Goal: Task Accomplishment & Management: Manage account settings

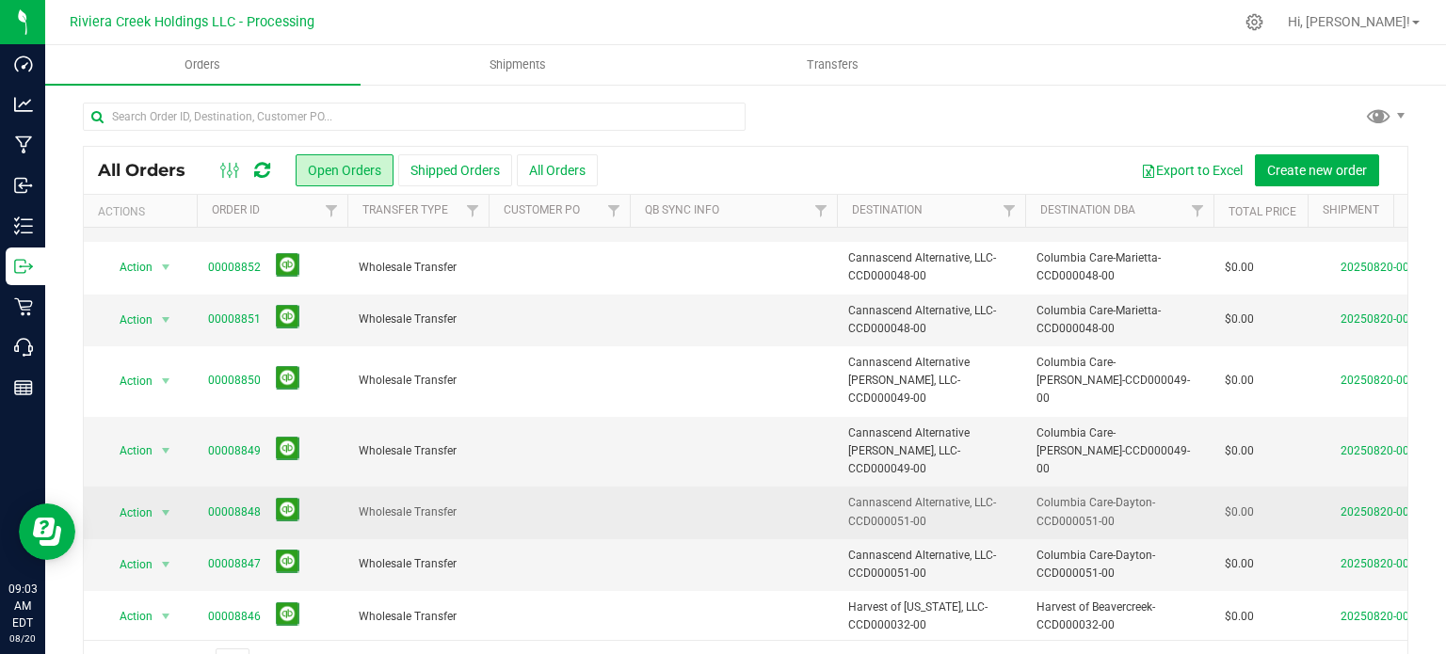
scroll to position [565, 0]
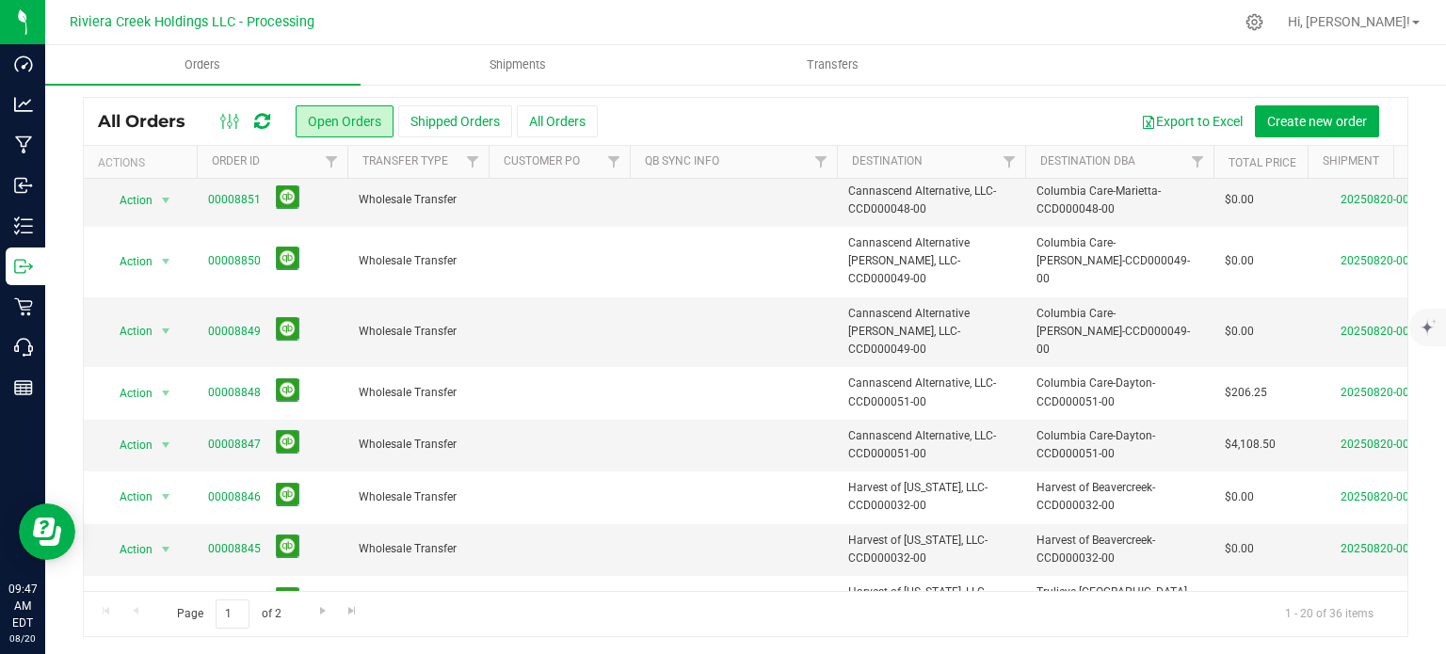
scroll to position [452, 0]
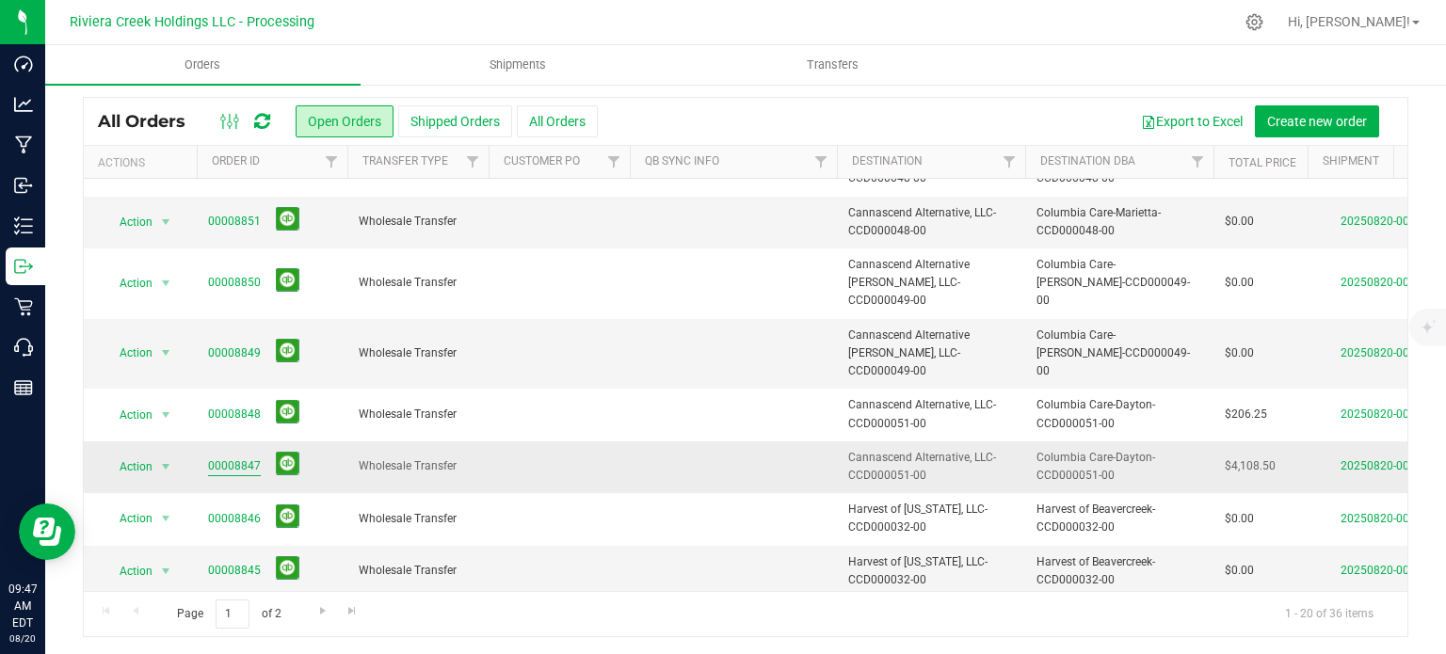
click at [248, 457] on link "00008847" at bounding box center [234, 466] width 53 height 18
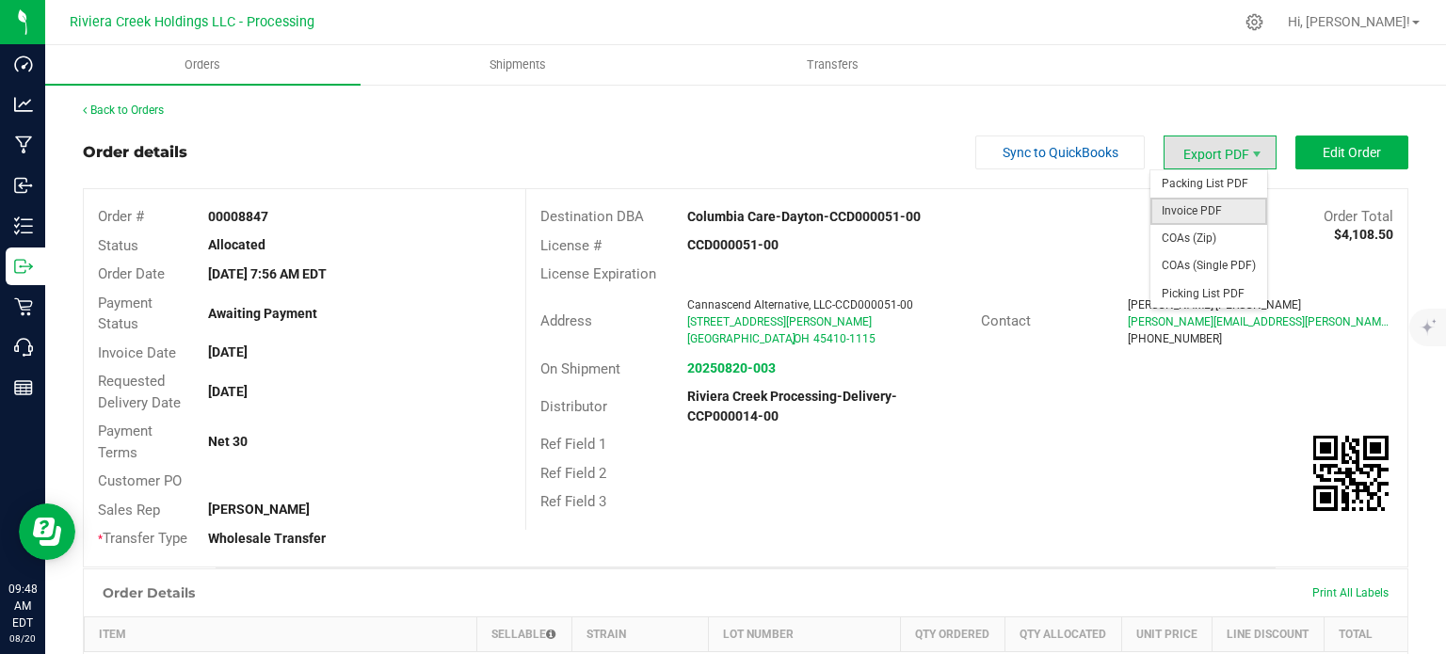
click at [1187, 204] on span "Invoice PDF" at bounding box center [1208, 211] width 117 height 27
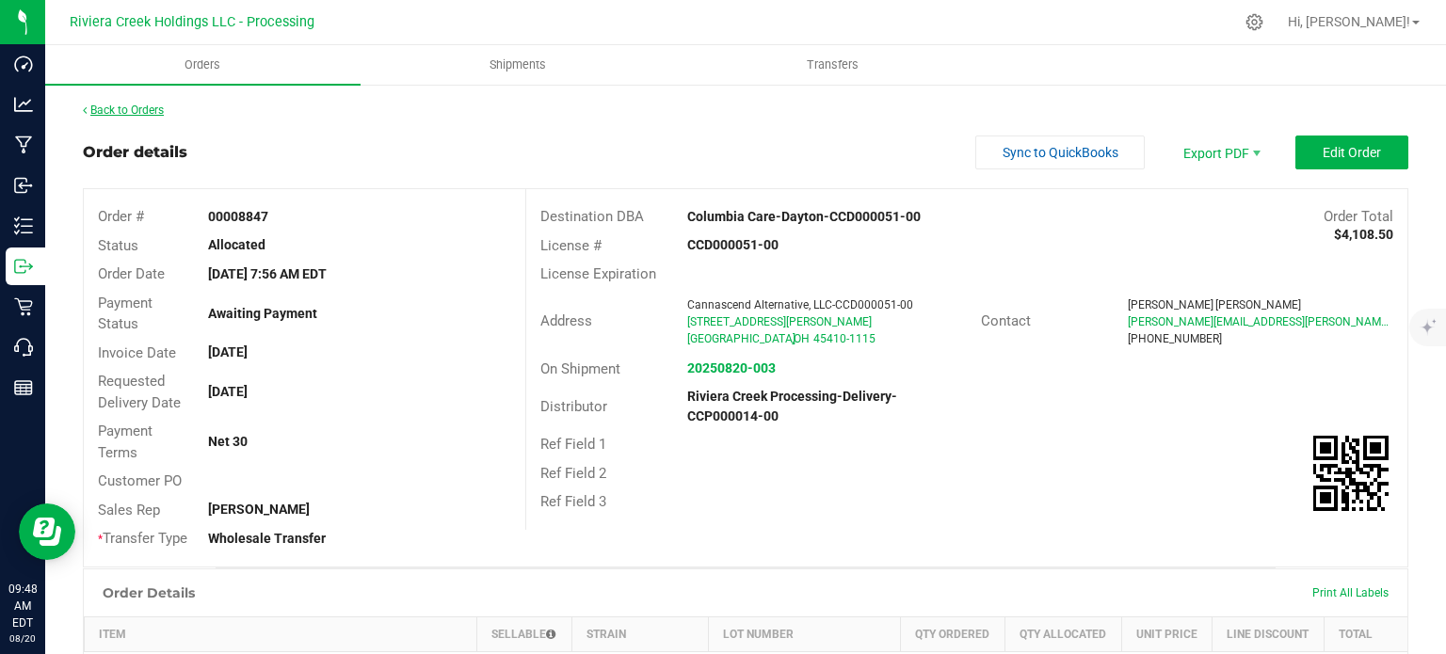
click at [128, 111] on link "Back to Orders" at bounding box center [123, 110] width 81 height 13
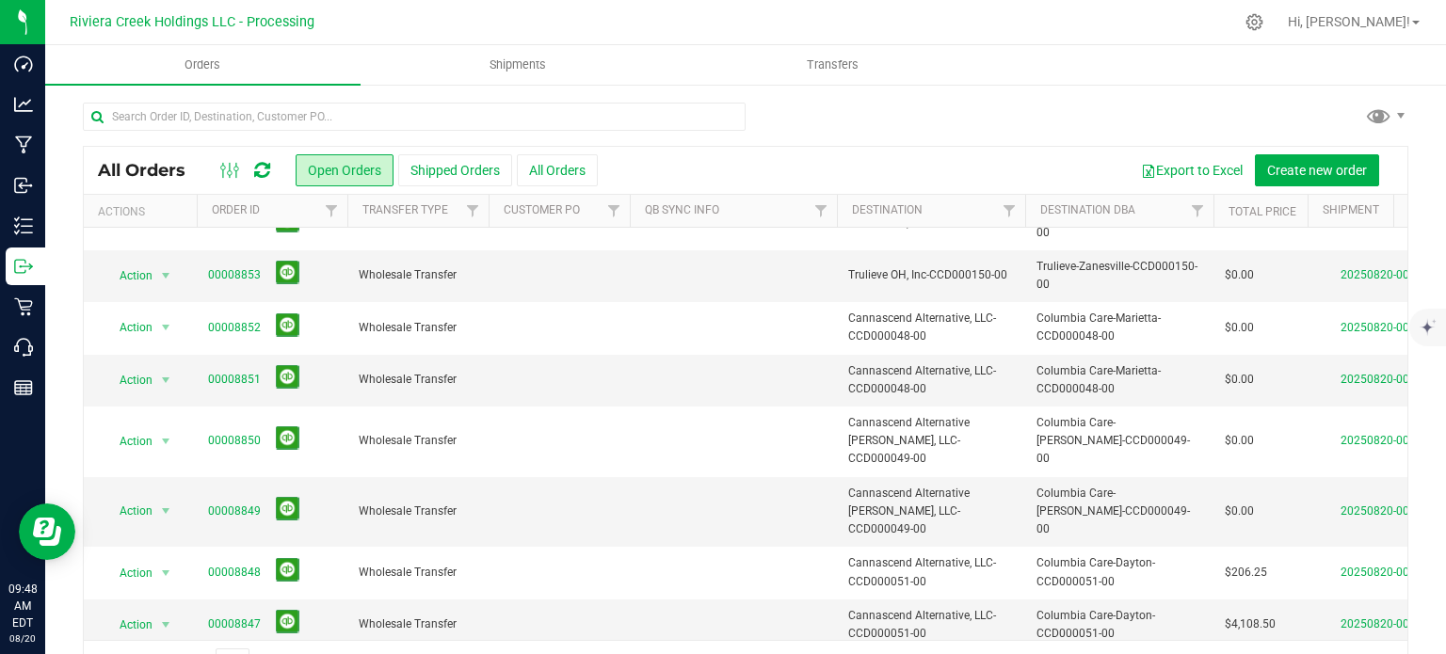
scroll to position [376, 0]
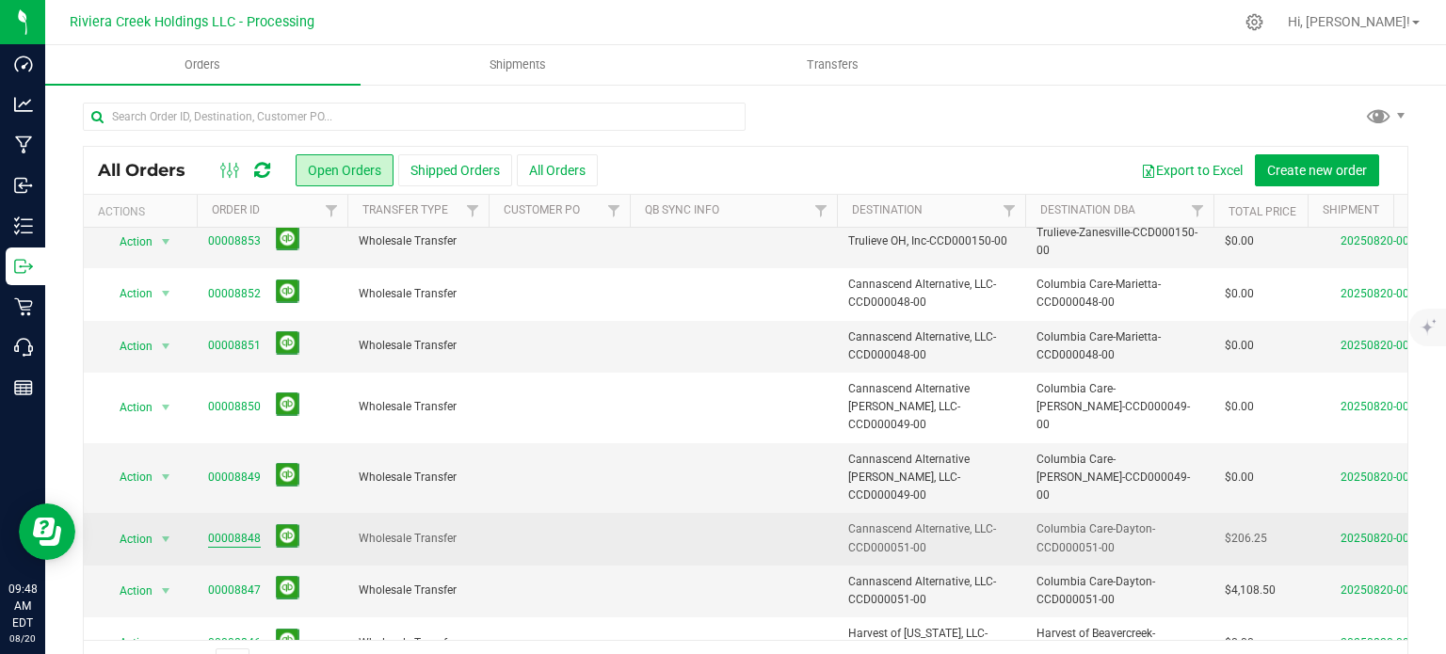
click at [227, 530] on link "00008848" at bounding box center [234, 539] width 53 height 18
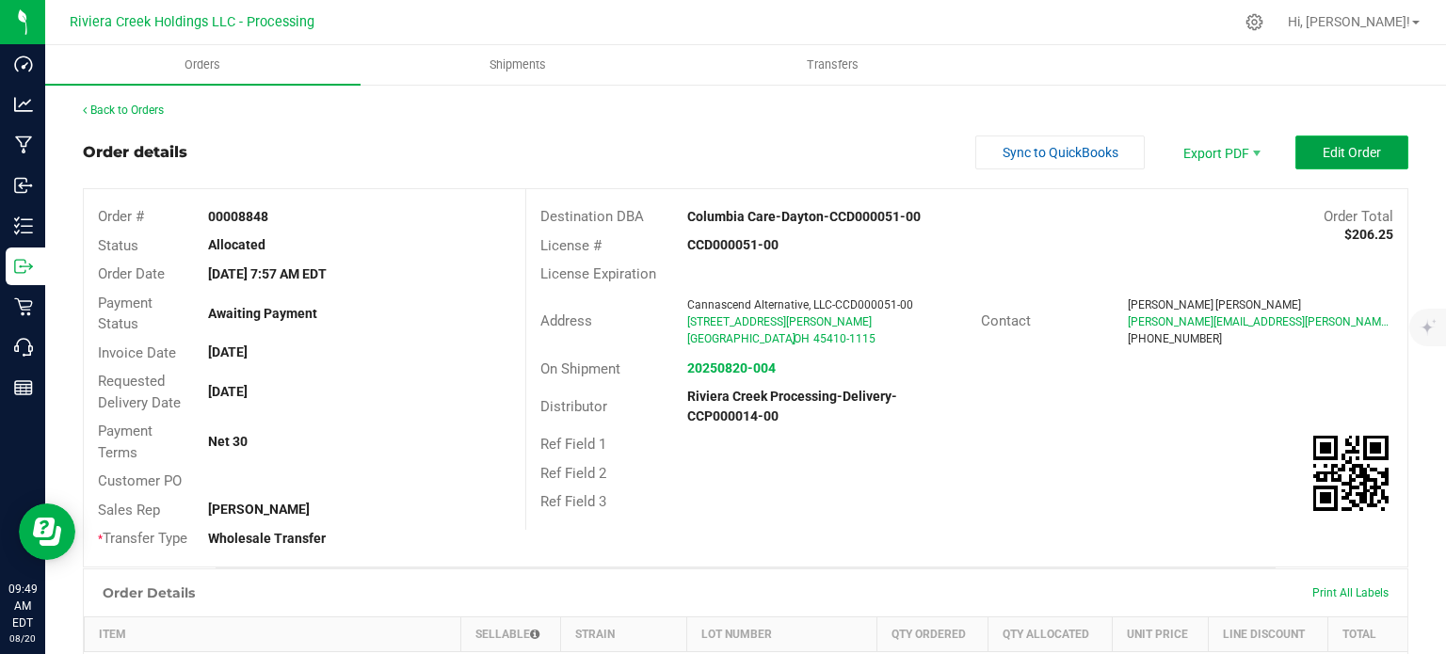
click at [1346, 157] on span "Edit Order" at bounding box center [1351, 152] width 58 height 15
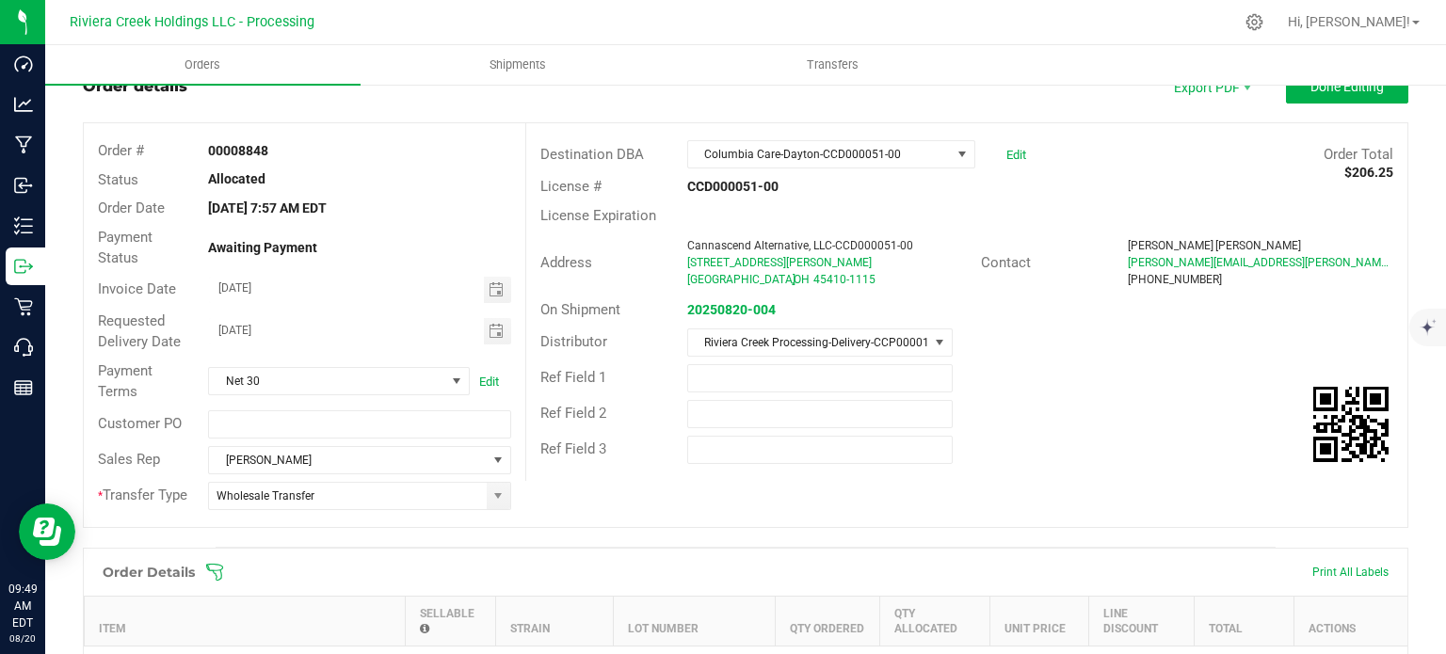
scroll to position [376, 0]
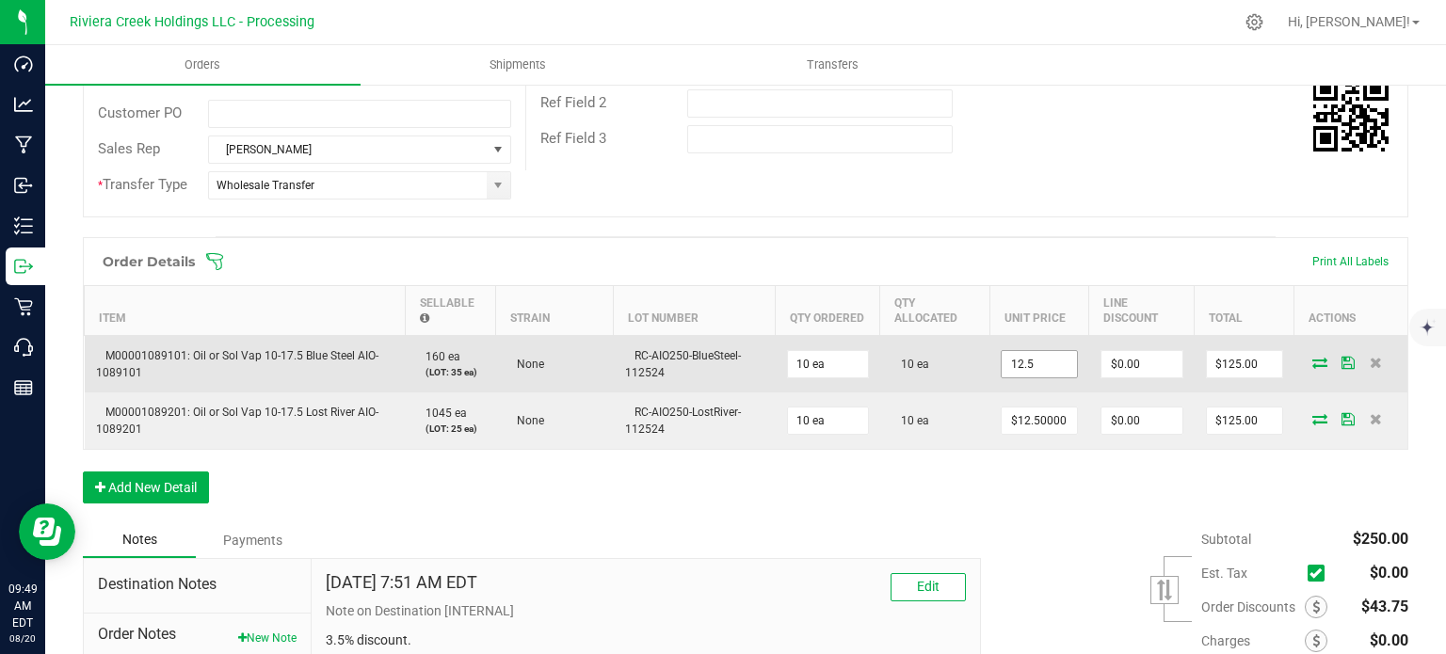
click at [1024, 364] on input "12.5" at bounding box center [1038, 364] width 75 height 26
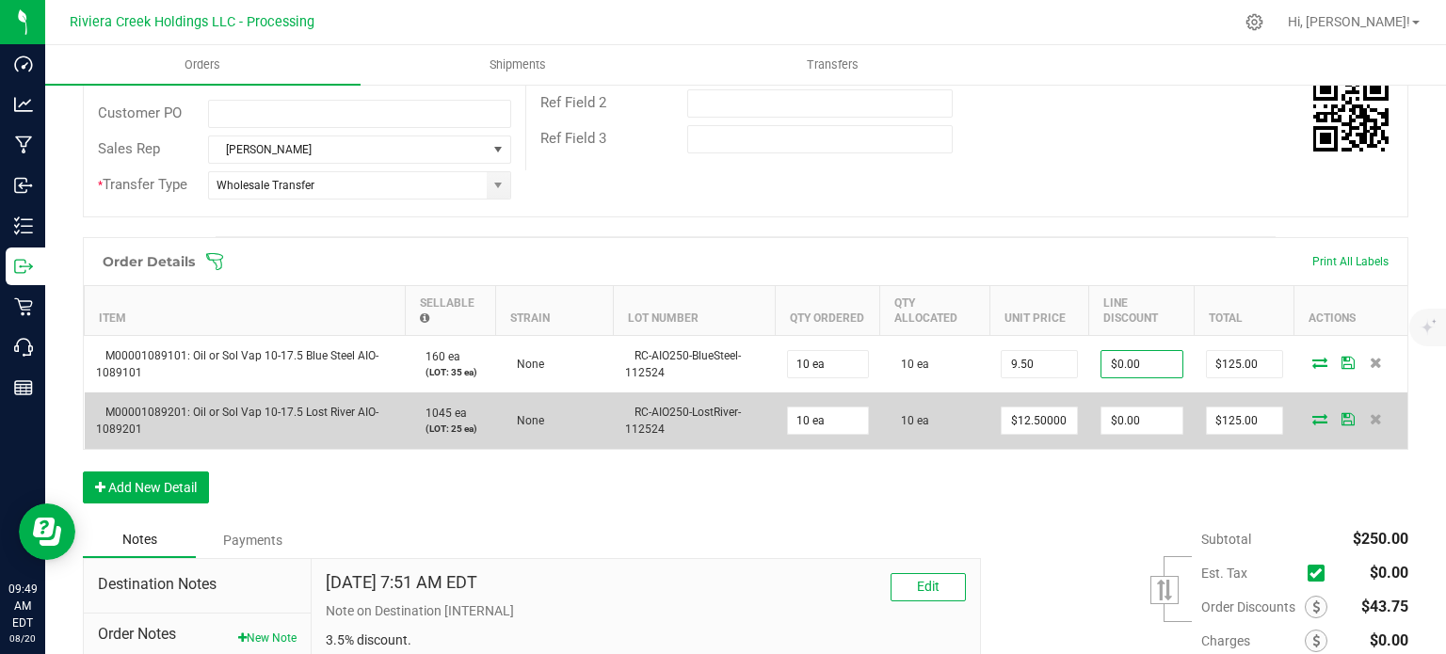
type input "$9.50000"
type input "0"
type input "$95.00"
click at [1037, 420] on input "12.5" at bounding box center [1038, 421] width 75 height 26
type input "$9.50000"
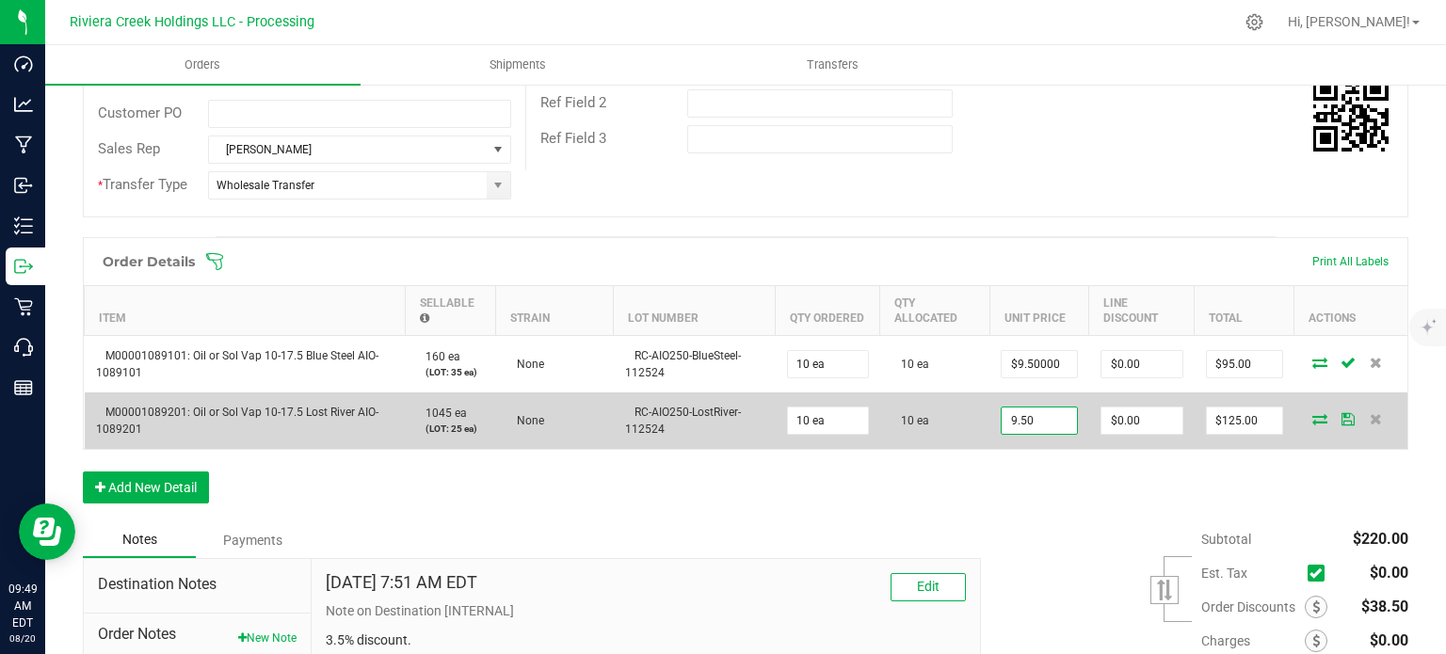
type input "0"
type input "$95.00"
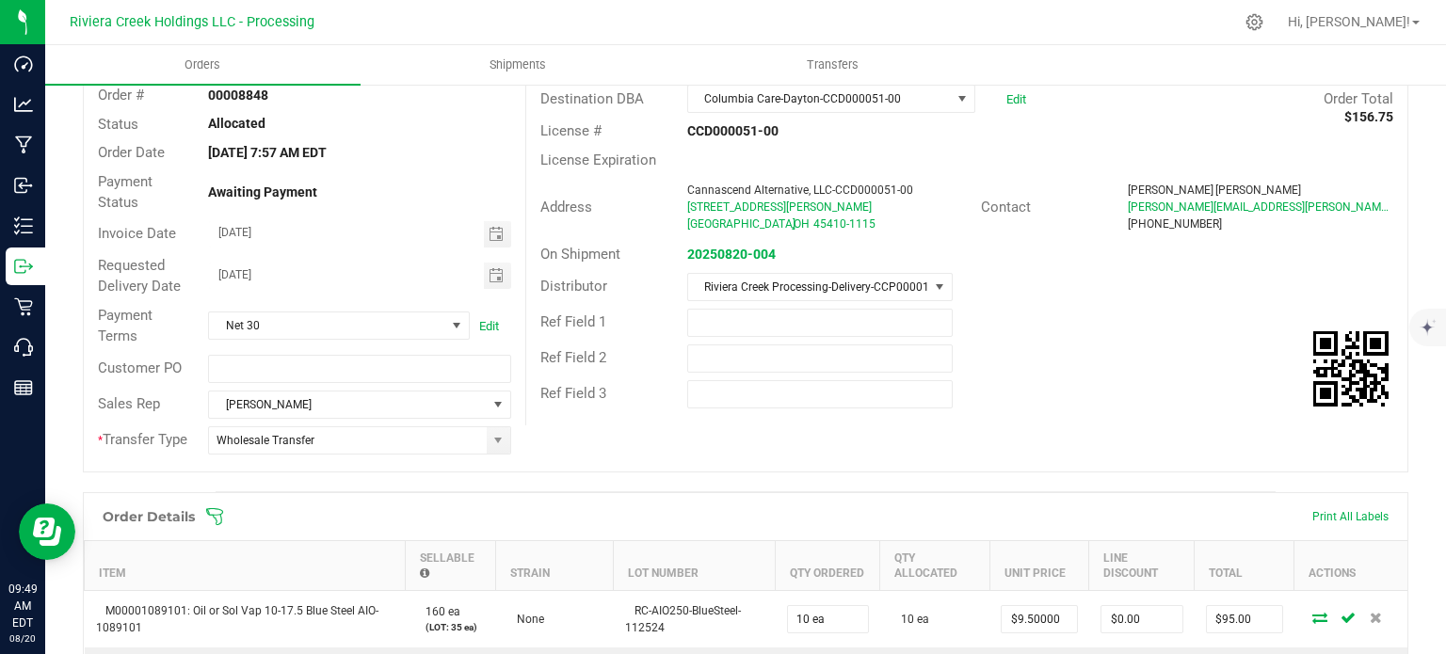
scroll to position [0, 0]
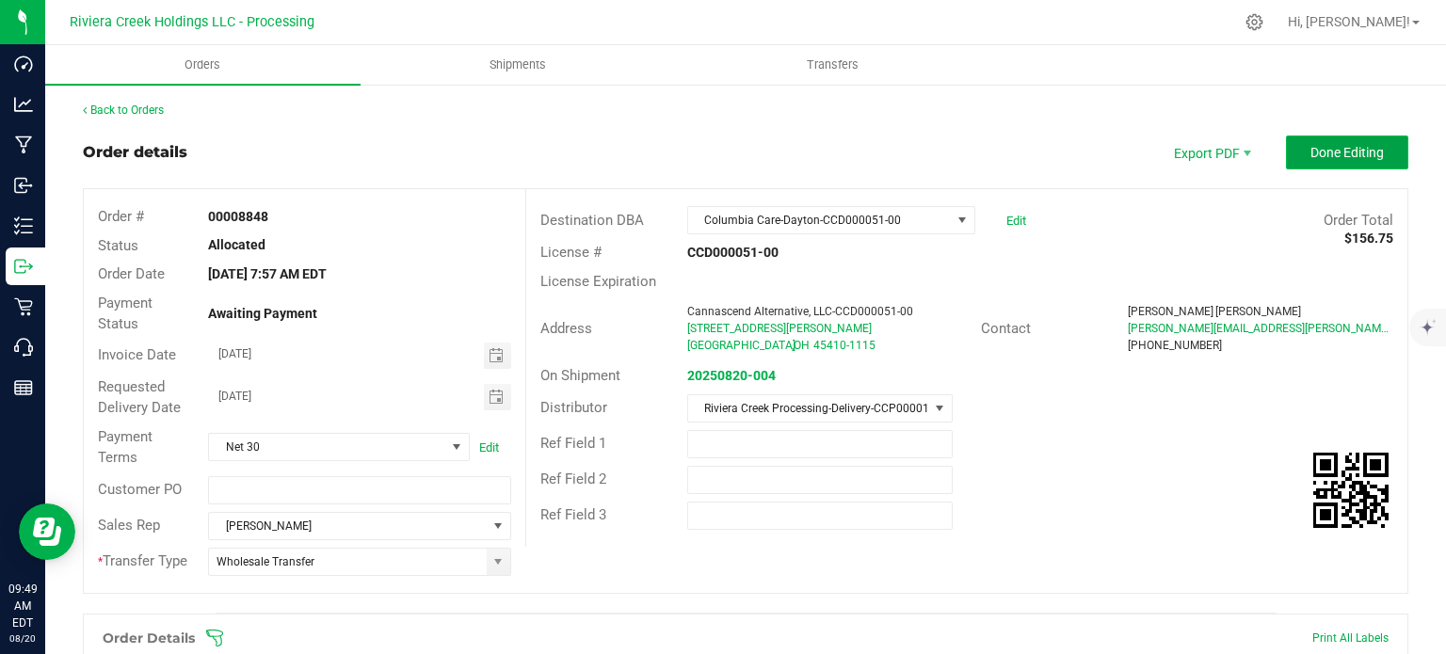
click at [1335, 156] on span "Done Editing" at bounding box center [1346, 152] width 73 height 15
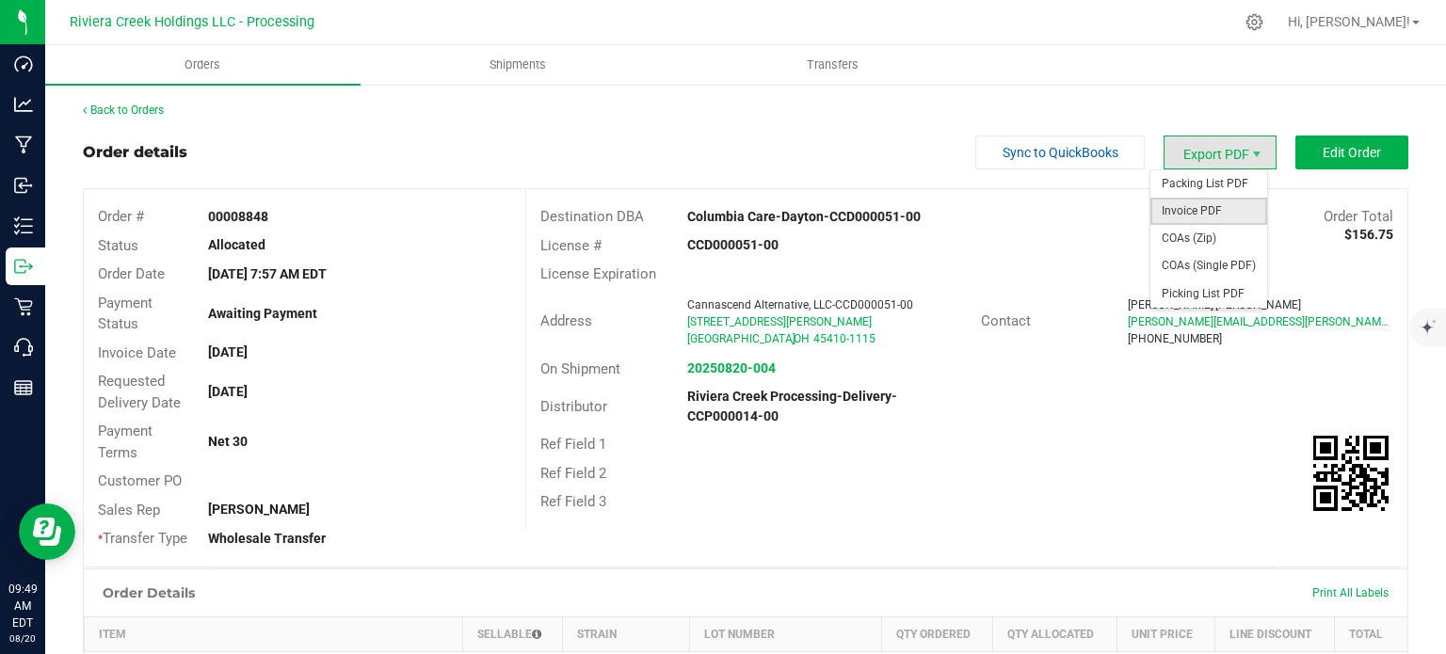
click at [1191, 213] on span "Invoice PDF" at bounding box center [1208, 211] width 117 height 27
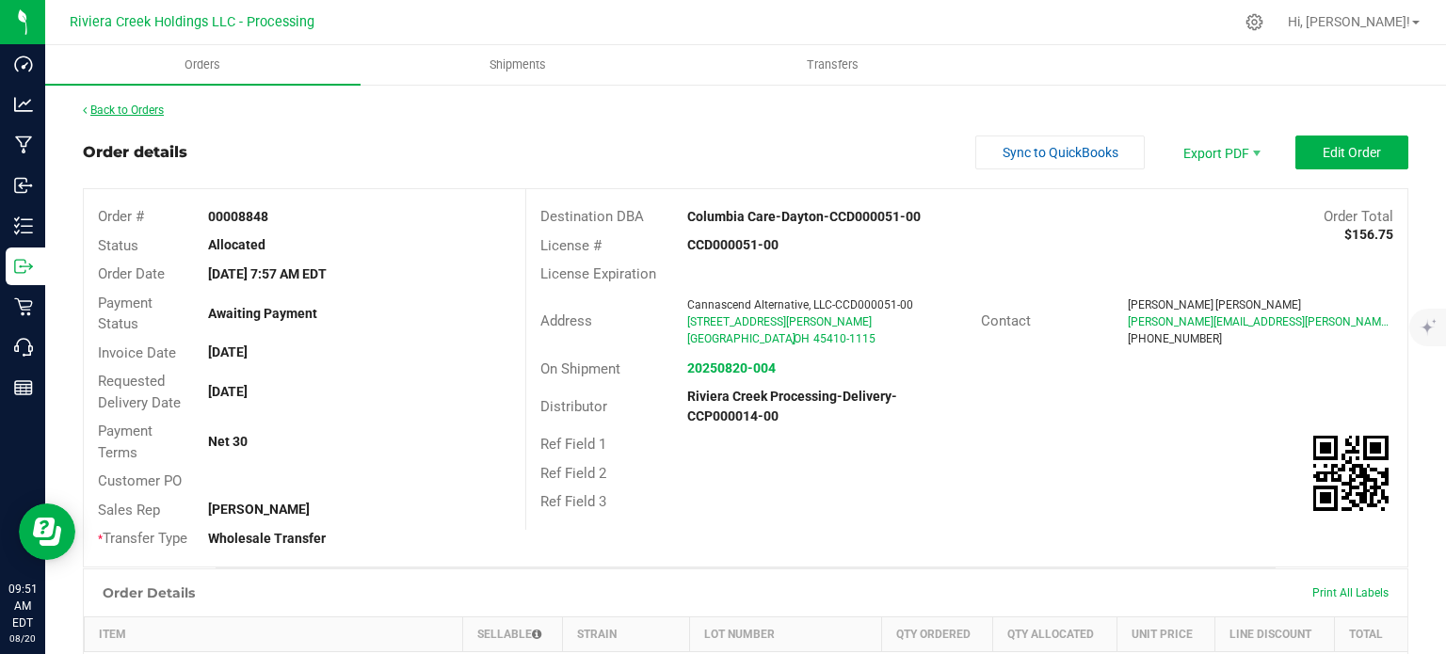
click at [114, 106] on link "Back to Orders" at bounding box center [123, 110] width 81 height 13
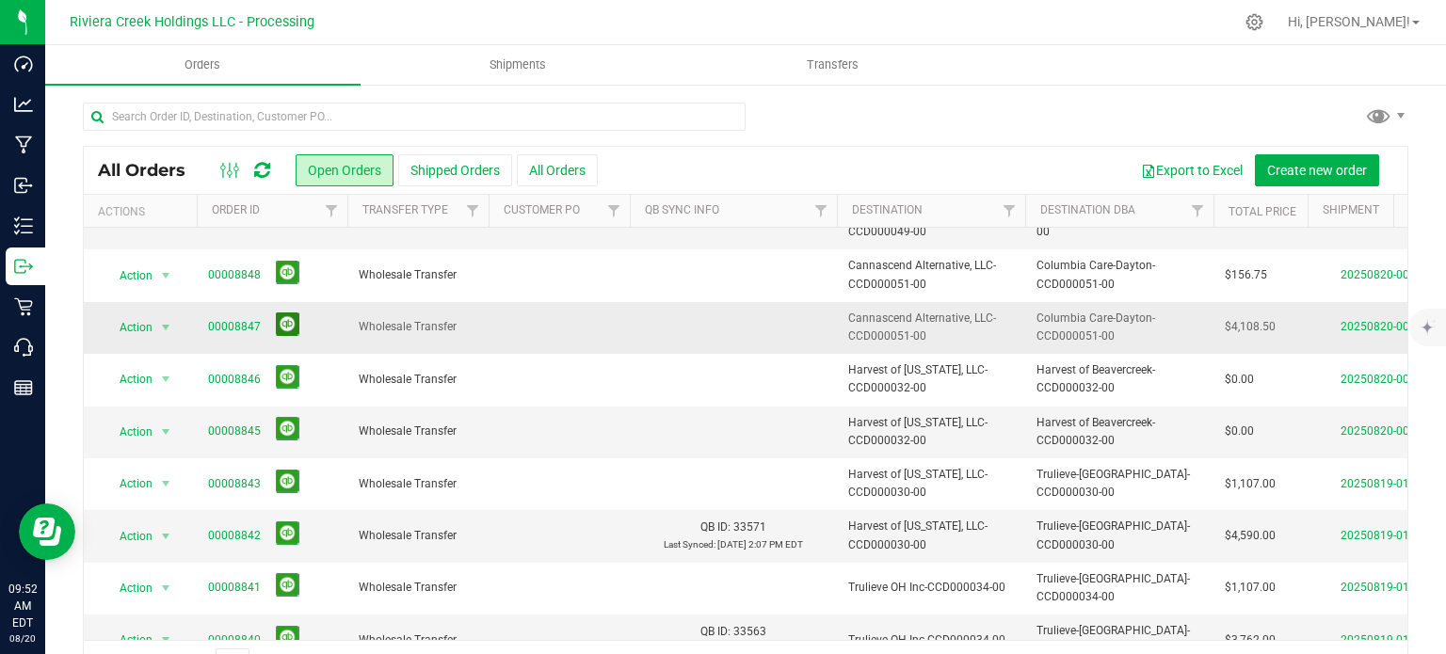
click at [283, 312] on button at bounding box center [288, 324] width 24 height 24
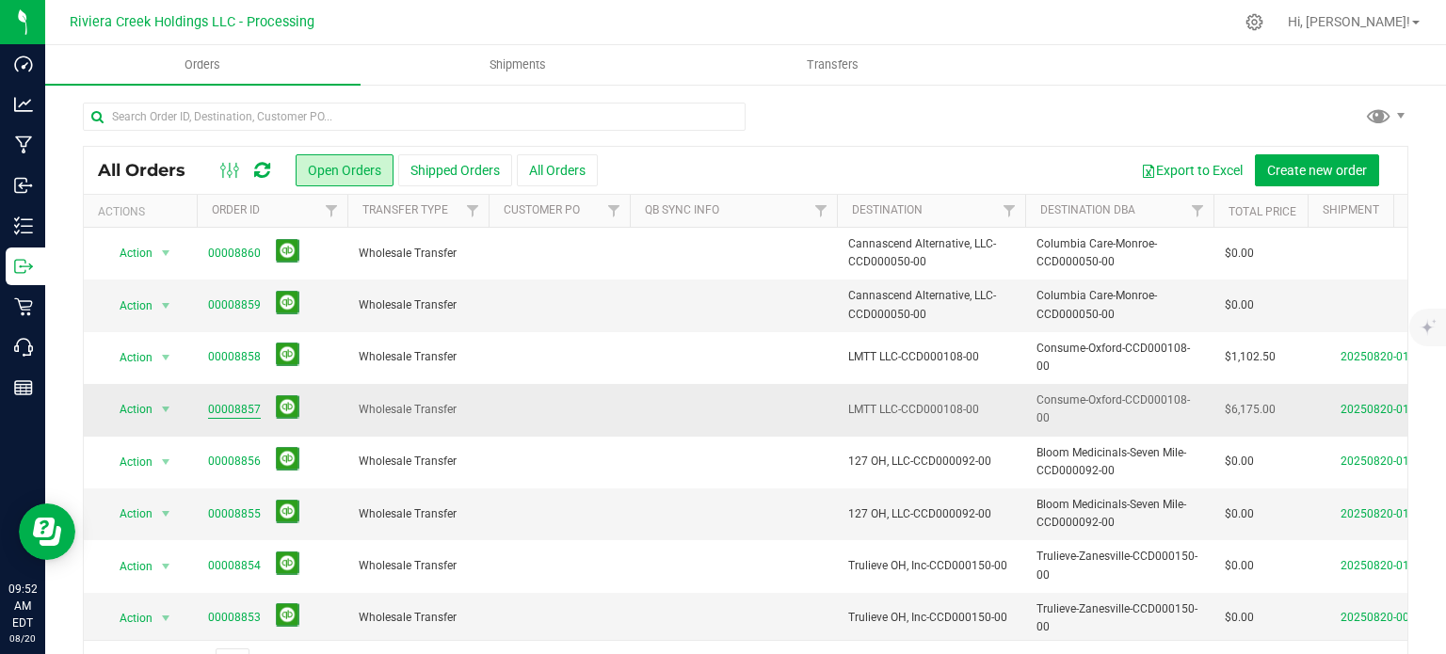
click at [243, 409] on link "00008857" at bounding box center [234, 410] width 53 height 18
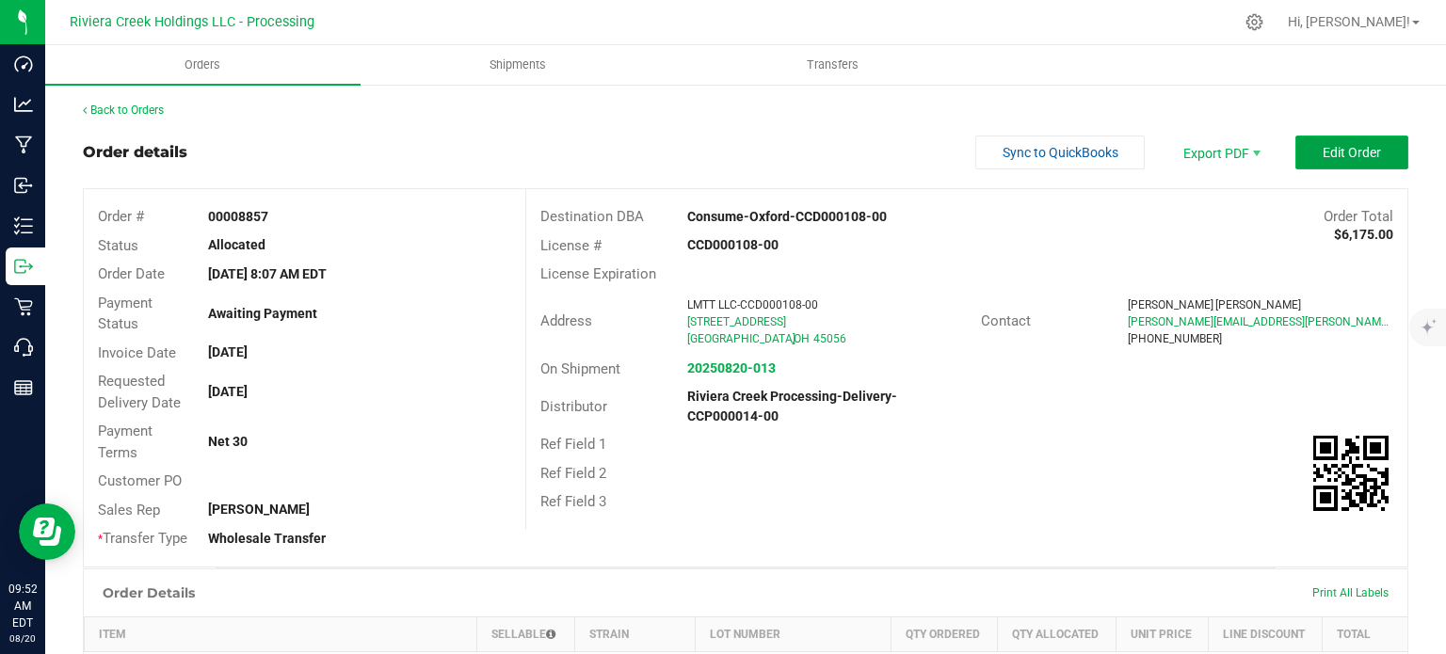
click at [1299, 155] on button "Edit Order" at bounding box center [1351, 153] width 113 height 34
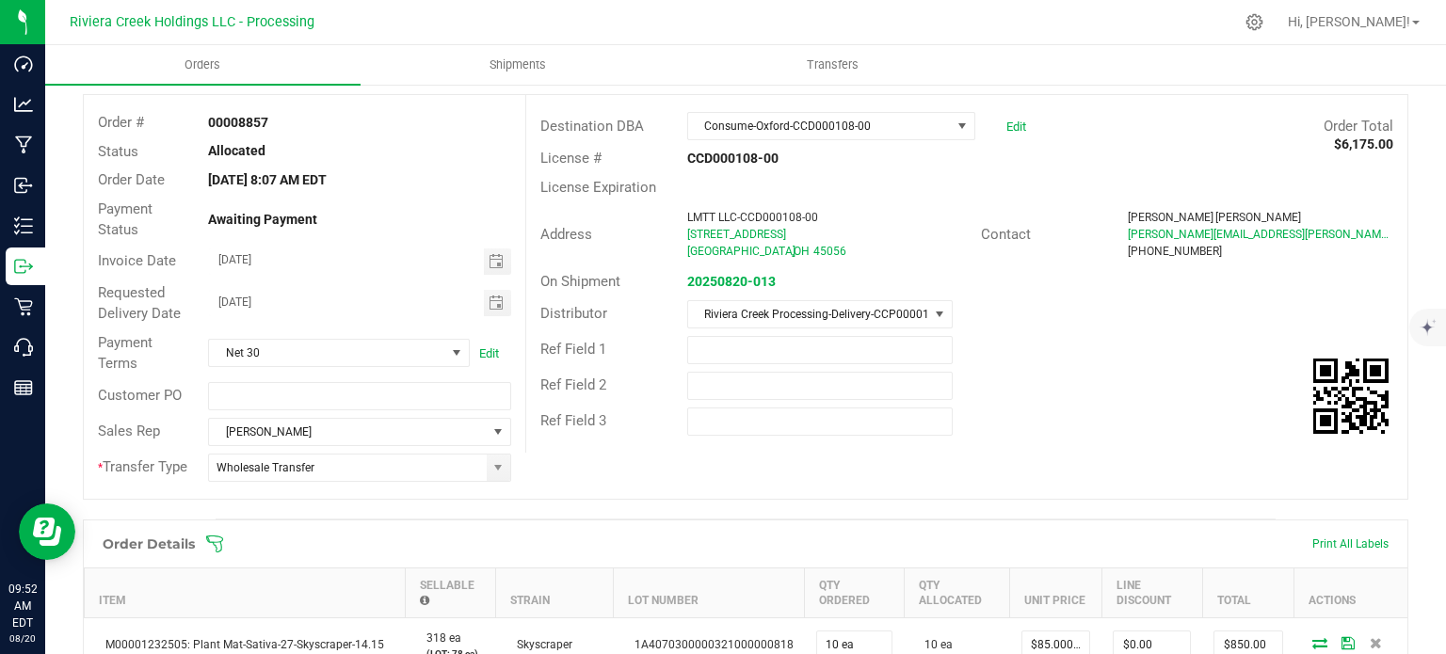
scroll to position [565, 0]
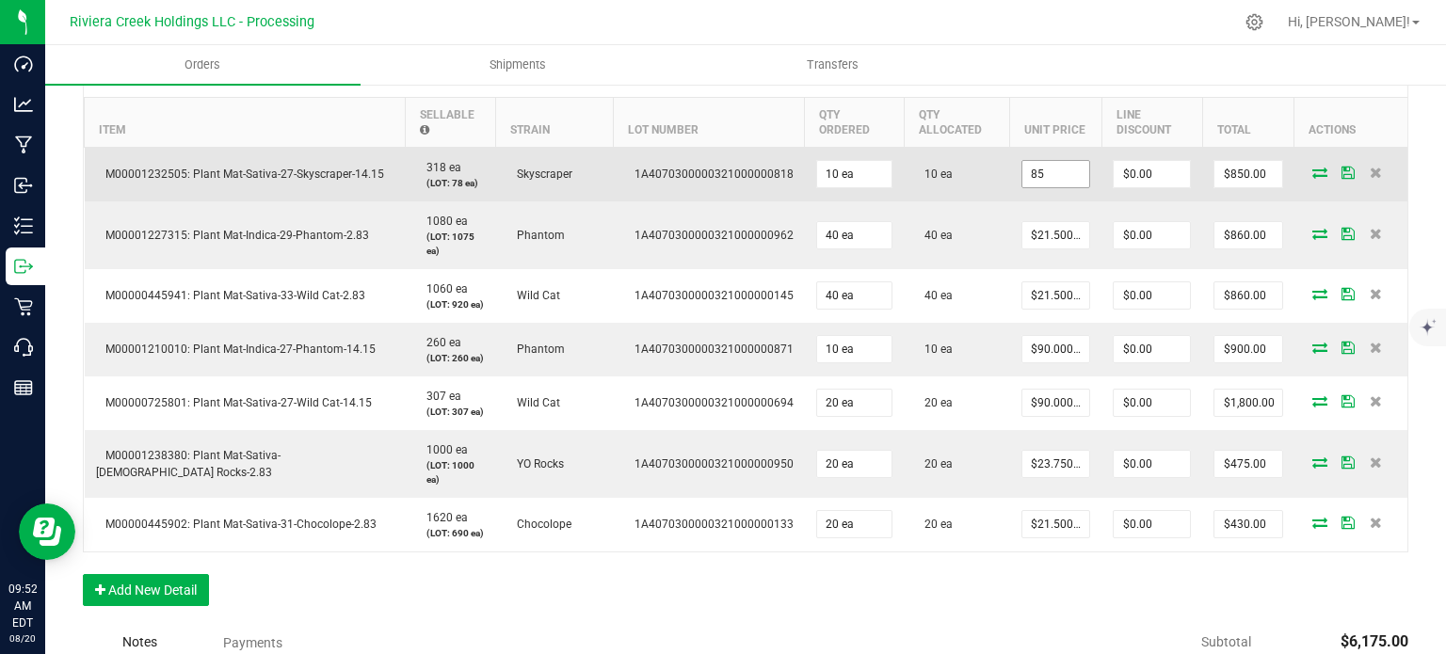
click at [1022, 177] on input "85" at bounding box center [1055, 174] width 67 height 26
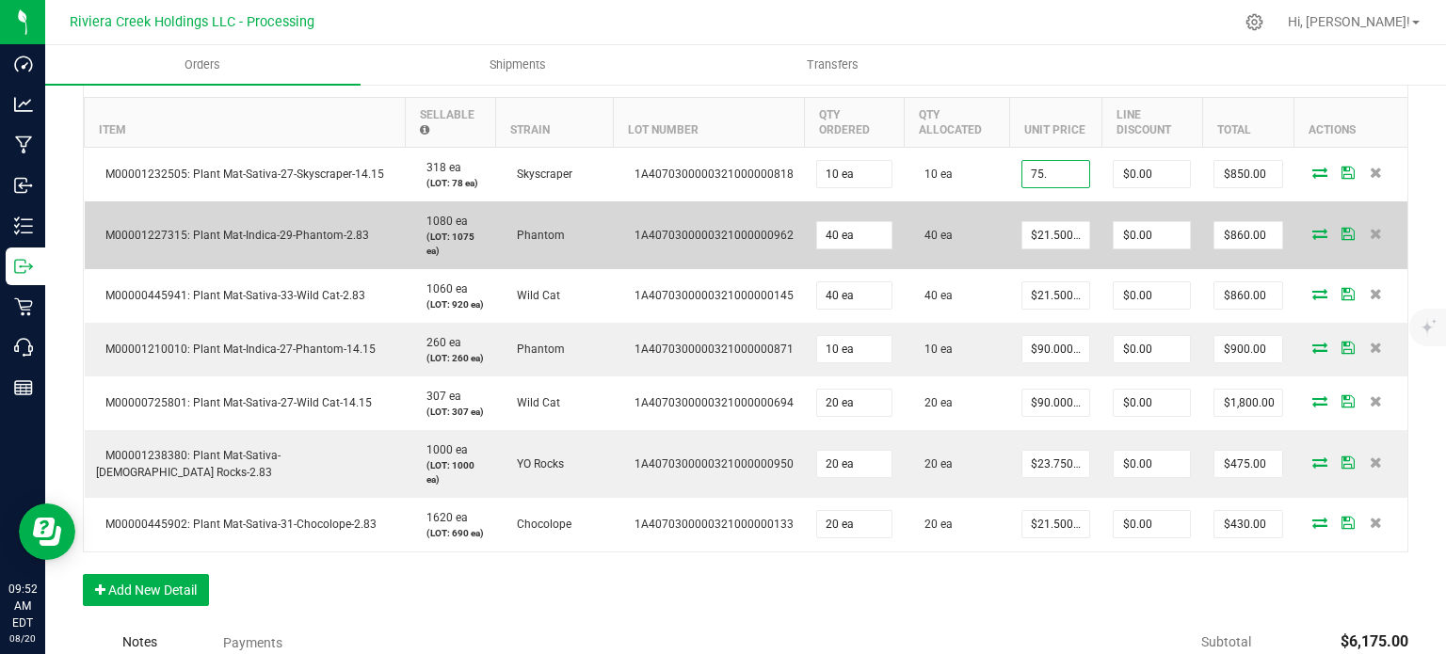
type input "$75.00000"
type input "0"
type input "$750.00"
click at [1044, 232] on input "21.5" at bounding box center [1055, 235] width 67 height 26
type input "$17.75000"
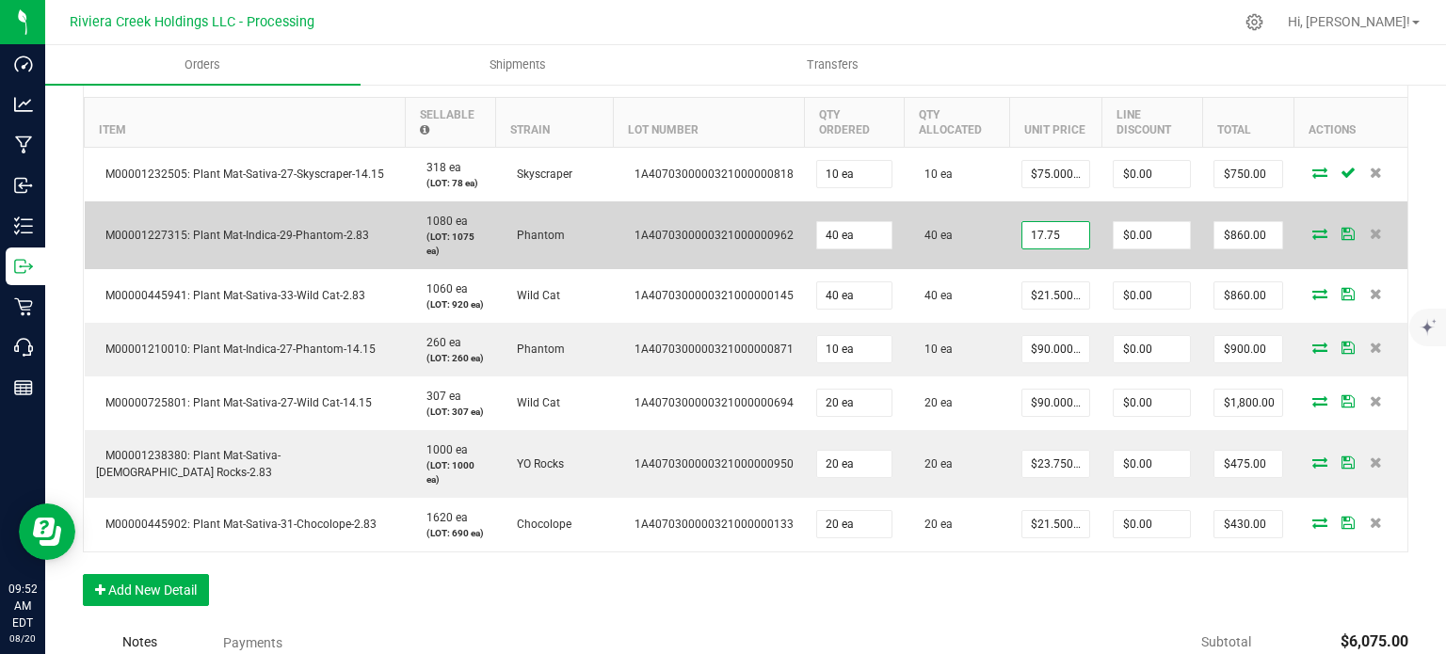
type input "0"
type input "$710.00"
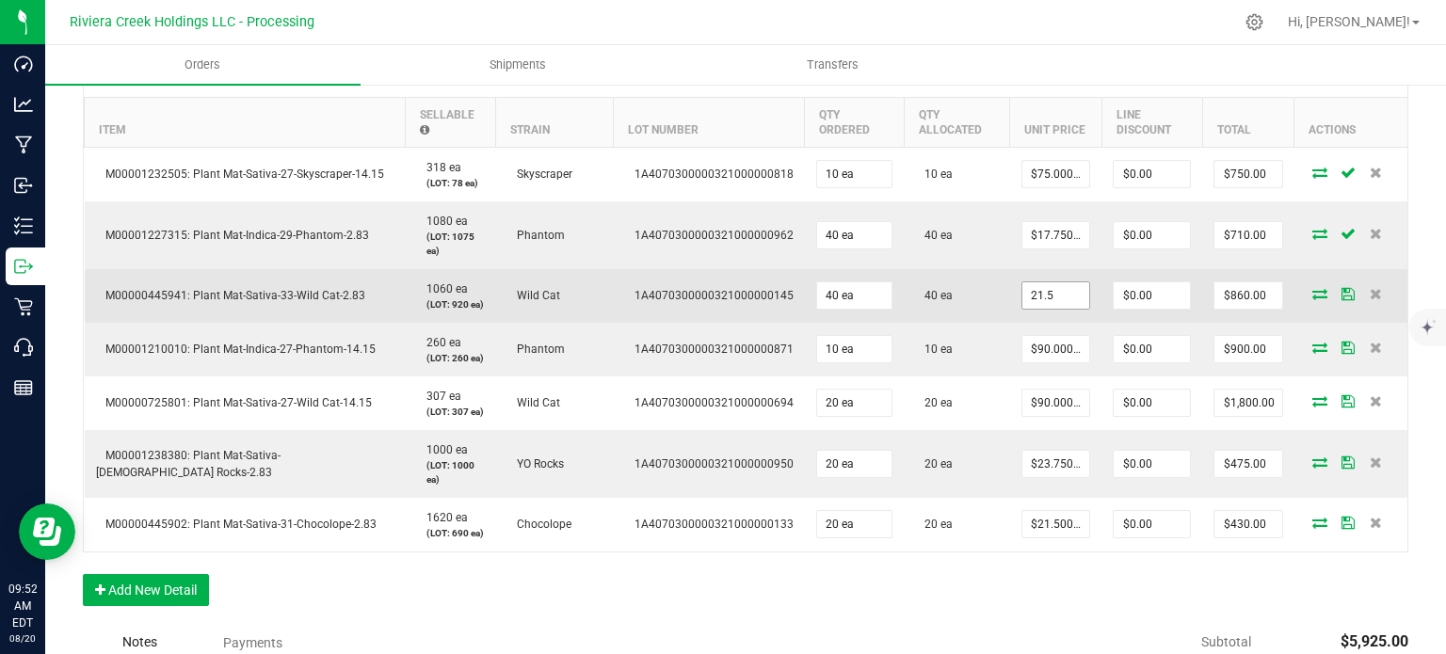
click at [1022, 296] on input "21.5" at bounding box center [1055, 295] width 67 height 26
type input "$17.75000"
type input "0"
type input "$710.00"
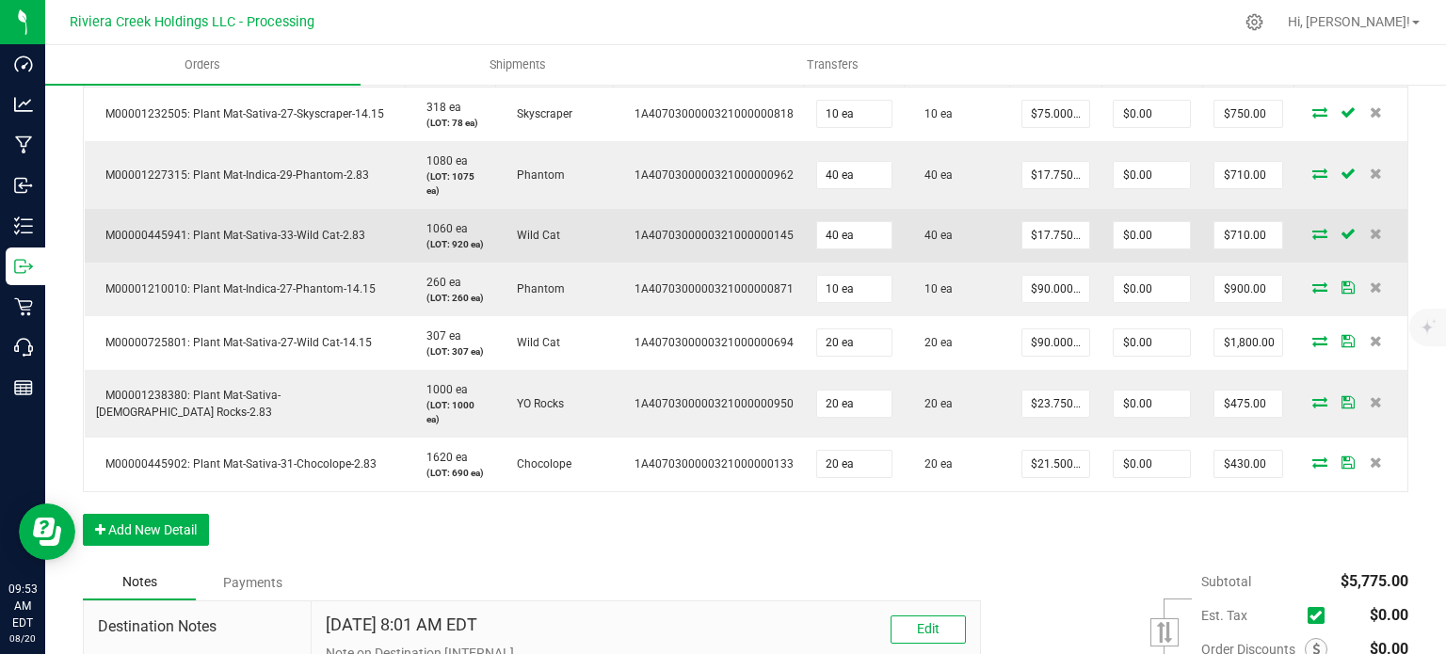
scroll to position [659, 0]
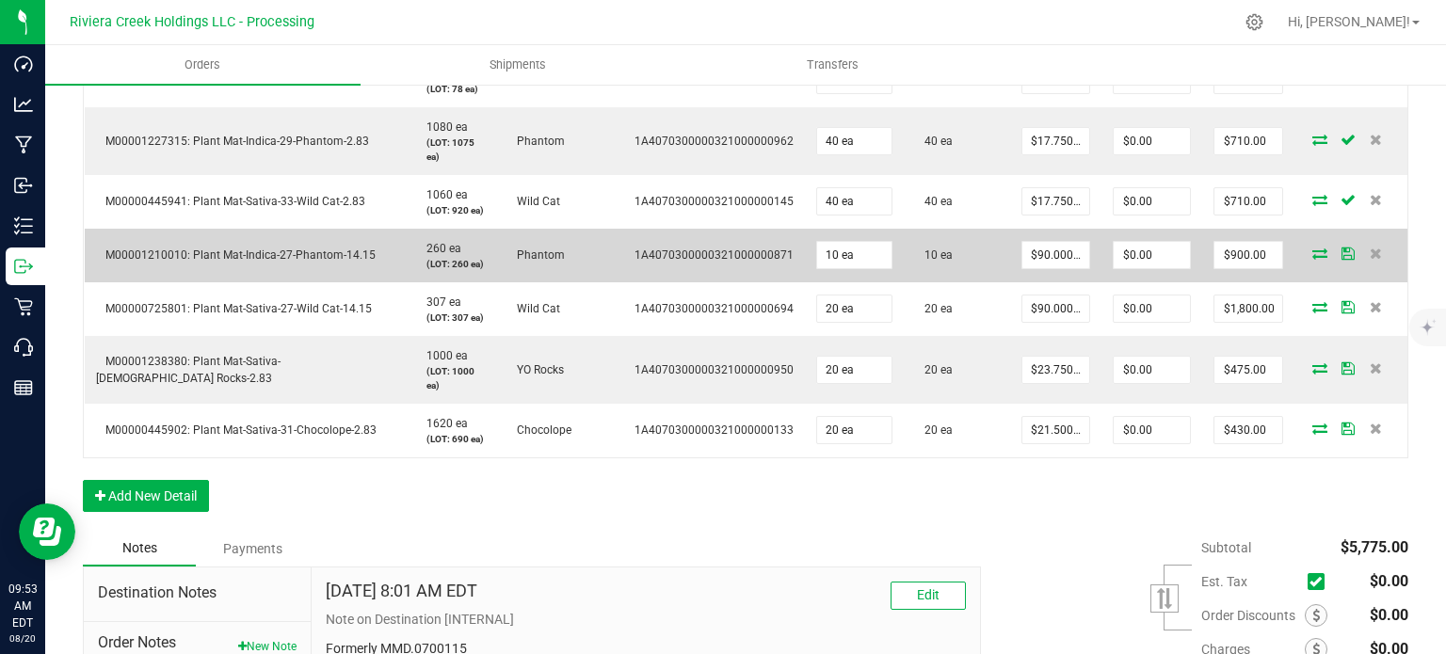
click at [1010, 251] on td "$90.00000" at bounding box center [1055, 256] width 91 height 54
click at [1022, 253] on input "90" at bounding box center [1055, 255] width 67 height 26
type input "$75.00000"
type input "0"
type input "$750.00"
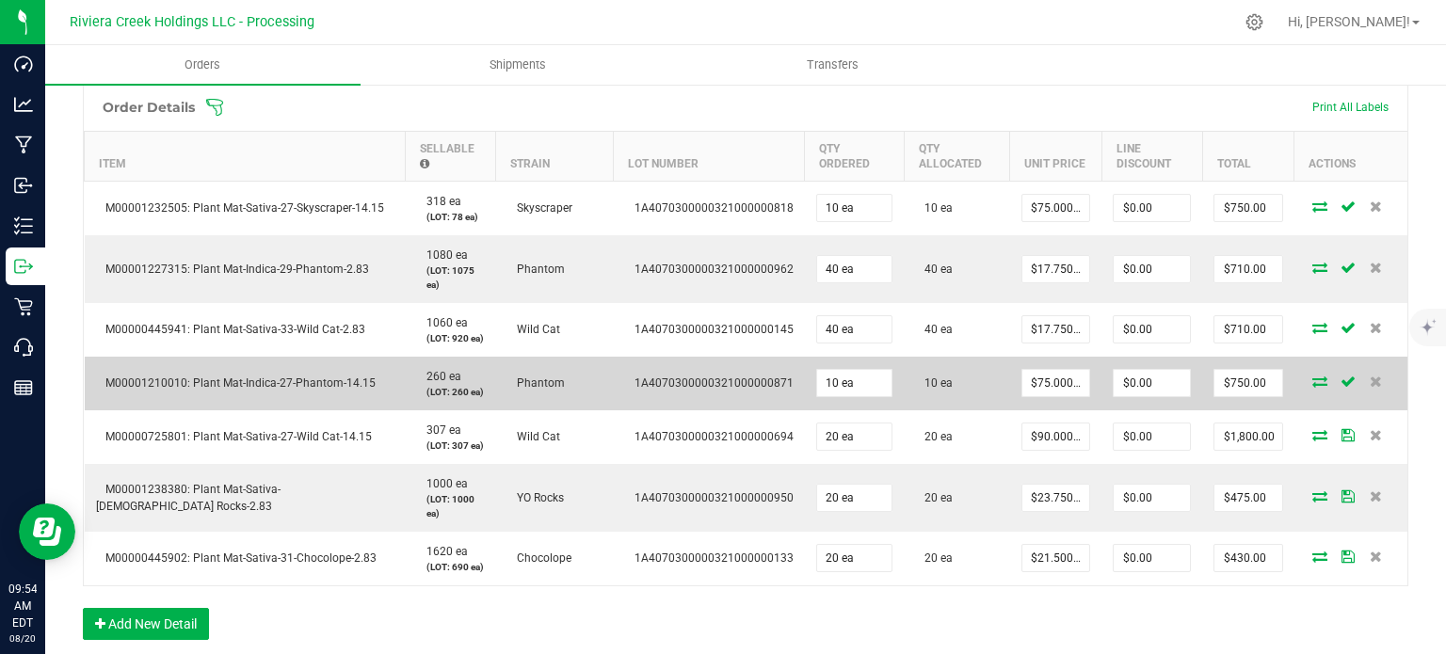
scroll to position [565, 0]
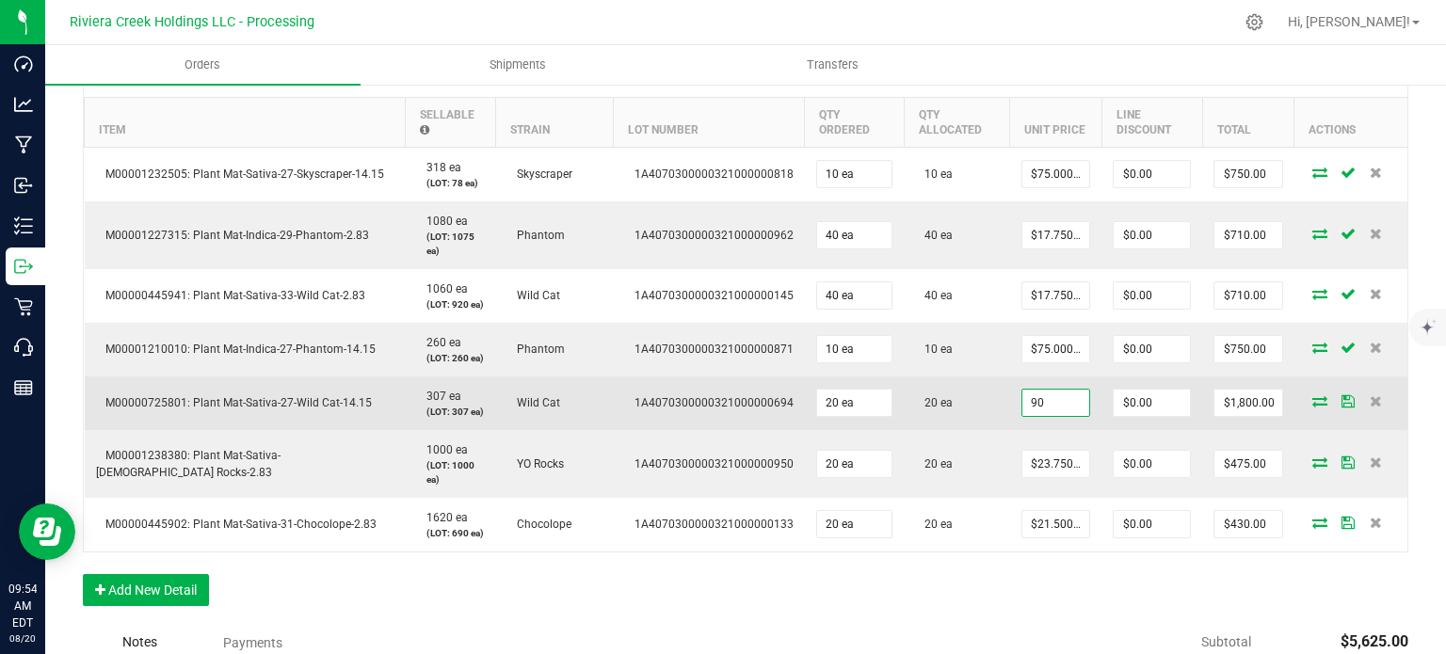
click at [1035, 406] on input "90" at bounding box center [1055, 403] width 67 height 26
type input "$75.00000"
type input "0"
type input "$1,500.00"
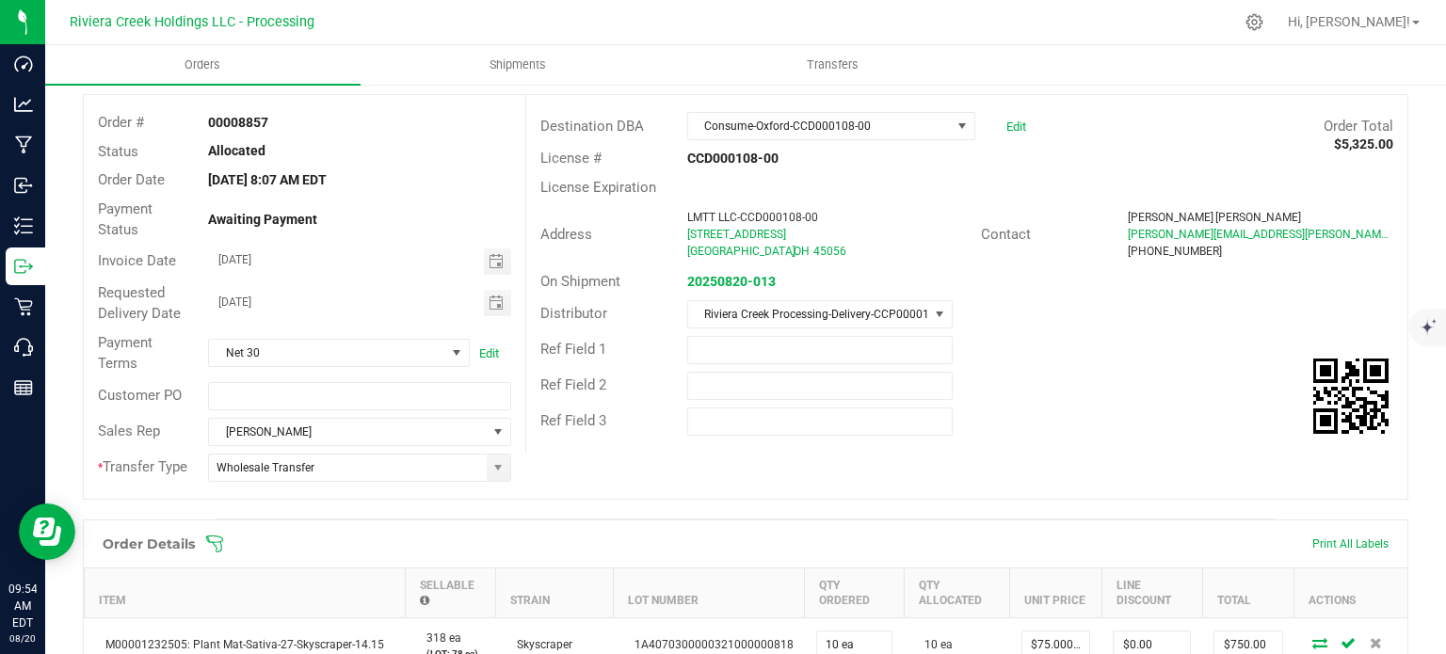
scroll to position [0, 0]
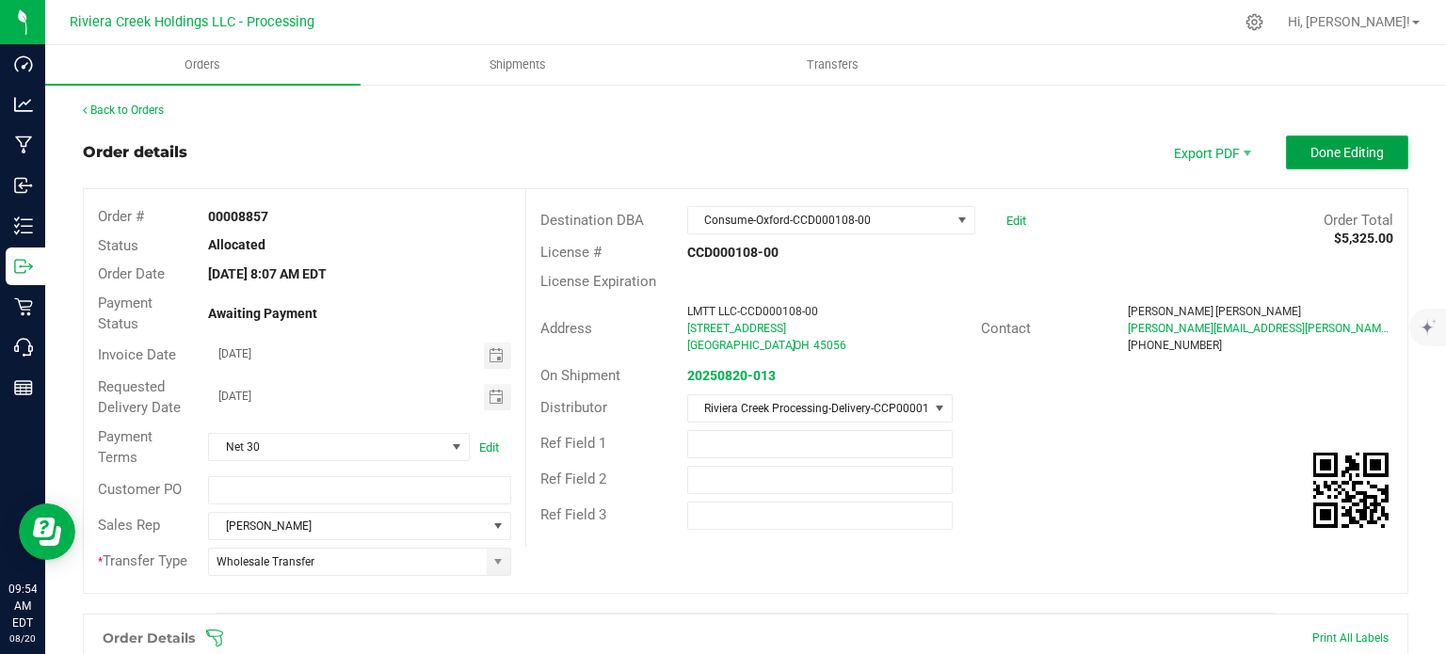
click at [1310, 154] on span "Done Editing" at bounding box center [1346, 152] width 73 height 15
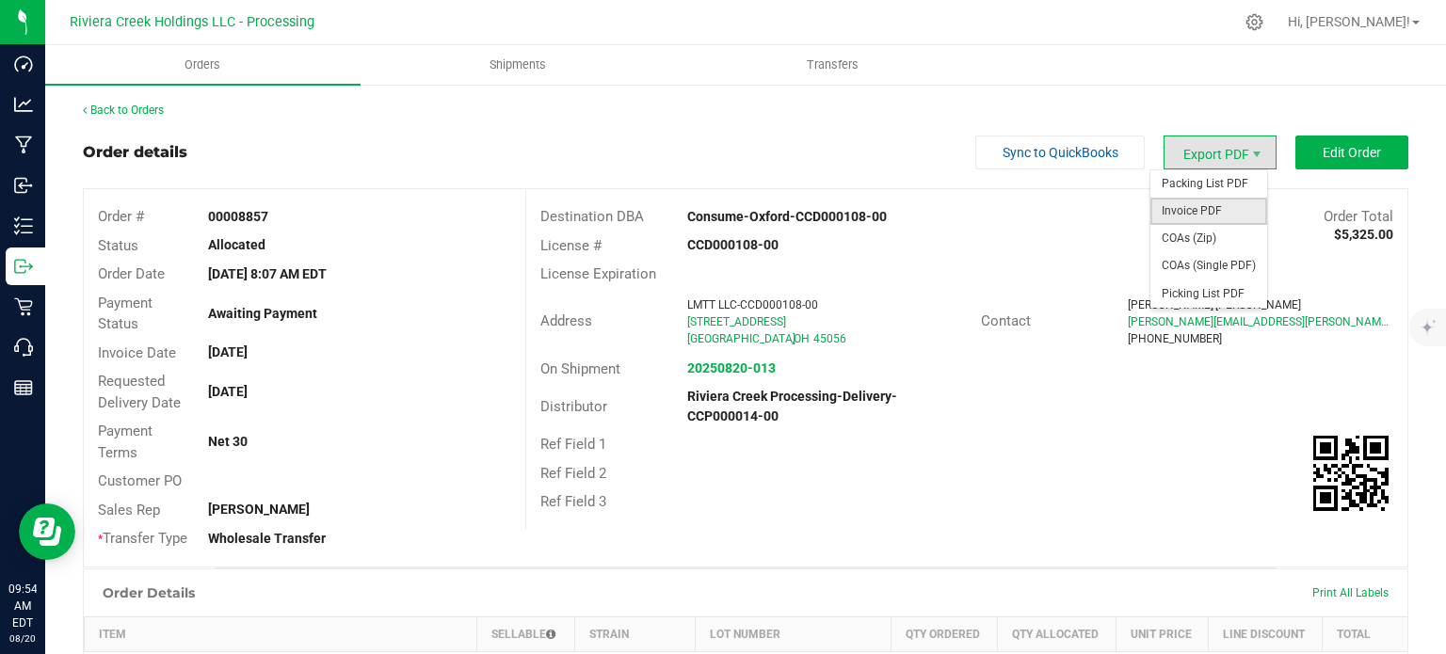
click at [1176, 211] on span "Invoice PDF" at bounding box center [1208, 211] width 117 height 27
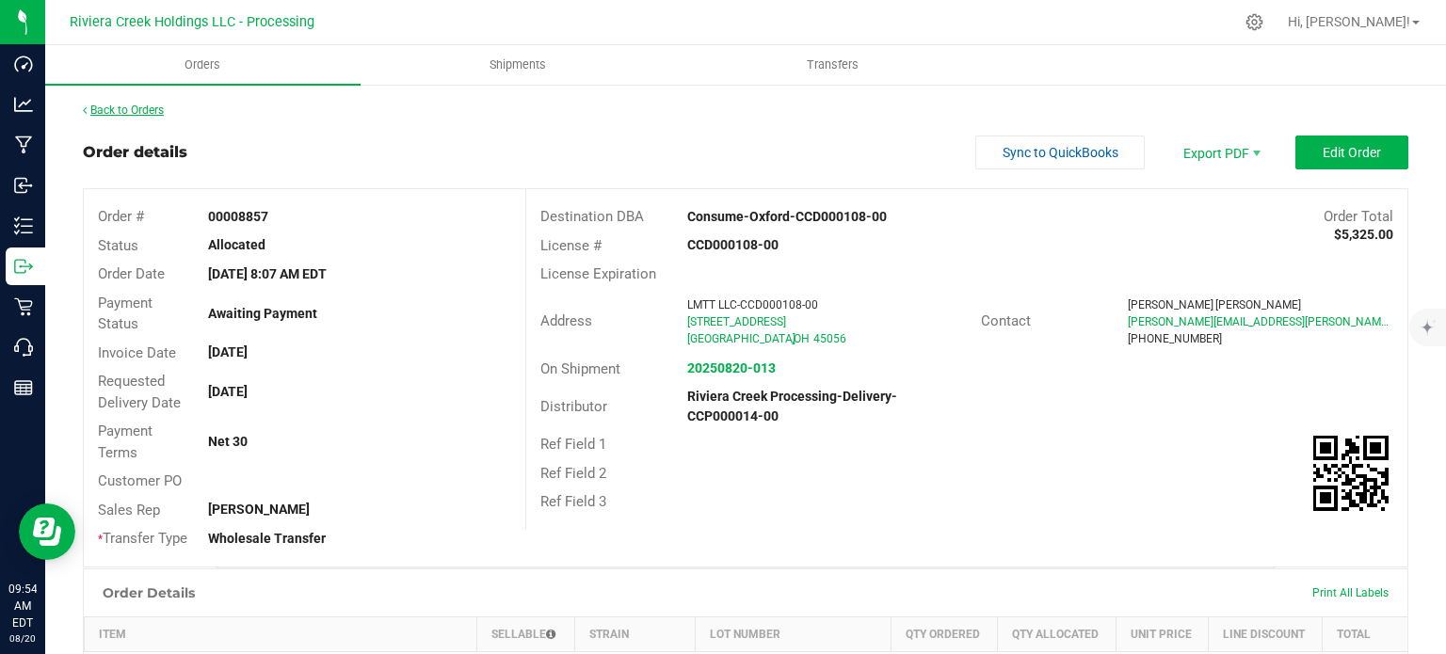
click at [126, 107] on link "Back to Orders" at bounding box center [123, 110] width 81 height 13
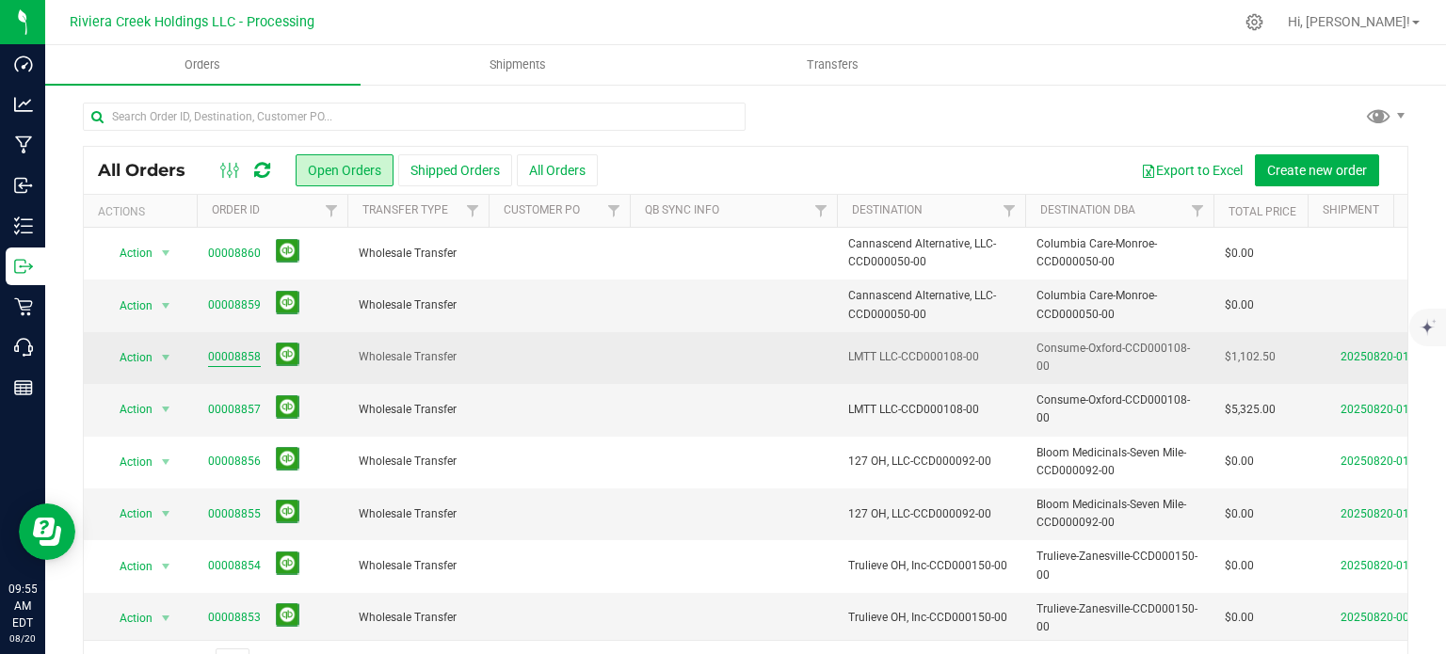
click at [222, 353] on link "00008858" at bounding box center [234, 357] width 53 height 18
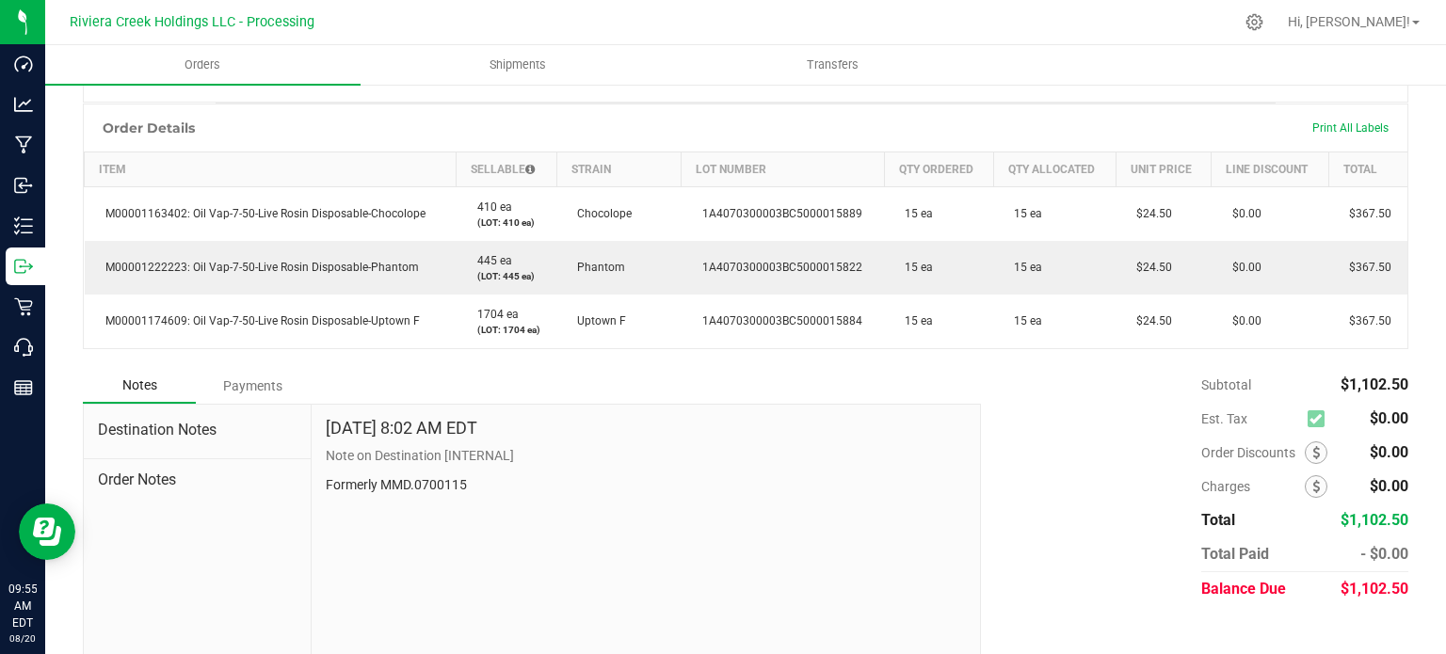
scroll to position [471, 0]
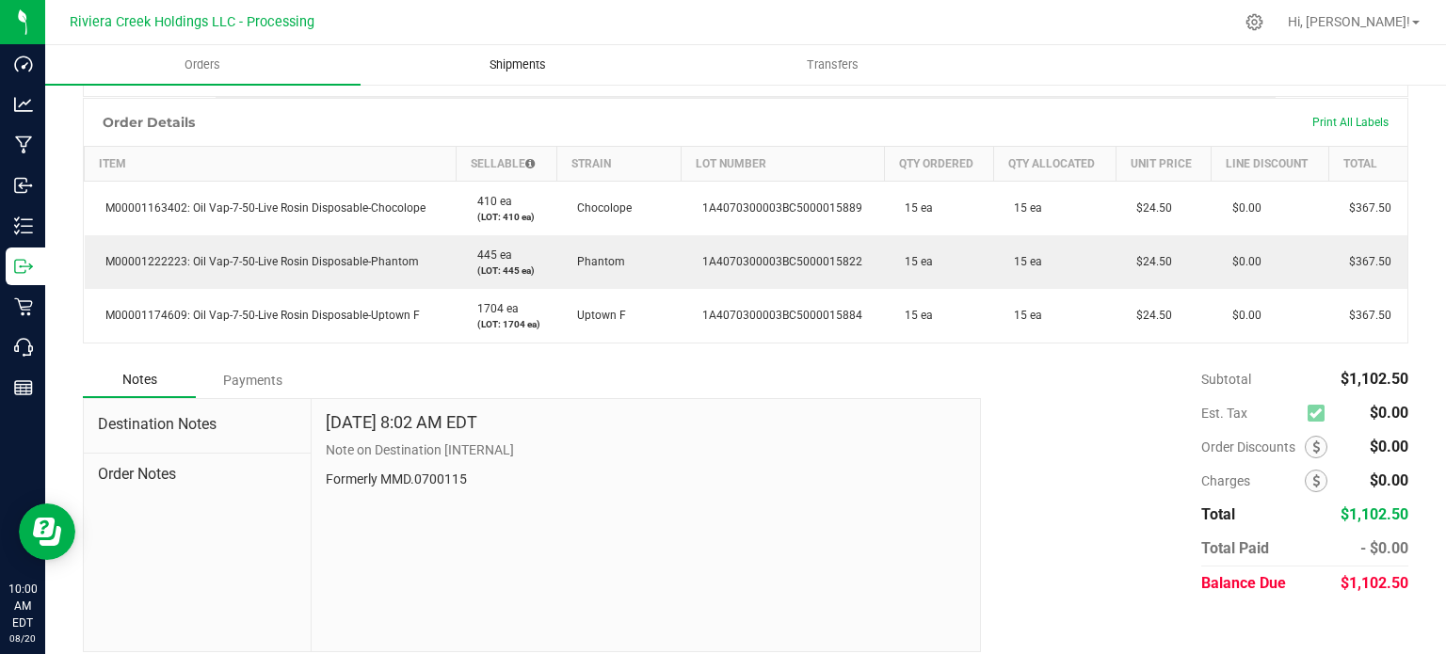
click at [527, 60] on span "Shipments" at bounding box center [517, 64] width 107 height 17
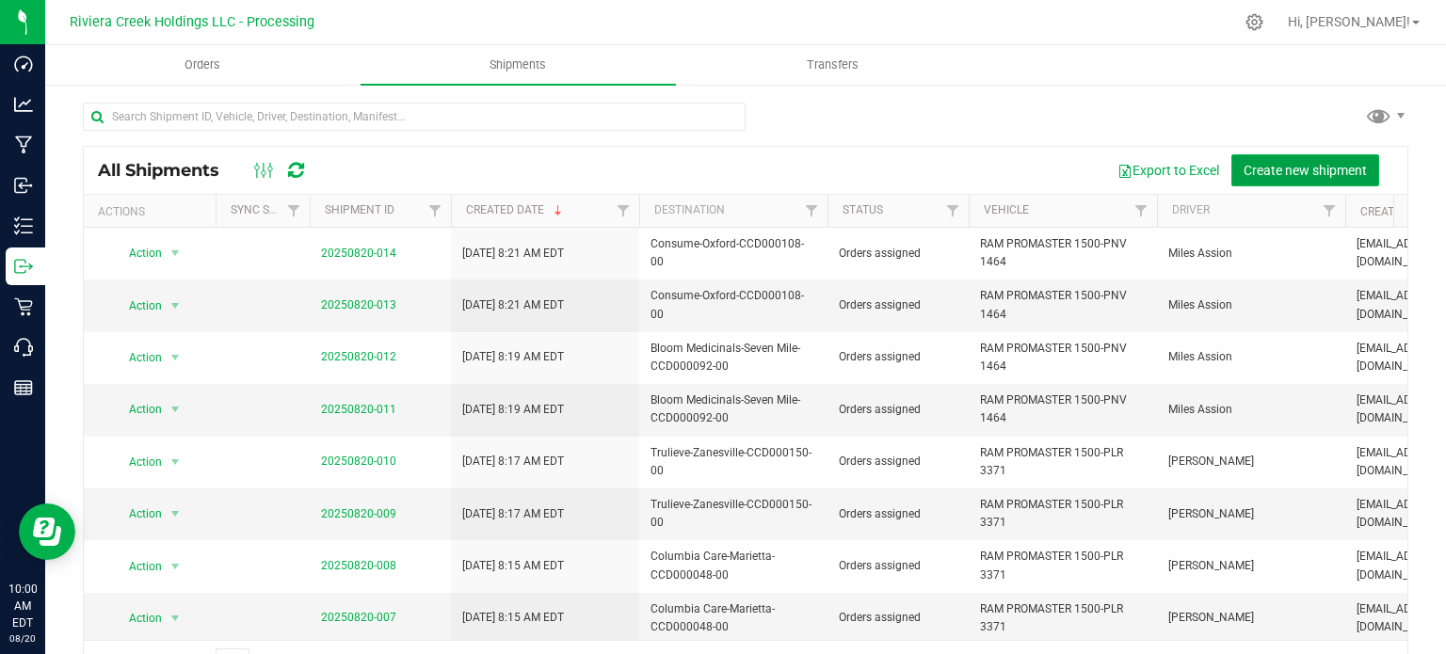
click at [1243, 172] on span "Create new shipment" at bounding box center [1304, 170] width 123 height 15
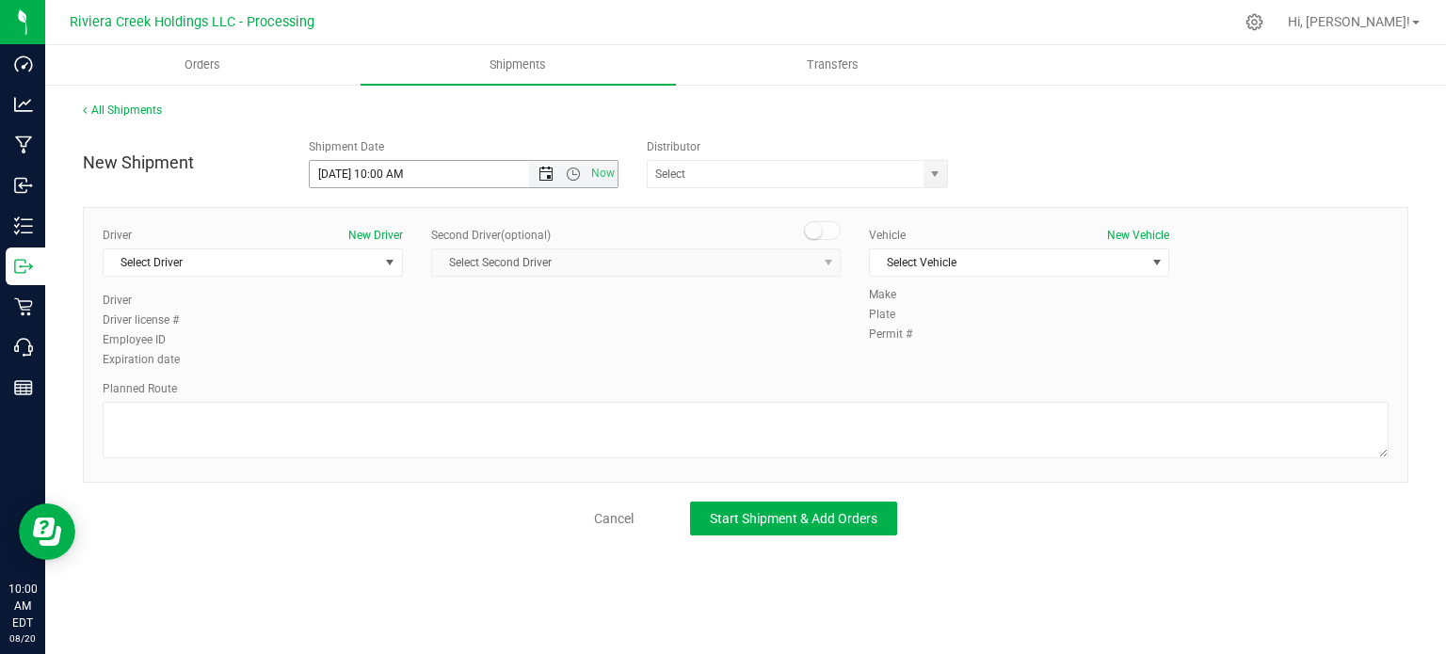
click at [551, 176] on span "Open the date view" at bounding box center [545, 174] width 15 height 15
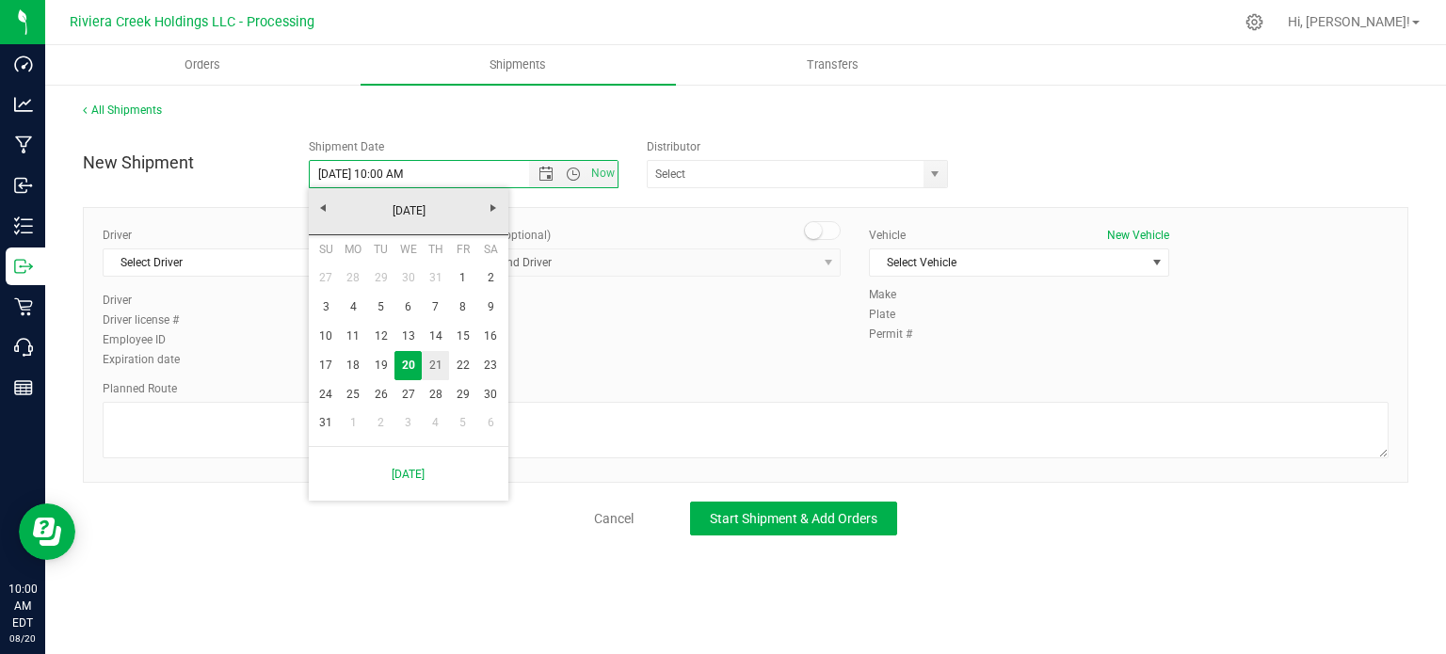
click at [440, 368] on link "21" at bounding box center [435, 365] width 27 height 29
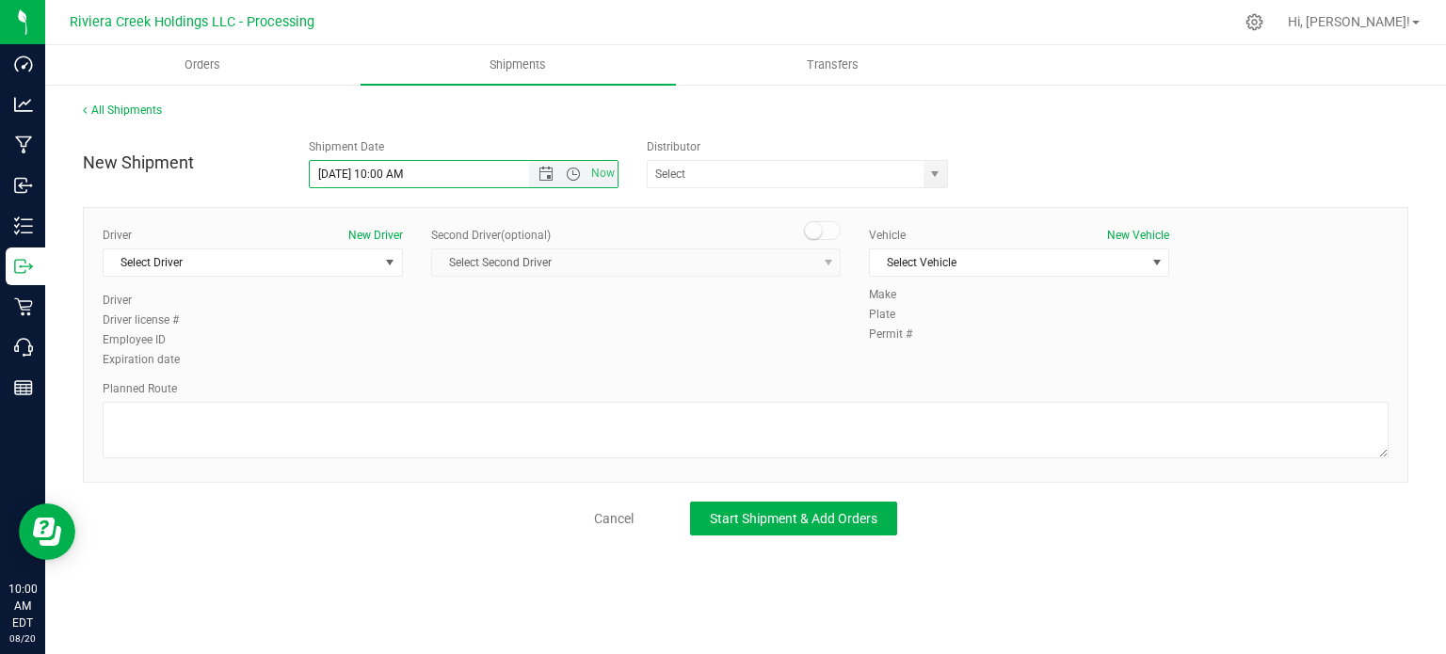
drag, startPoint x: 401, startPoint y: 176, endPoint x: 375, endPoint y: 180, distance: 26.6
click at [375, 180] on input "8/21/2025 10:00 AM" at bounding box center [436, 174] width 252 height 26
click at [939, 182] on span "select" at bounding box center [935, 174] width 24 height 26
type input "8/21/2025 5:45 AM"
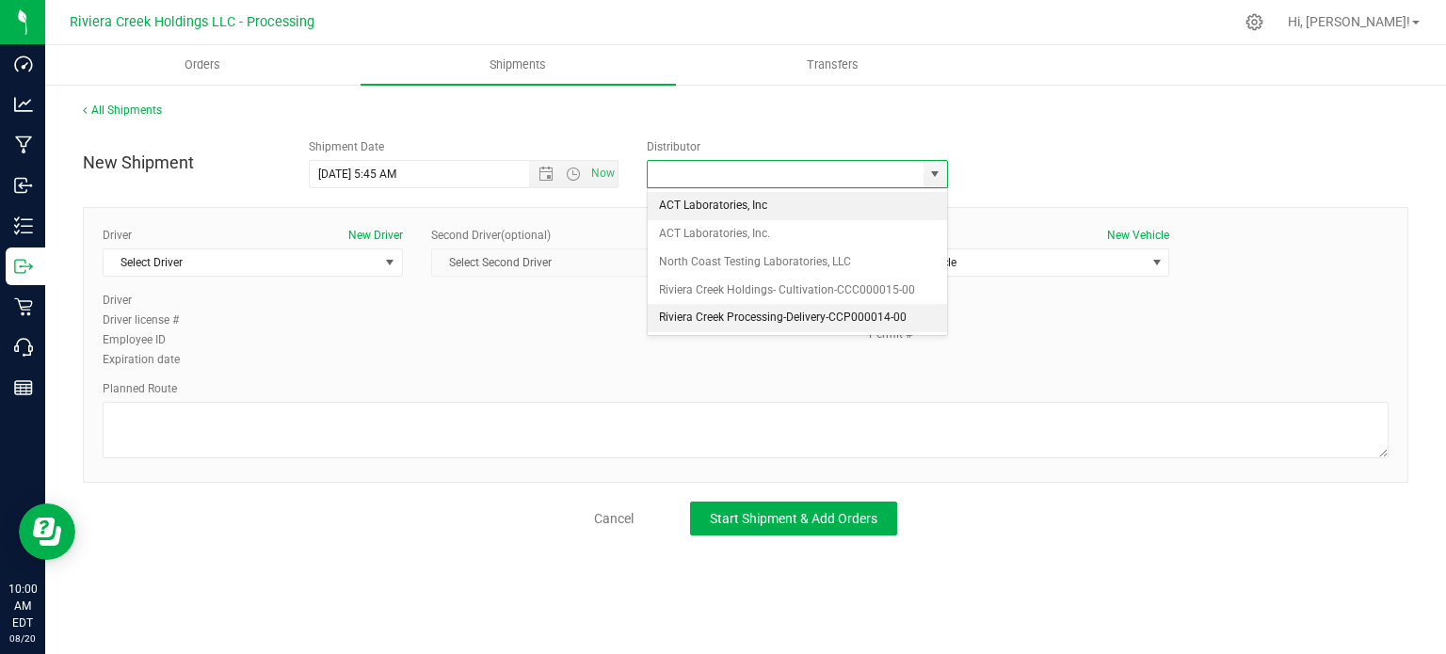
click at [725, 315] on li "Riviera Creek Processing-Delivery-CCP000014-00" at bounding box center [797, 318] width 299 height 28
type input "Riviera Creek Processing-Delivery-CCP000014-00"
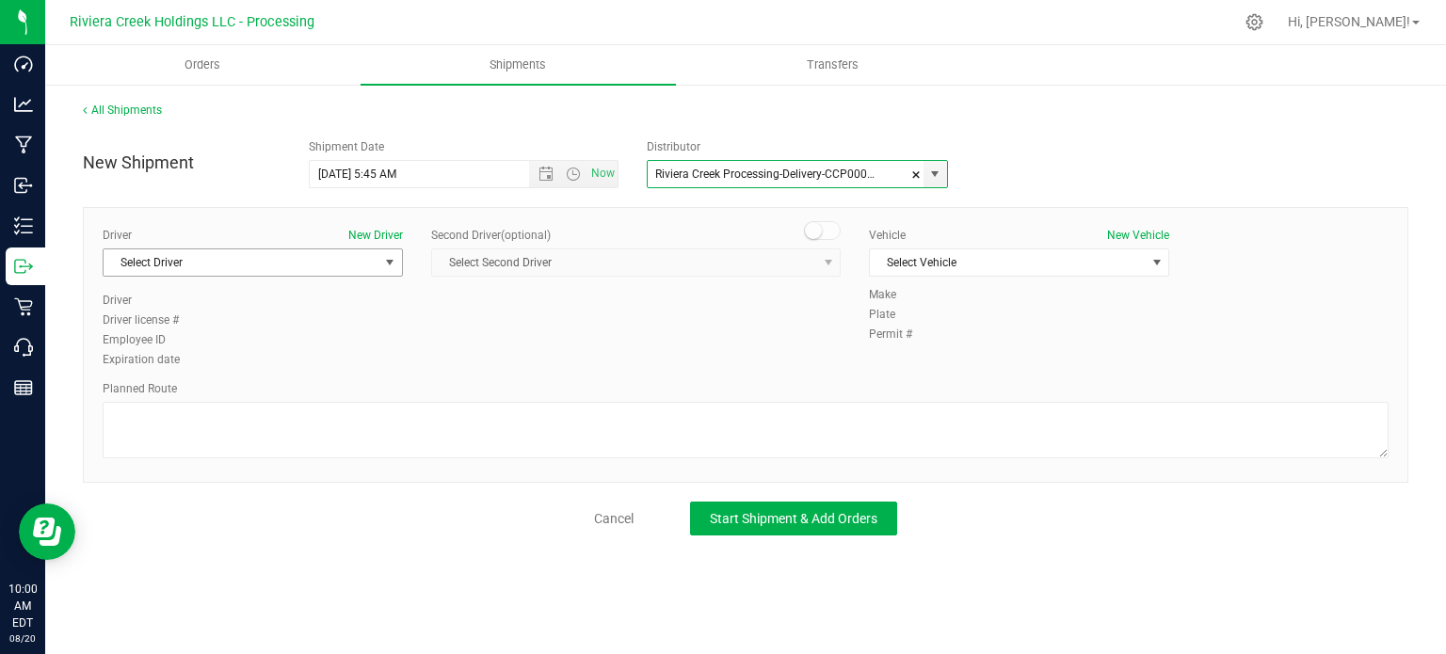
click at [213, 263] on span "Select Driver" at bounding box center [241, 262] width 275 height 26
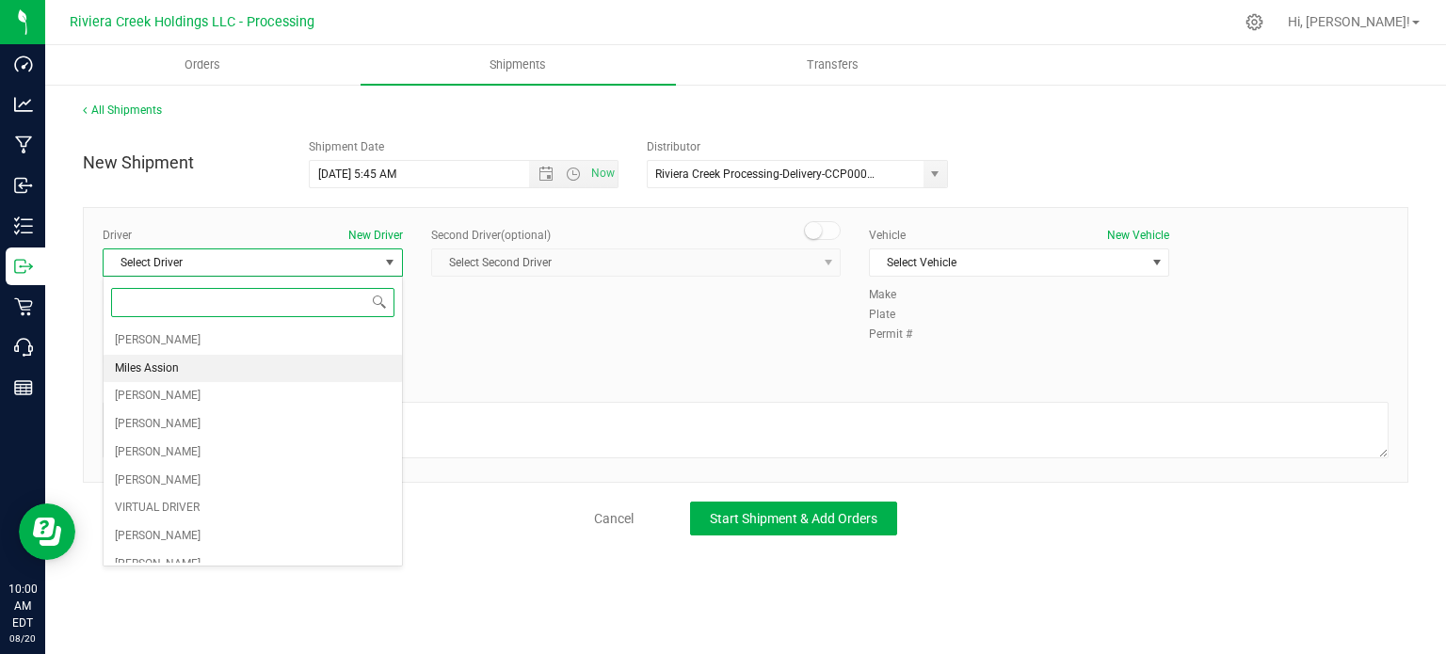
click at [195, 373] on li "Miles Assion" at bounding box center [253, 369] width 298 height 28
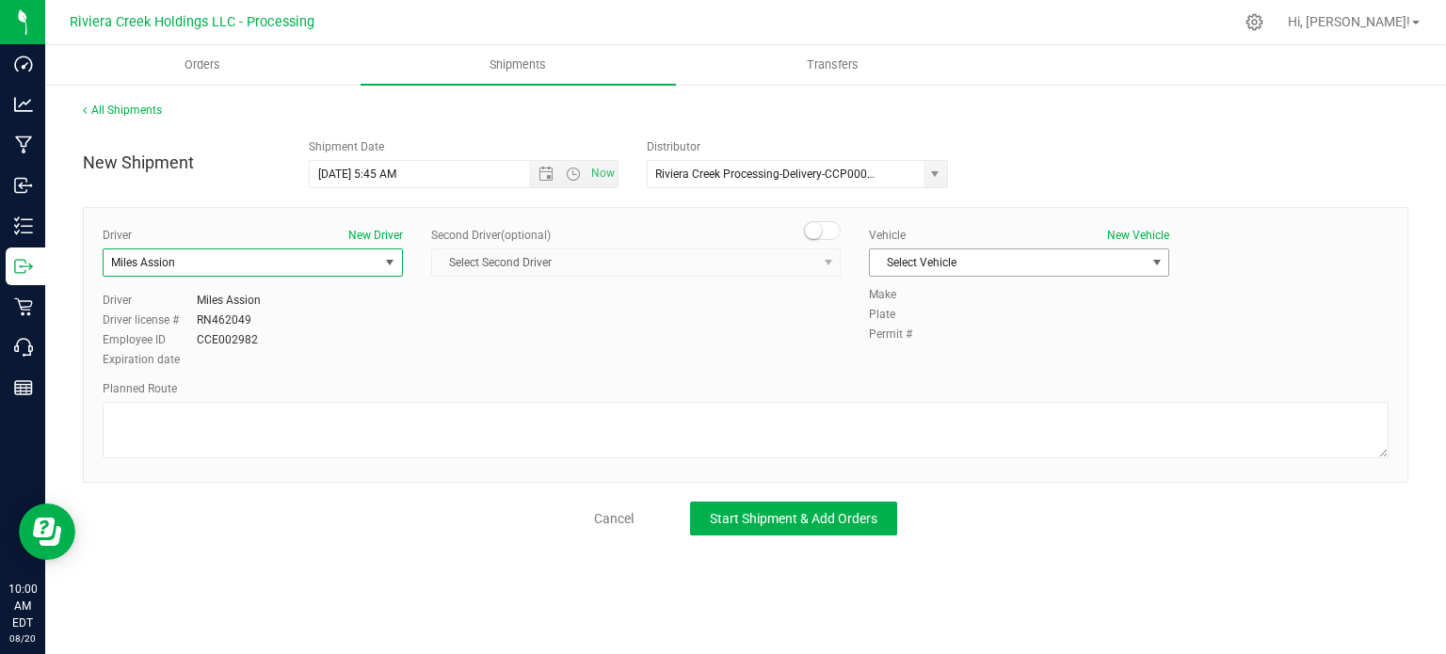
click at [937, 263] on span "Select Vehicle" at bounding box center [1007, 262] width 275 height 26
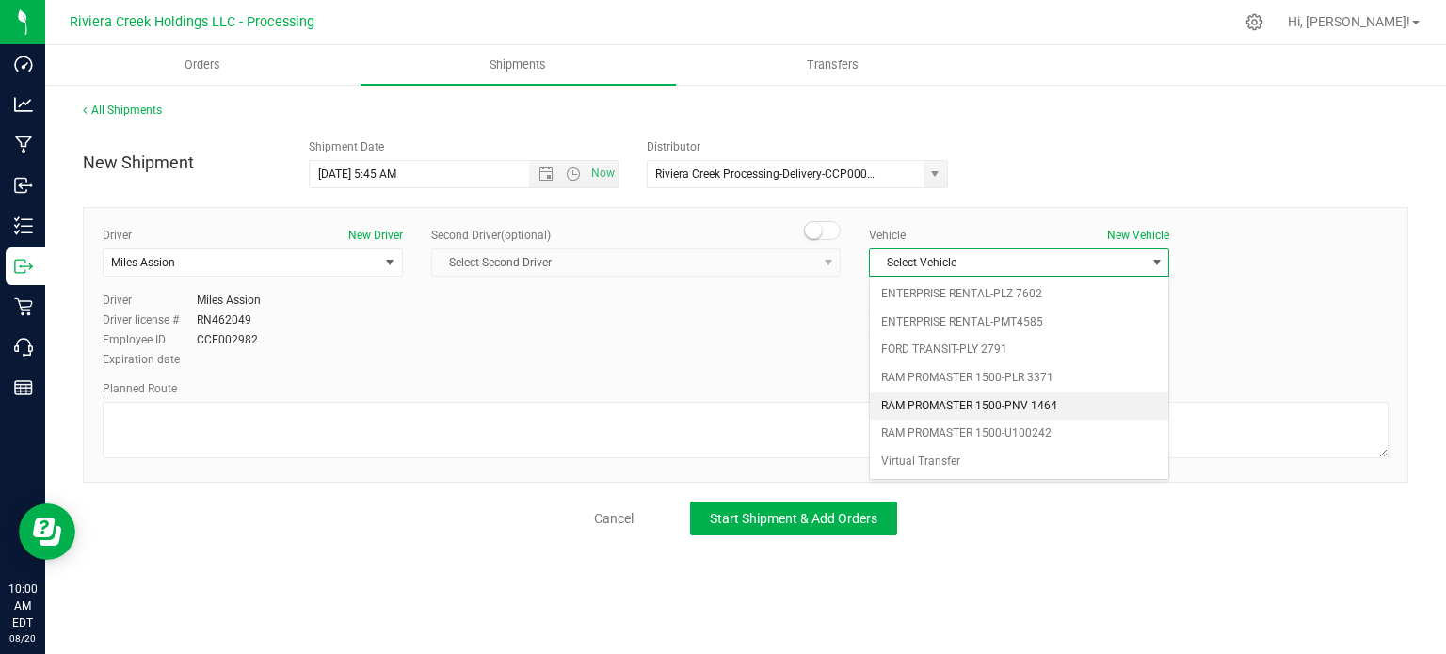
click at [941, 410] on li "RAM PROMASTER 1500-PNV 1464" at bounding box center [1019, 406] width 298 height 28
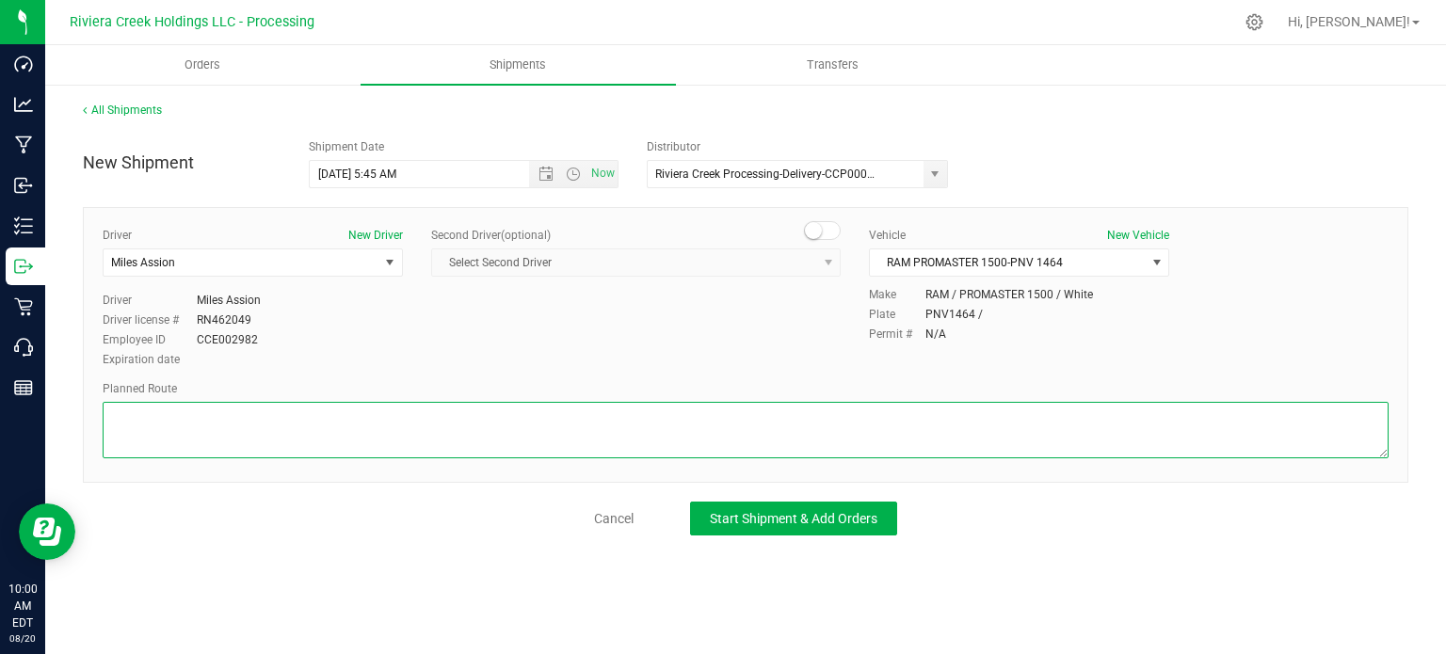
click at [174, 416] on textarea at bounding box center [746, 430] width 1286 height 56
paste textarea "Head west toward OH-73 E/Trenton Oxford Rd 338 ft Turn right toward US-27 N 72 …"
type textarea "Head west toward OH-73 E/Trenton Oxford Rd 338 ft Turn right toward US-27 N 72 …"
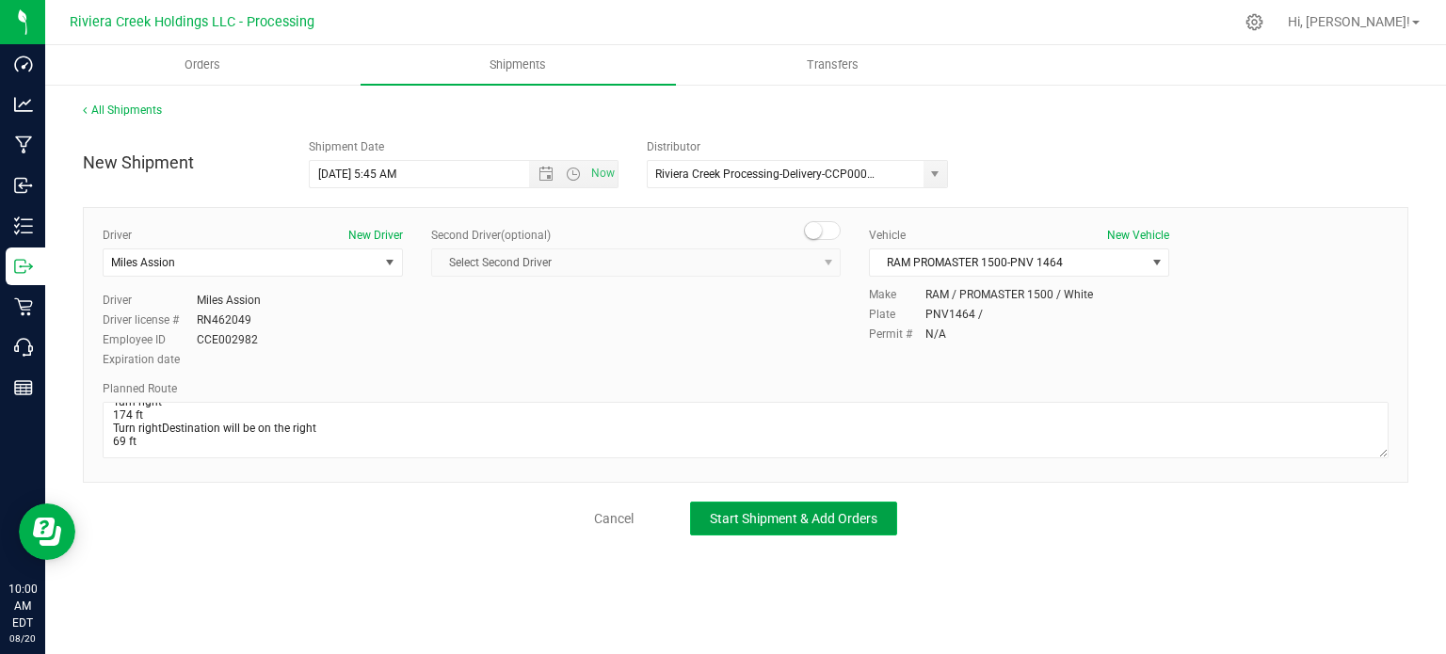
click at [781, 513] on span "Start Shipment & Add Orders" at bounding box center [794, 518] width 168 height 15
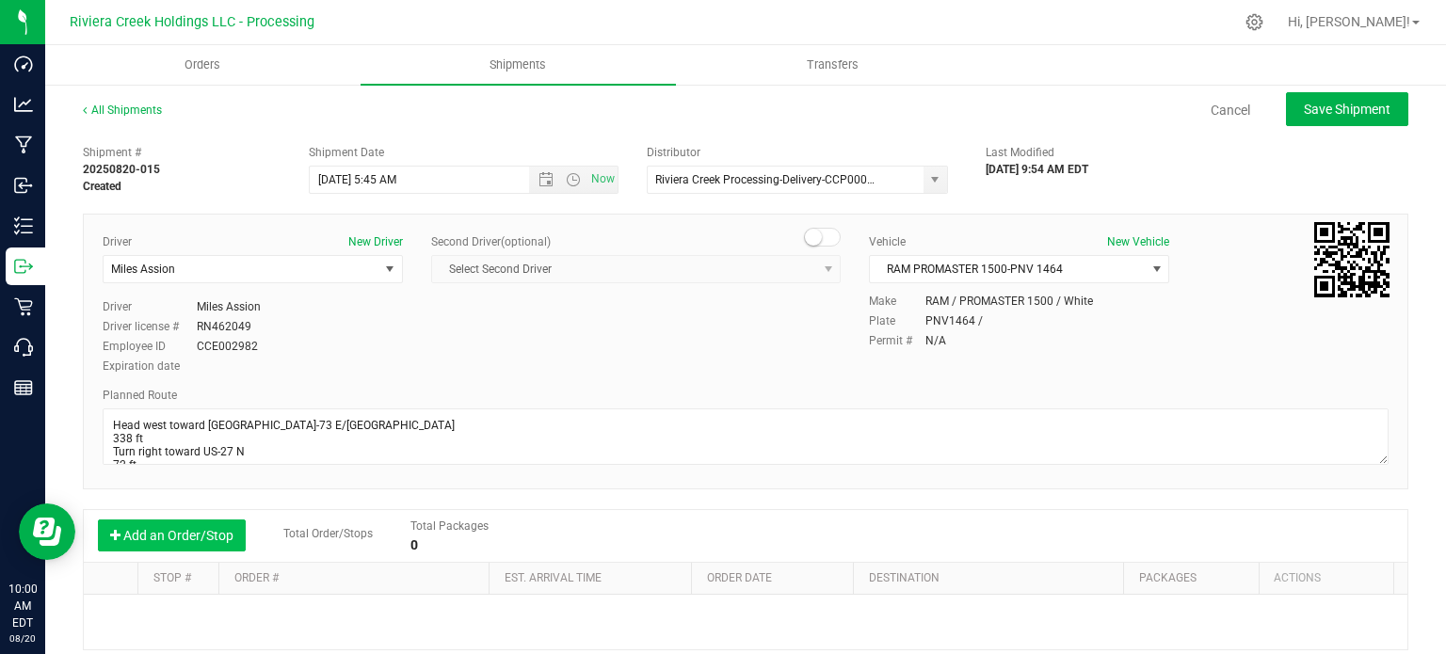
click at [152, 525] on button "Add an Order/Stop" at bounding box center [172, 536] width 148 height 32
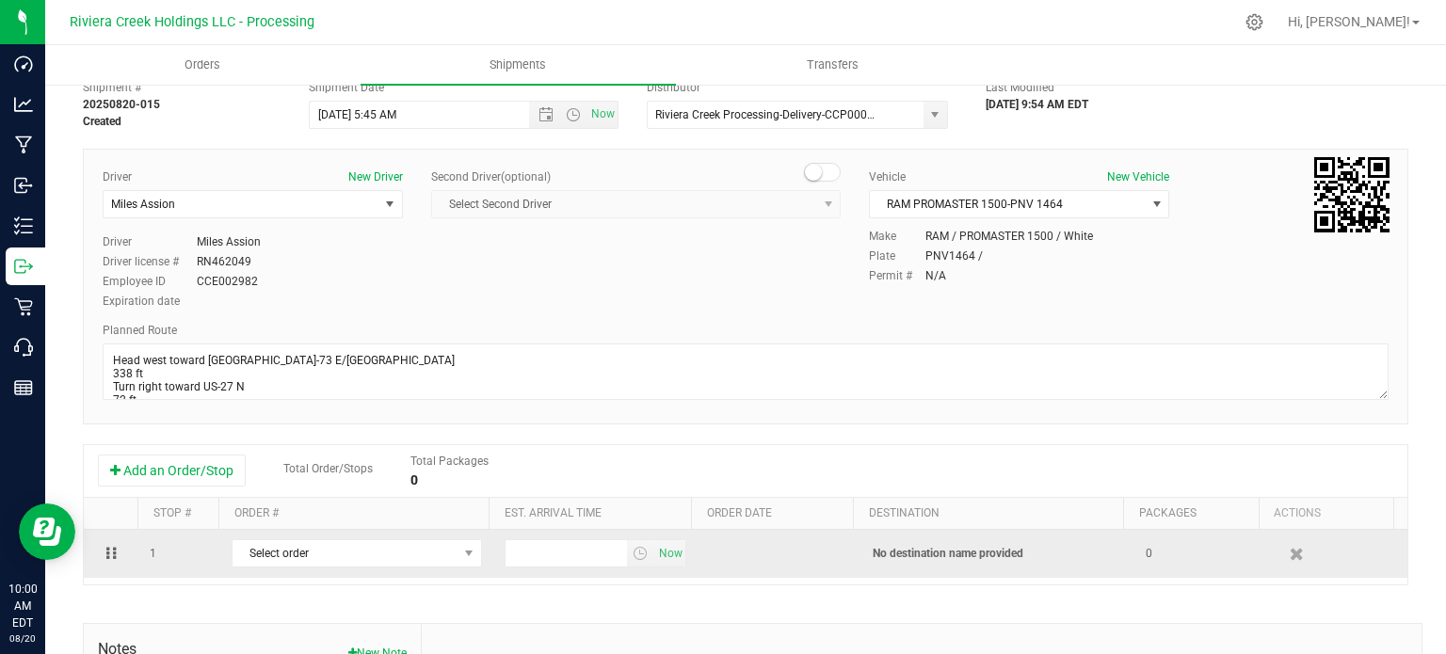
scroll to position [94, 0]
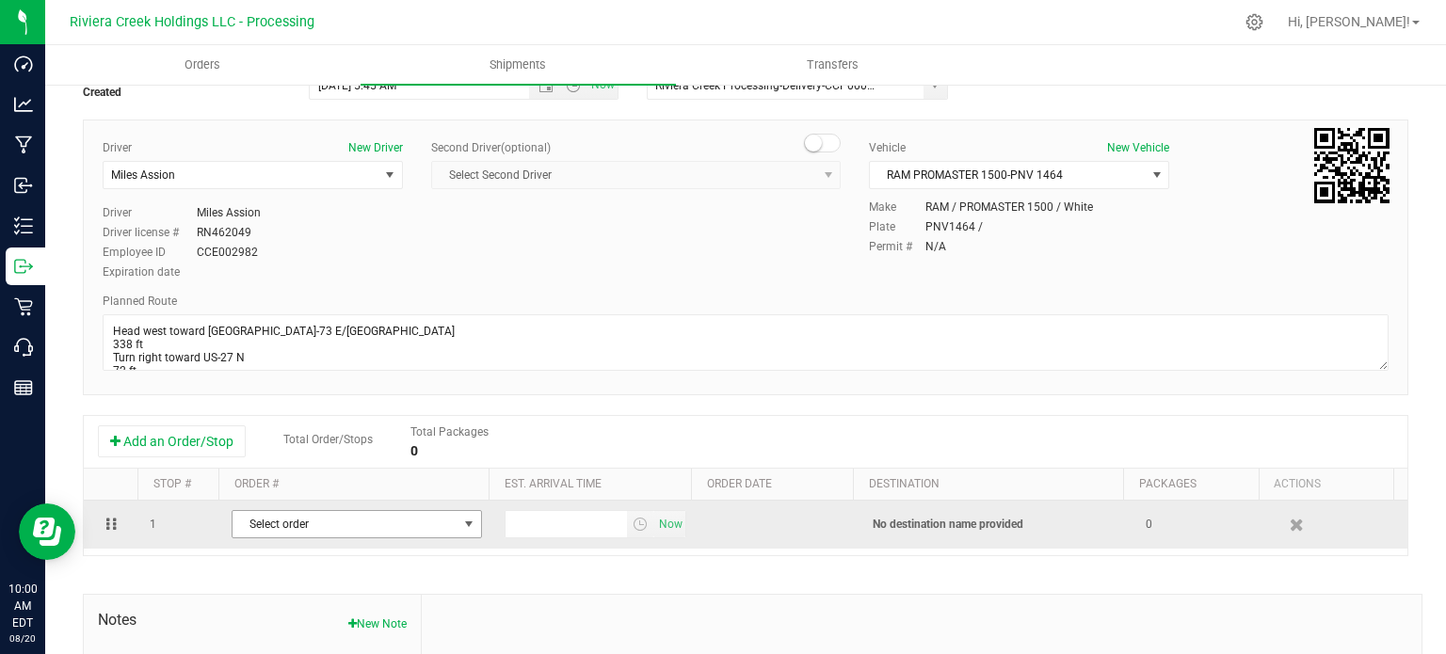
click at [356, 532] on span "Select order" at bounding box center [344, 524] width 225 height 26
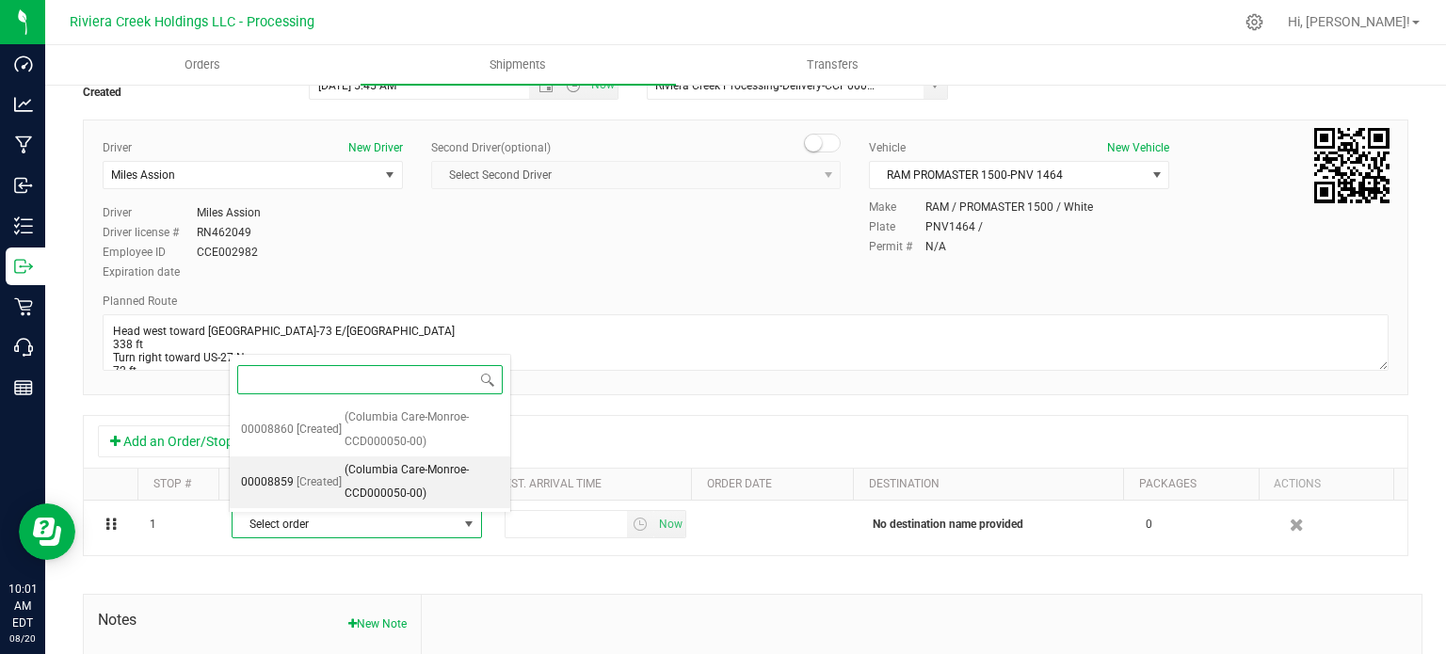
click at [366, 477] on span "(Columbia Care-Monroe-CCD000050-00)" at bounding box center [421, 482] width 154 height 48
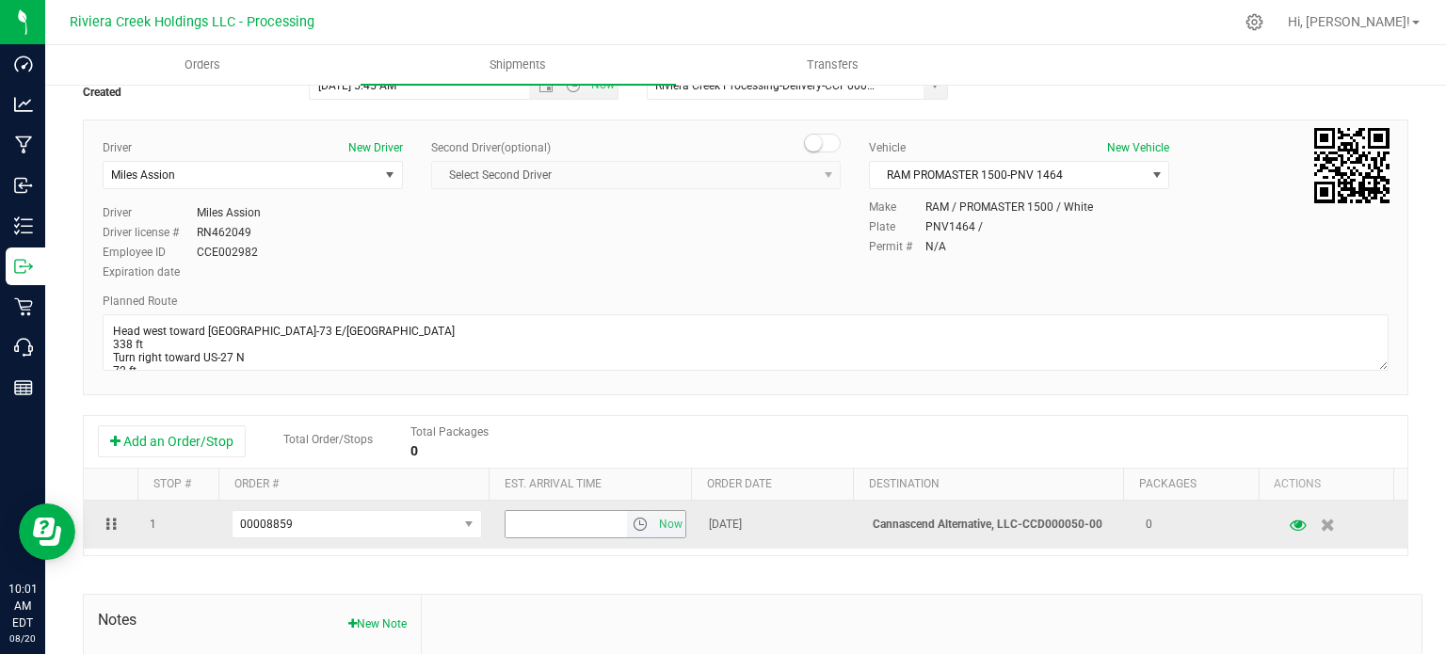
click at [633, 526] on span "select" at bounding box center [640, 524] width 15 height 15
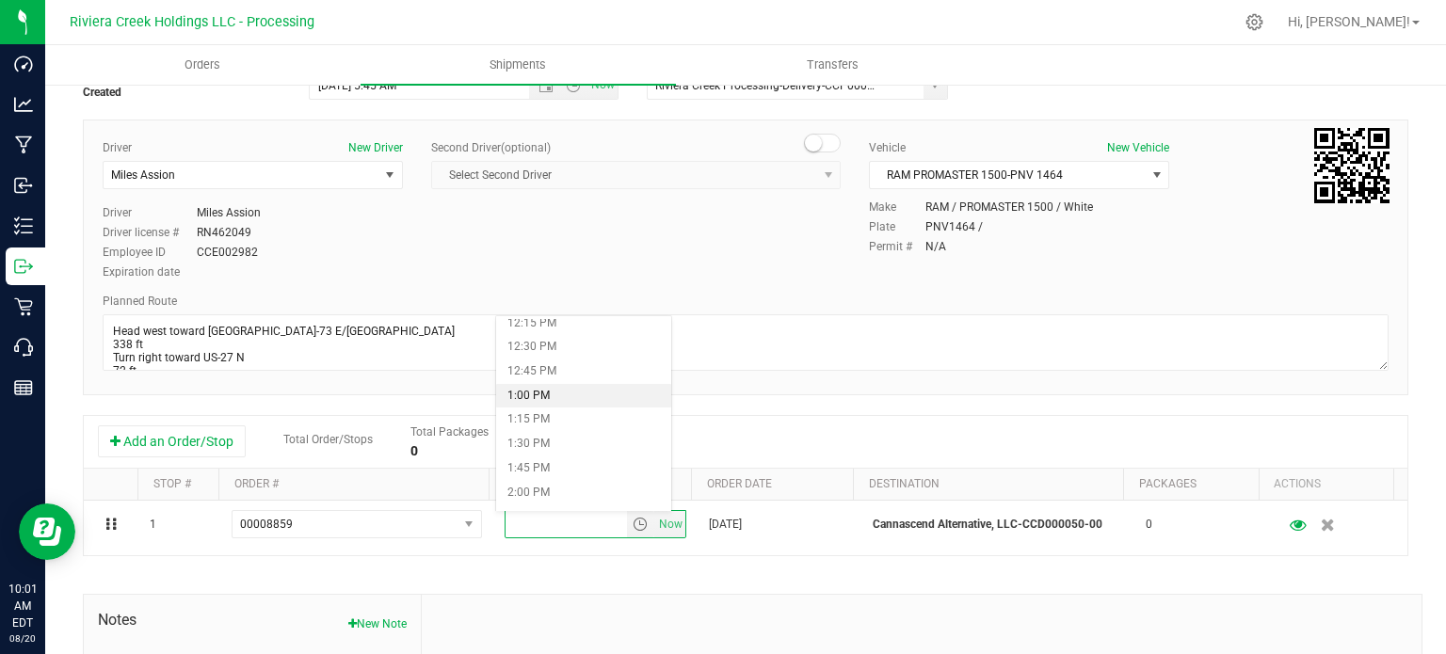
scroll to position [1224, 0]
click at [584, 416] on li "1:30 PM" at bounding box center [583, 414] width 174 height 24
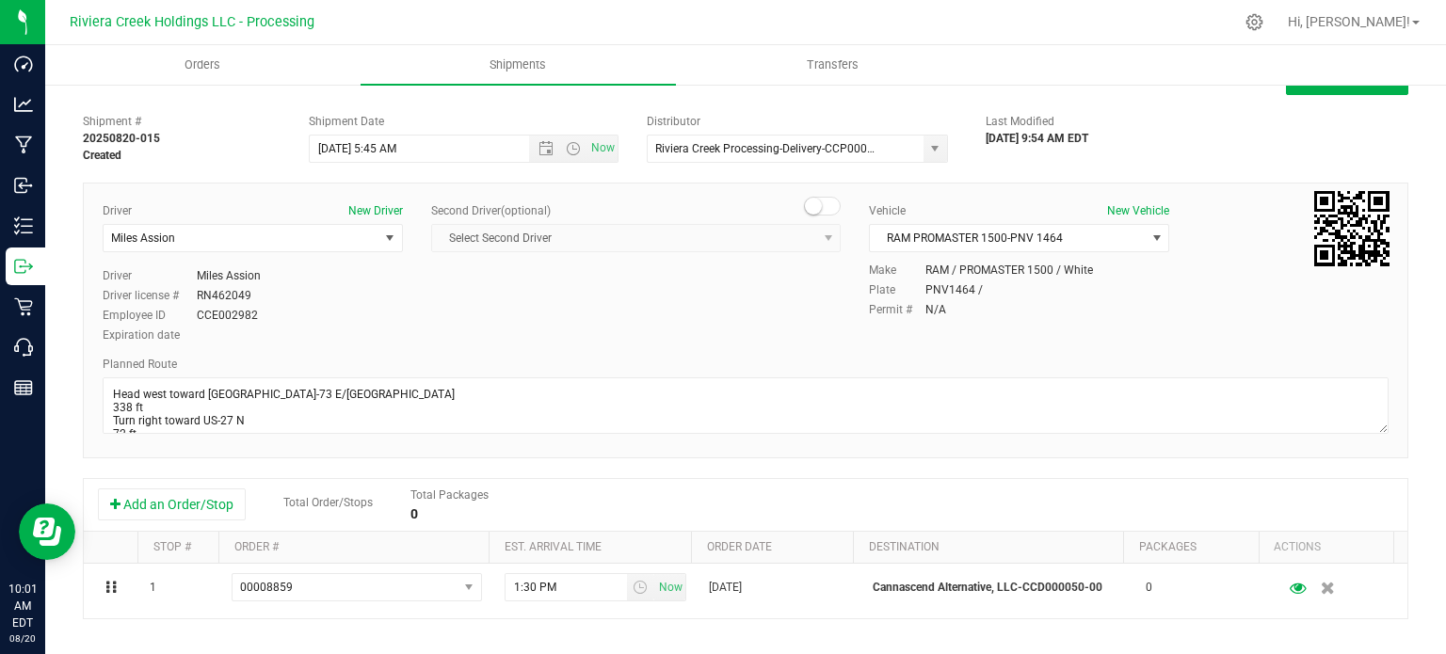
scroll to position [0, 0]
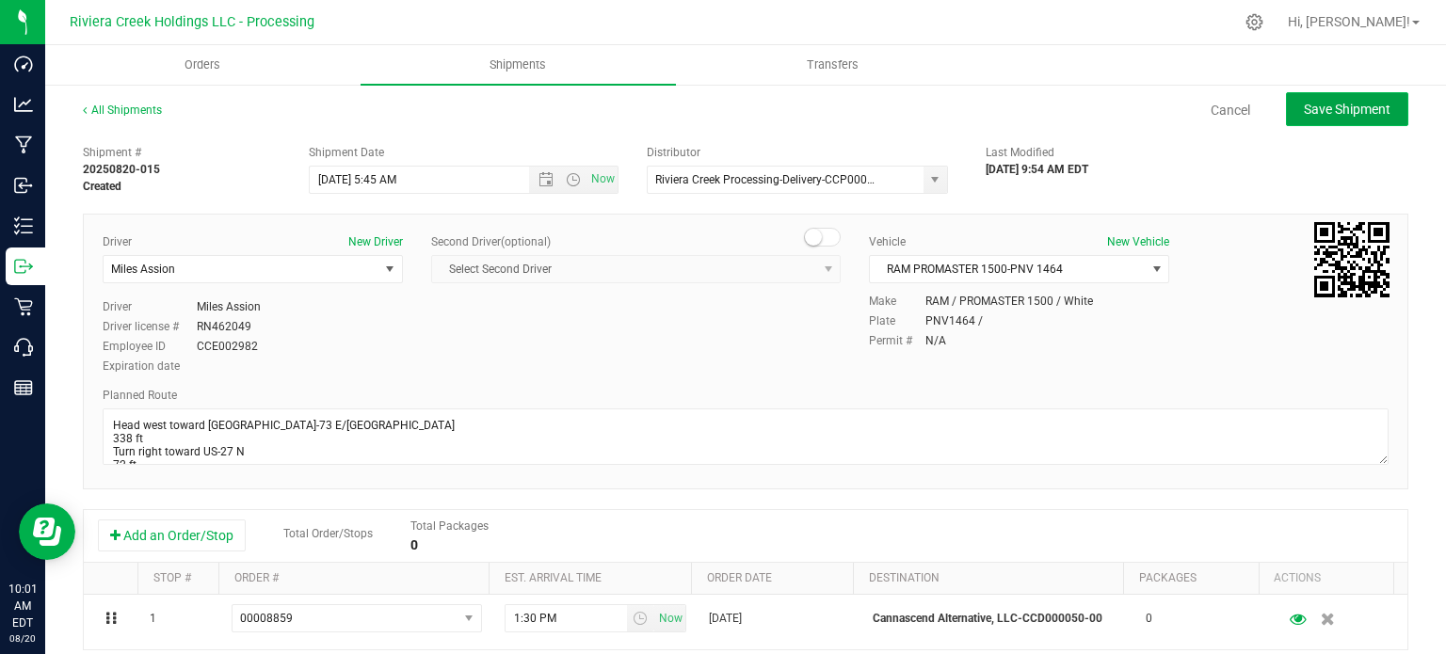
click at [1304, 108] on span "Save Shipment" at bounding box center [1347, 109] width 87 height 15
type input "8/21/2025 9:45 AM"
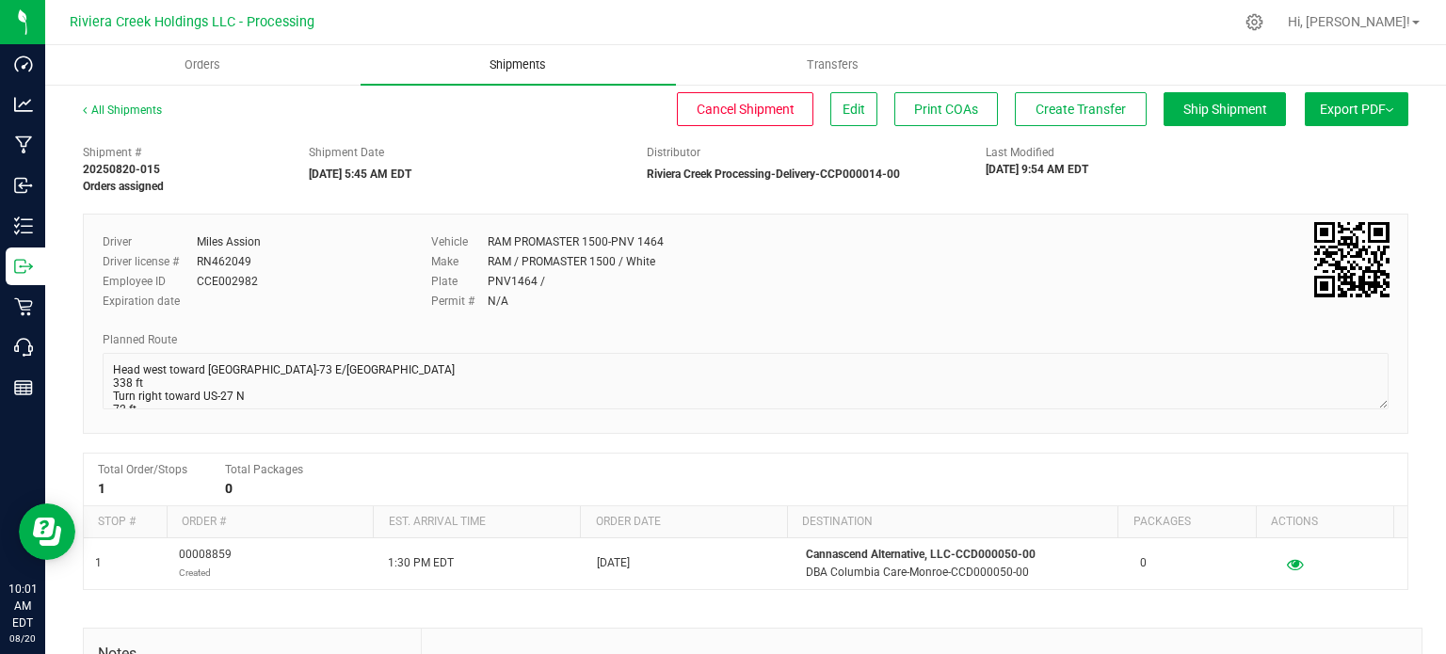
click at [499, 65] on span "Shipments" at bounding box center [517, 64] width 107 height 17
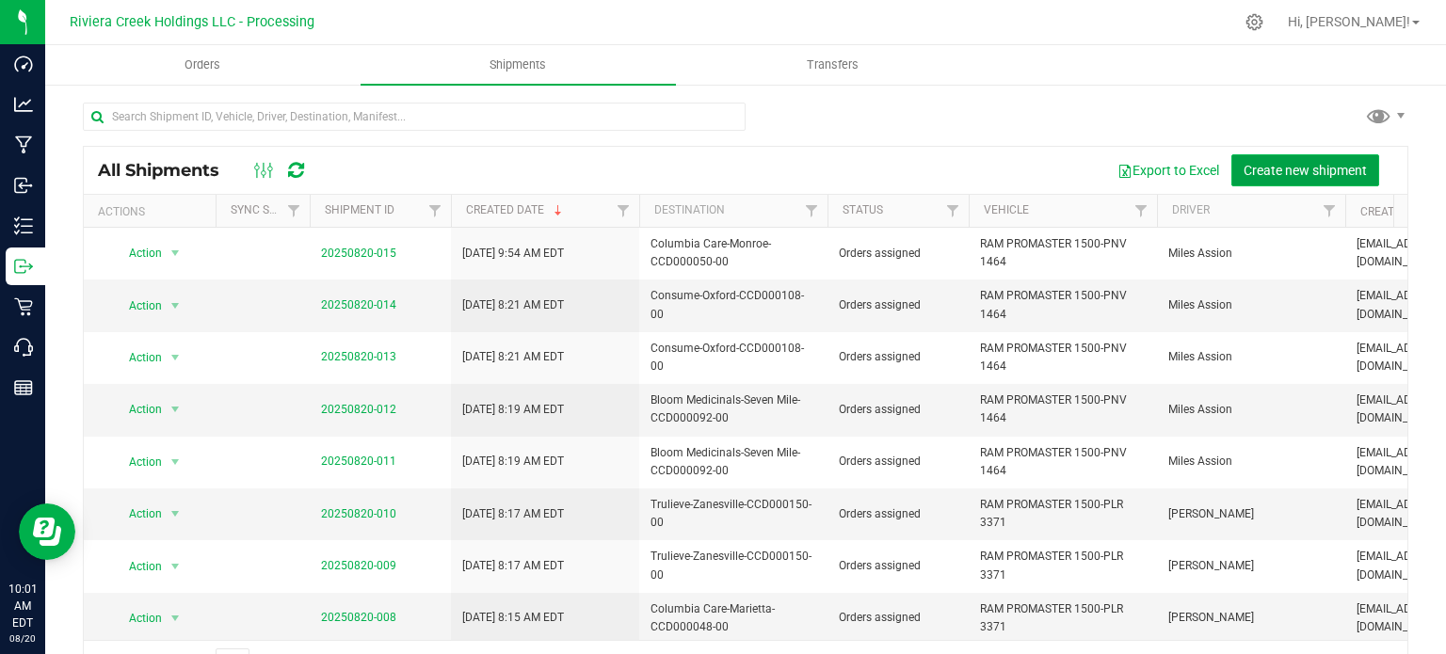
click at [1283, 172] on span "Create new shipment" at bounding box center [1304, 170] width 123 height 15
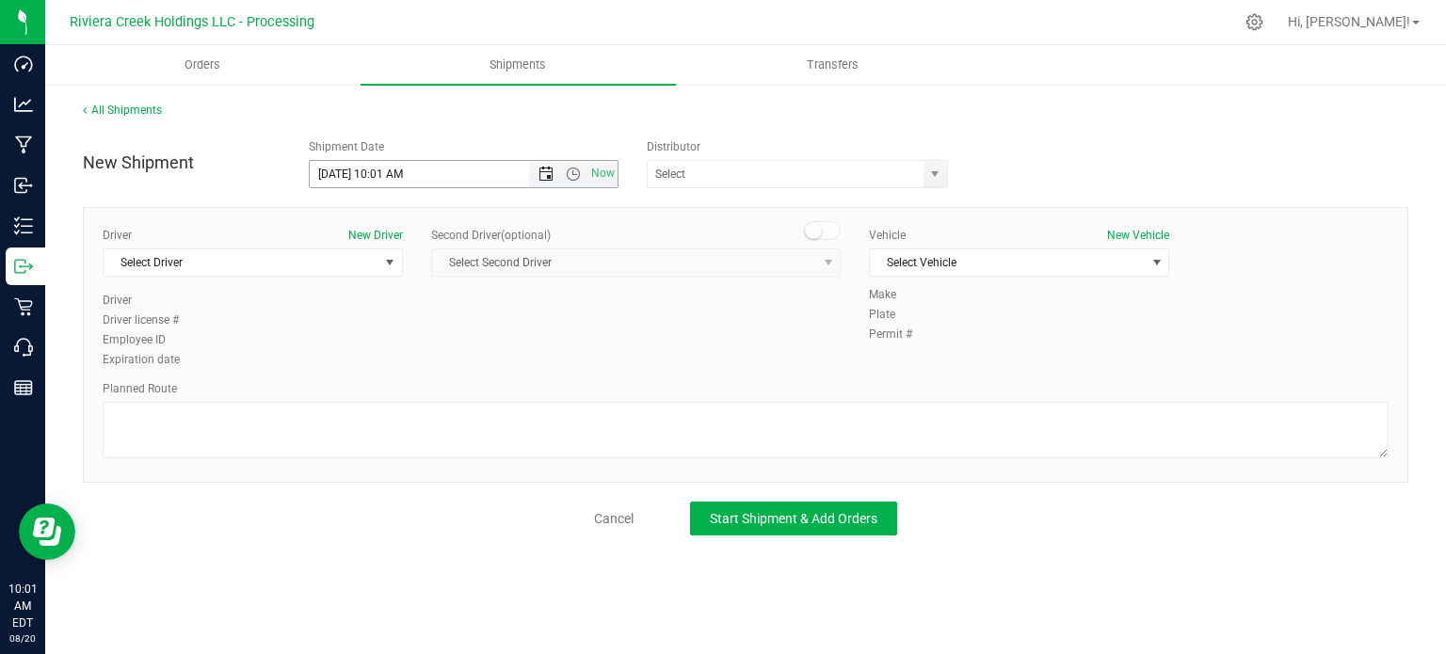
click at [546, 172] on span "Open the date view" at bounding box center [545, 174] width 15 height 15
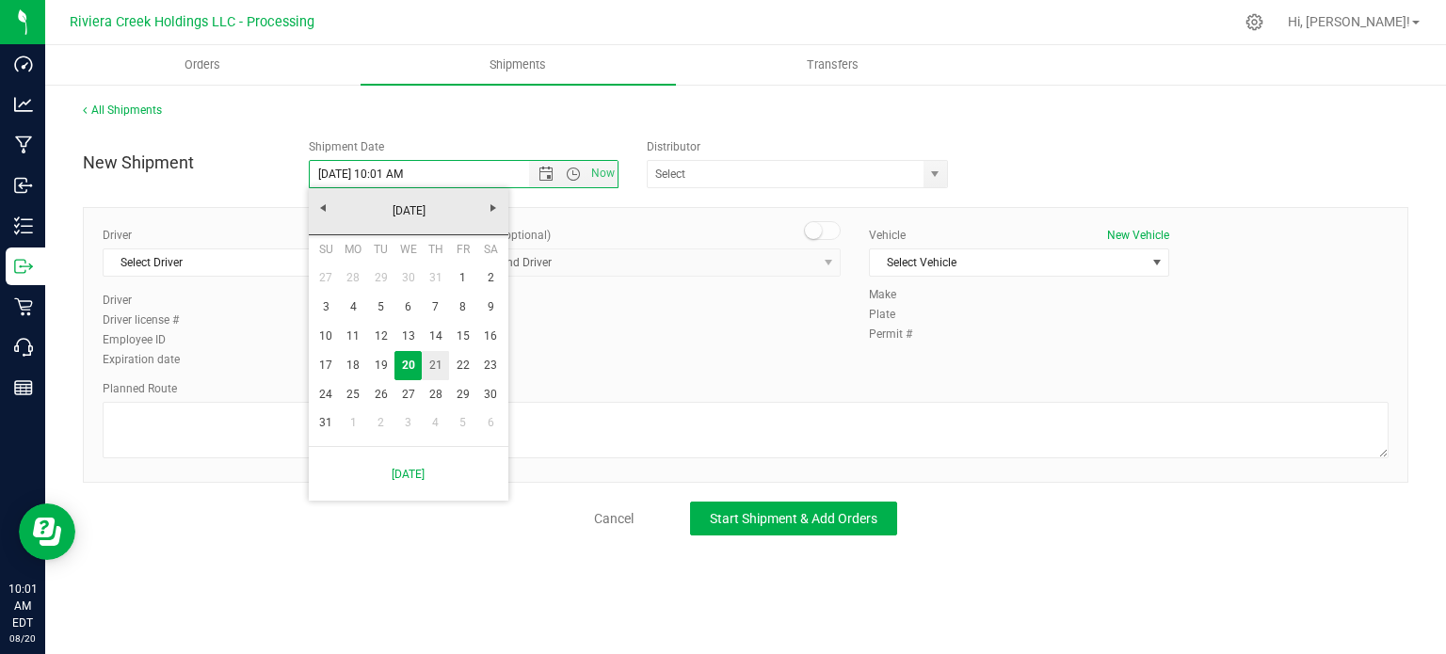
click at [440, 362] on link "21" at bounding box center [435, 365] width 27 height 29
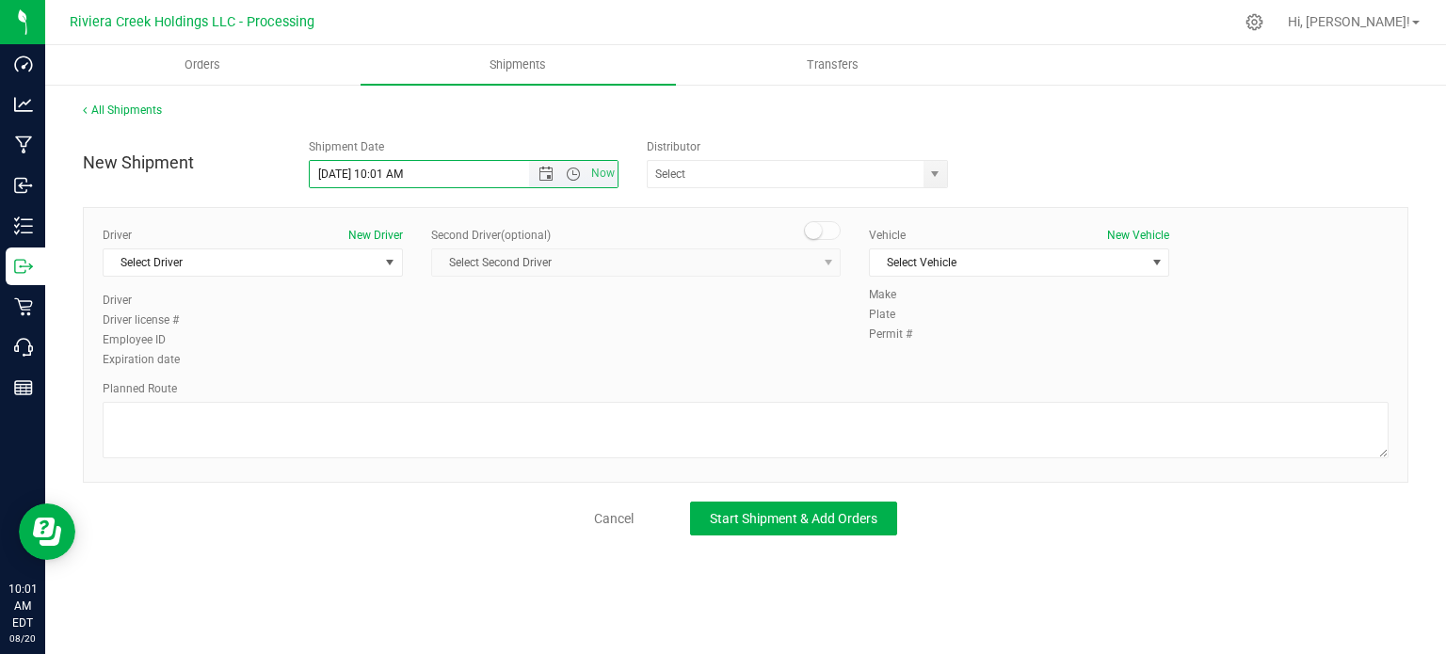
drag, startPoint x: 402, startPoint y: 176, endPoint x: 376, endPoint y: 180, distance: 25.7
click at [376, 180] on input "8/21/2025 10:01 AM" at bounding box center [436, 174] width 252 height 26
click at [937, 179] on span "select" at bounding box center [934, 174] width 15 height 15
type input "8/21/2025 5:45 AM"
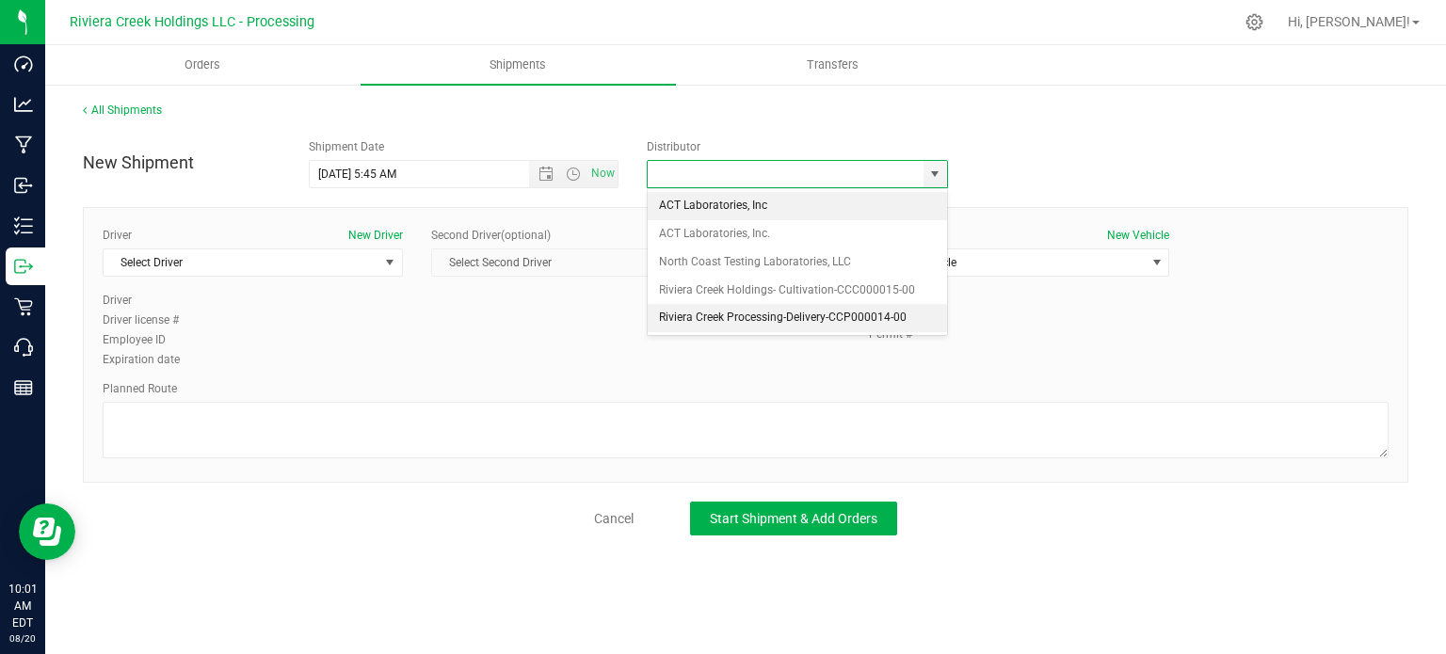
drag, startPoint x: 691, startPoint y: 315, endPoint x: 557, endPoint y: 335, distance: 135.1
click at [689, 315] on li "Riviera Creek Processing-Delivery-CCP000014-00" at bounding box center [797, 318] width 299 height 28
type input "Riviera Creek Processing-Delivery-CCP000014-00"
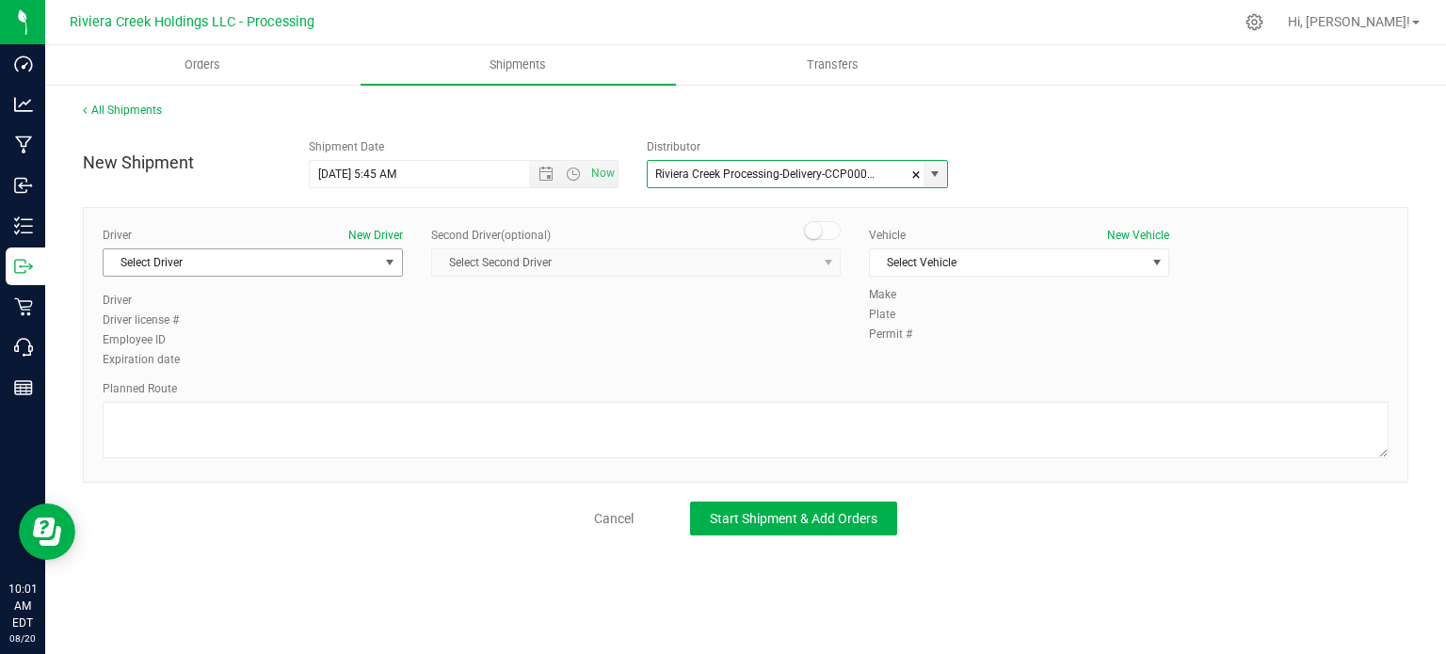
click at [277, 266] on span "Select Driver" at bounding box center [241, 262] width 275 height 26
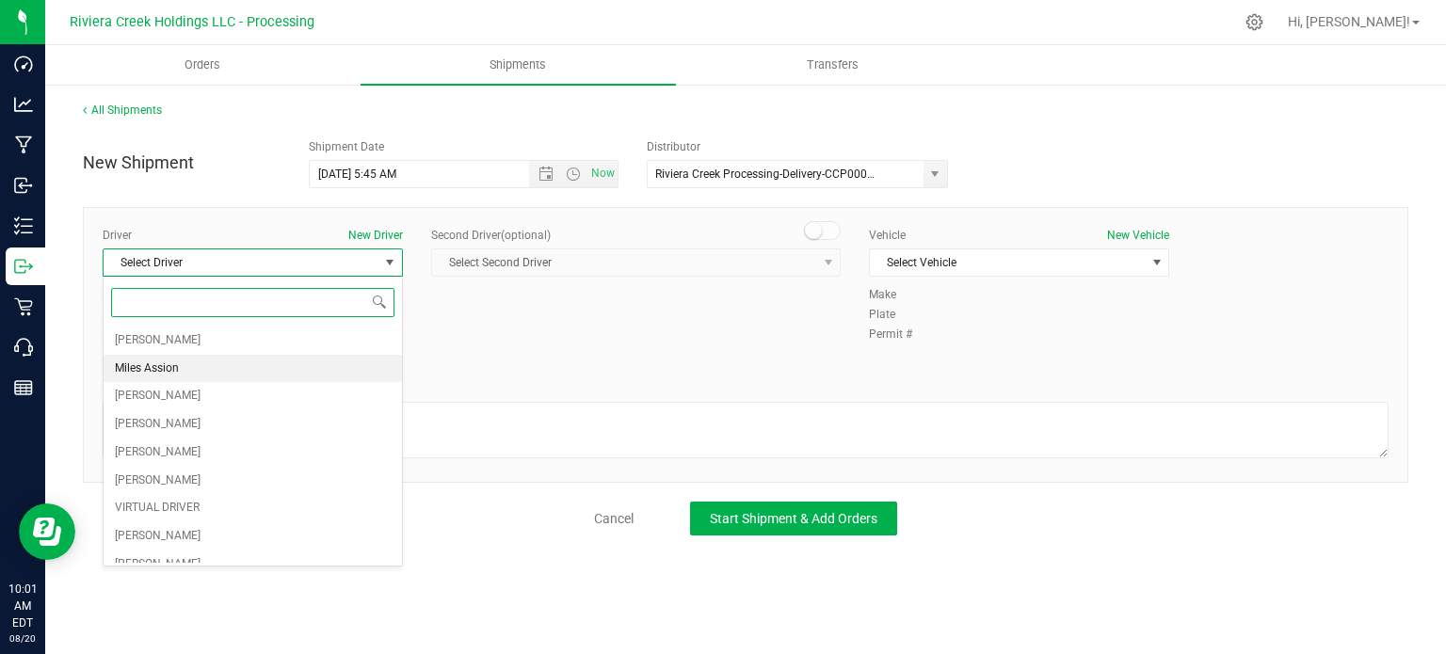
click at [170, 372] on span "Miles Assion" at bounding box center [147, 369] width 64 height 24
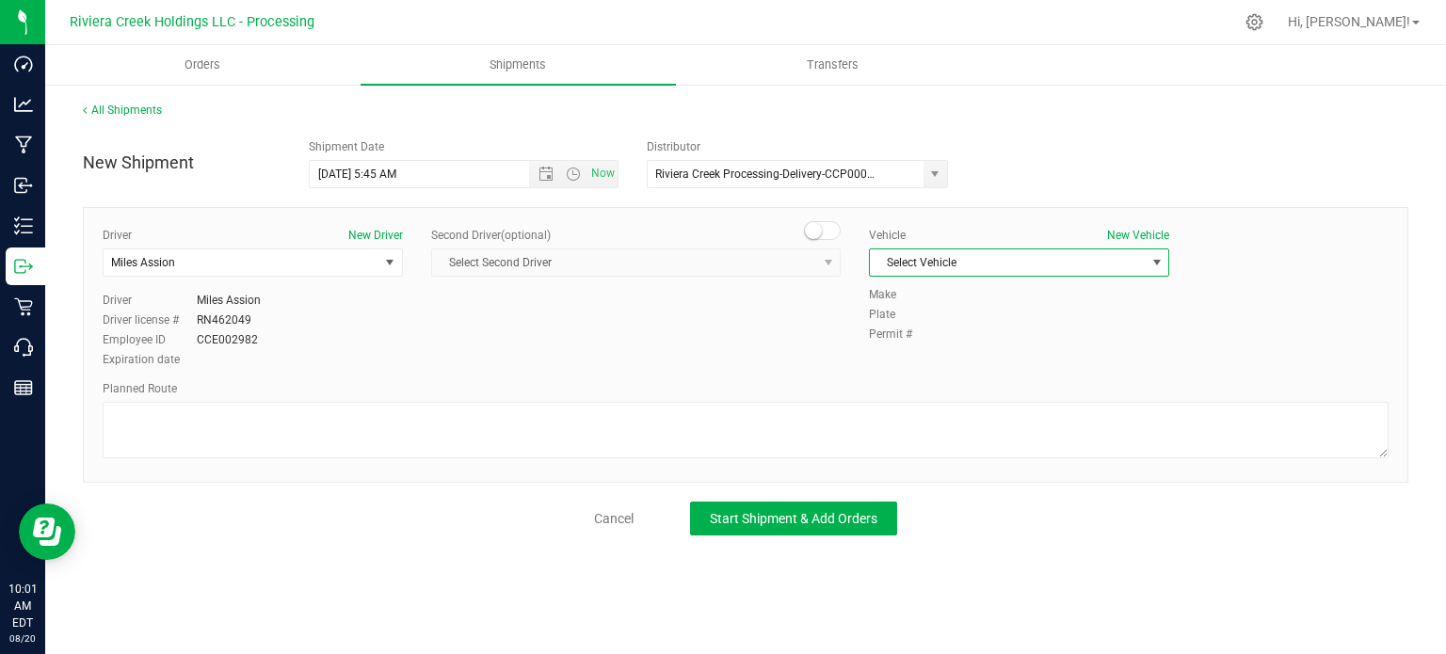
click at [1003, 264] on span "Select Vehicle" at bounding box center [1007, 262] width 275 height 26
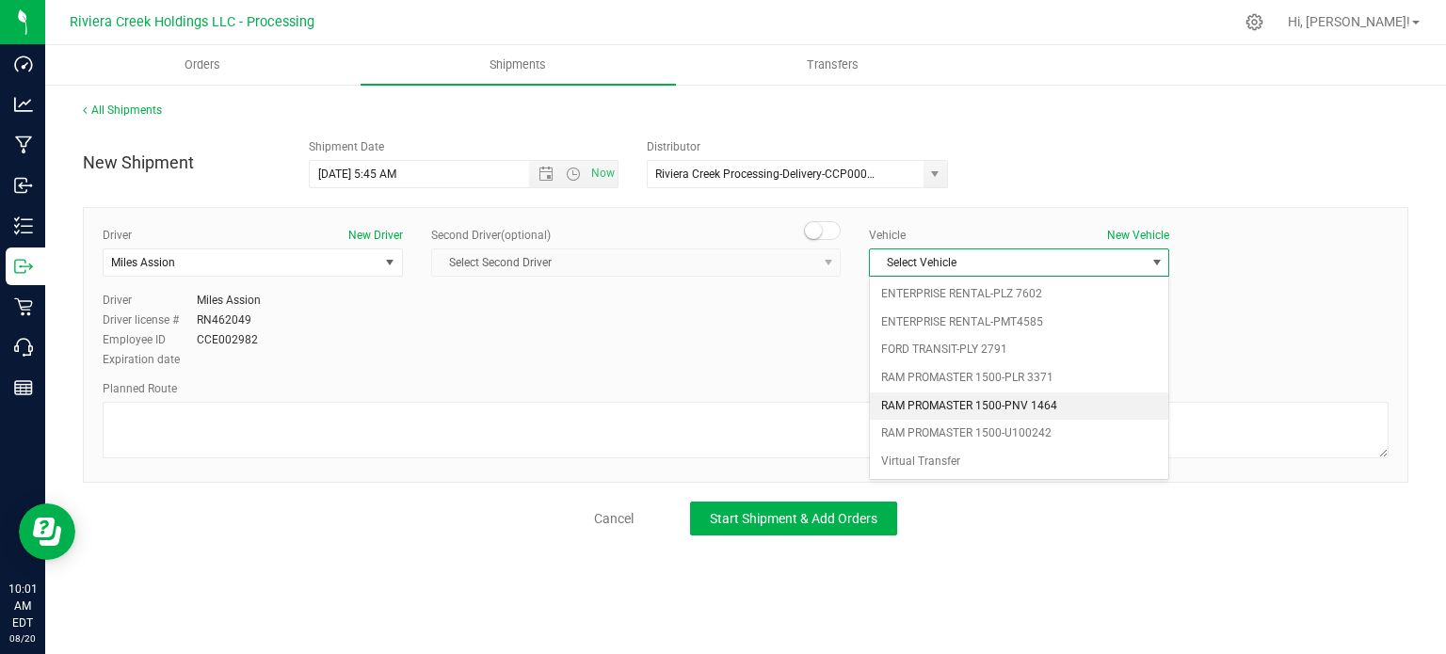
click at [979, 411] on li "RAM PROMASTER 1500-PNV 1464" at bounding box center [1019, 406] width 298 height 28
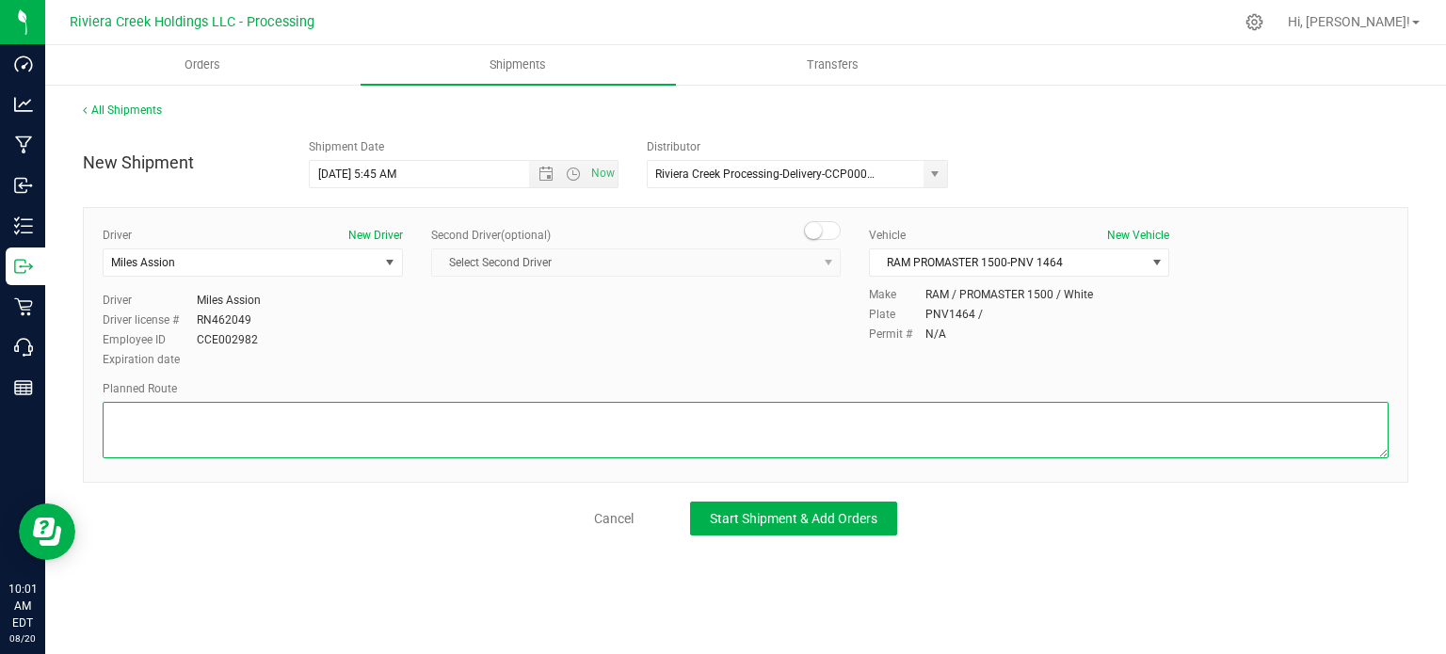
click at [733, 436] on textarea at bounding box center [746, 430] width 1286 height 56
paste textarea "Head west toward OH-73 E/Trenton Oxford Rd 338 ft Turn right toward US-27 N 72 …"
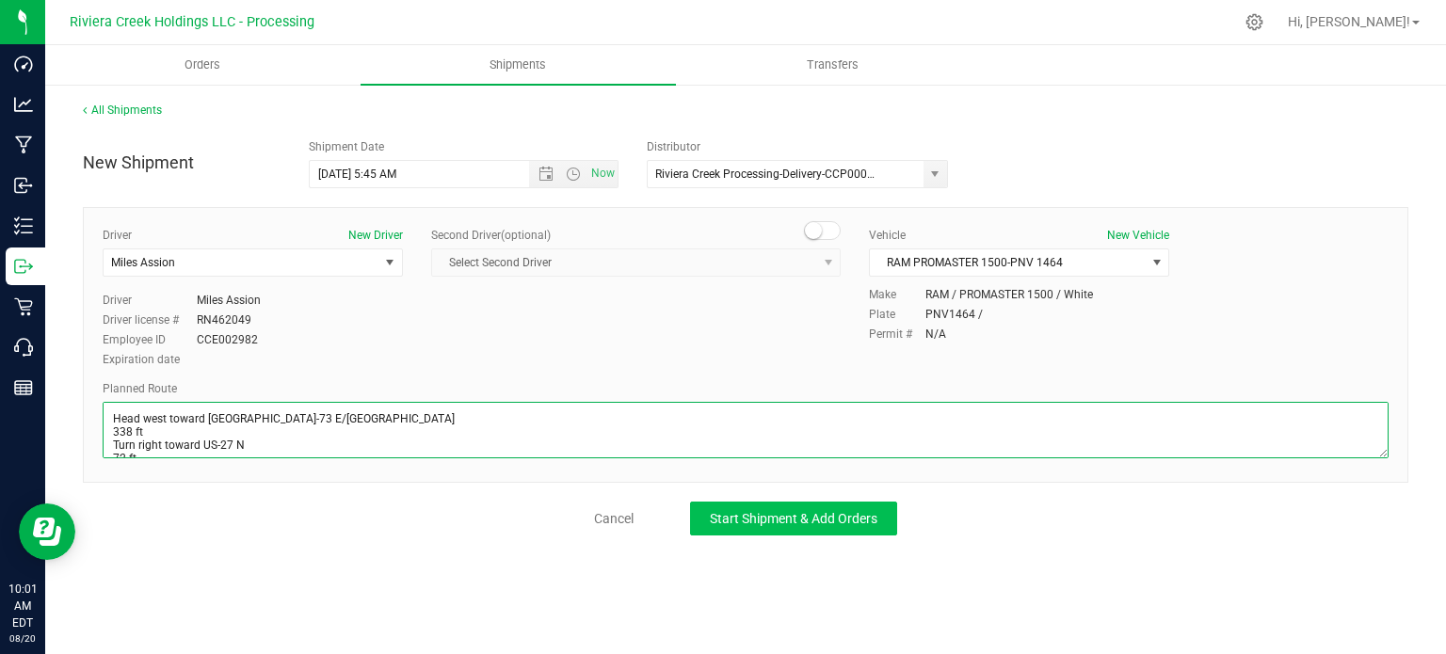
scroll to position [388, 0]
type textarea "Head west toward OH-73 E/Trenton Oxford Rd 338 ft Turn right toward US-27 N 72 …"
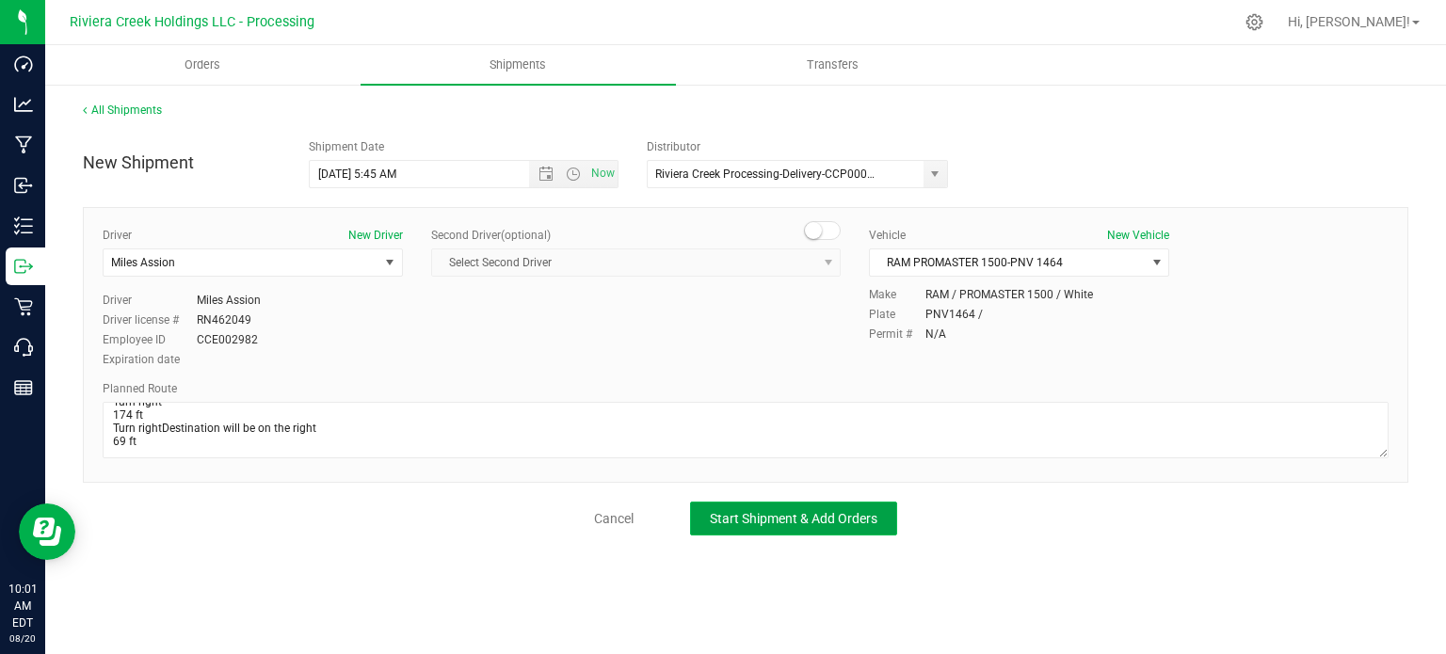
click at [816, 519] on span "Start Shipment & Add Orders" at bounding box center [794, 518] width 168 height 15
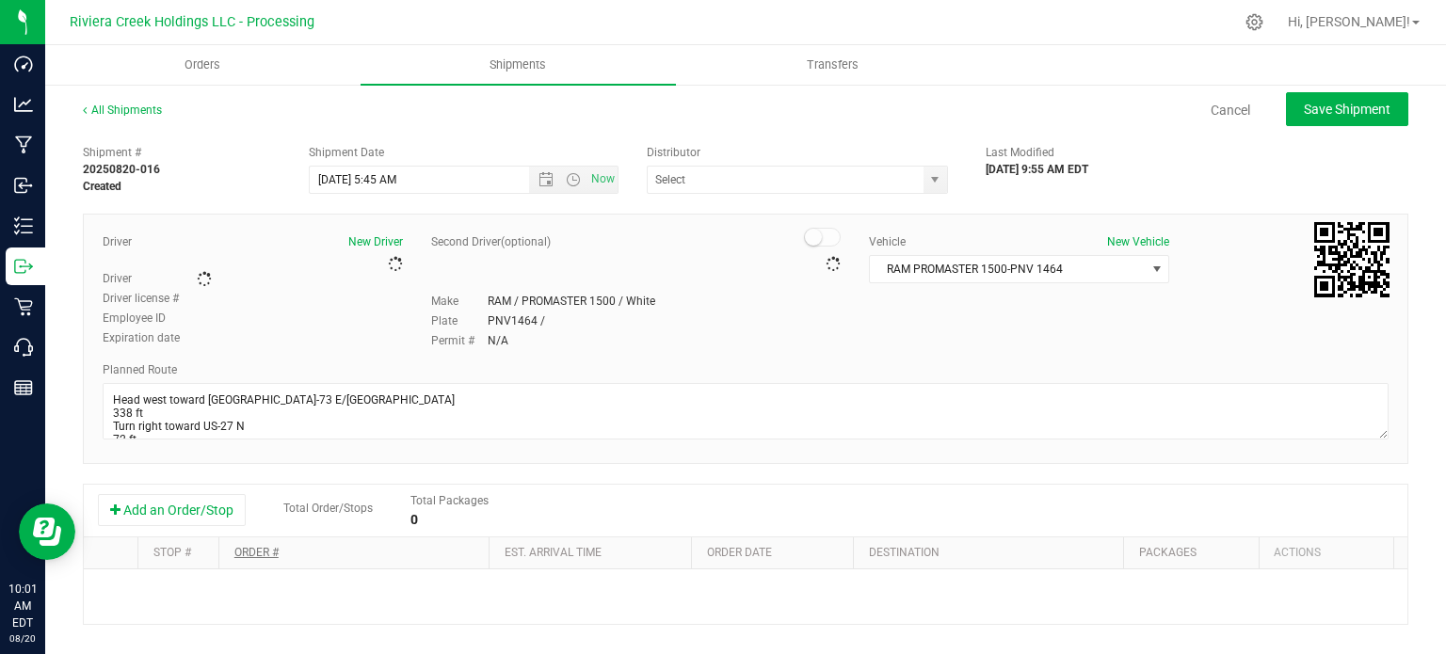
type input "Riviera Creek Processing-Delivery-CCP000014-00"
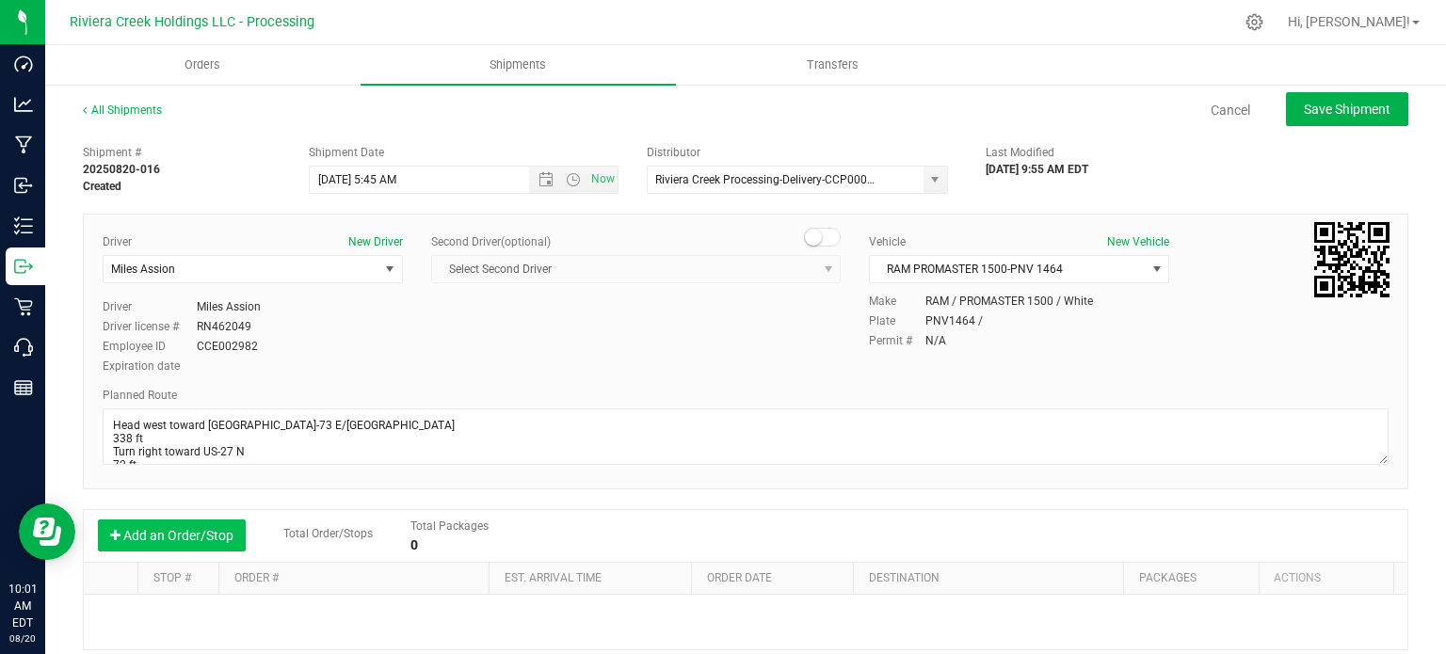
click at [180, 537] on button "Add an Order/Stop" at bounding box center [172, 536] width 148 height 32
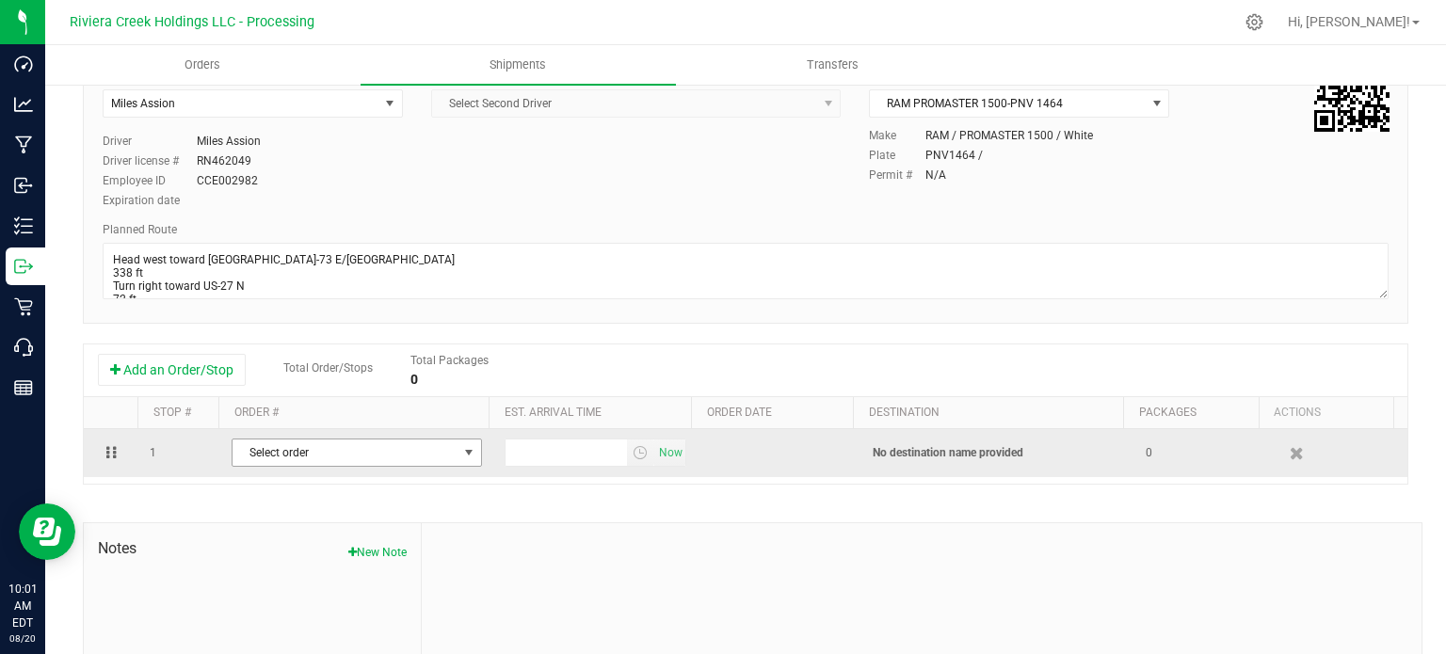
scroll to position [188, 0]
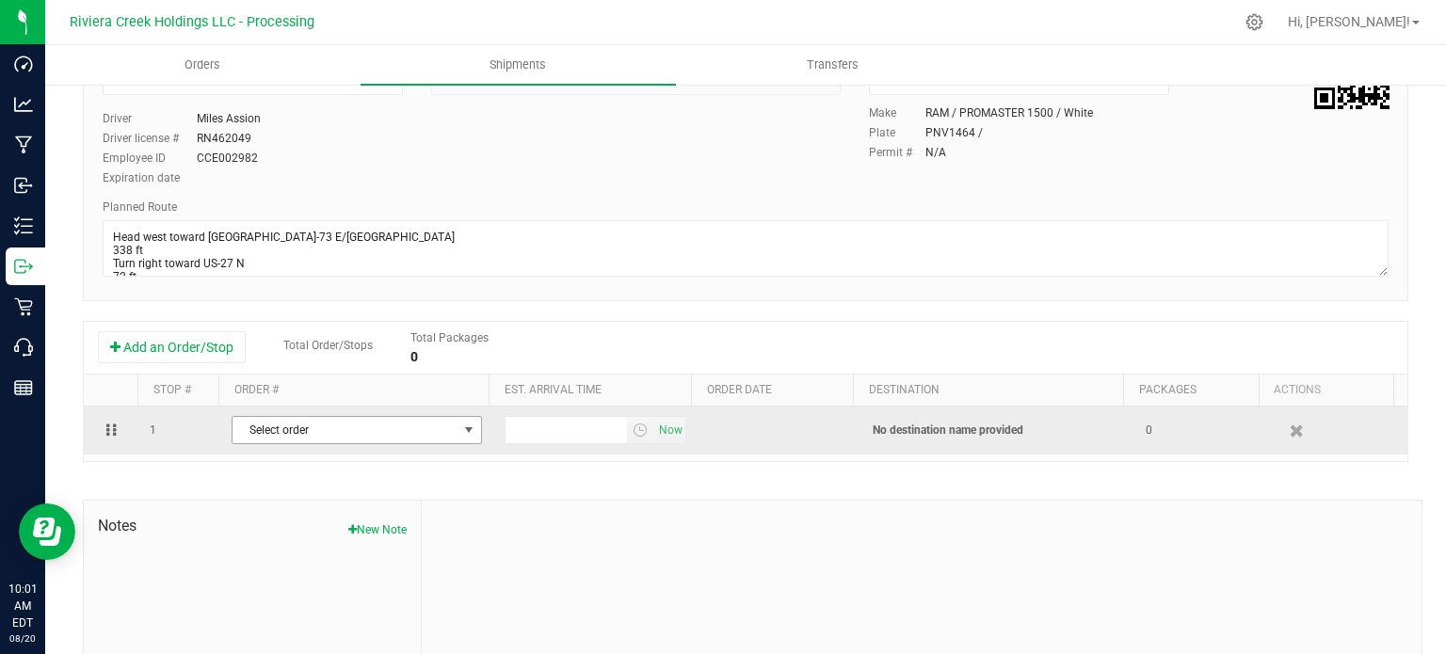
click at [395, 440] on span "Select order" at bounding box center [344, 430] width 225 height 26
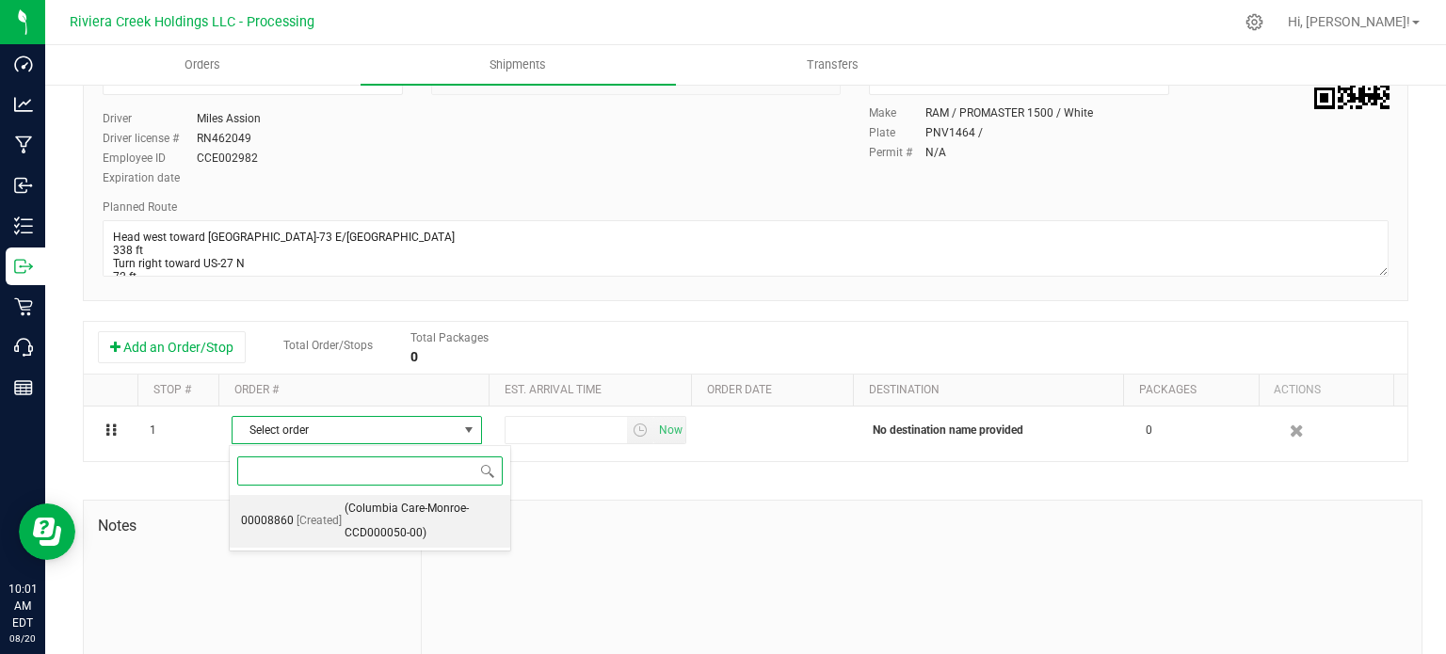
click at [393, 532] on span "(Columbia Care-Monroe-CCD000050-00)" at bounding box center [421, 521] width 154 height 48
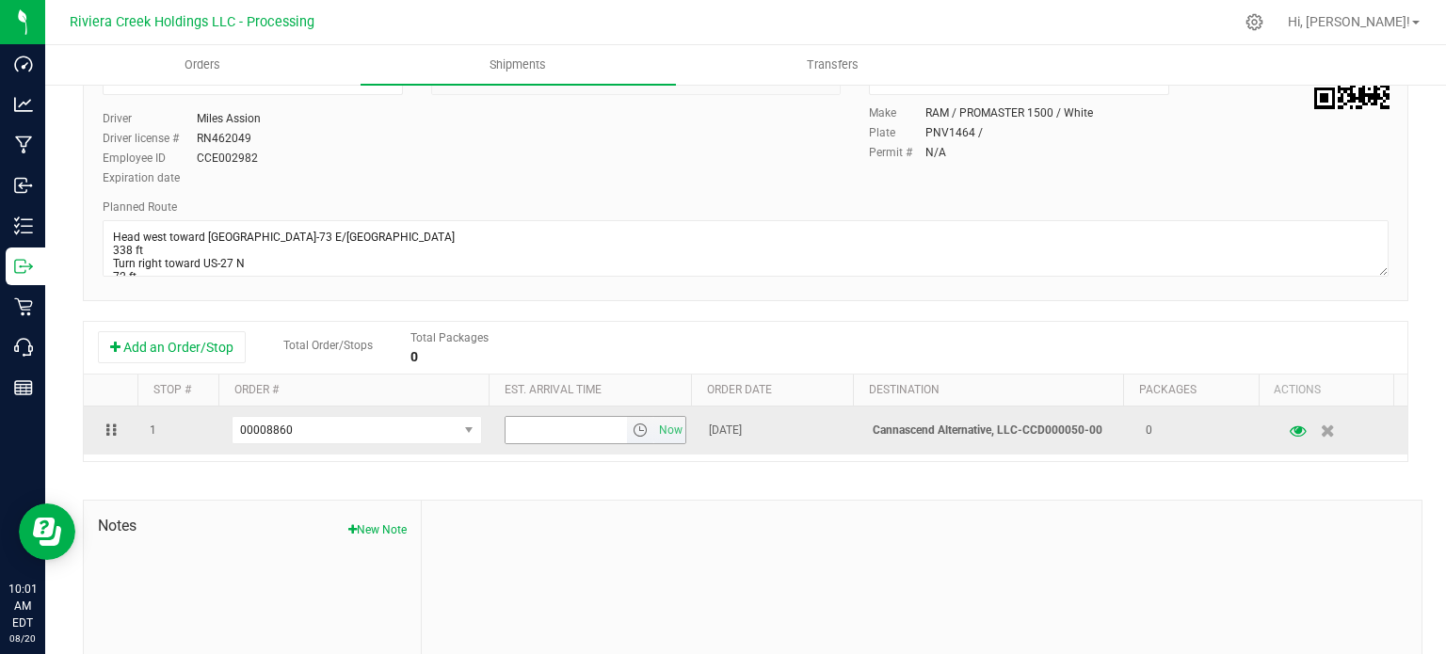
click at [633, 432] on span "select" at bounding box center [640, 430] width 15 height 15
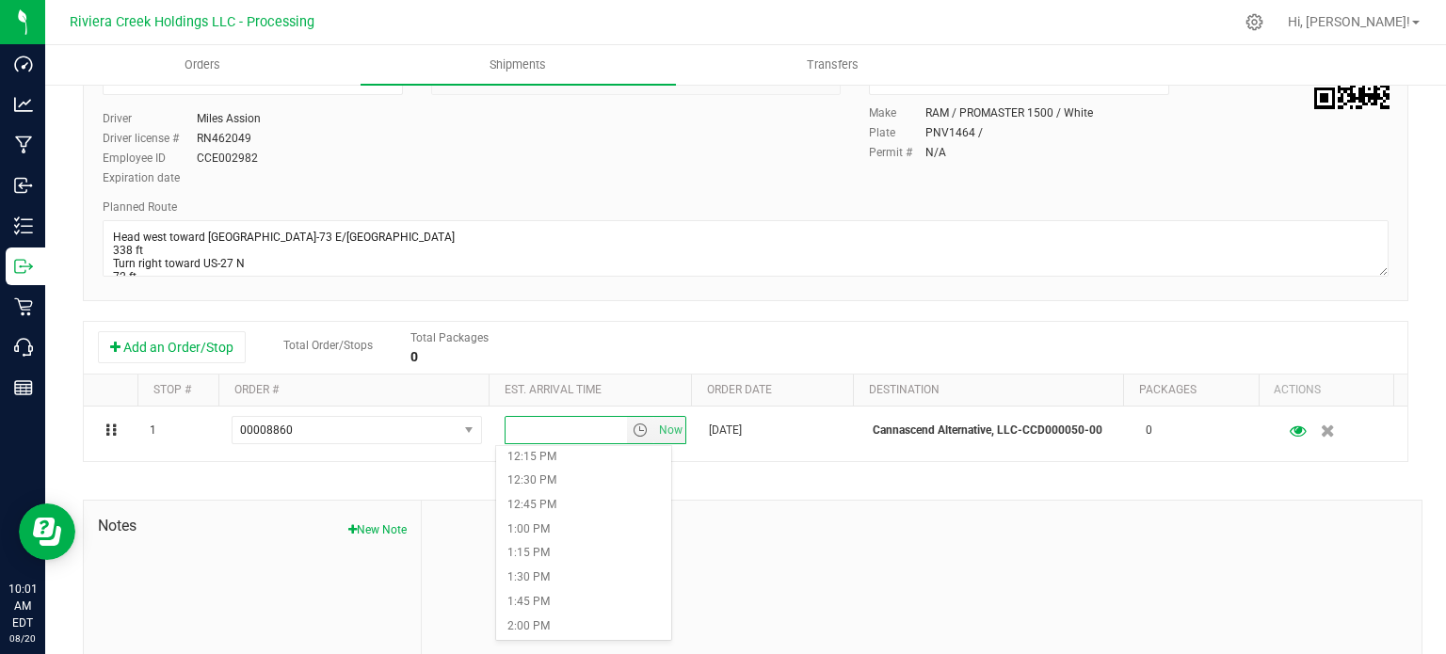
scroll to position [1224, 0]
click at [560, 541] on li "1:30 PM" at bounding box center [583, 544] width 174 height 24
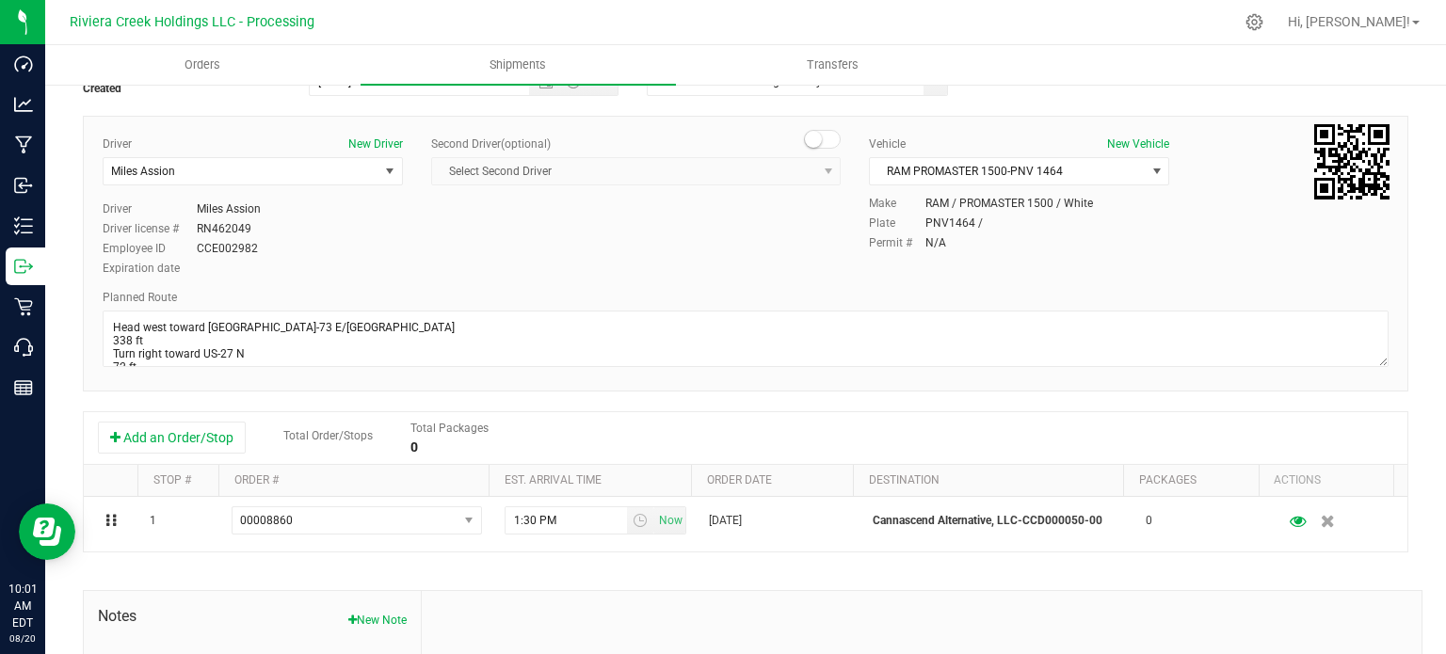
scroll to position [0, 0]
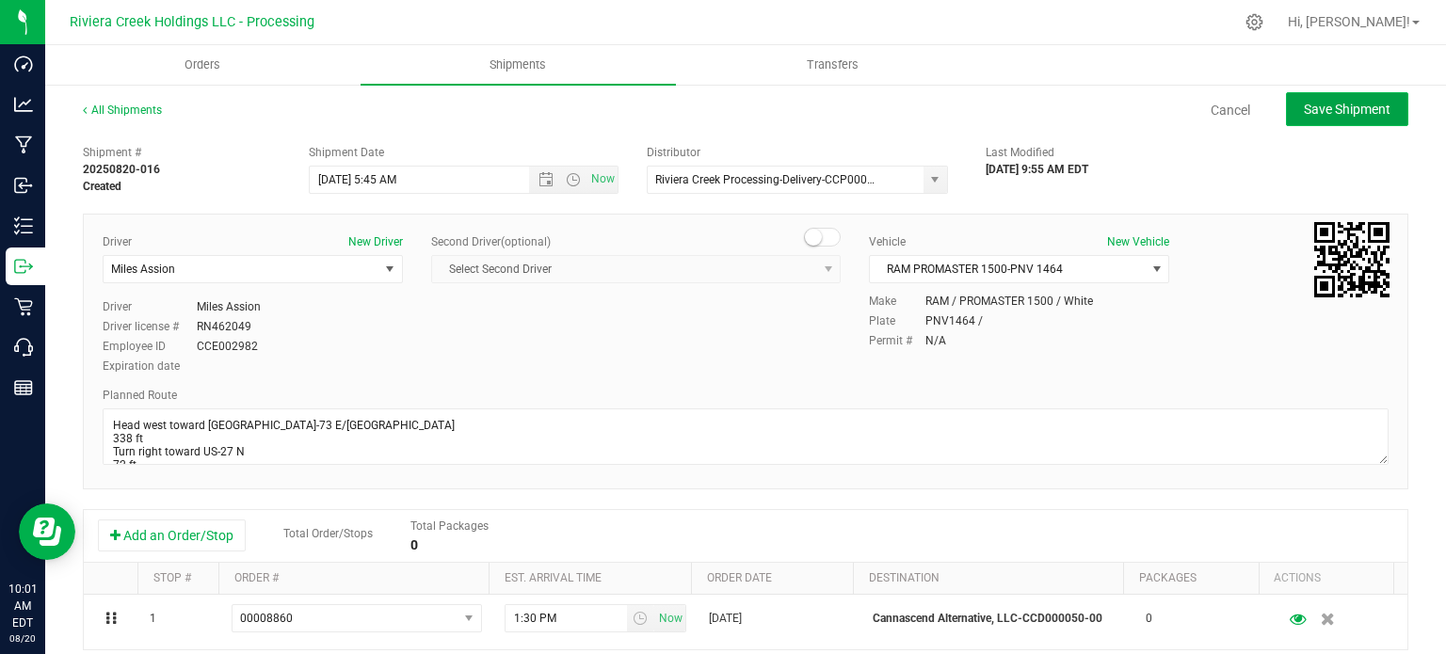
click at [1355, 120] on button "Save Shipment" at bounding box center [1347, 109] width 122 height 34
type input "8/21/2025 9:45 AM"
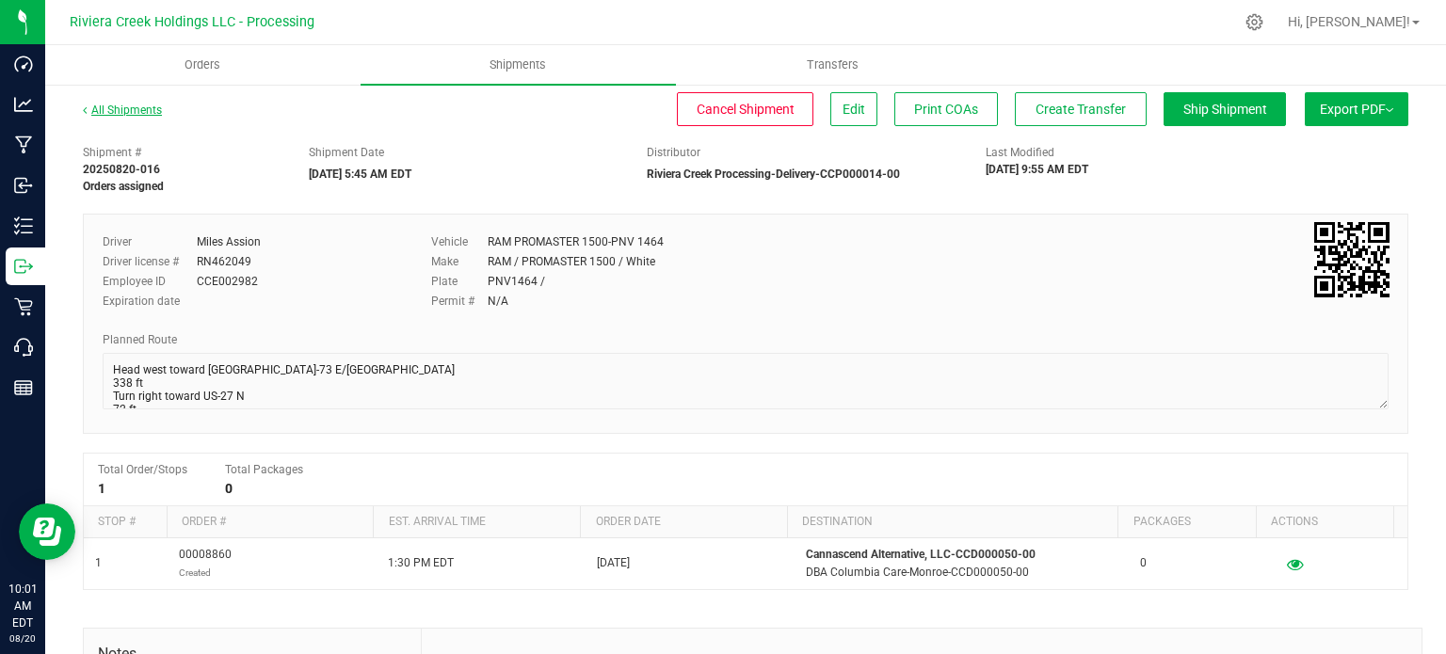
click at [129, 104] on link "All Shipments" at bounding box center [122, 110] width 79 height 13
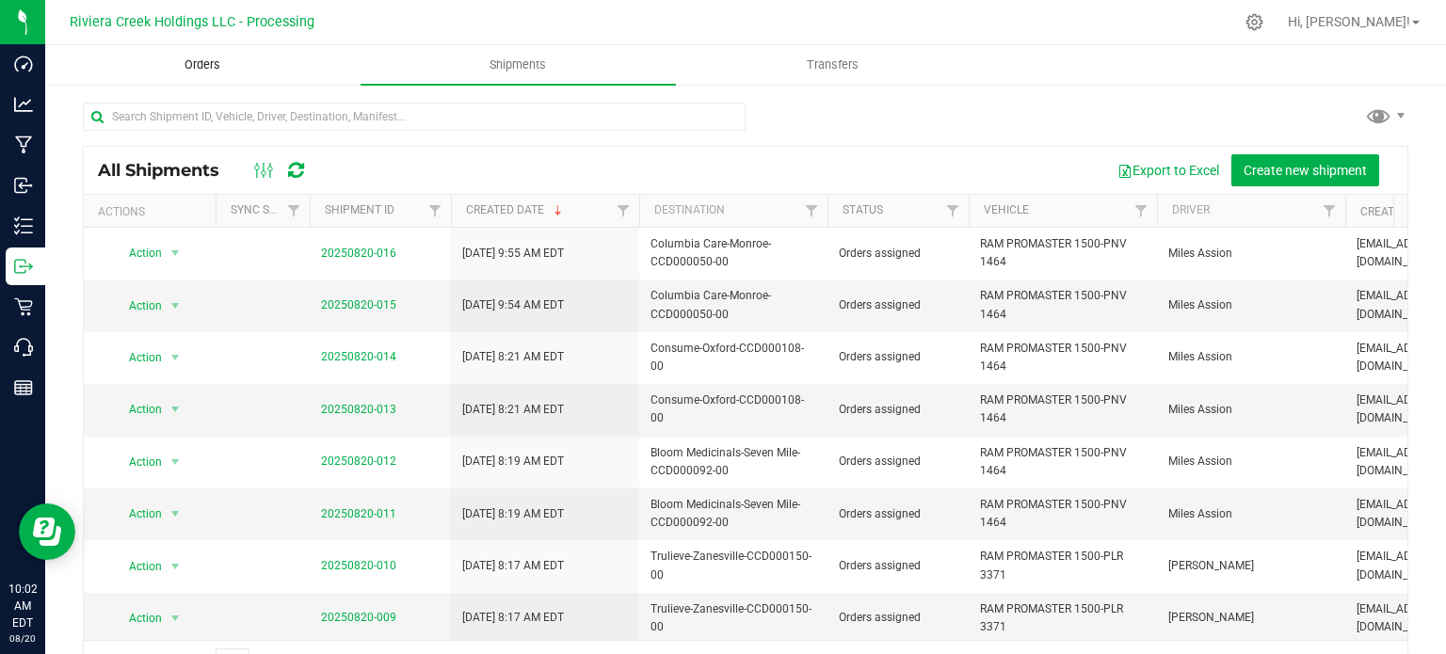
click at [211, 67] on span "Orders" at bounding box center [202, 64] width 87 height 17
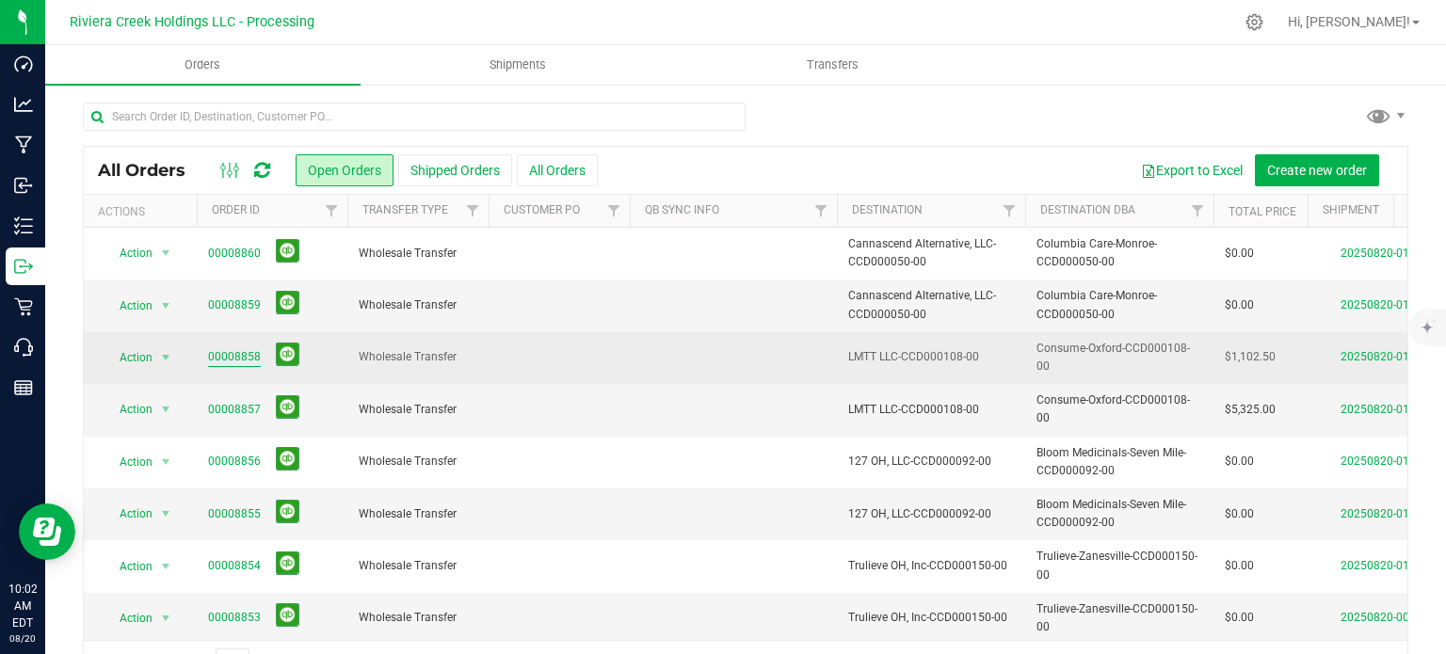
click at [244, 360] on link "00008858" at bounding box center [234, 357] width 53 height 18
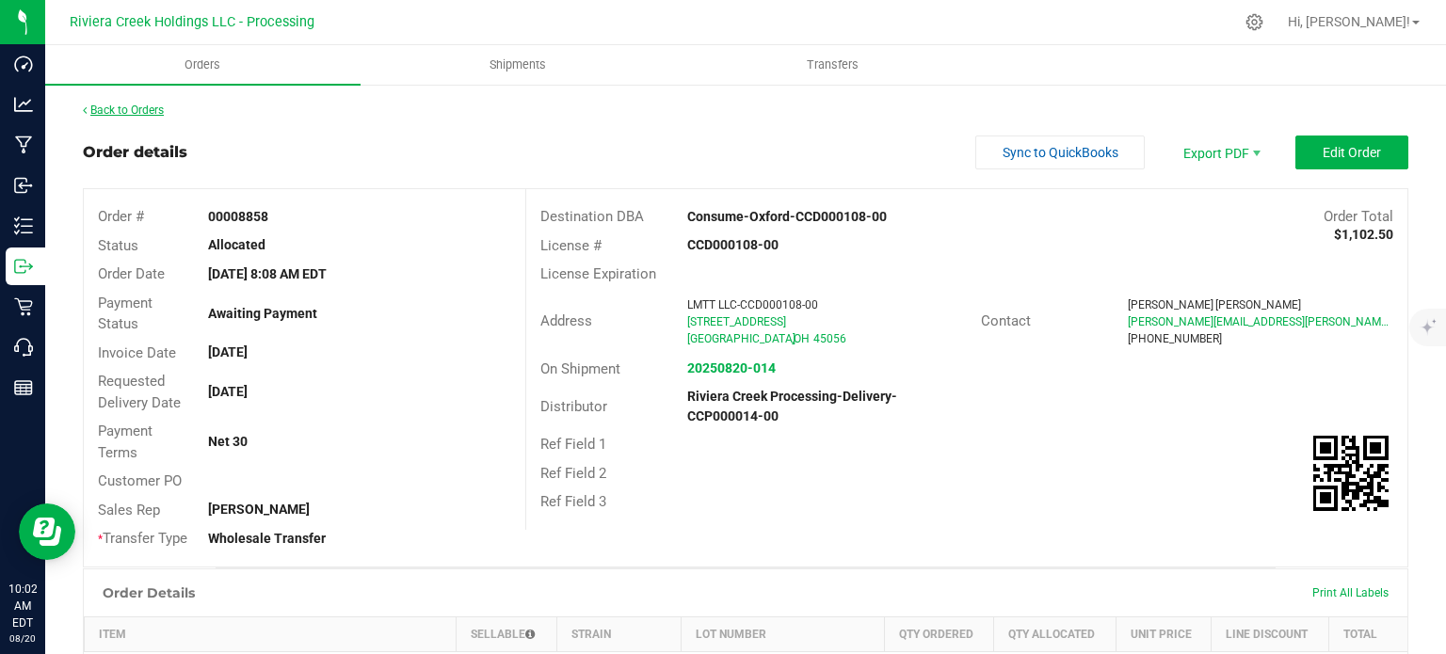
click at [145, 110] on link "Back to Orders" at bounding box center [123, 110] width 81 height 13
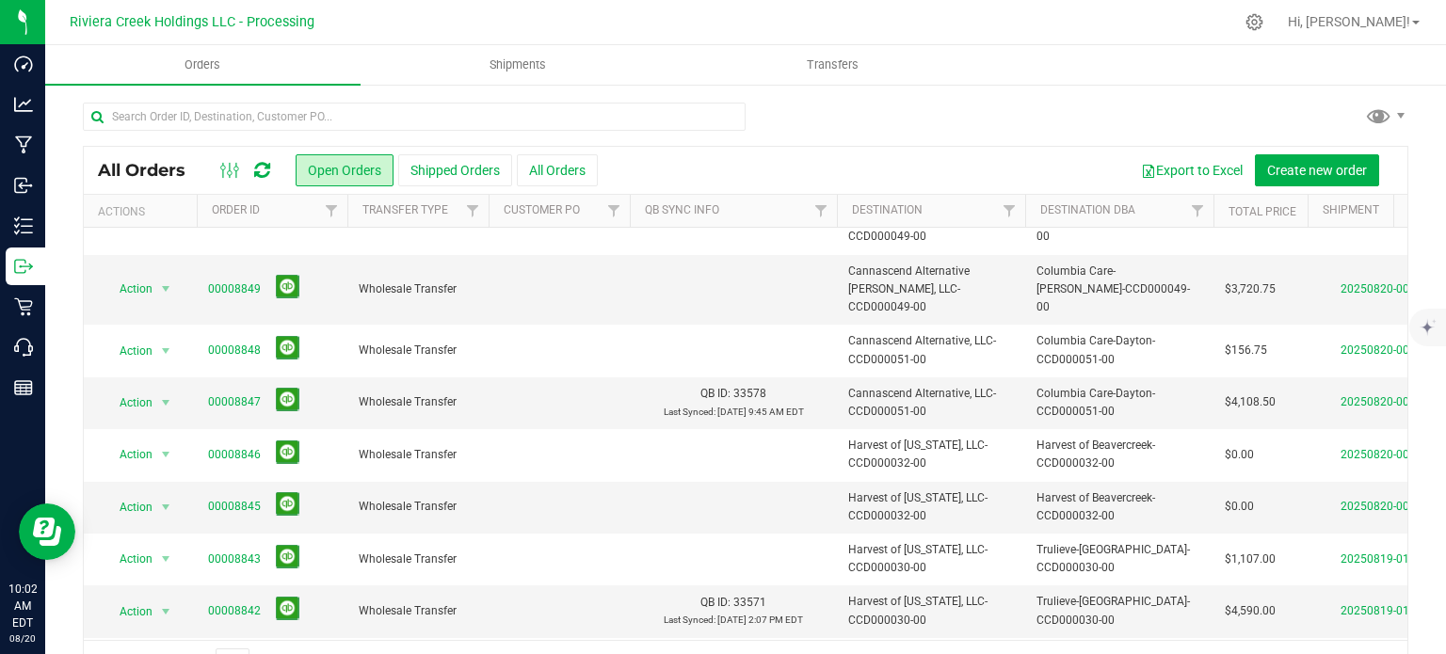
scroll to position [640, 0]
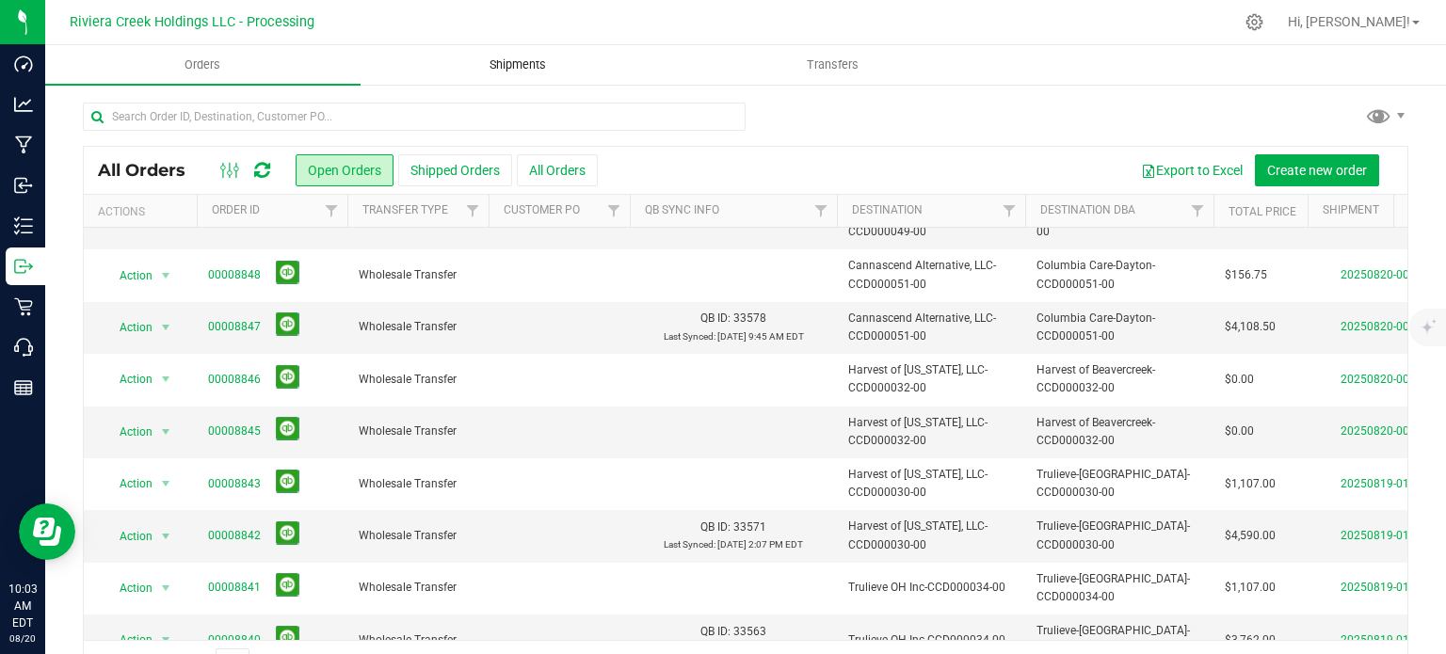
click at [510, 62] on span "Shipments" at bounding box center [517, 64] width 107 height 17
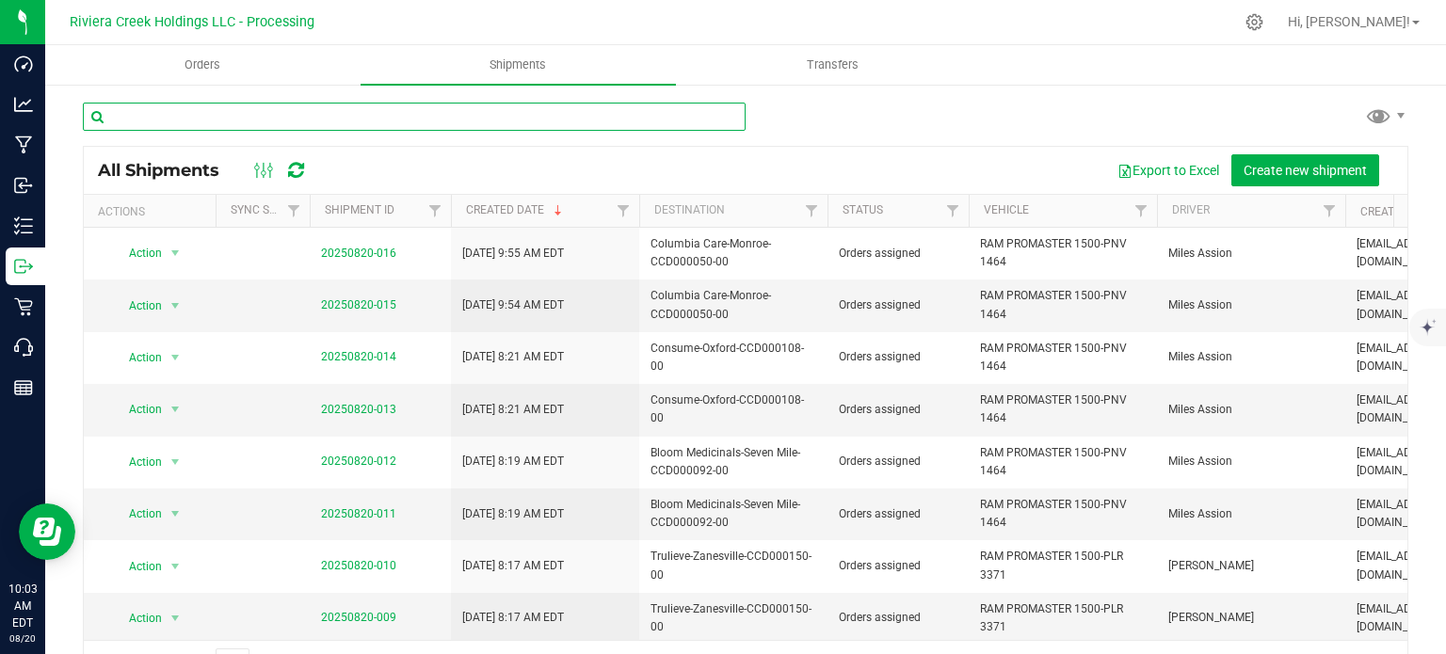
click at [226, 117] on input "text" at bounding box center [414, 117] width 663 height 28
paste input "CCD000132-00"
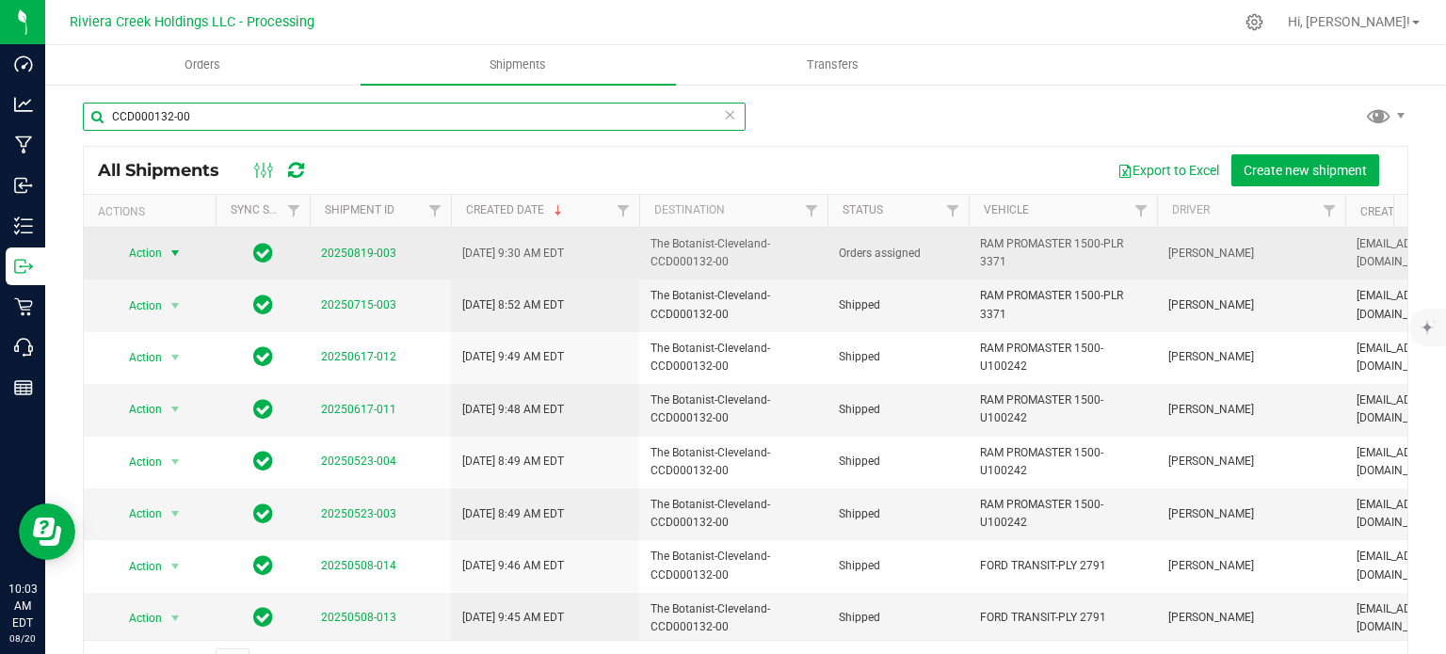
type input "CCD000132-00"
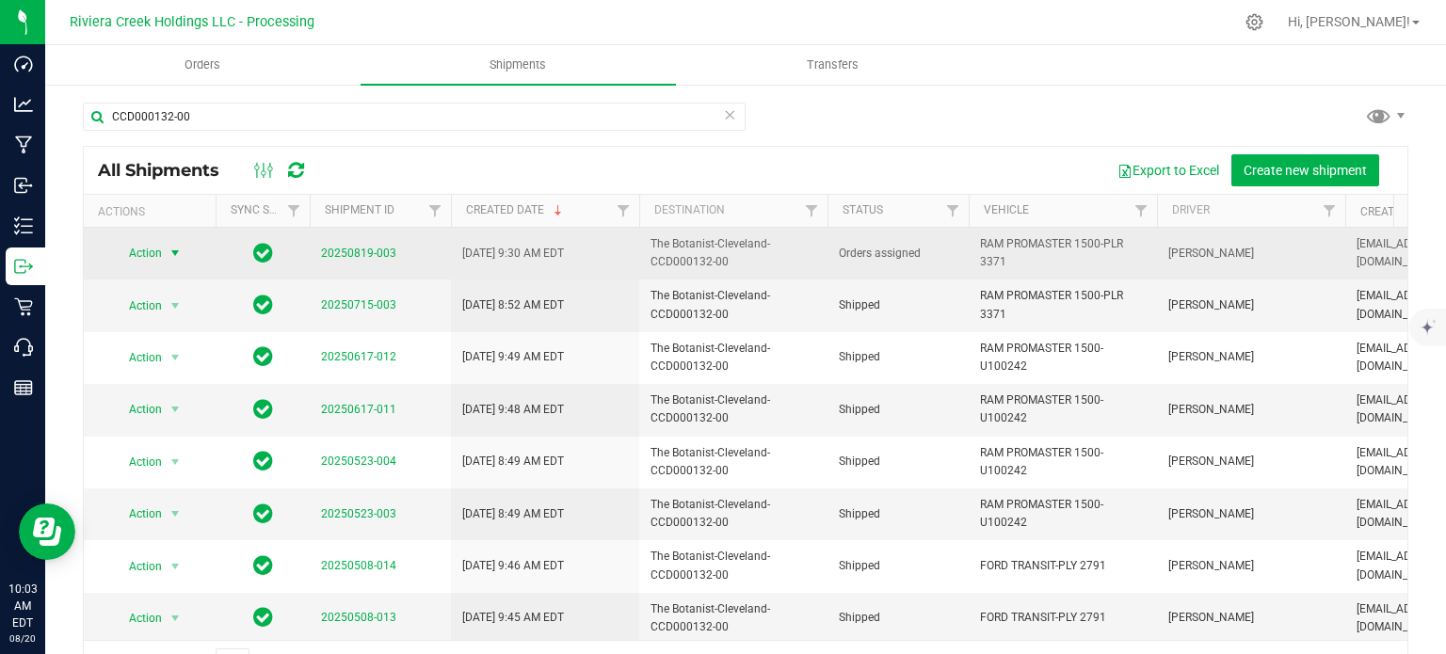
click at [150, 261] on span "Action" at bounding box center [137, 253] width 51 height 26
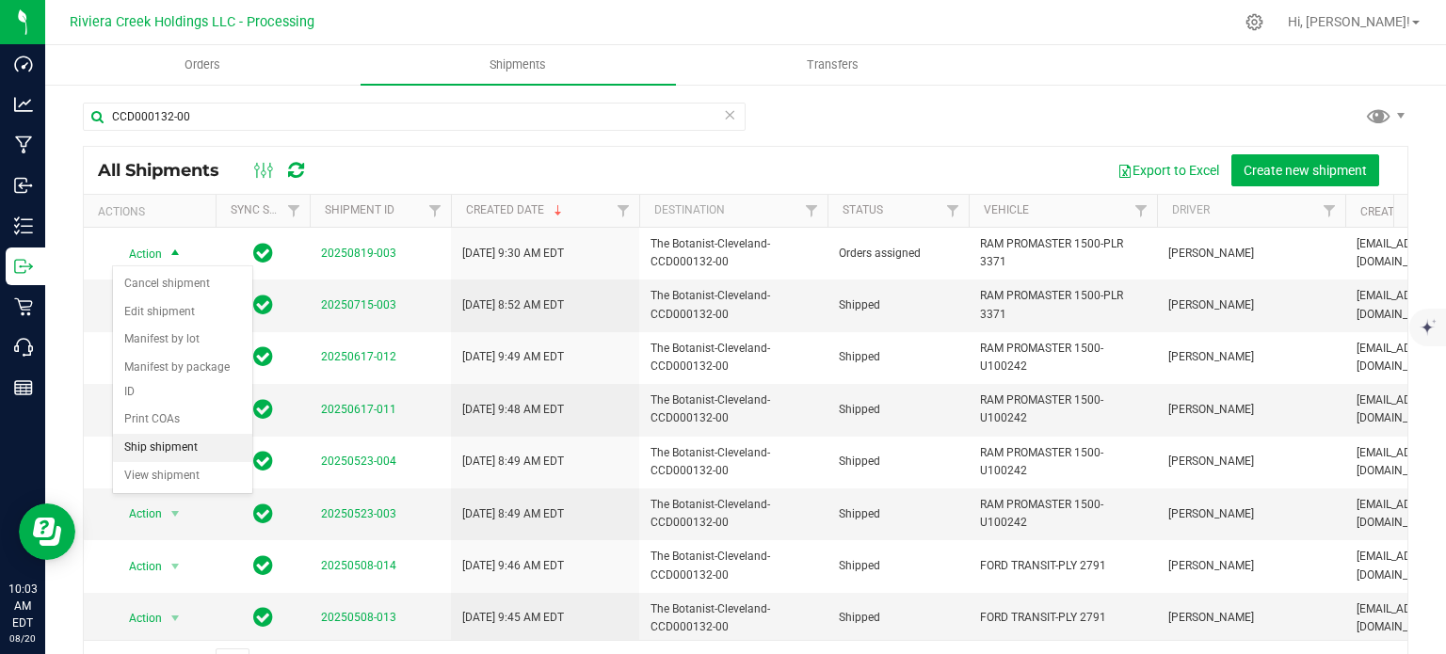
click at [170, 434] on li "Ship shipment" at bounding box center [182, 448] width 139 height 28
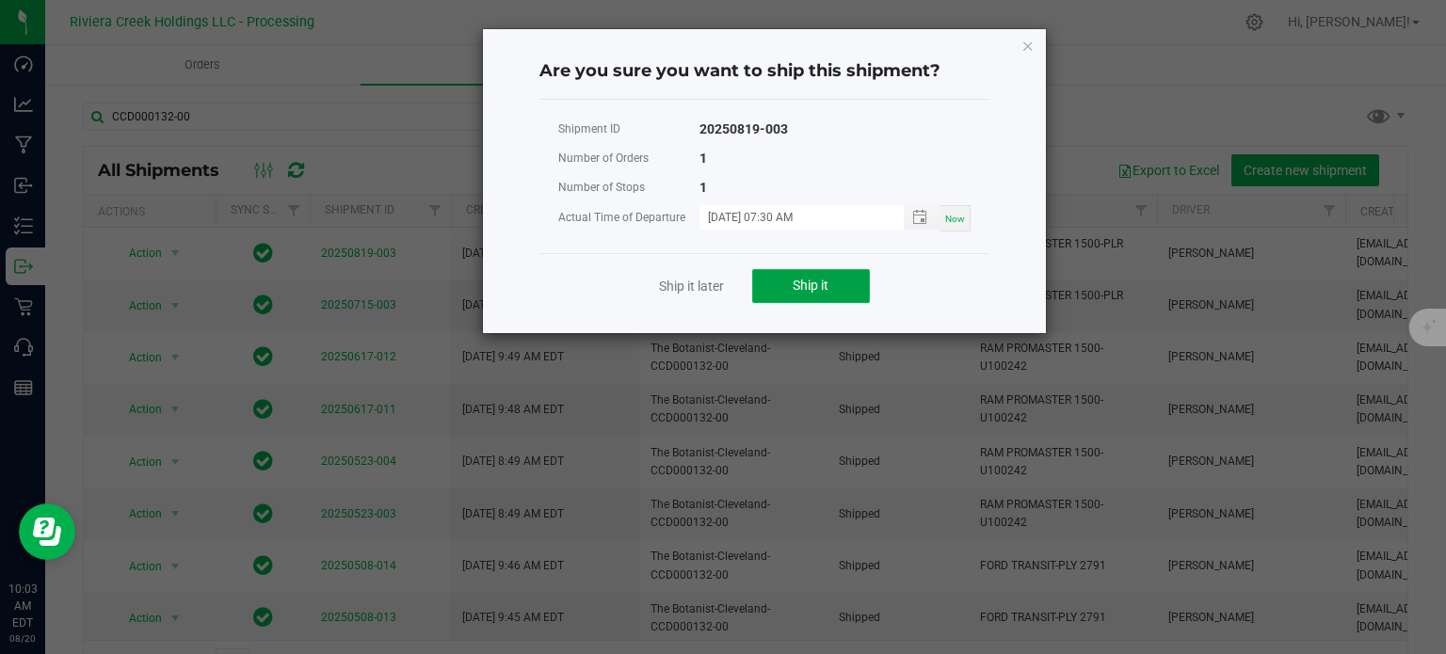
click at [801, 286] on span "Ship it" at bounding box center [811, 285] width 36 height 15
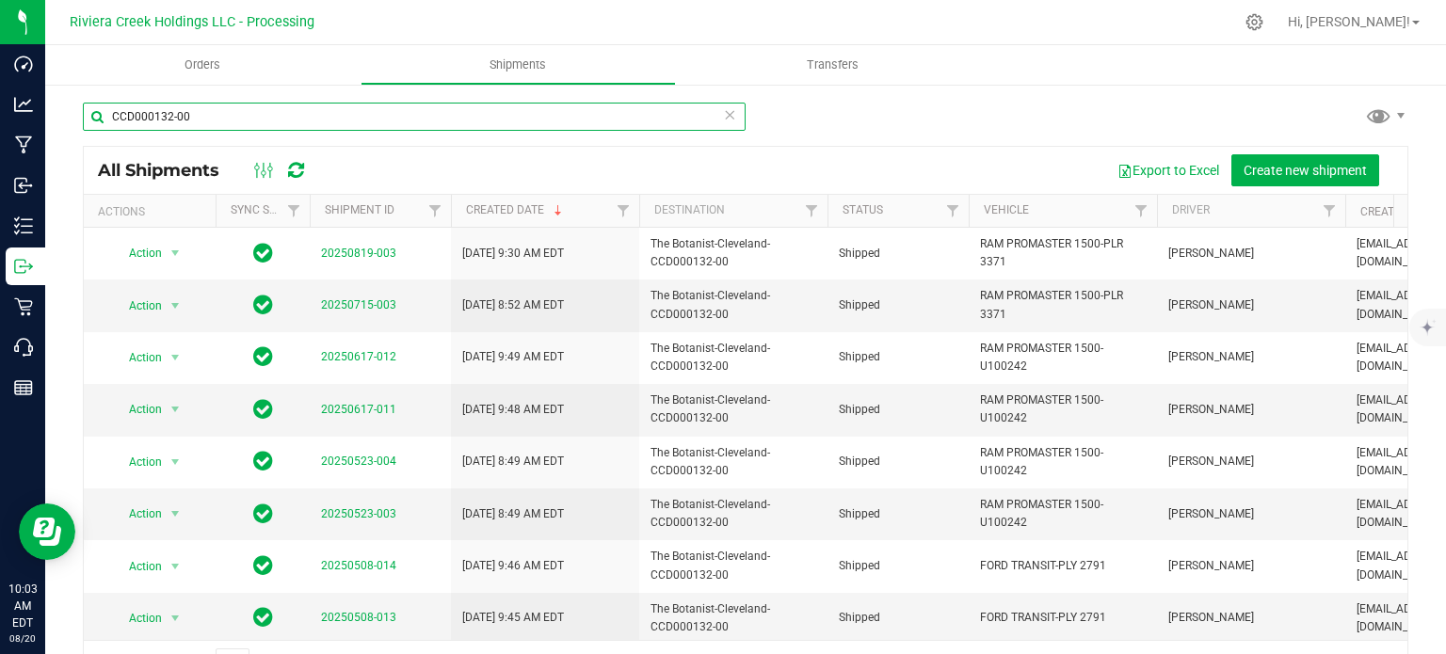
drag, startPoint x: 217, startPoint y: 117, endPoint x: 81, endPoint y: 106, distance: 136.9
click at [81, 106] on div "CCD000132-00 All Shipments Export to Excel Create new shipment Actions Sync Sta…" at bounding box center [745, 394] width 1401 height 622
paste input "11"
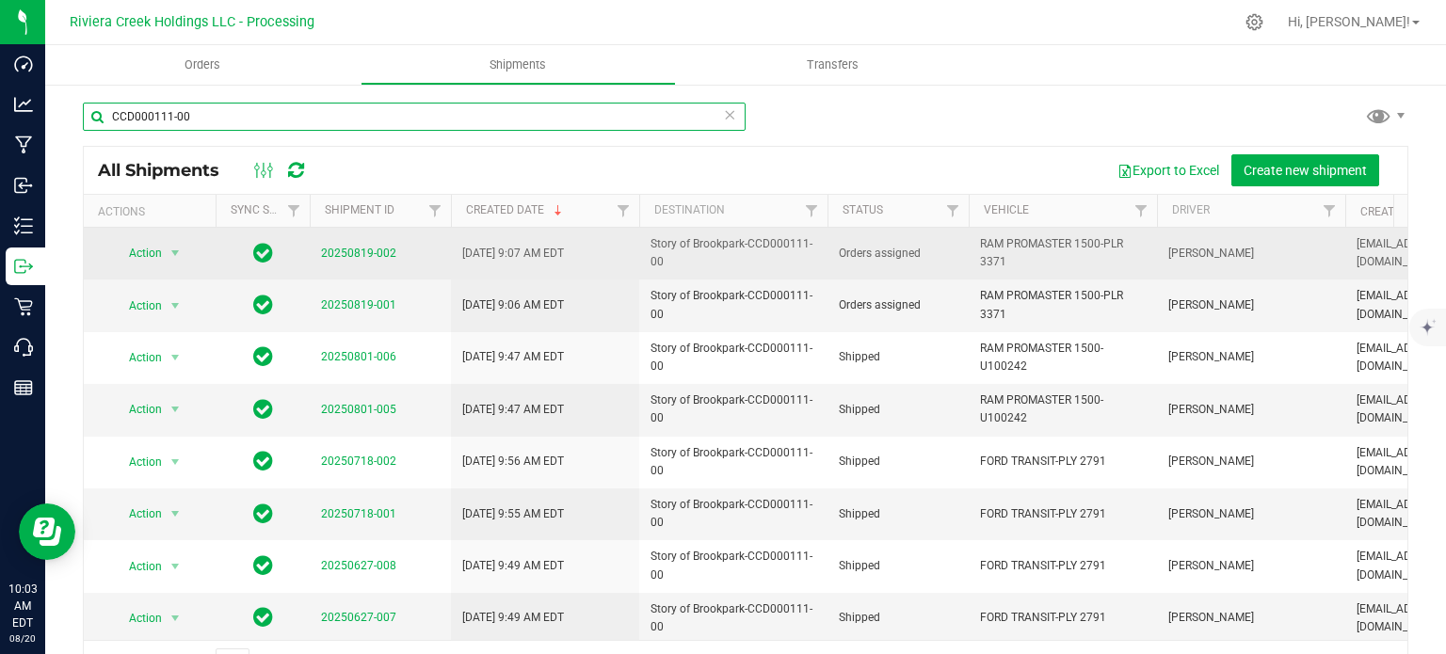
type input "CCD000111-00"
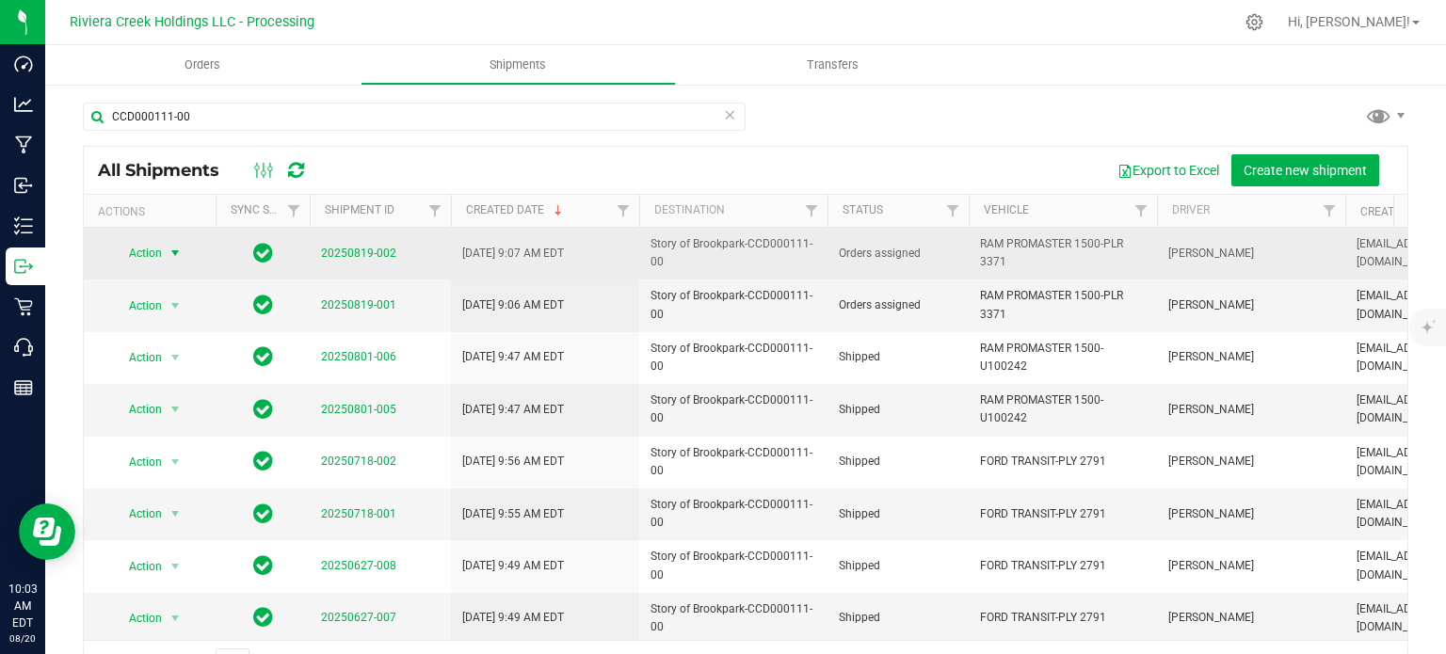
click at [154, 251] on span "Action" at bounding box center [137, 253] width 51 height 26
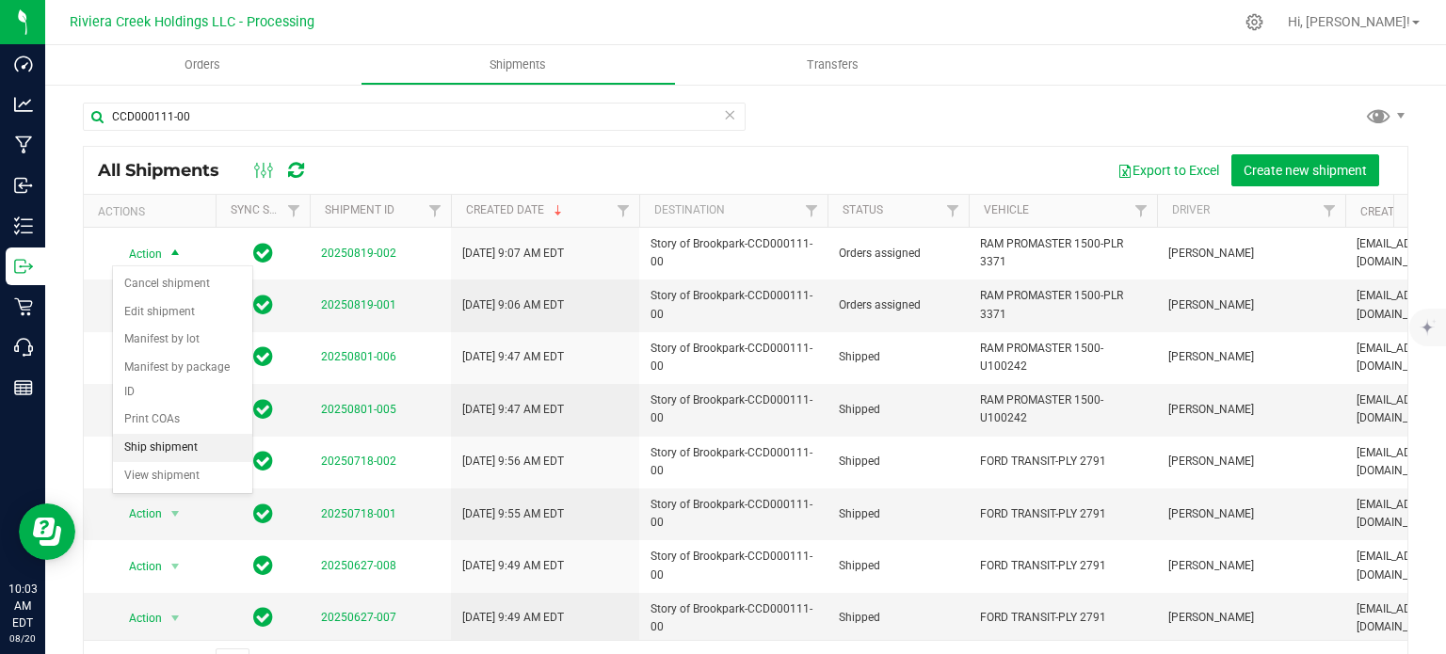
click at [157, 434] on li "Ship shipment" at bounding box center [182, 448] width 139 height 28
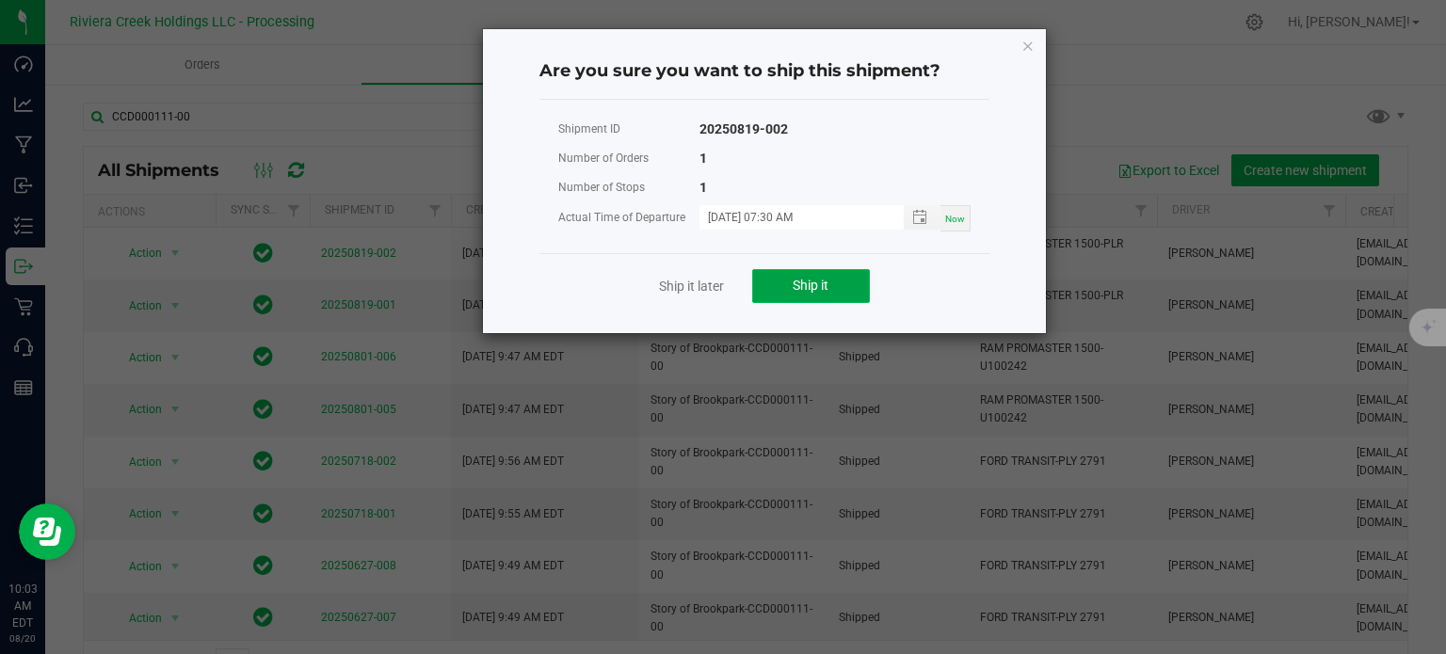
click at [776, 280] on button "Ship it" at bounding box center [811, 286] width 118 height 34
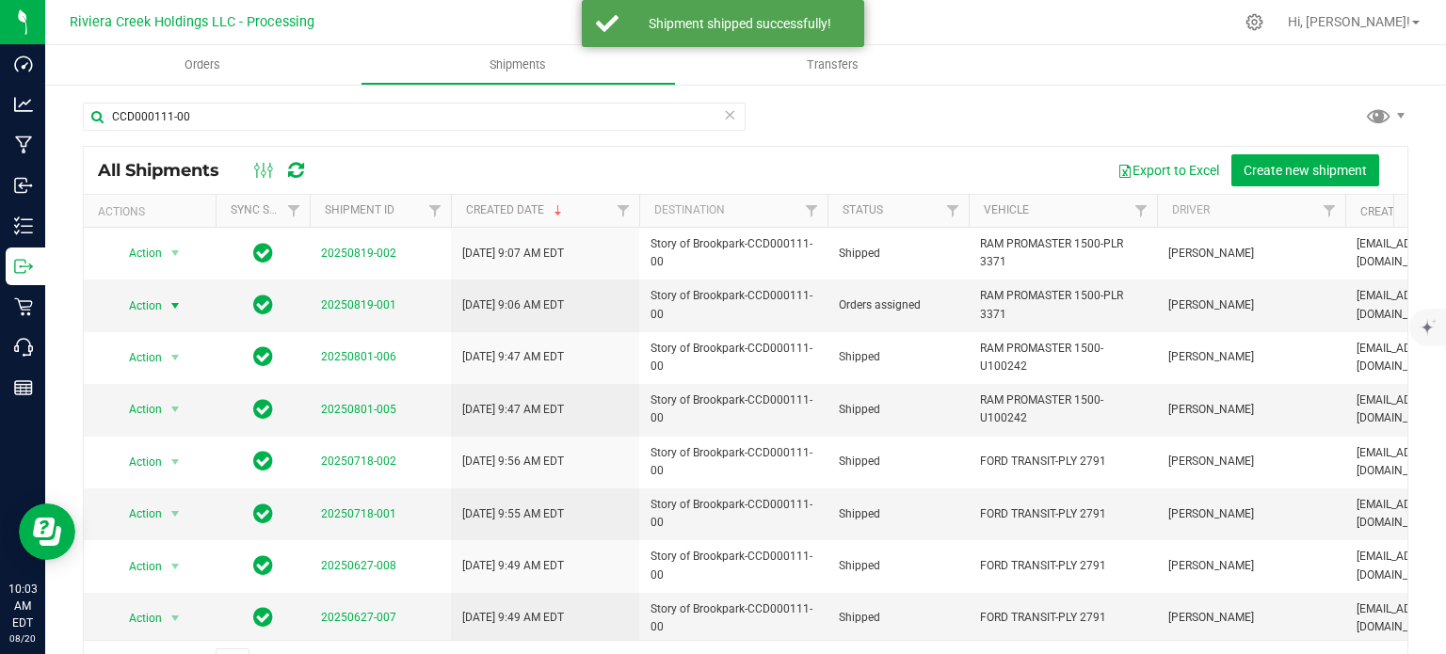
click at [159, 304] on span "Action" at bounding box center [137, 306] width 51 height 26
click at [177, 486] on li "Ship shipment" at bounding box center [182, 500] width 139 height 28
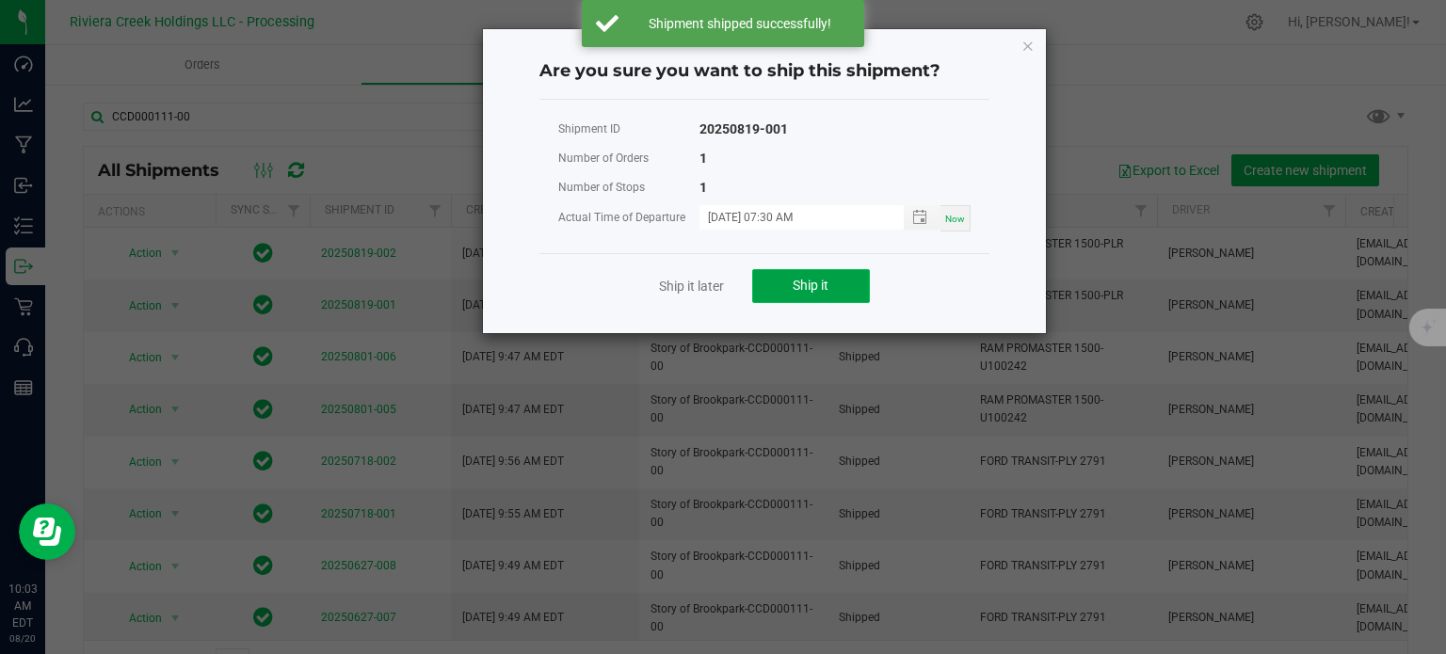
click at [794, 285] on span "Ship it" at bounding box center [811, 285] width 36 height 15
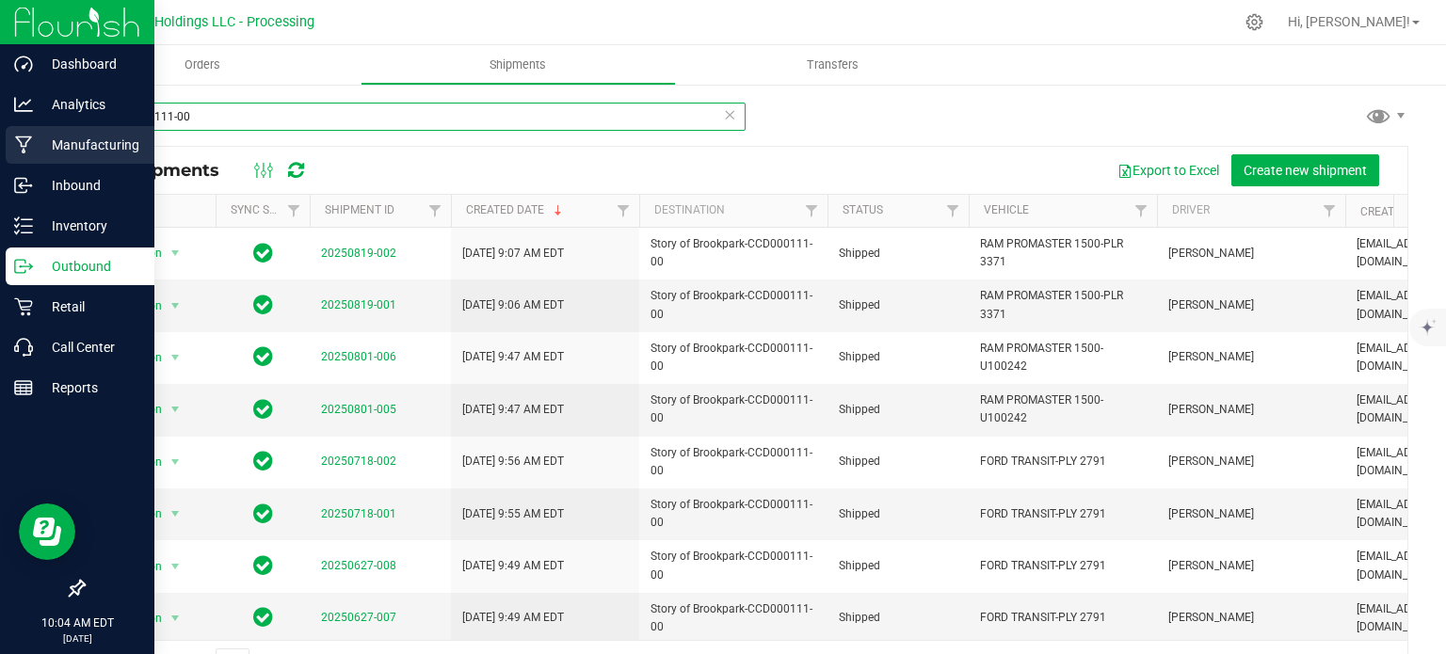
drag, startPoint x: 200, startPoint y: 121, endPoint x: 18, endPoint y: 129, distance: 181.8
click at [18, 129] on div "Dashboard Analytics Manufacturing Inbound Inventory Outbound Retail Call Center…" at bounding box center [723, 327] width 1446 height 654
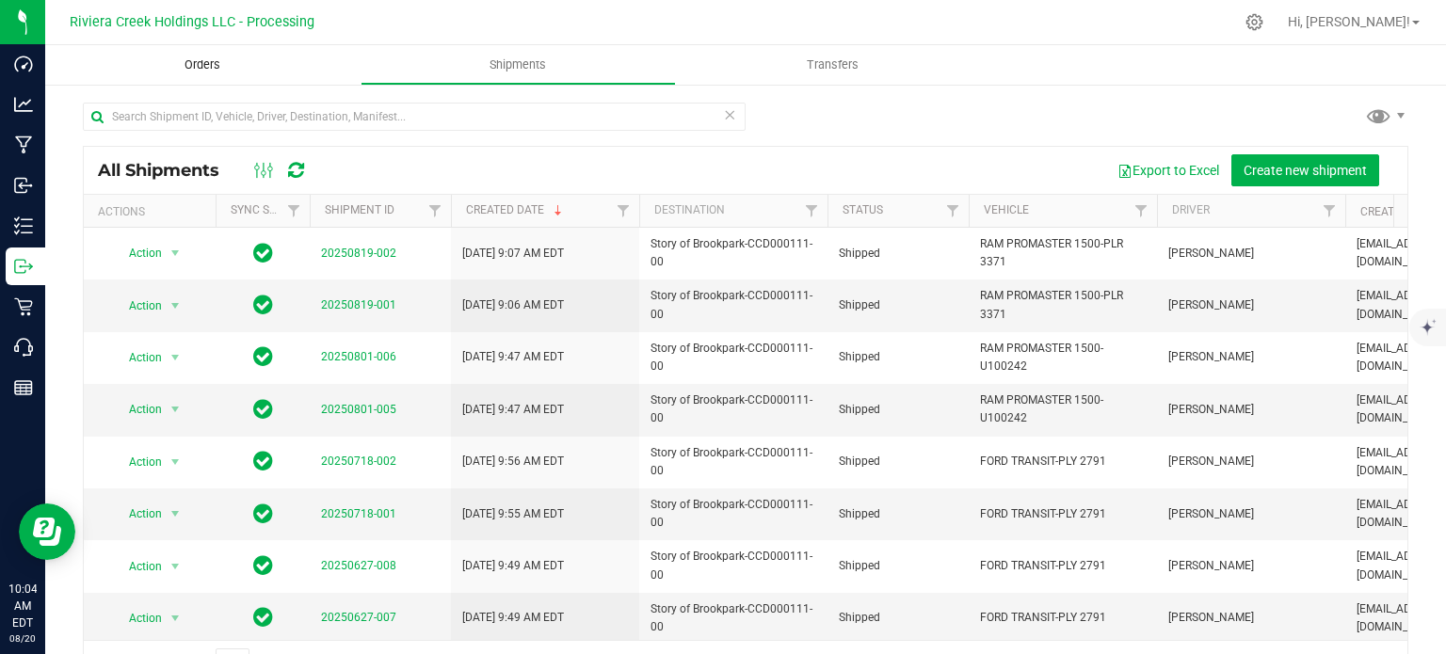
click at [212, 71] on span "Orders" at bounding box center [202, 64] width 87 height 17
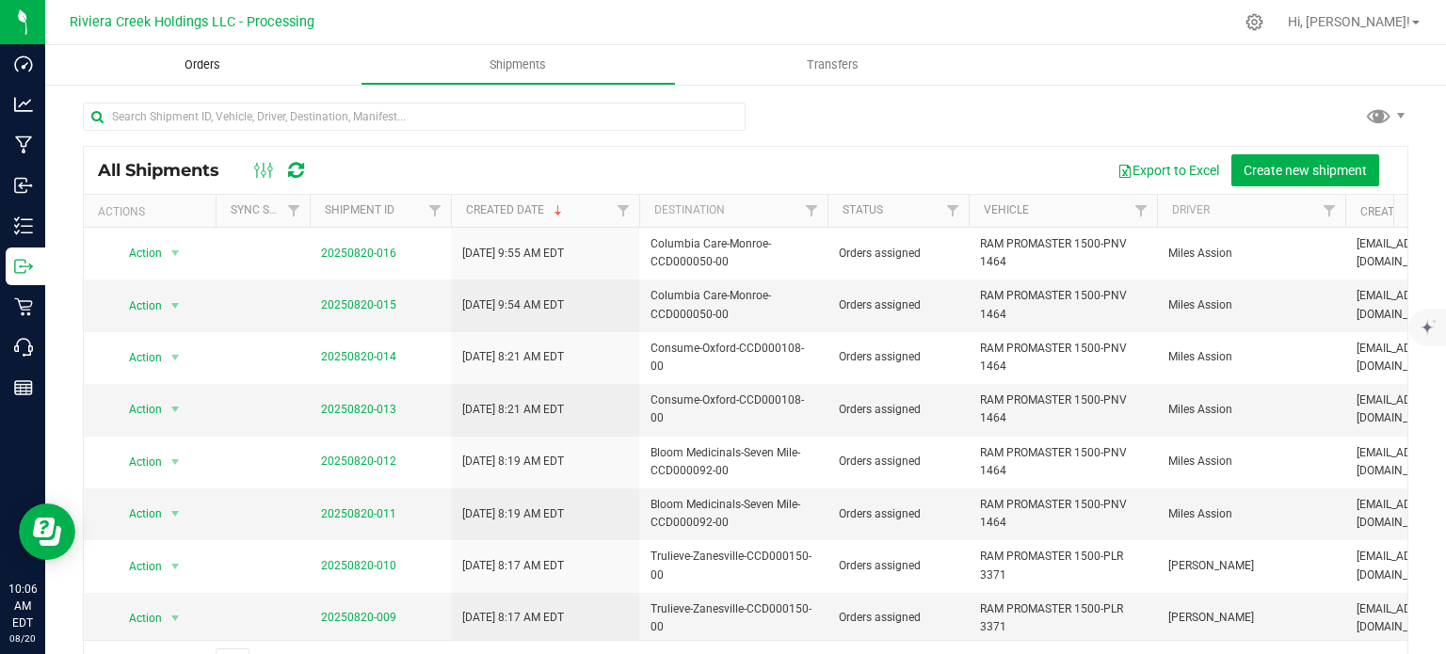
click at [212, 71] on span "Orders" at bounding box center [202, 64] width 87 height 17
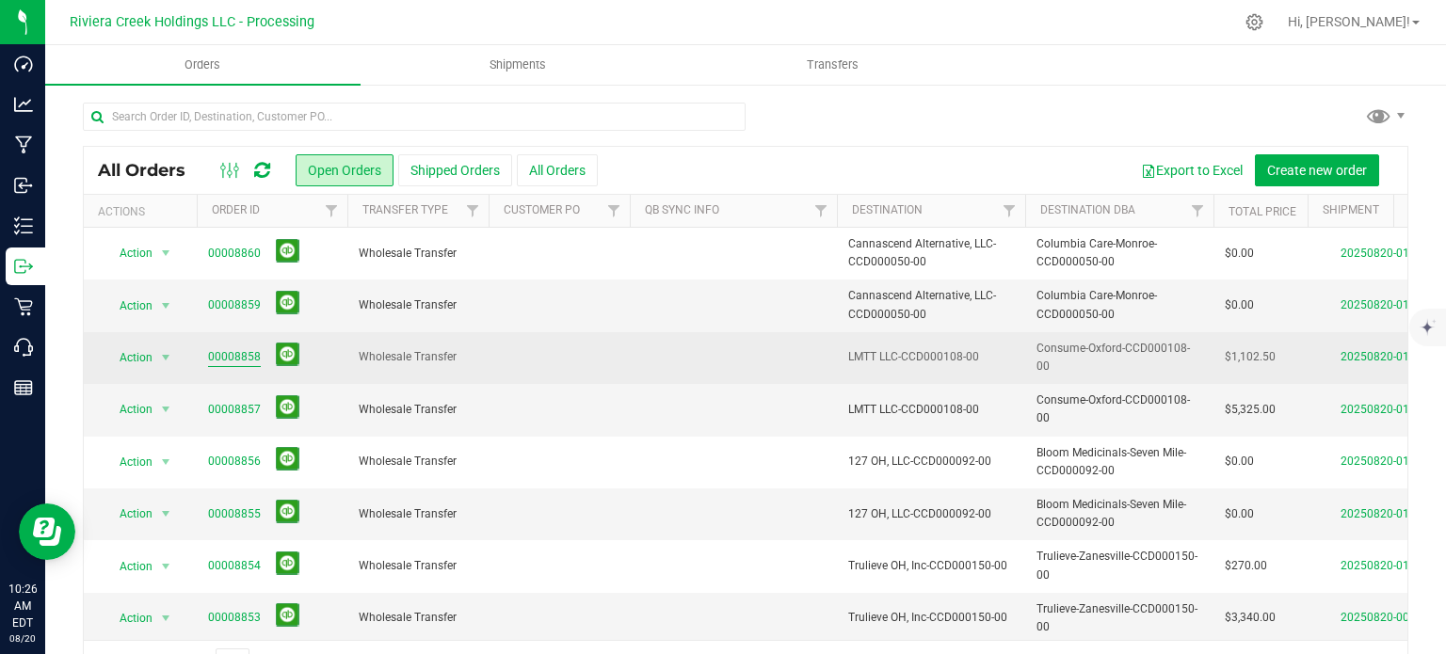
click at [229, 353] on link "00008858" at bounding box center [234, 357] width 53 height 18
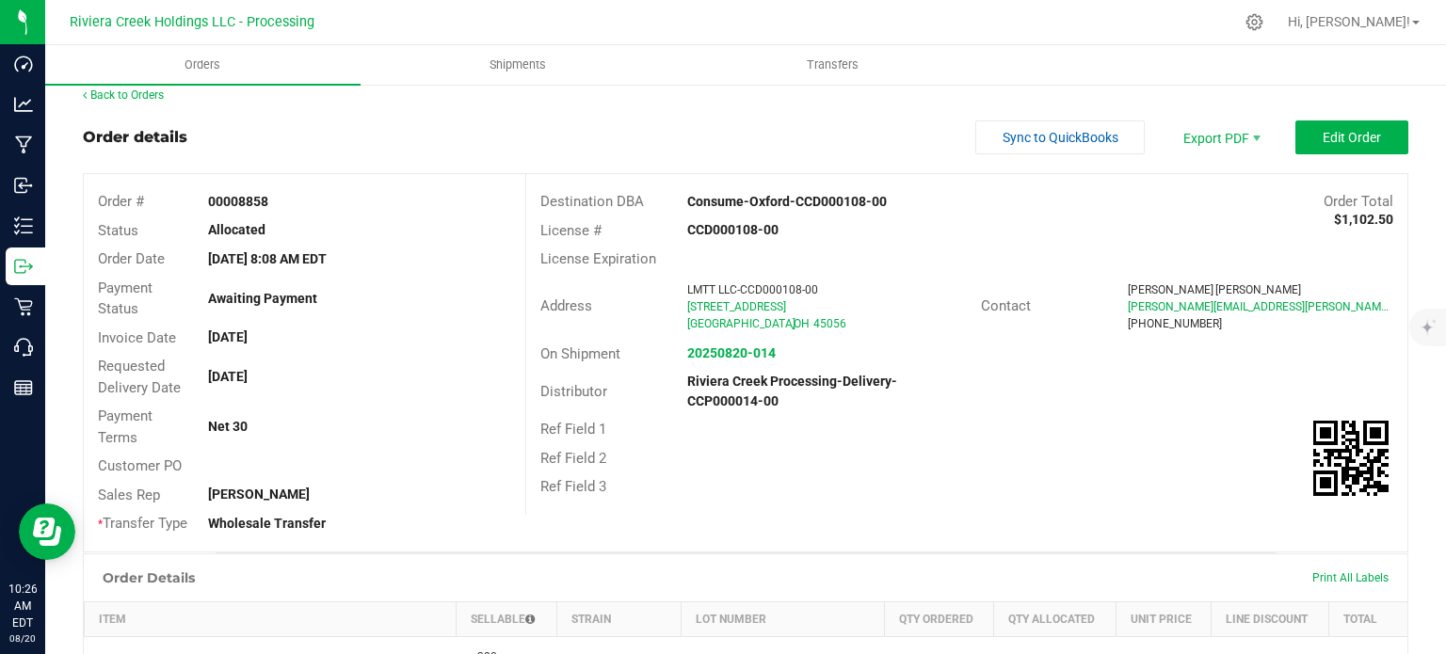
scroll to position [14, 0]
click at [150, 95] on link "Back to Orders" at bounding box center [123, 95] width 81 height 13
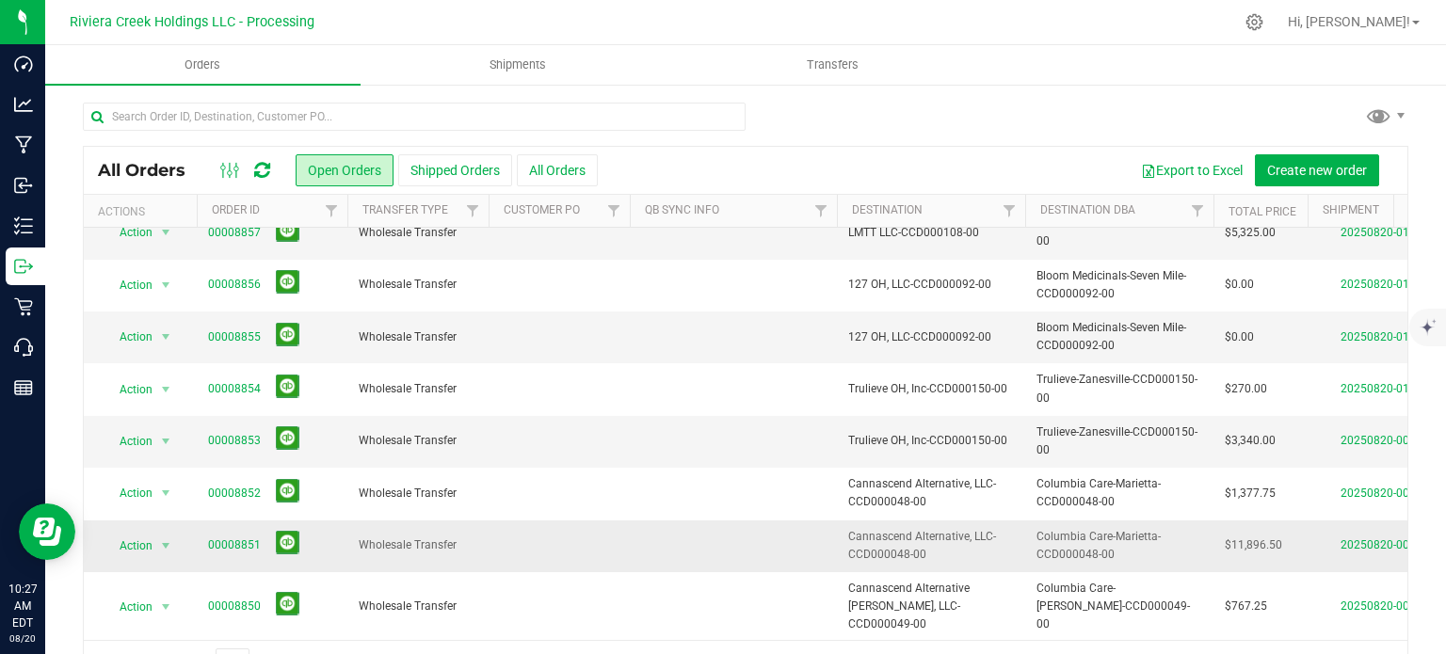
scroll to position [188, 0]
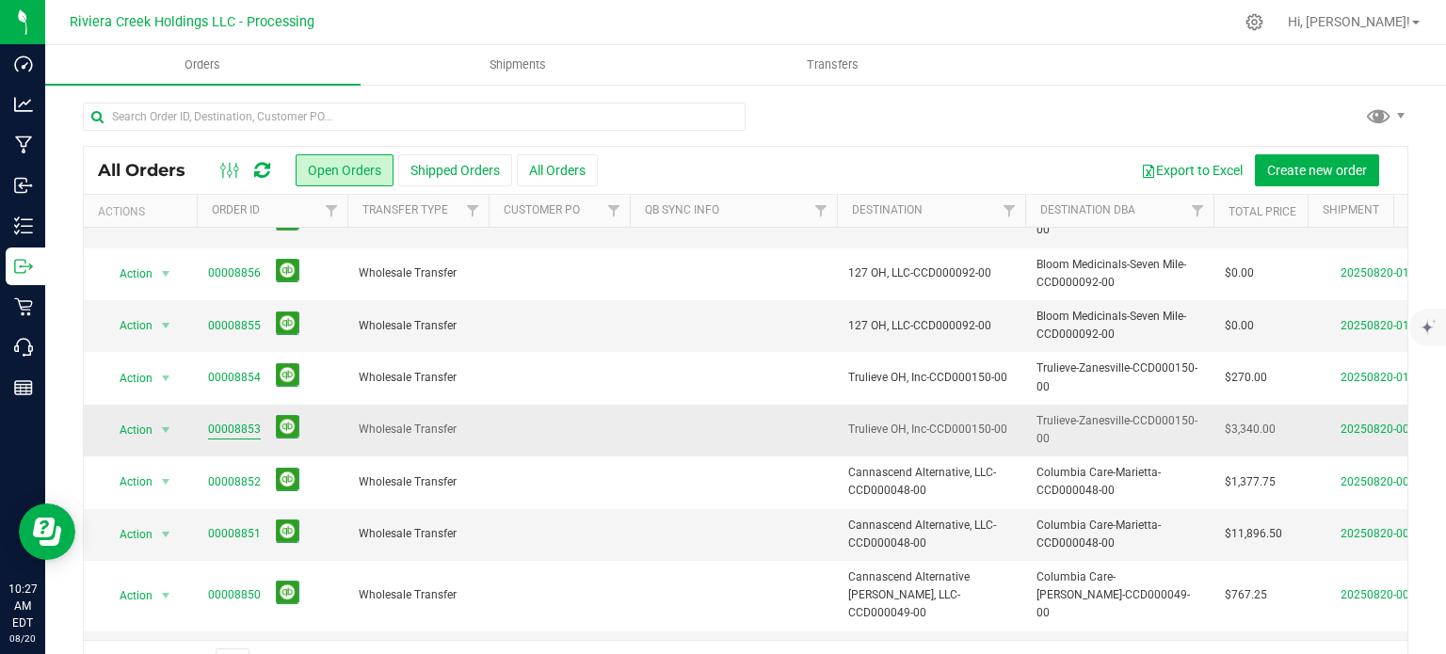
click at [237, 424] on link "00008853" at bounding box center [234, 430] width 53 height 18
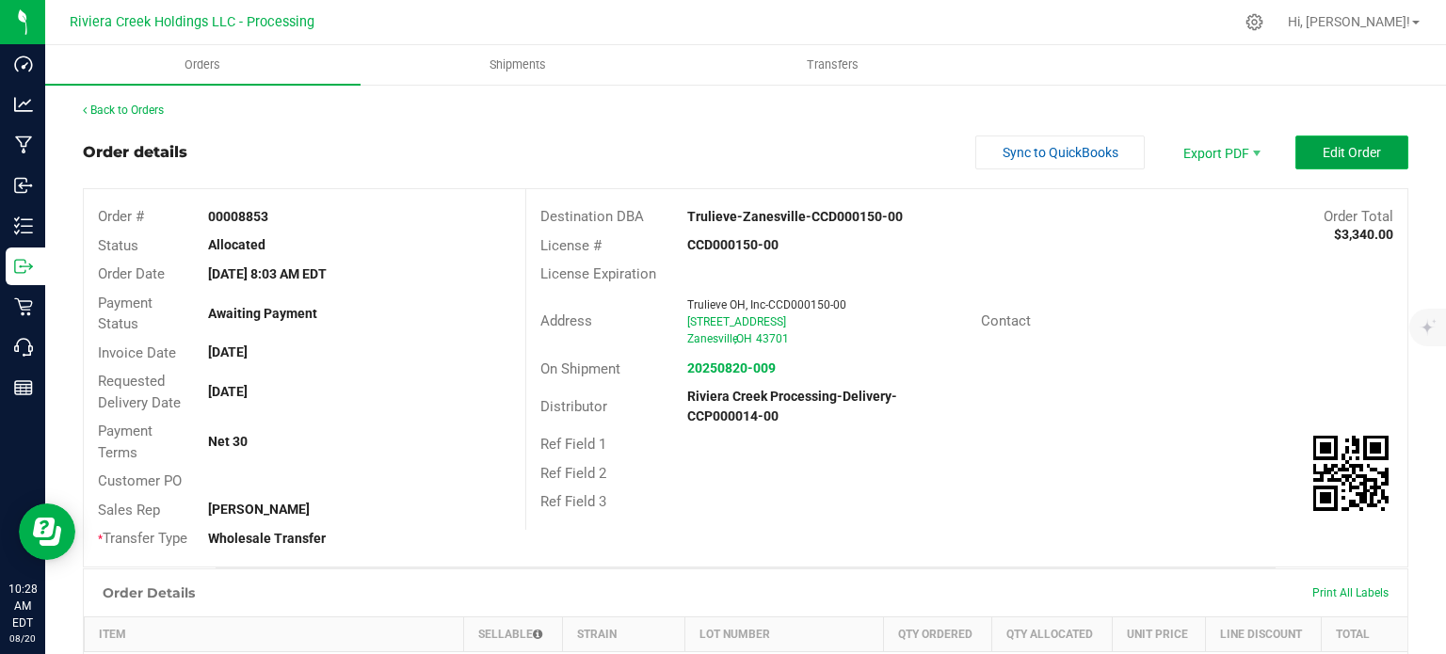
click at [1324, 160] on button "Edit Order" at bounding box center [1351, 153] width 113 height 34
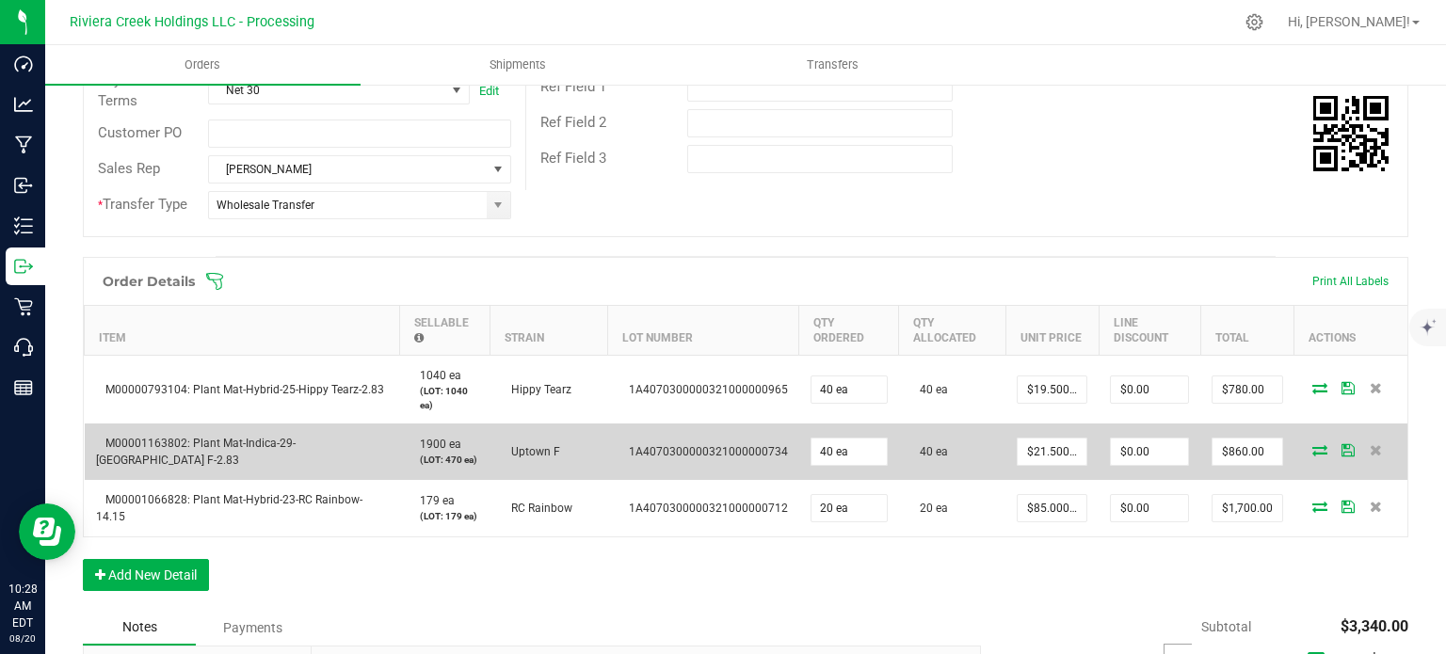
scroll to position [471, 0]
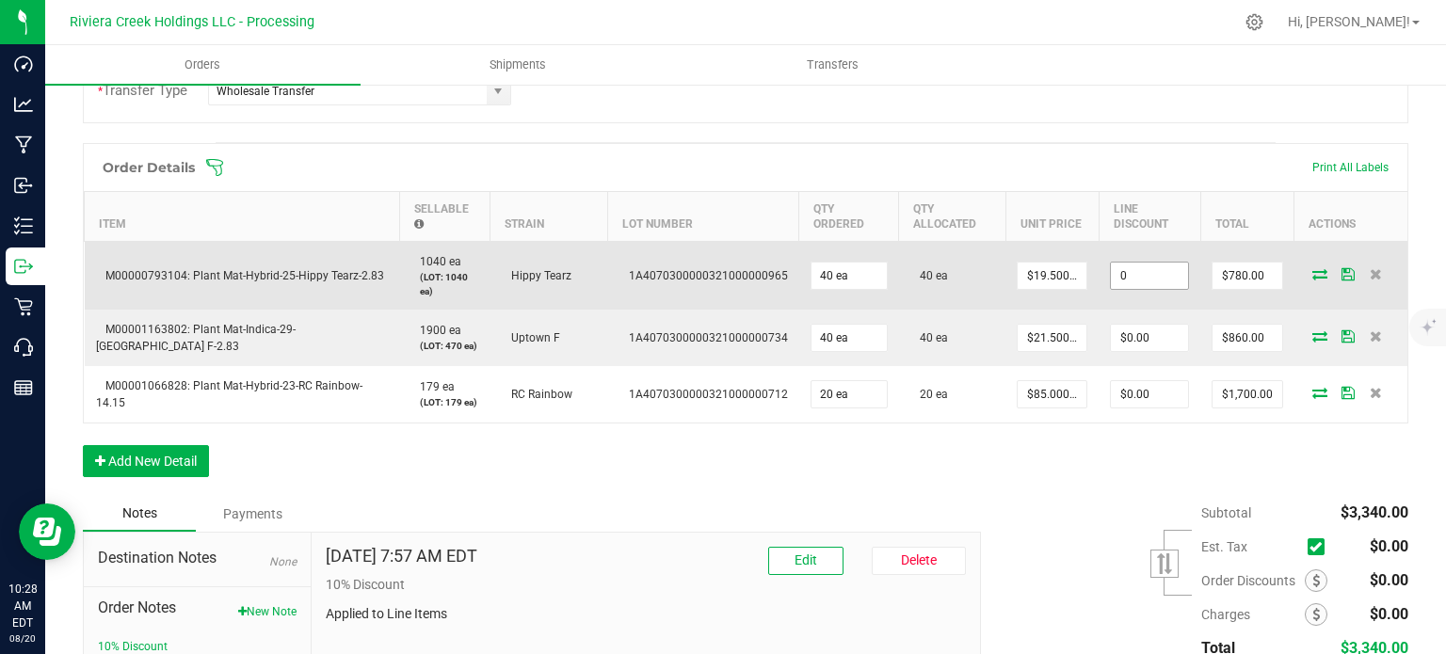
click at [1114, 276] on input "0" at bounding box center [1149, 276] width 77 height 26
type input "$78.00"
type input "702"
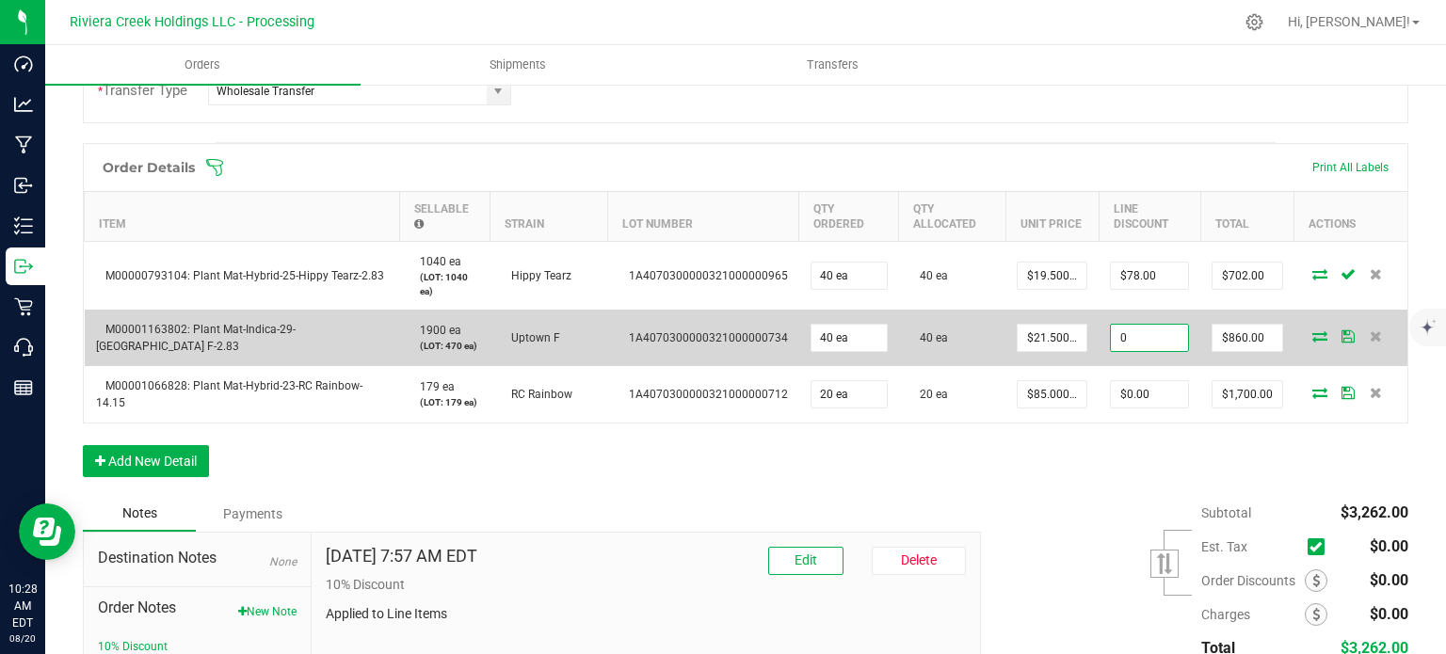
click at [1113, 330] on input "0" at bounding box center [1149, 338] width 77 height 26
type input "$86.00"
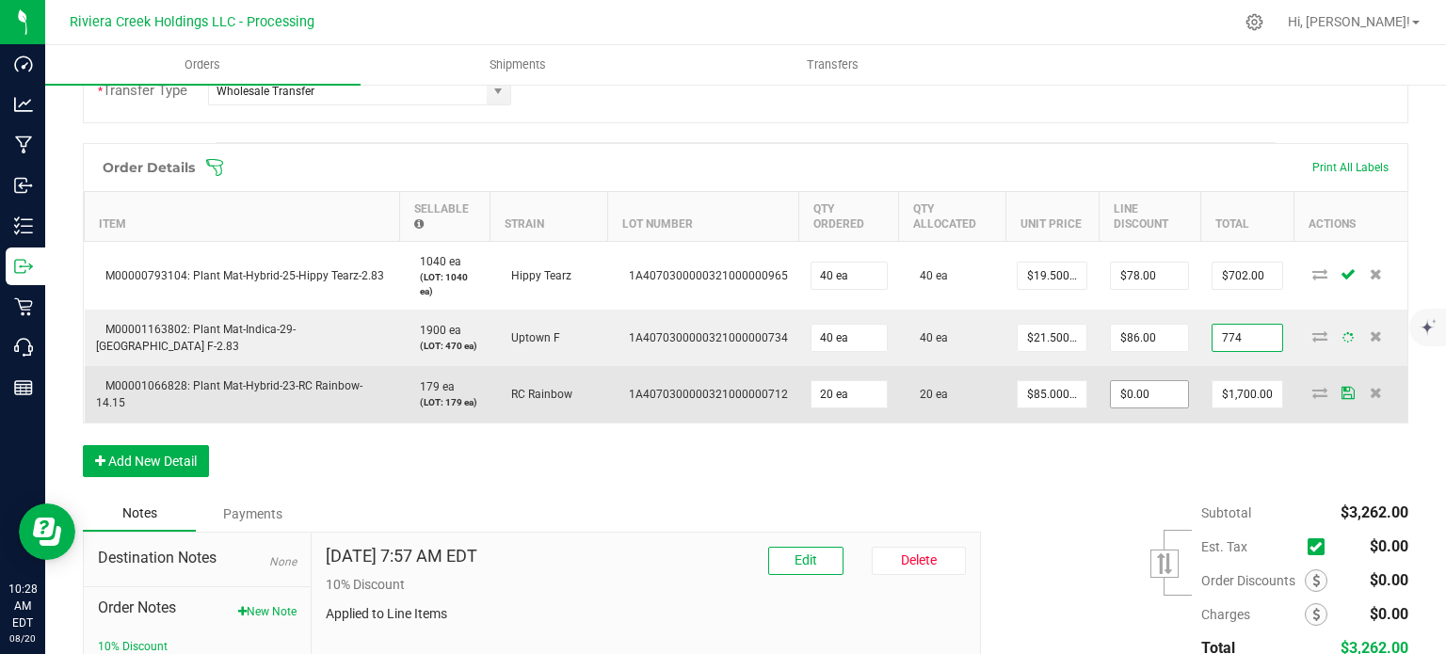
type input "$774.00"
click at [1117, 388] on input "0" at bounding box center [1149, 394] width 77 height 26
type input "$170.00"
type input "1530"
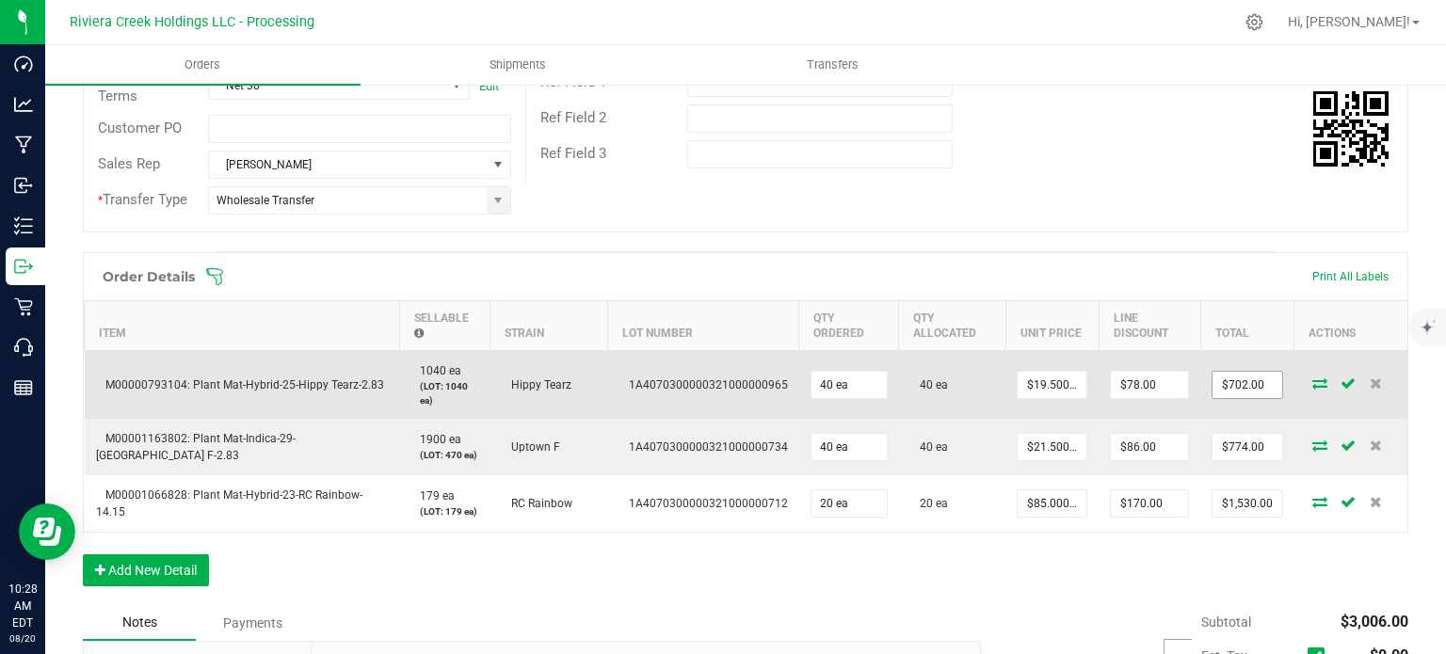
scroll to position [0, 0]
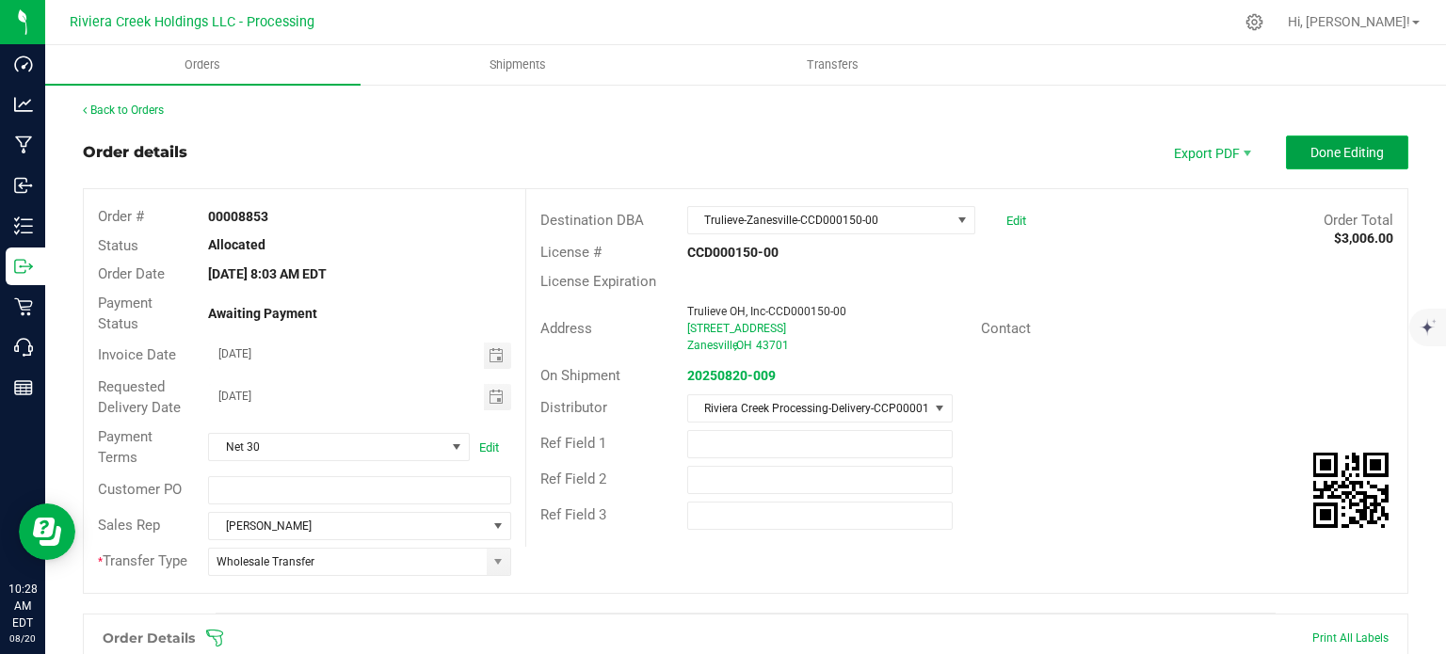
click at [1315, 154] on span "Done Editing" at bounding box center [1346, 152] width 73 height 15
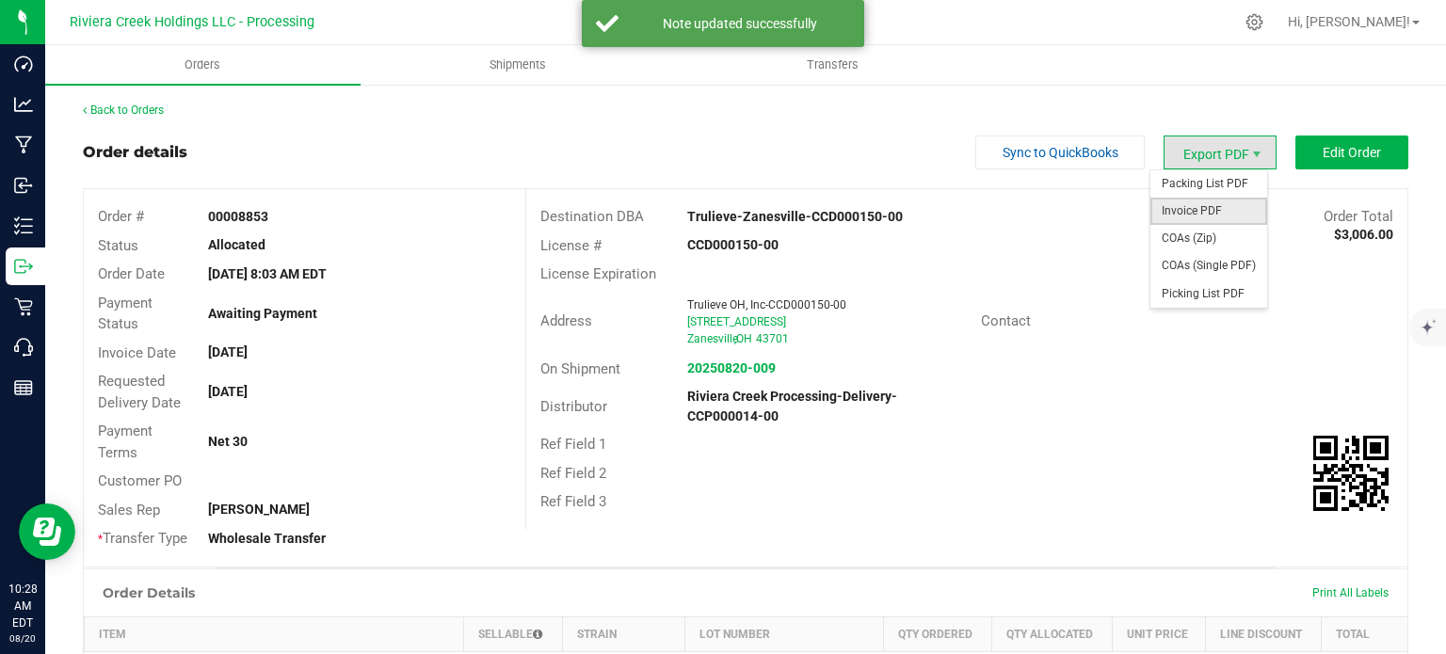
click at [1184, 210] on span "Invoice PDF" at bounding box center [1208, 211] width 117 height 27
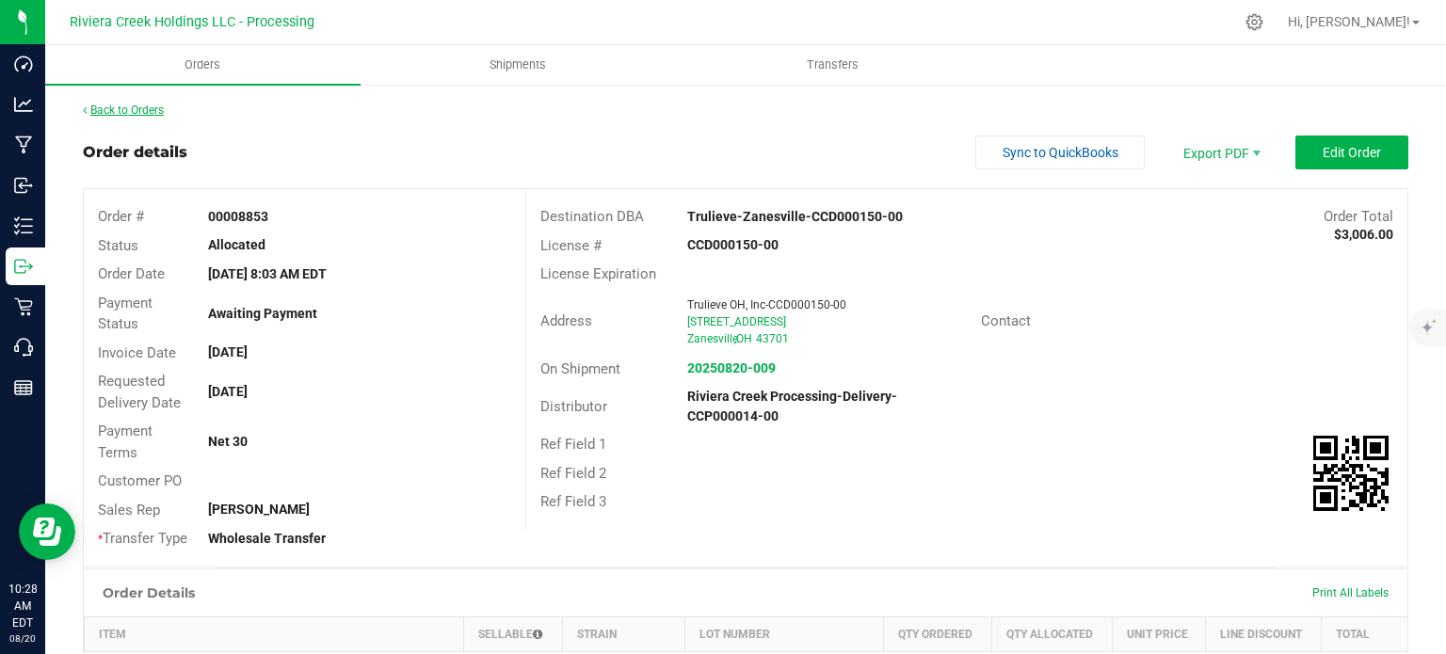
click at [122, 110] on link "Back to Orders" at bounding box center [123, 110] width 81 height 13
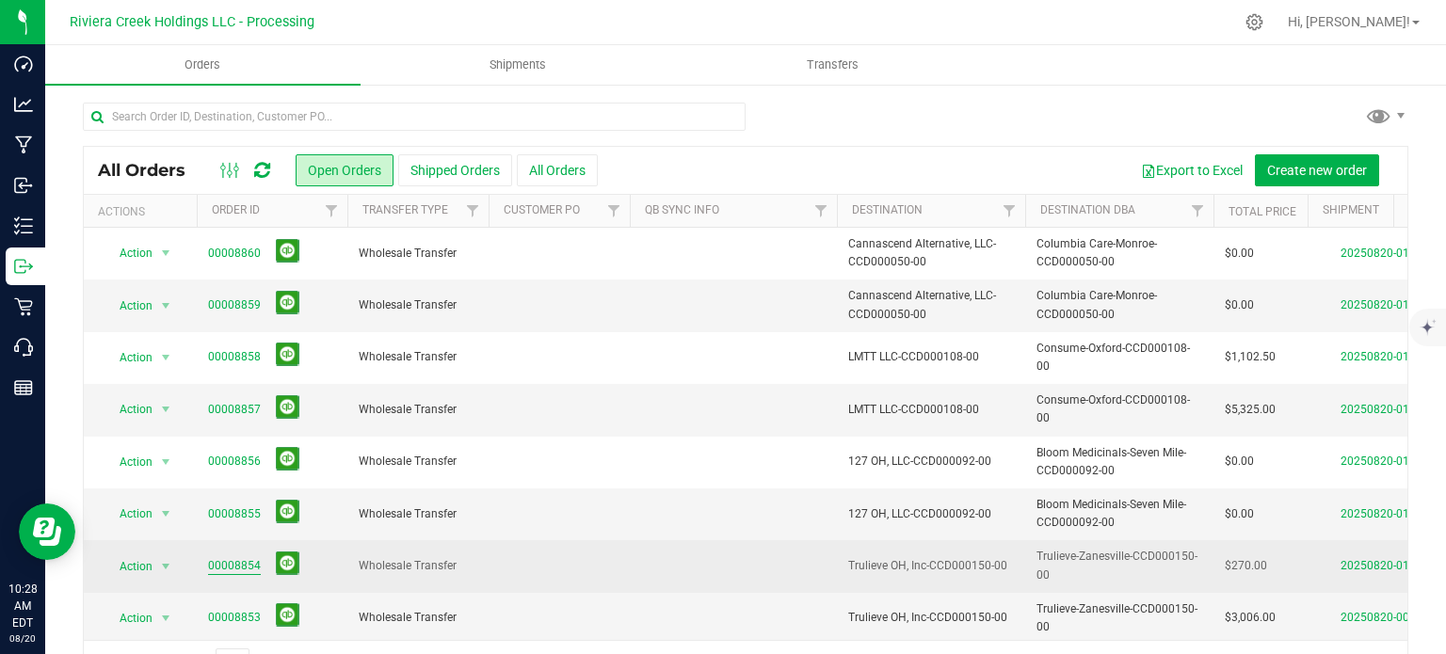
click at [222, 561] on link "00008854" at bounding box center [234, 566] width 53 height 18
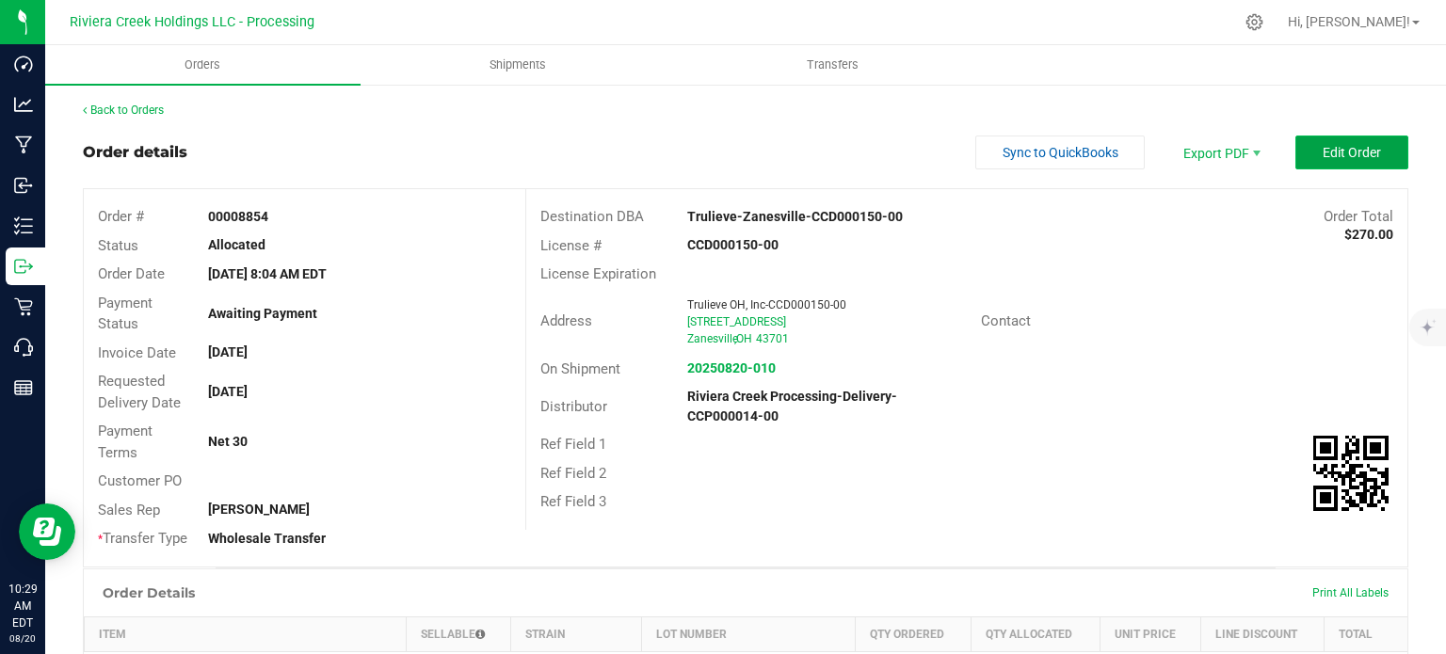
click at [1350, 153] on span "Edit Order" at bounding box center [1351, 152] width 58 height 15
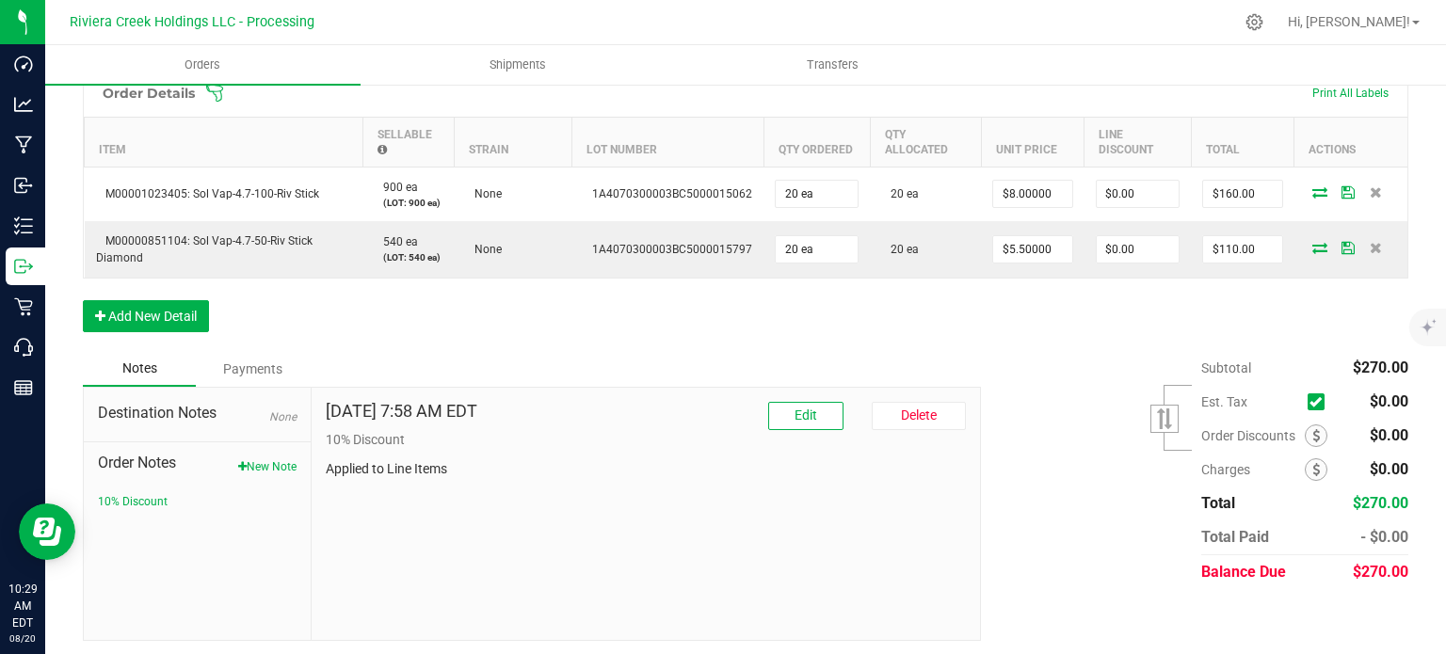
scroll to position [547, 0]
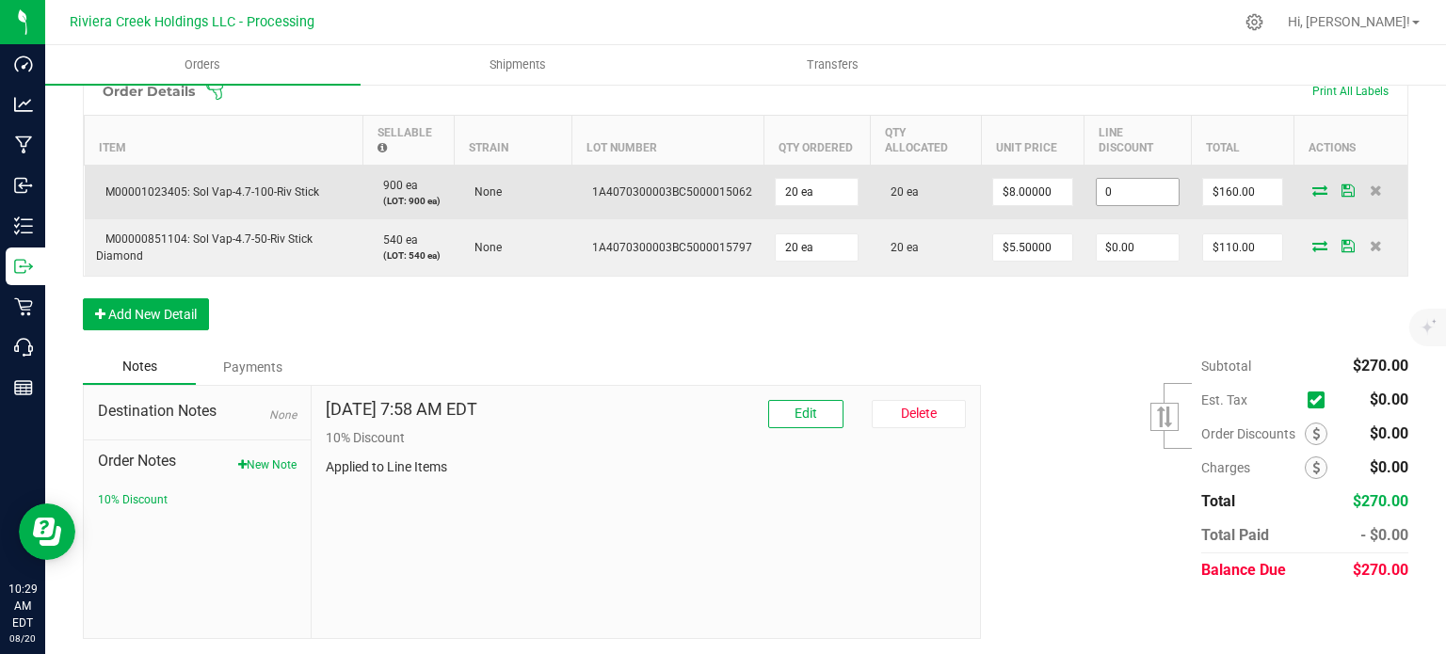
click at [1120, 199] on input "0" at bounding box center [1138, 192] width 83 height 26
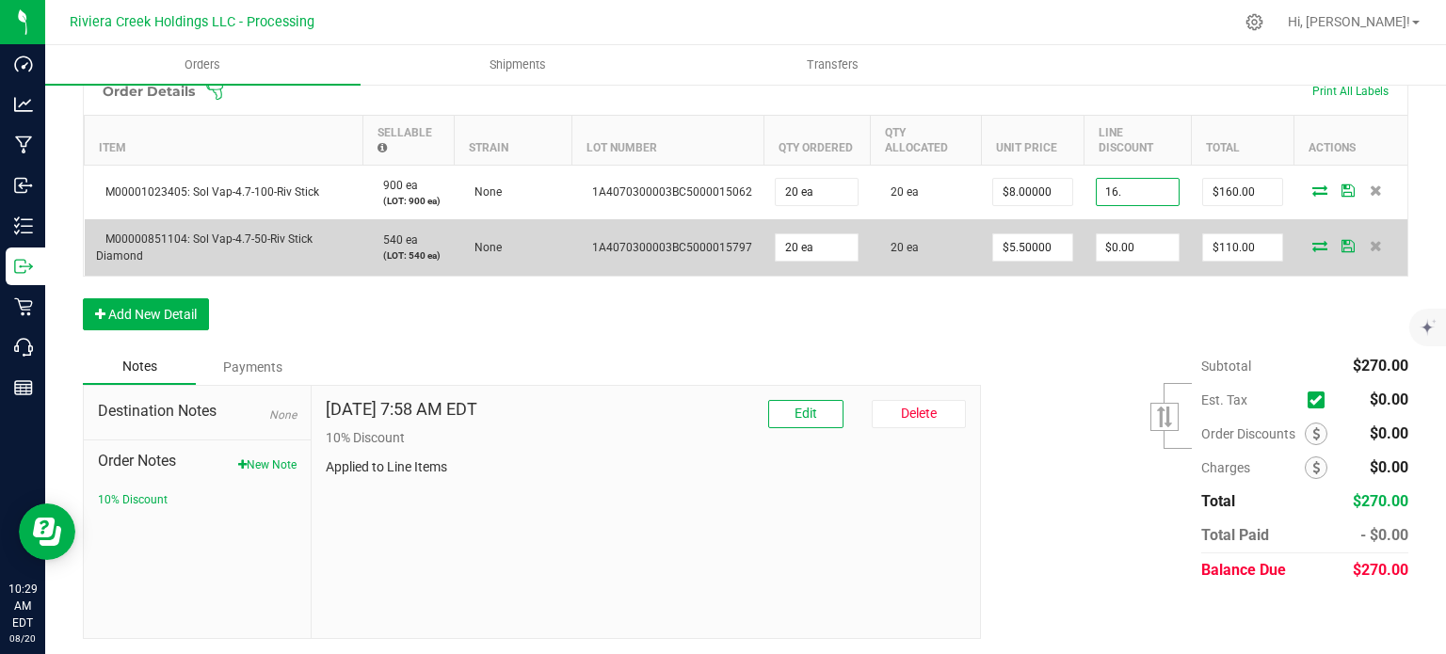
type input "$16.00"
type input "144"
click at [1120, 255] on input "0" at bounding box center [1138, 247] width 83 height 26
type input "$11.00"
type input "99"
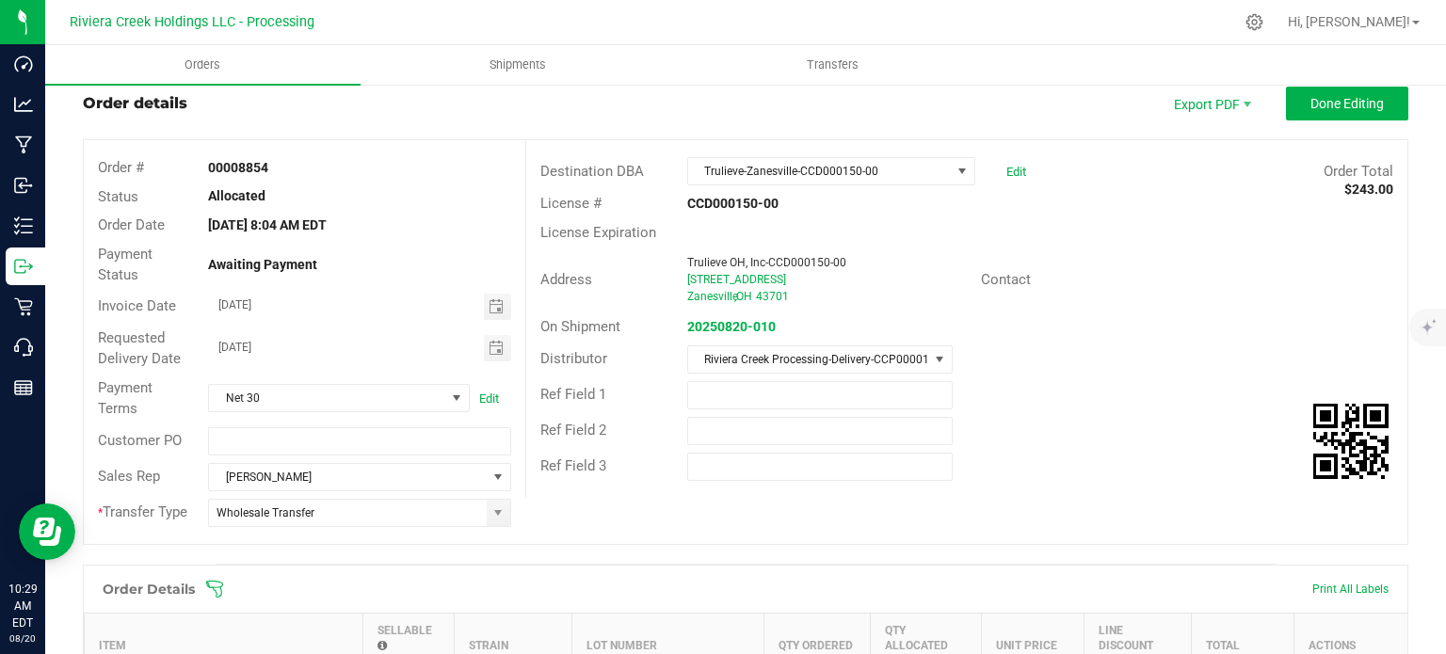
scroll to position [0, 0]
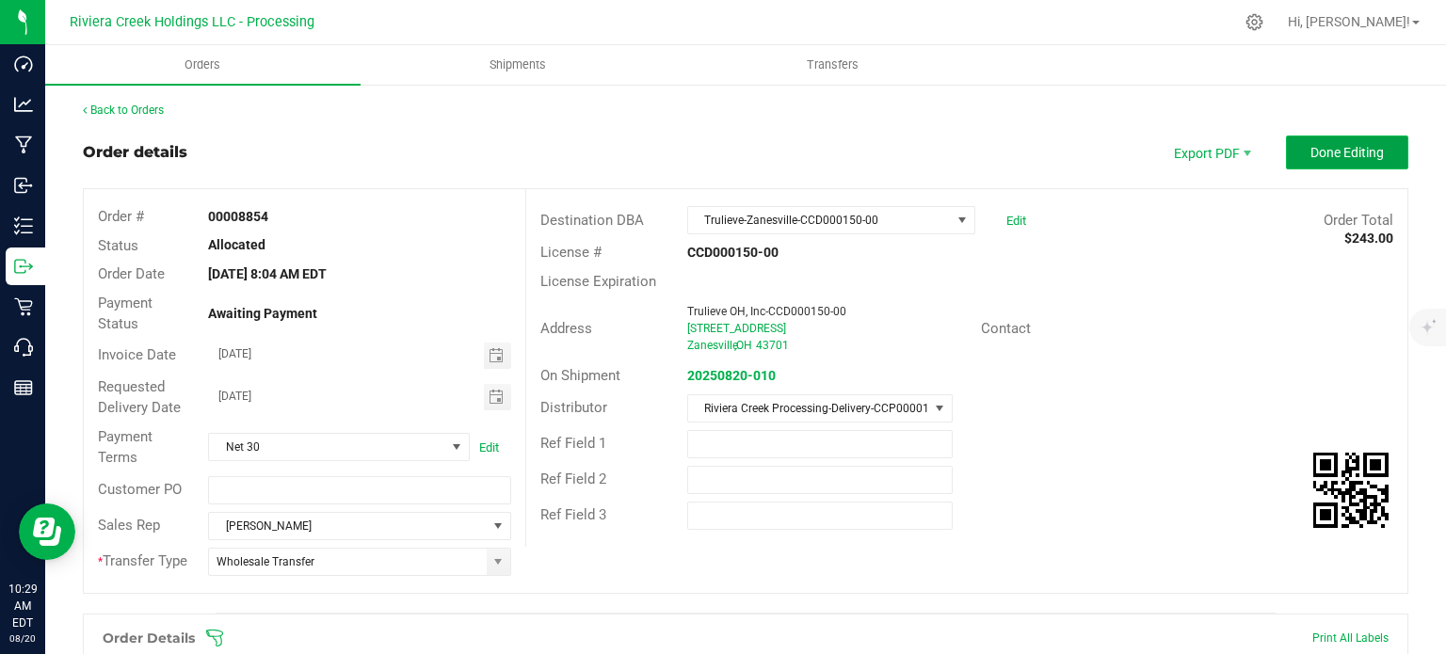
click at [1318, 158] on span "Done Editing" at bounding box center [1346, 152] width 73 height 15
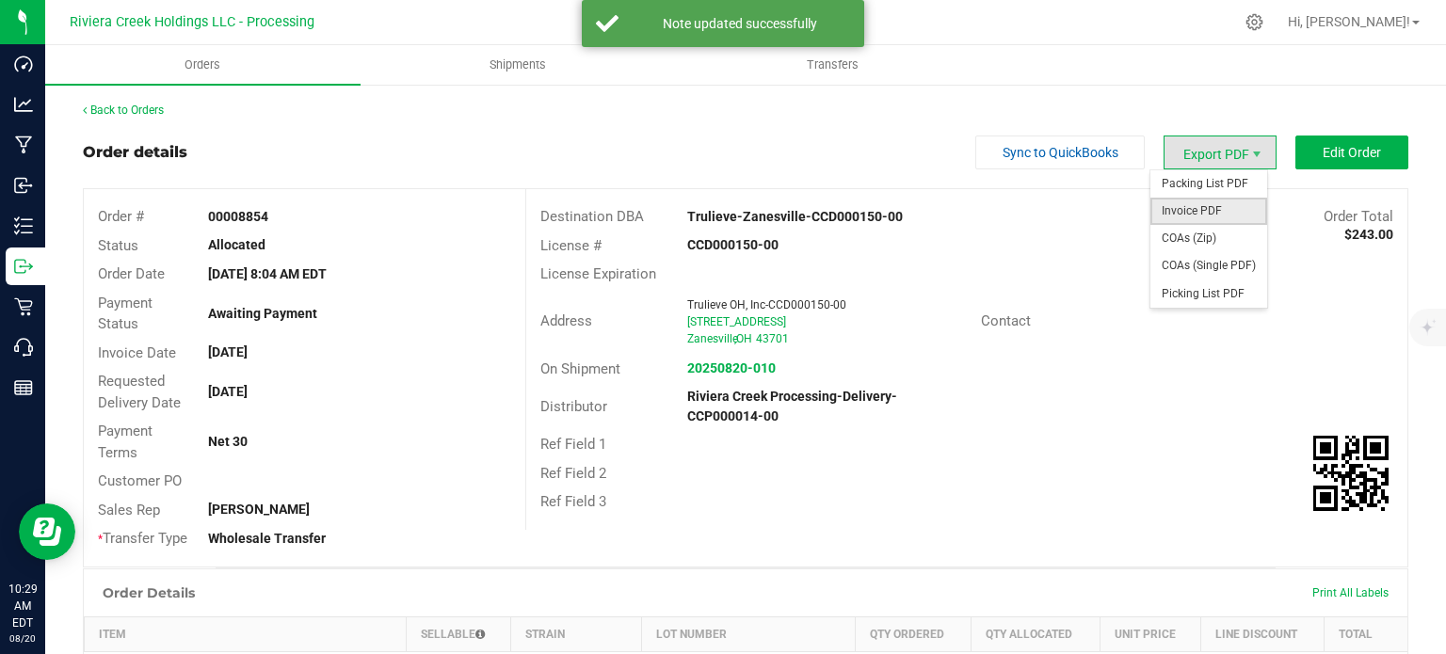
click at [1180, 206] on span "Invoice PDF" at bounding box center [1208, 211] width 117 height 27
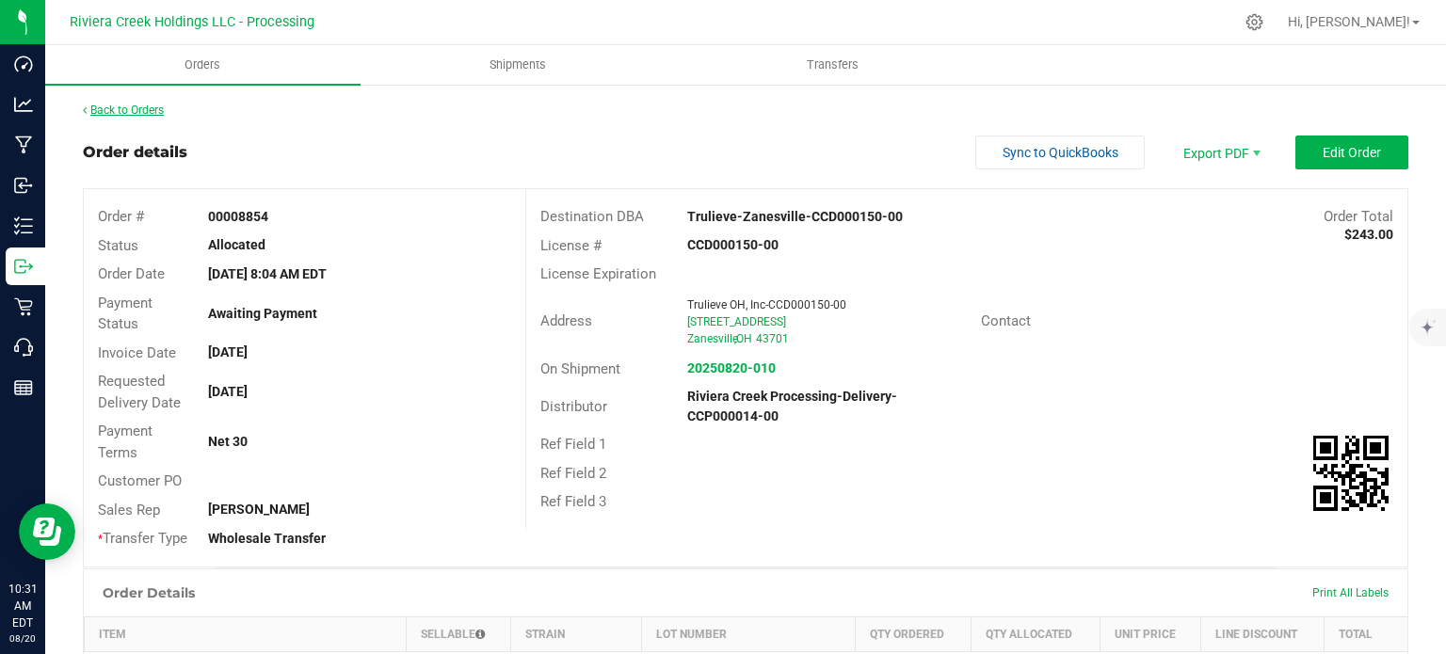
click at [139, 110] on link "Back to Orders" at bounding box center [123, 110] width 81 height 13
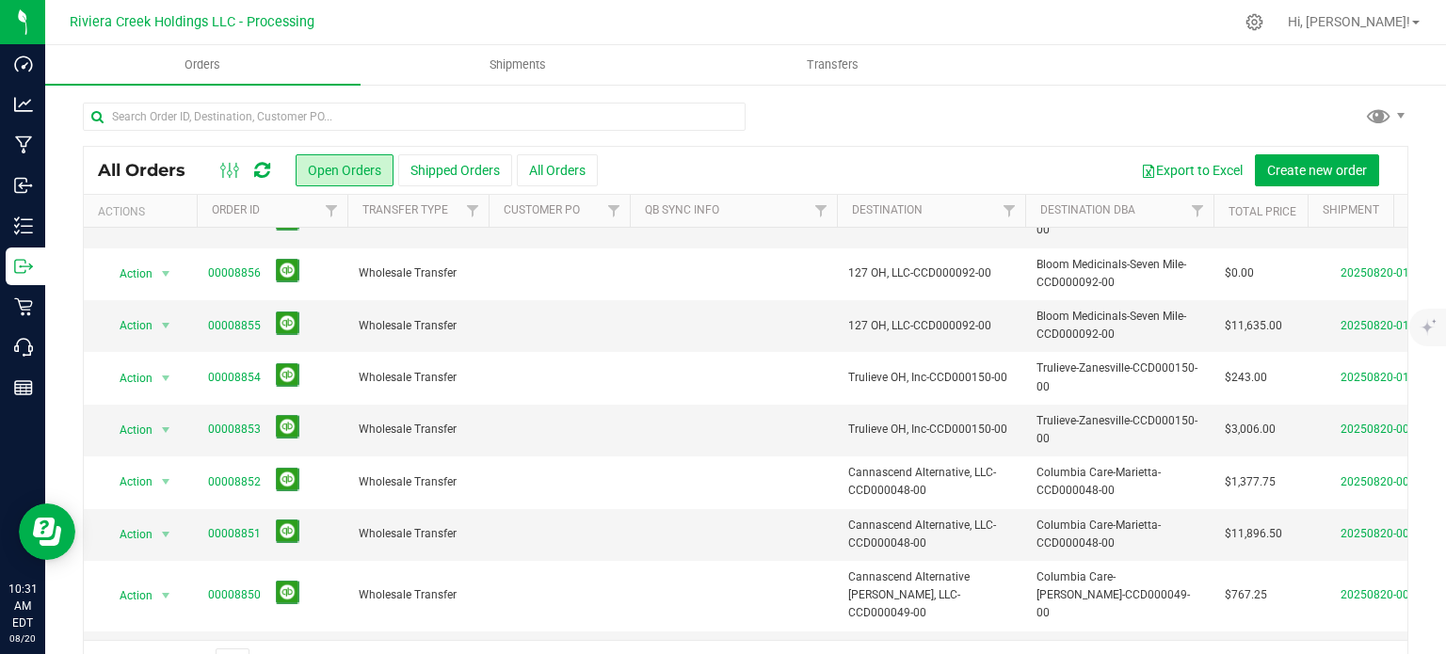
scroll to position [282, 0]
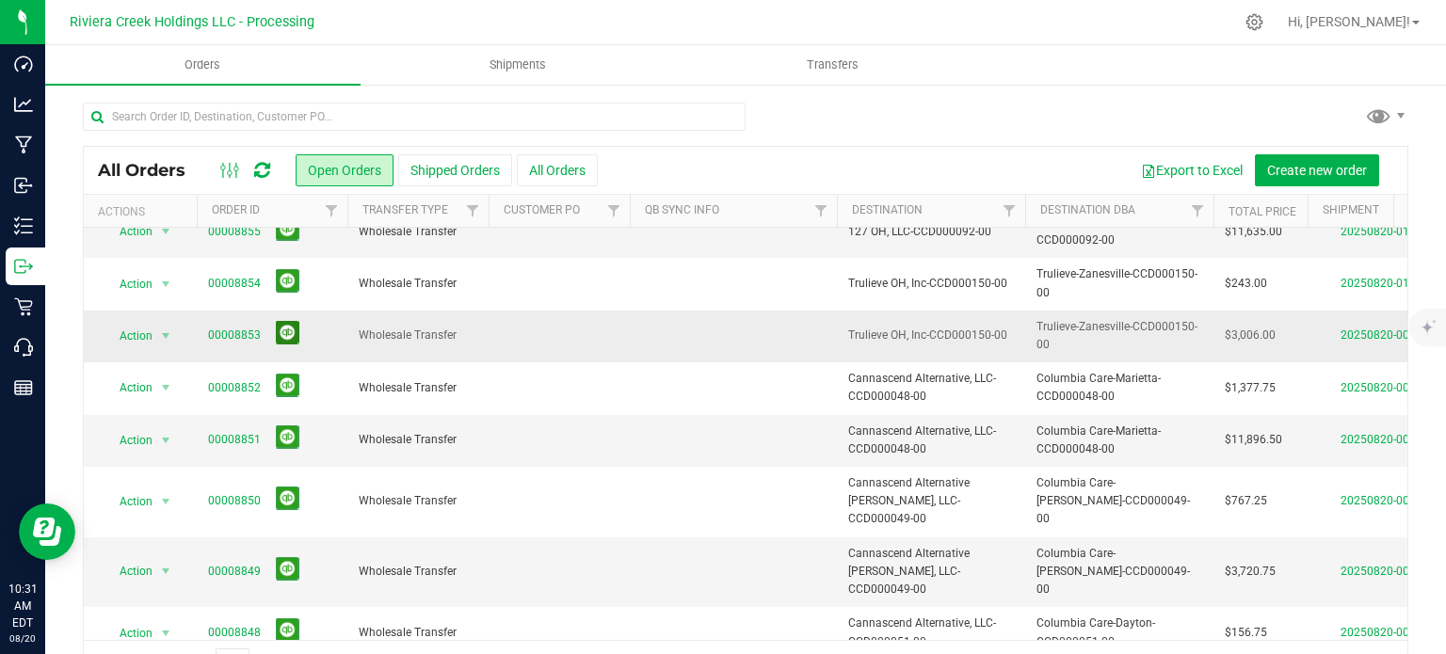
click at [284, 334] on button at bounding box center [288, 333] width 24 height 24
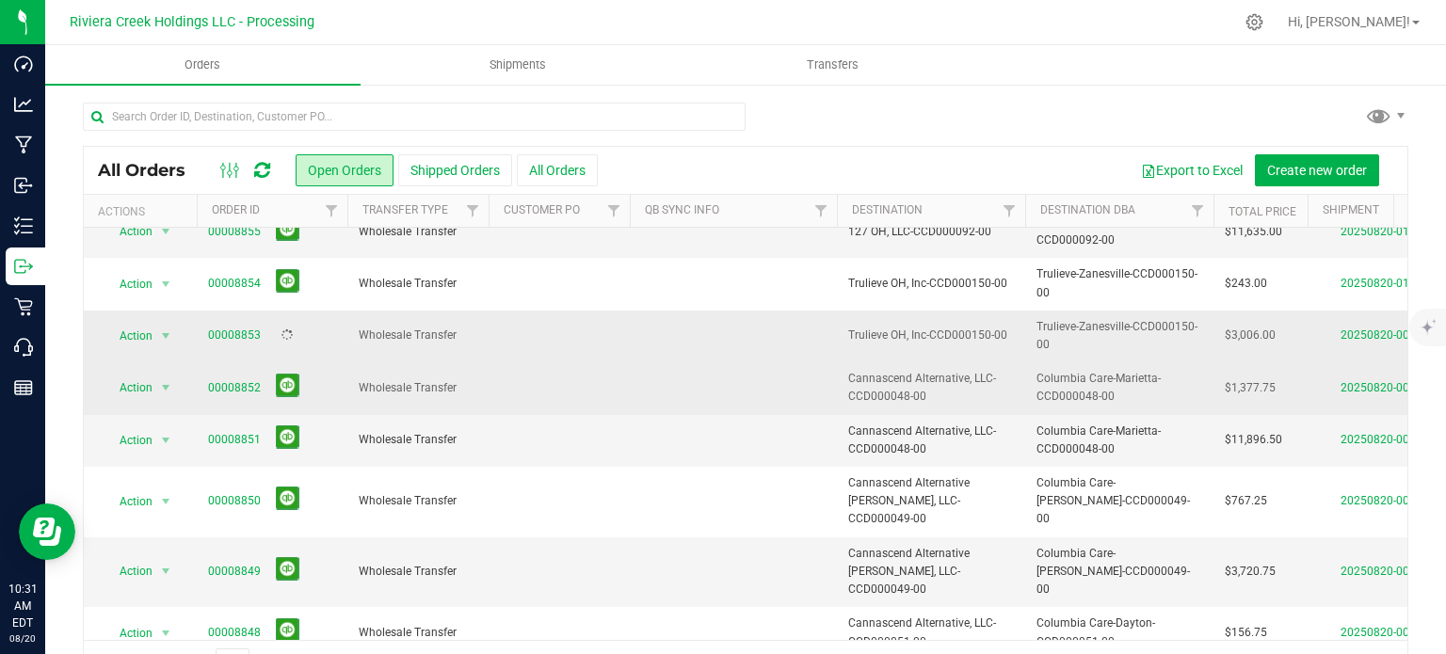
scroll to position [376, 0]
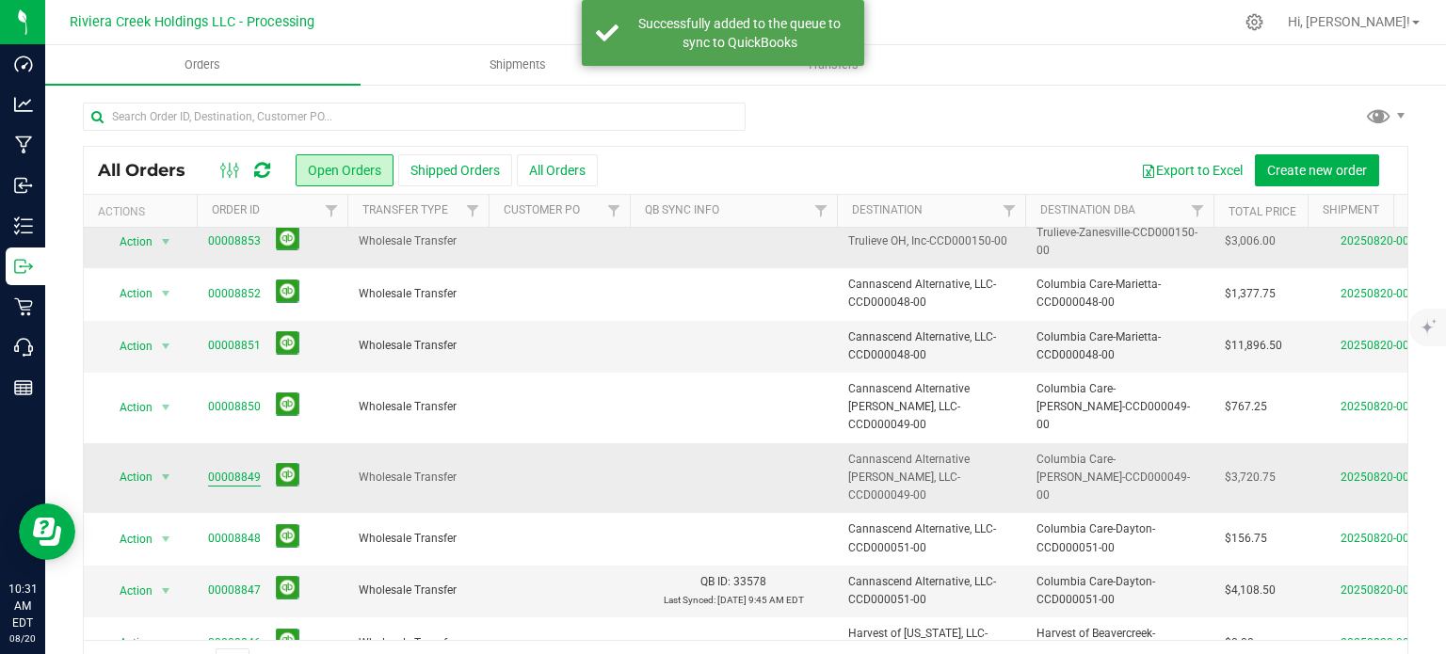
click at [243, 469] on link "00008849" at bounding box center [234, 478] width 53 height 18
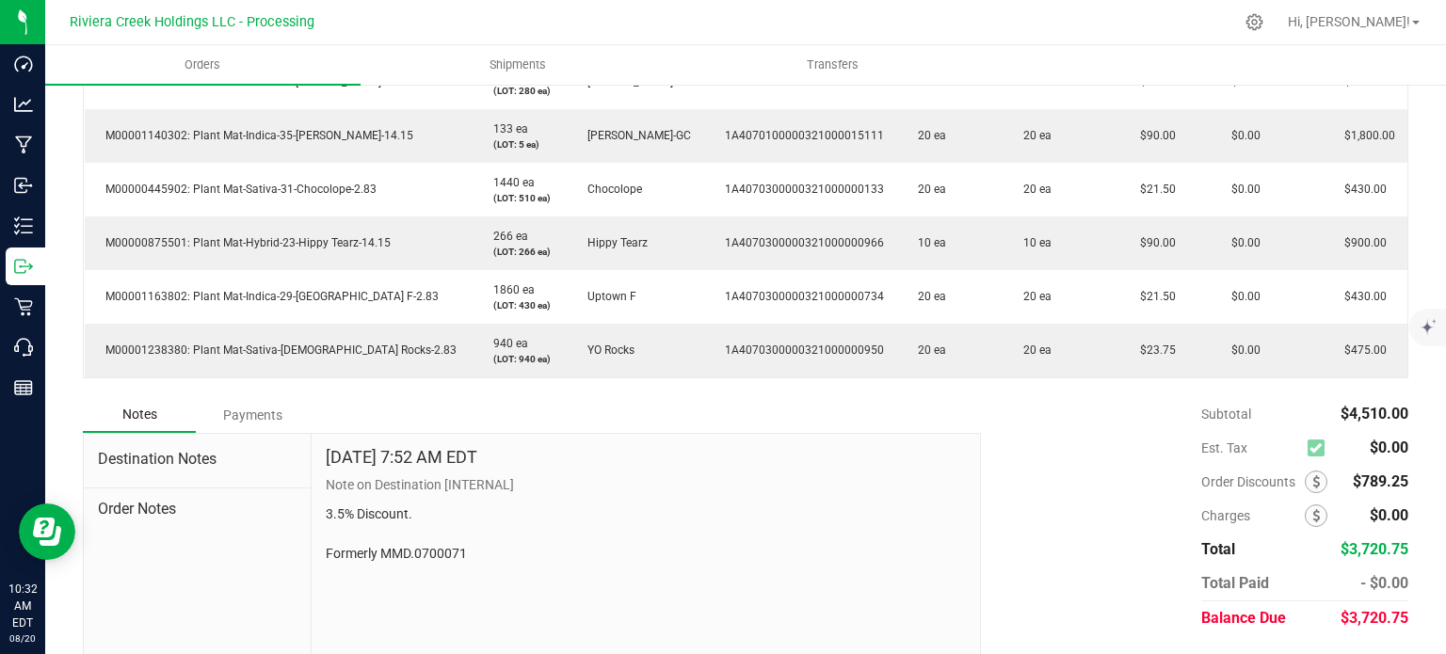
scroll to position [646, 0]
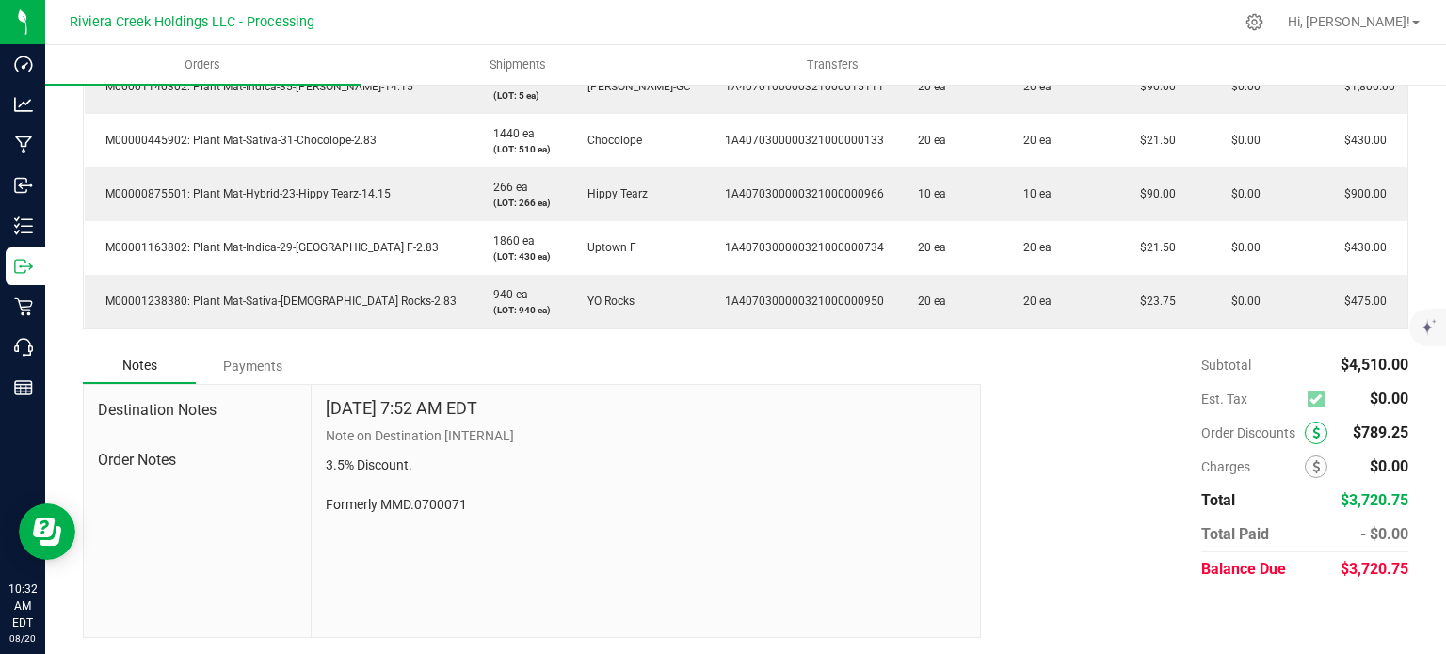
click at [1305, 429] on span at bounding box center [1316, 433] width 23 height 23
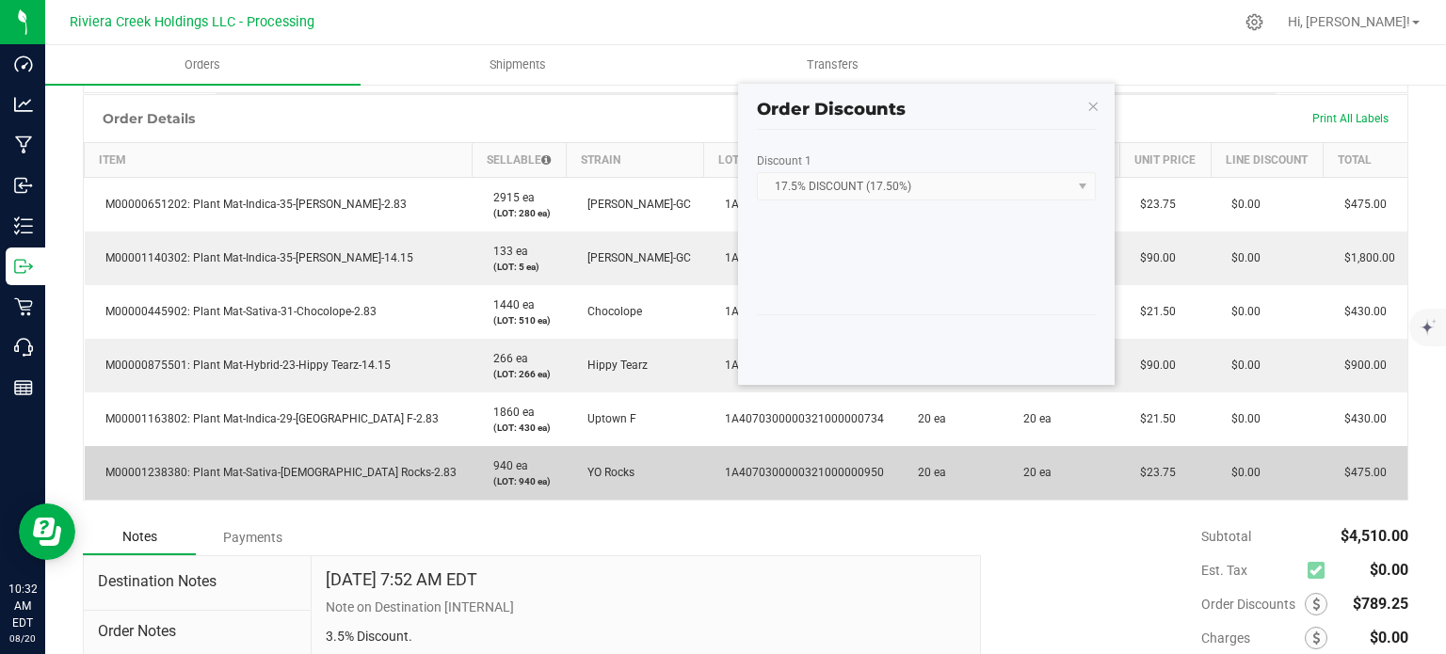
scroll to position [457, 0]
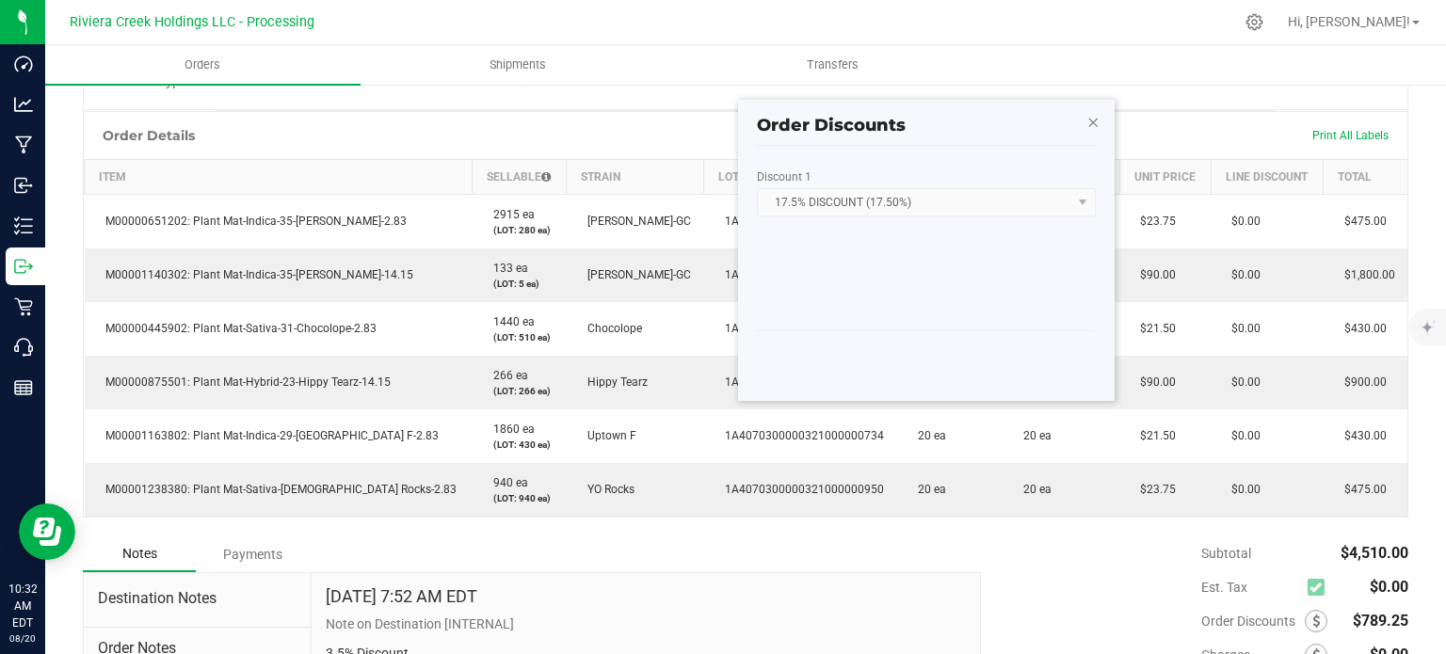
click at [1086, 128] on icon "button" at bounding box center [1092, 121] width 13 height 23
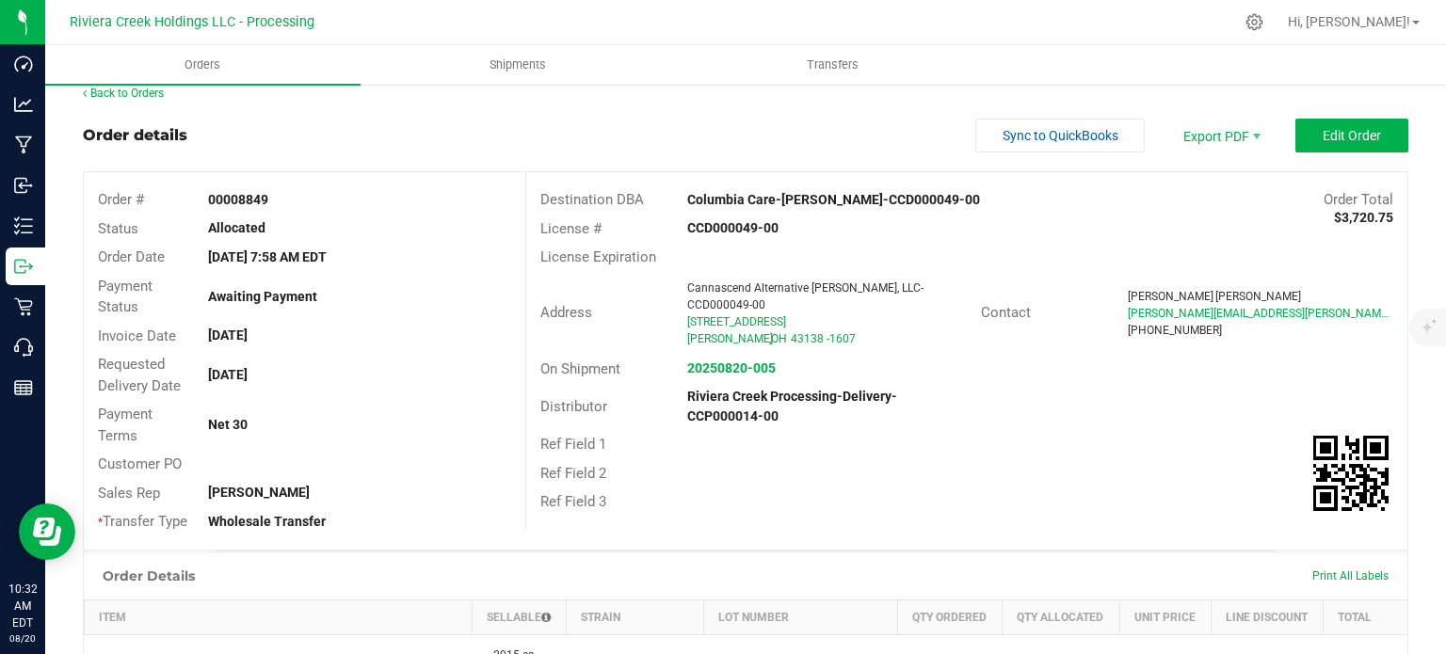
scroll to position [0, 0]
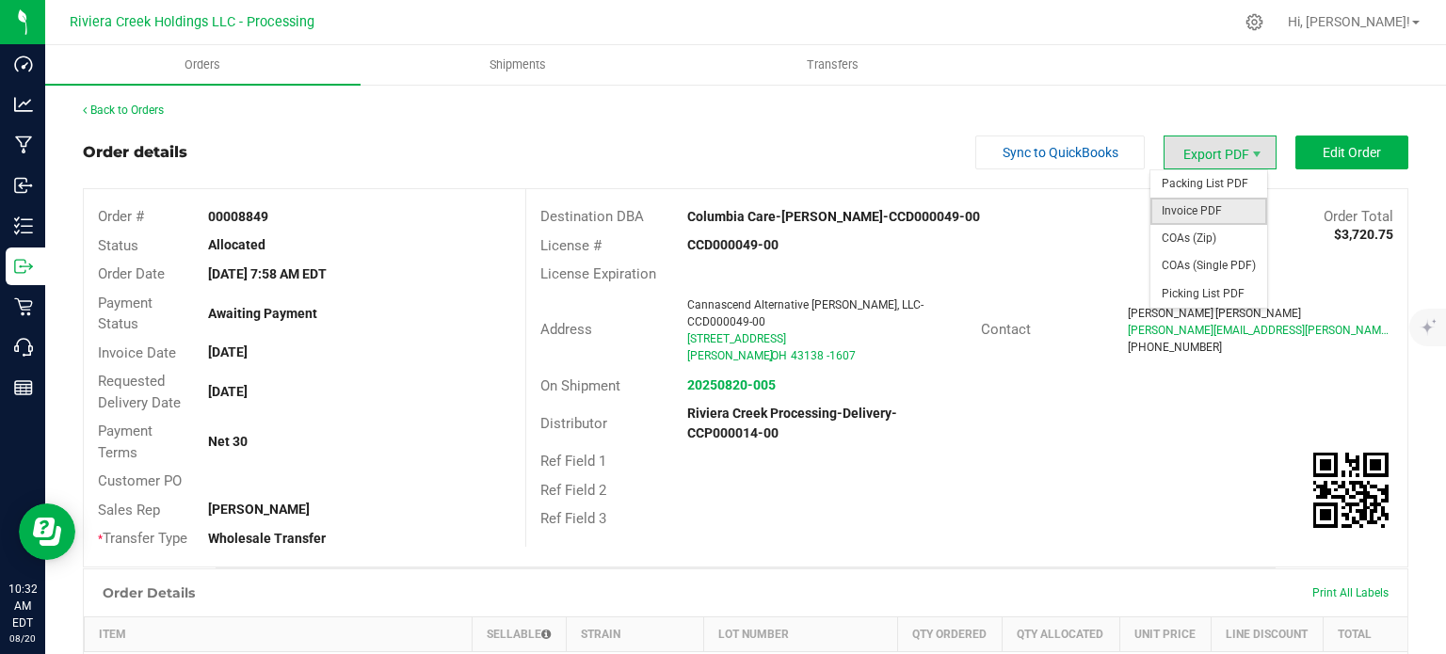
click at [1201, 203] on span "Invoice PDF" at bounding box center [1208, 211] width 117 height 27
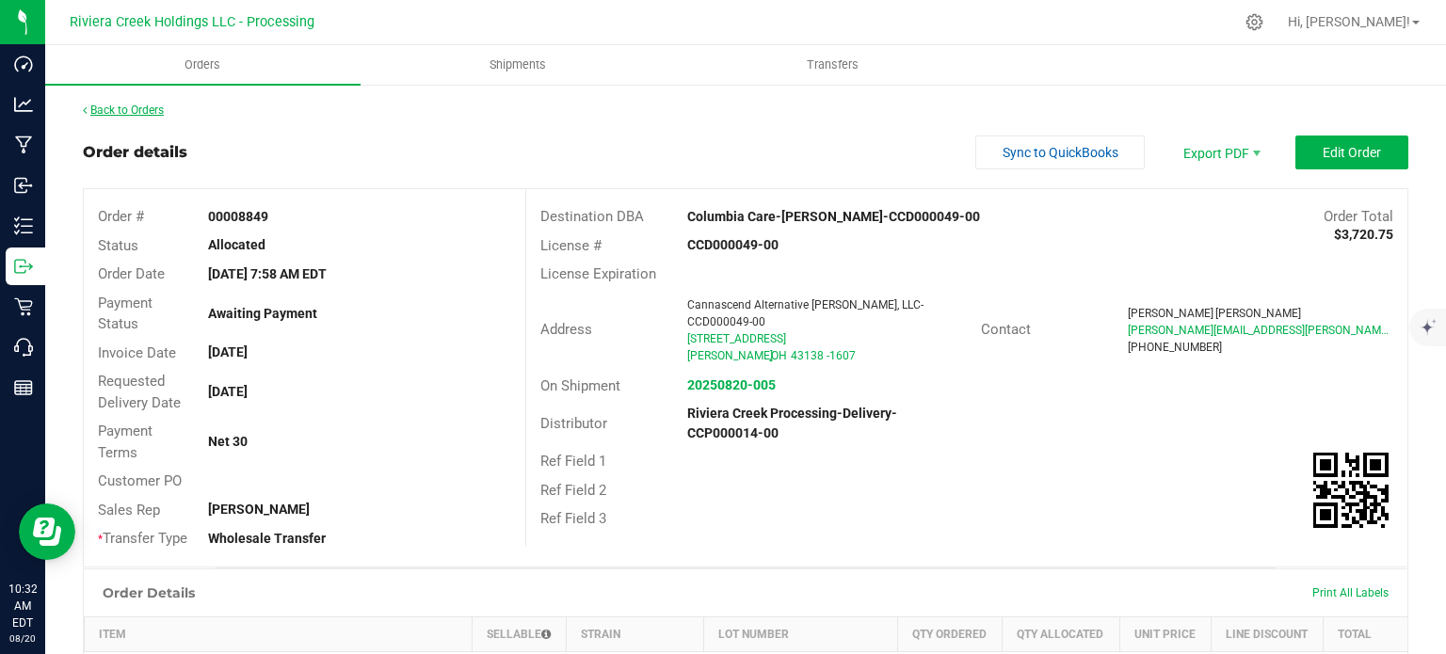
click at [114, 108] on link "Back to Orders" at bounding box center [123, 110] width 81 height 13
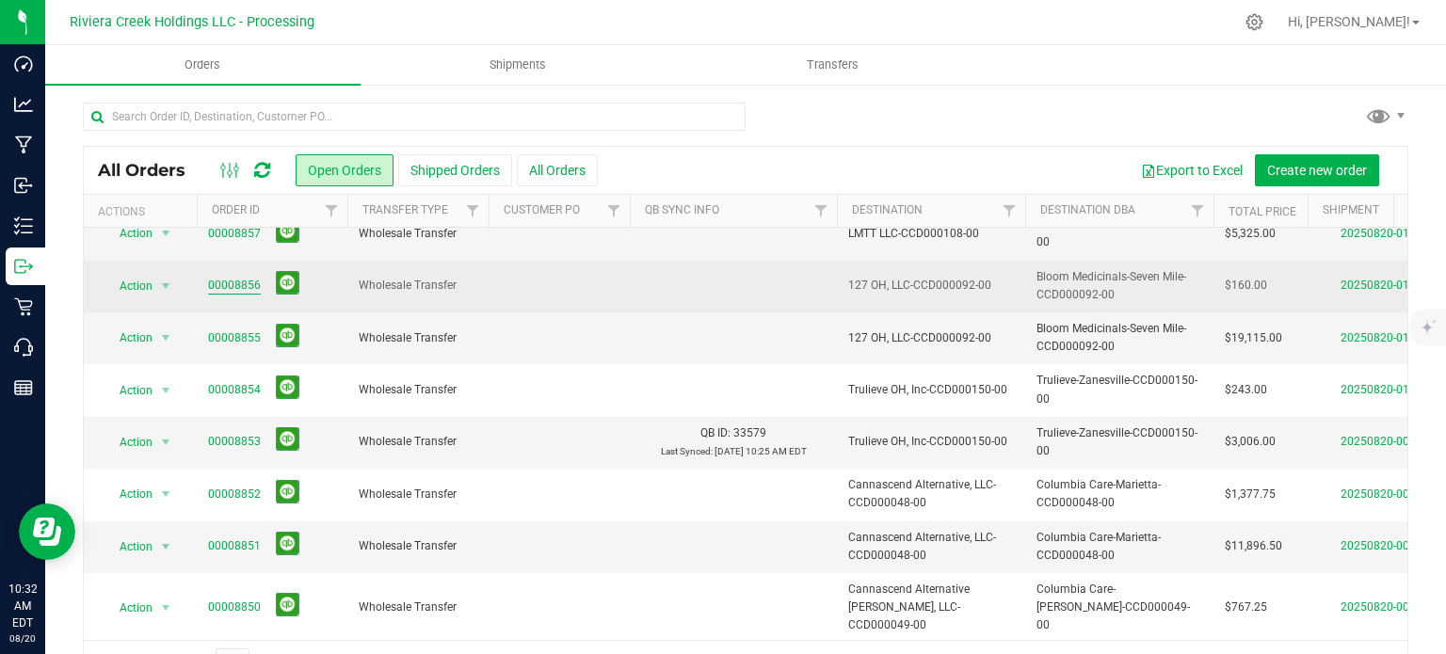
scroll to position [188, 0]
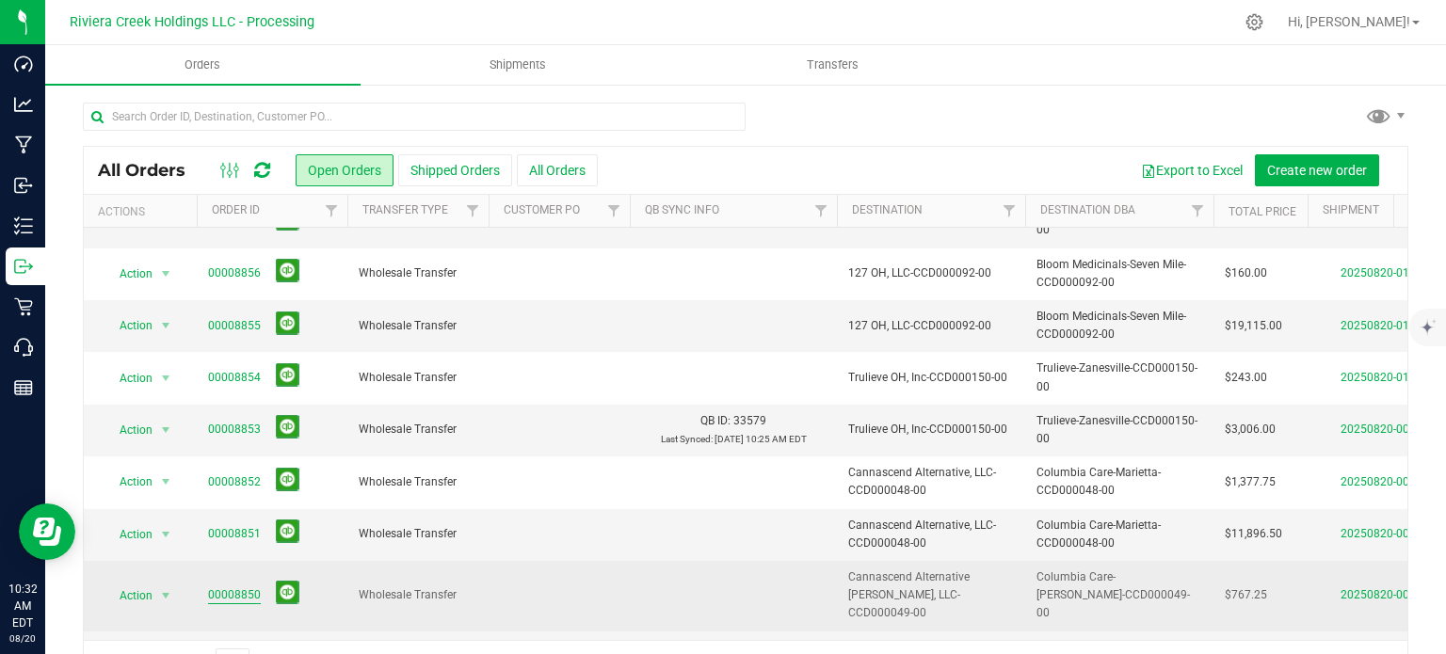
click at [241, 586] on link "00008850" at bounding box center [234, 595] width 53 height 18
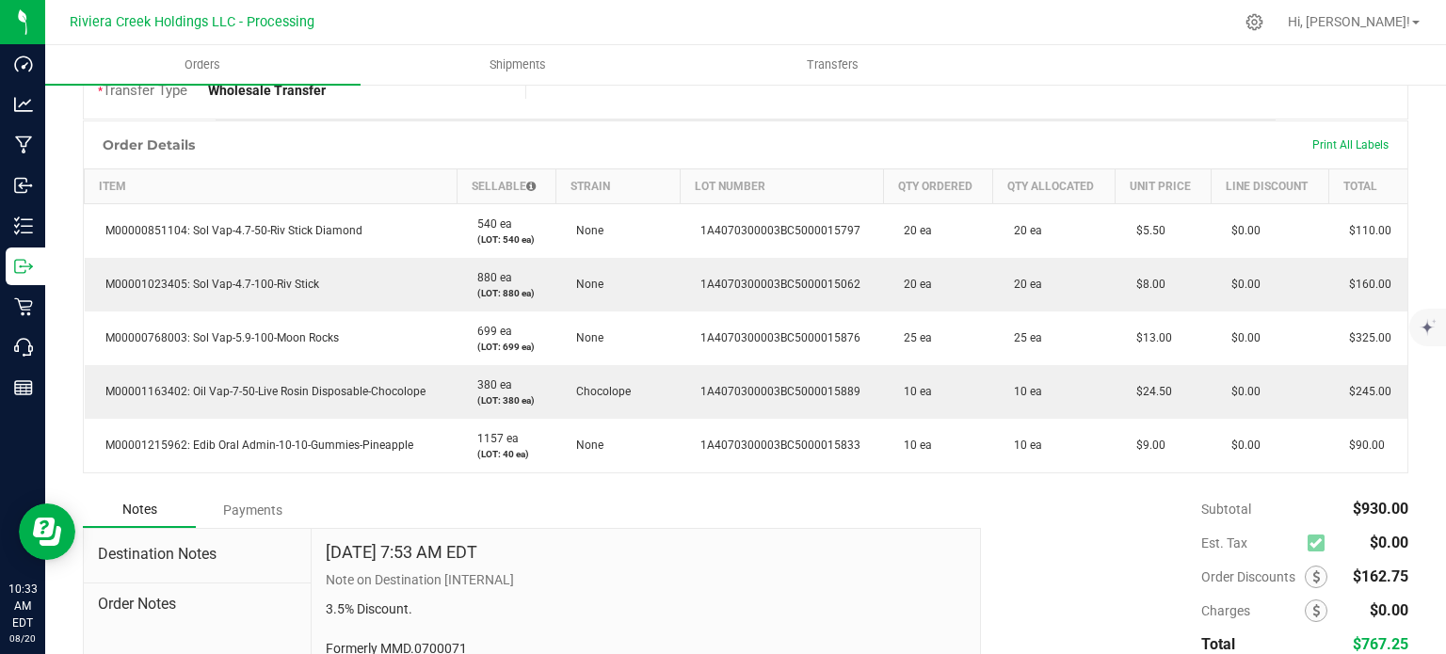
scroll to position [592, 0]
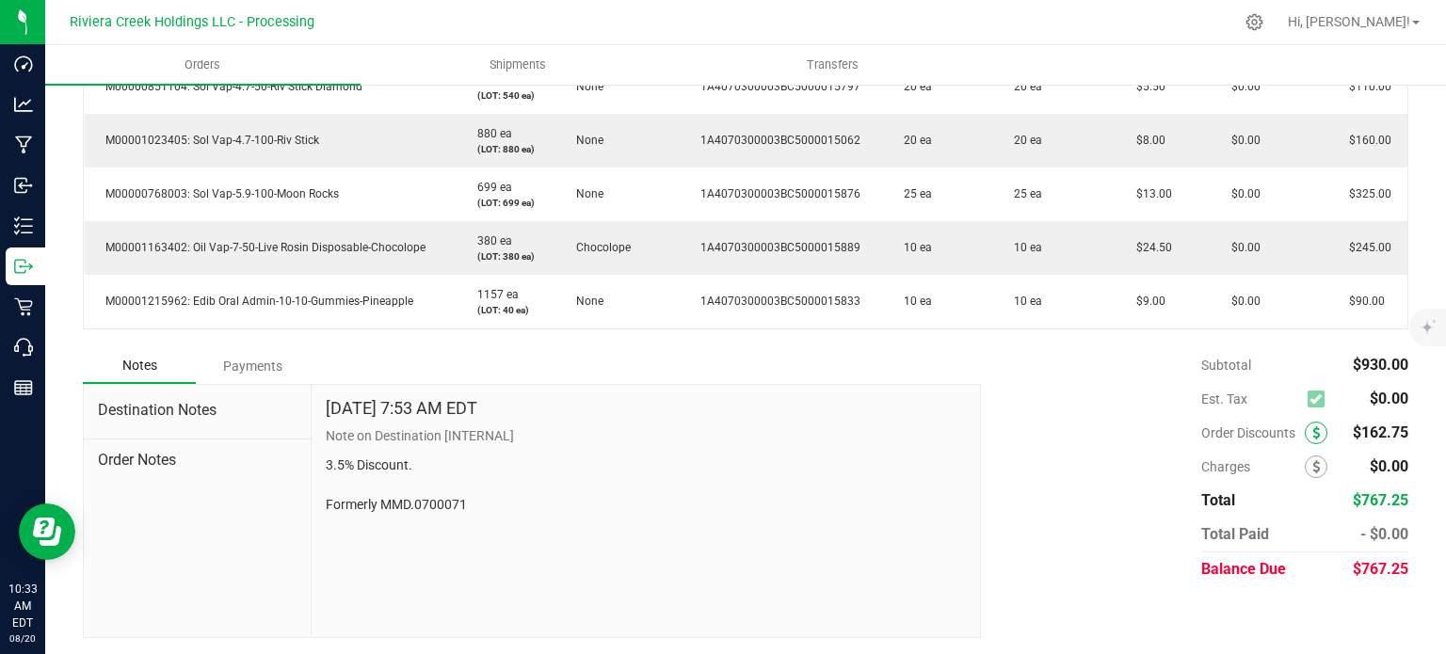
click at [1305, 436] on span at bounding box center [1316, 433] width 23 height 23
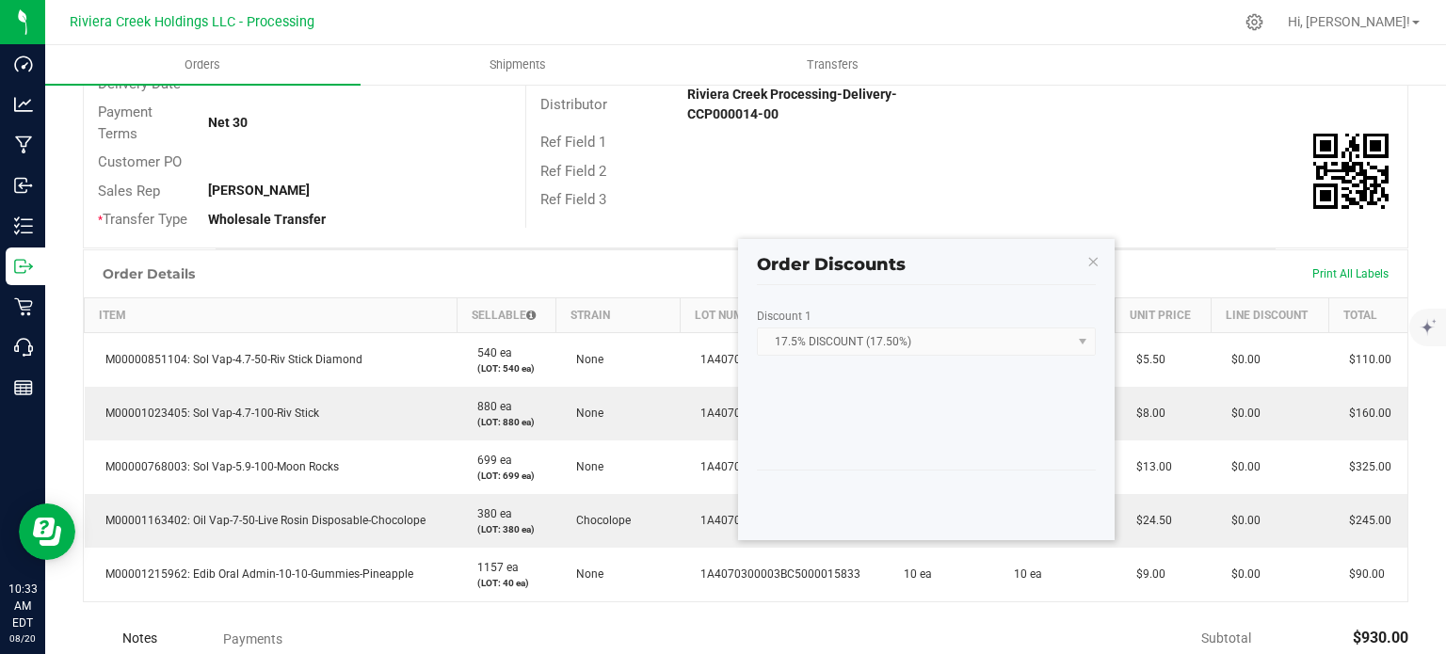
scroll to position [310, 0]
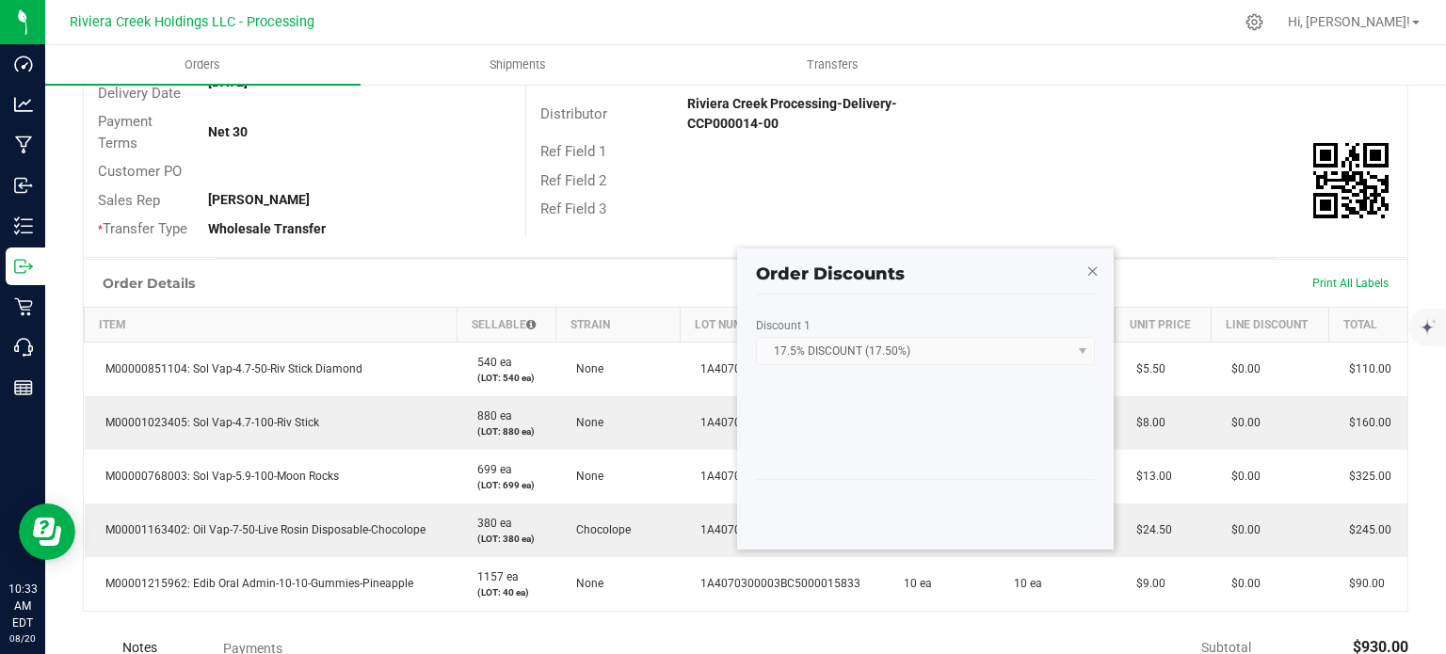
click at [1088, 259] on icon "button" at bounding box center [1092, 270] width 13 height 23
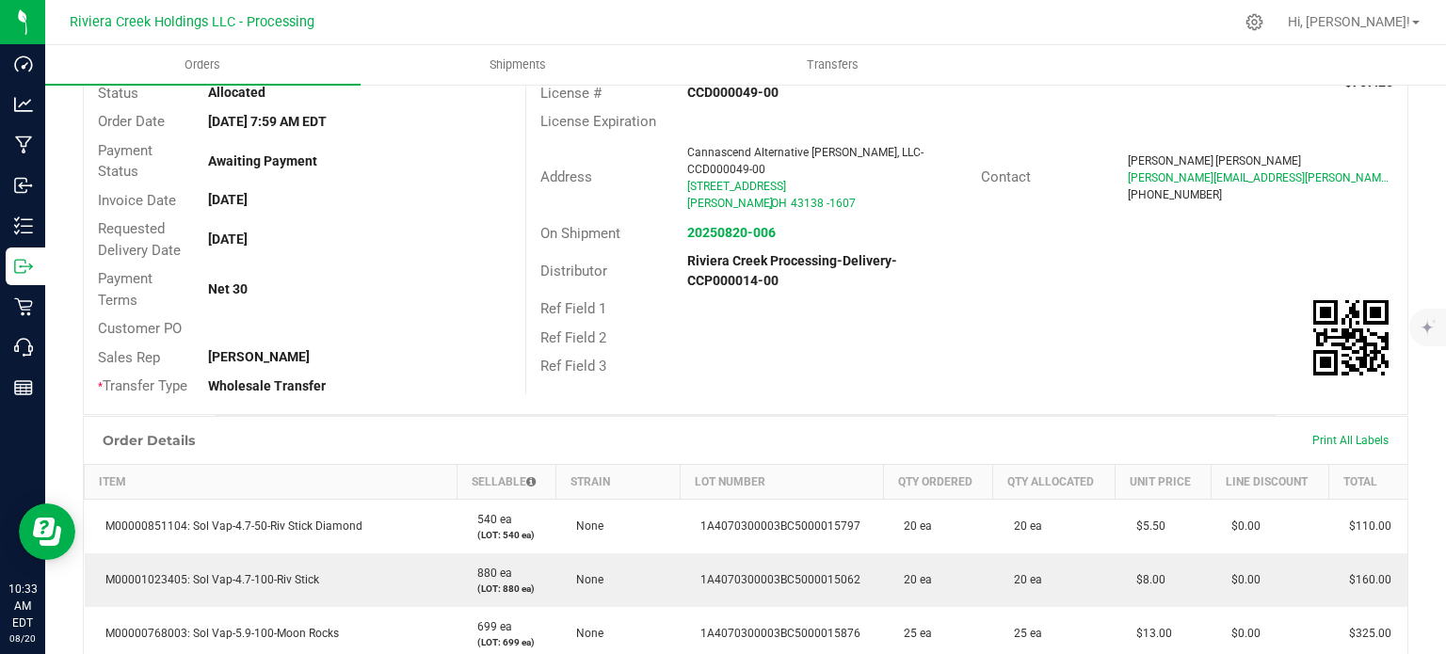
scroll to position [0, 0]
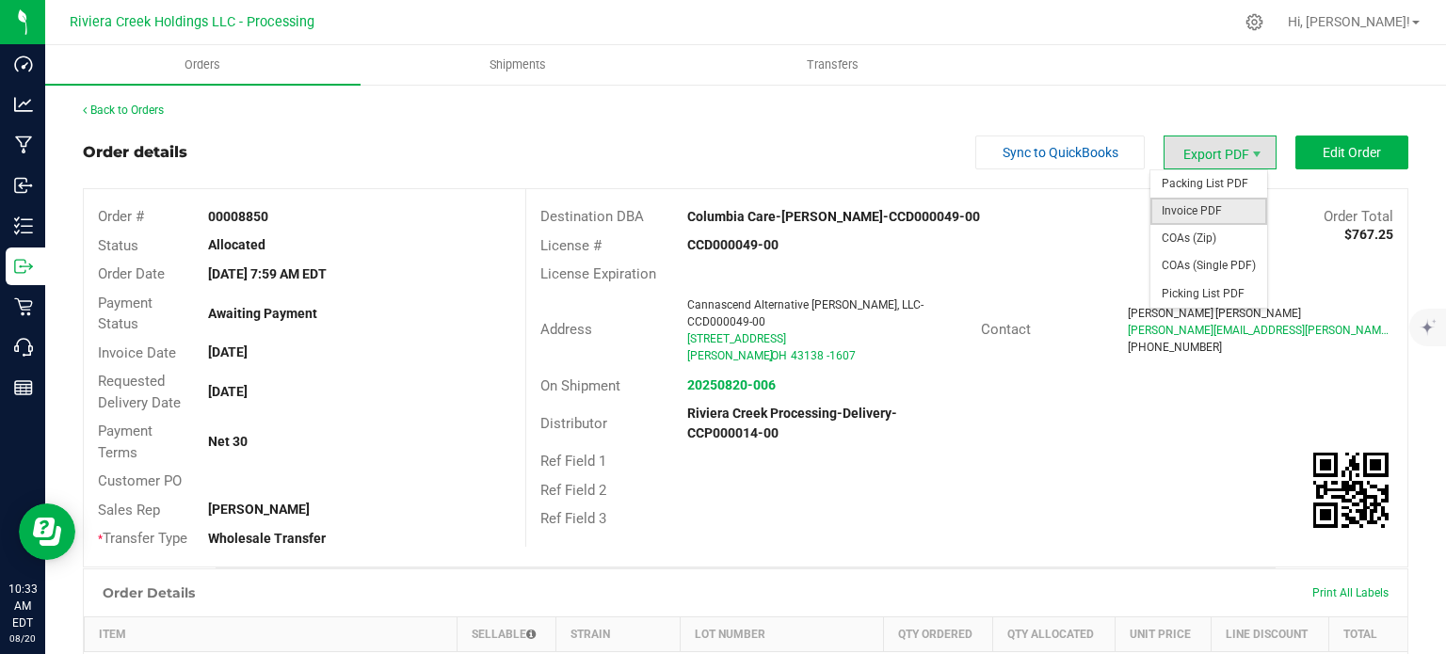
click at [1181, 211] on span "Invoice PDF" at bounding box center [1208, 211] width 117 height 27
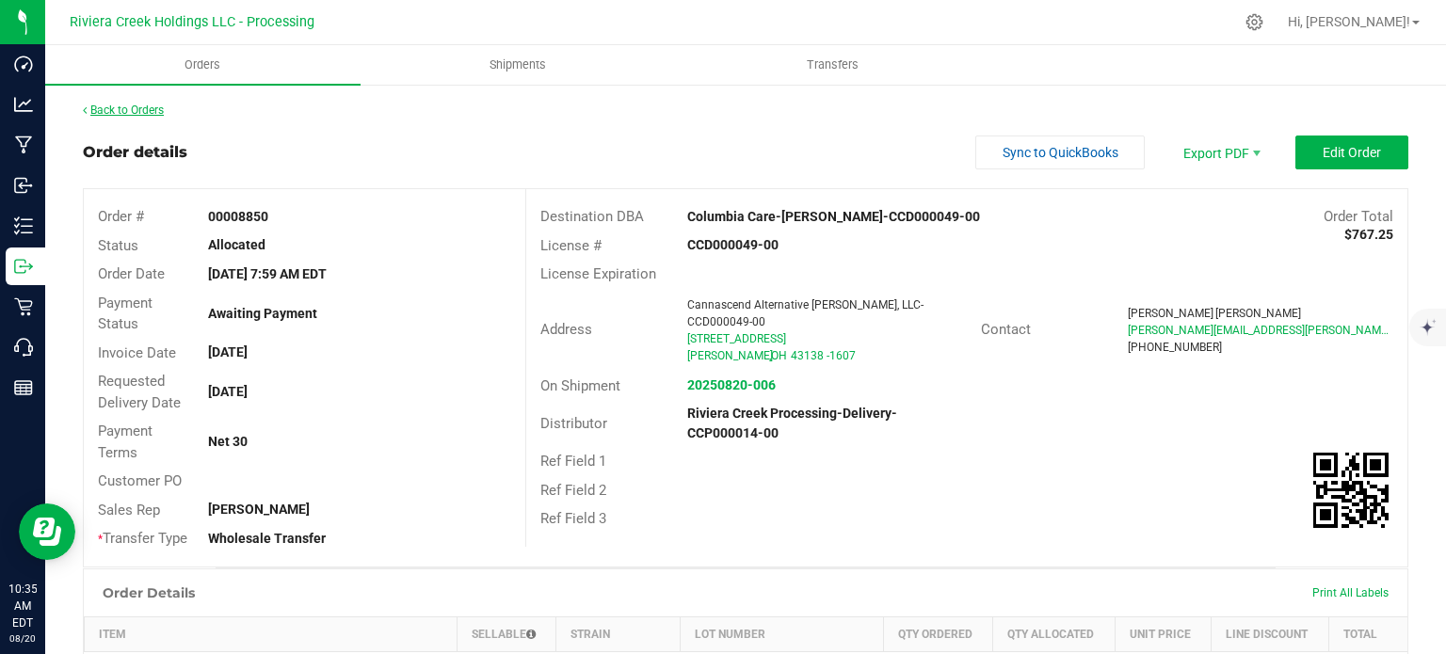
click at [135, 115] on link "Back to Orders" at bounding box center [123, 110] width 81 height 13
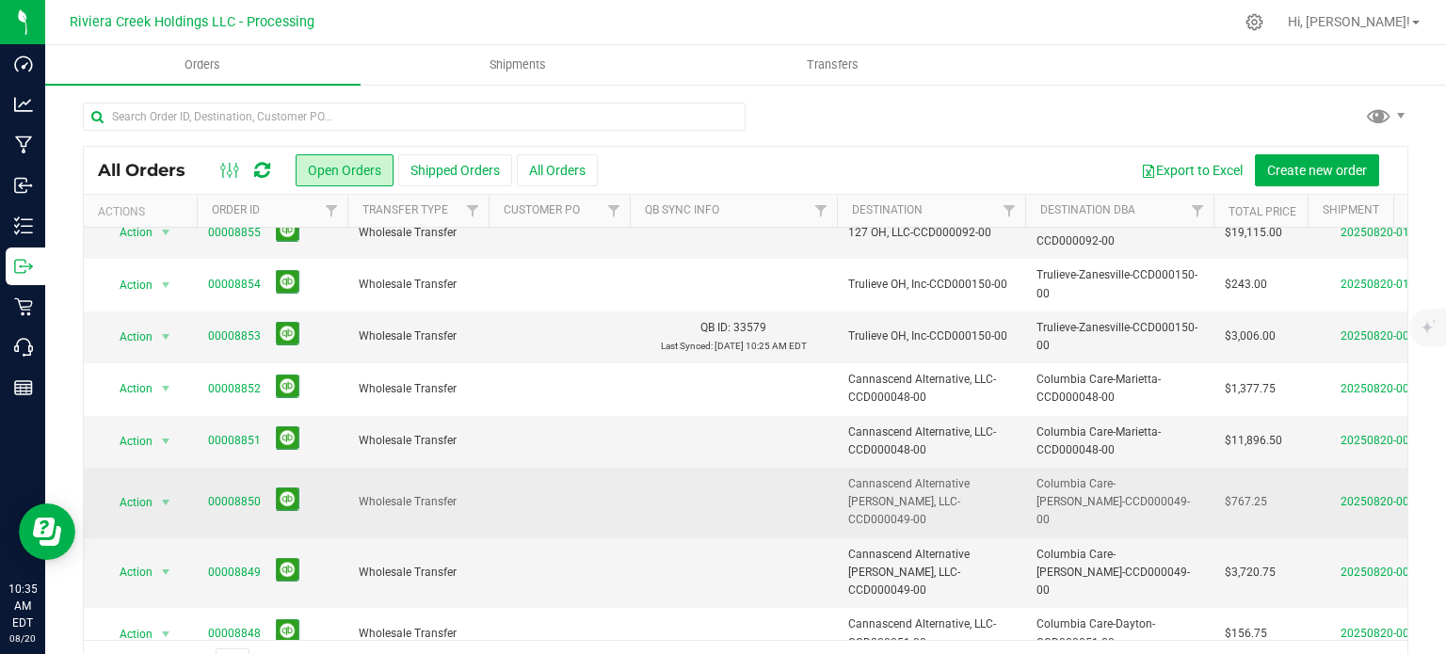
scroll to position [282, 0]
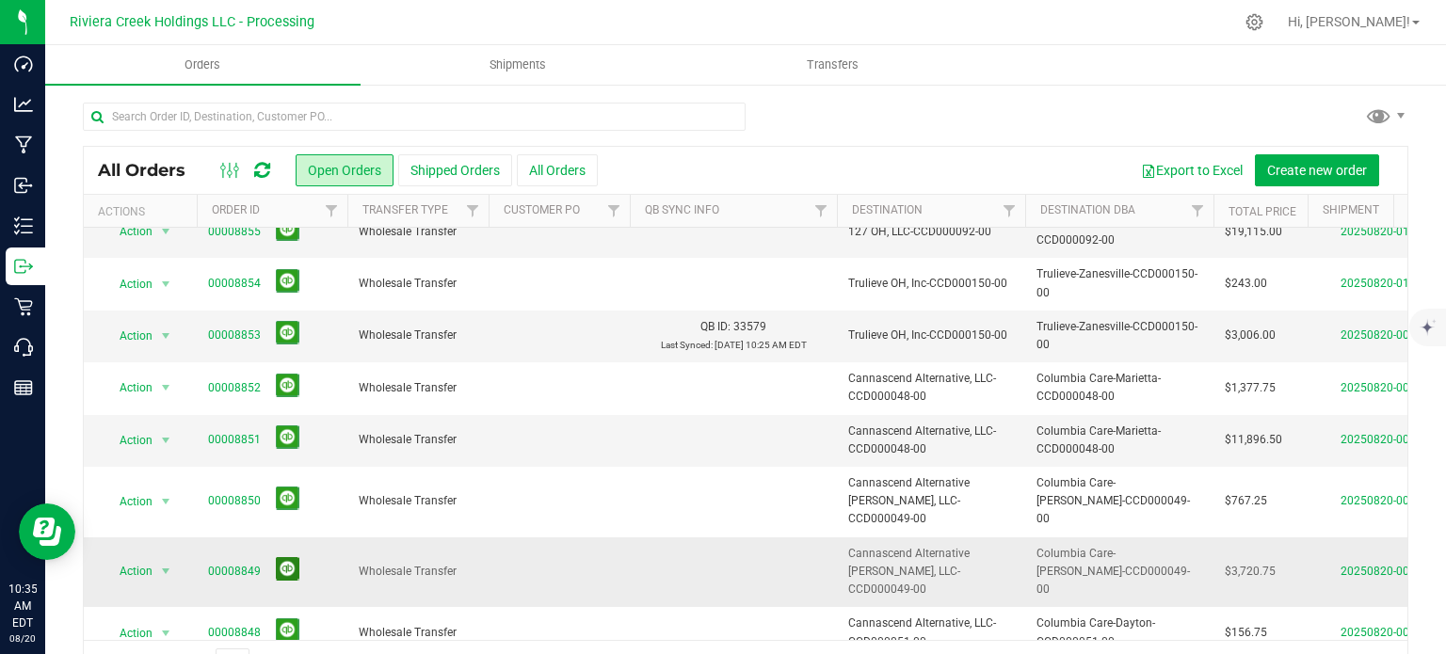
click at [290, 557] on button at bounding box center [288, 569] width 24 height 24
click at [242, 438] on link "00008851" at bounding box center [234, 440] width 53 height 18
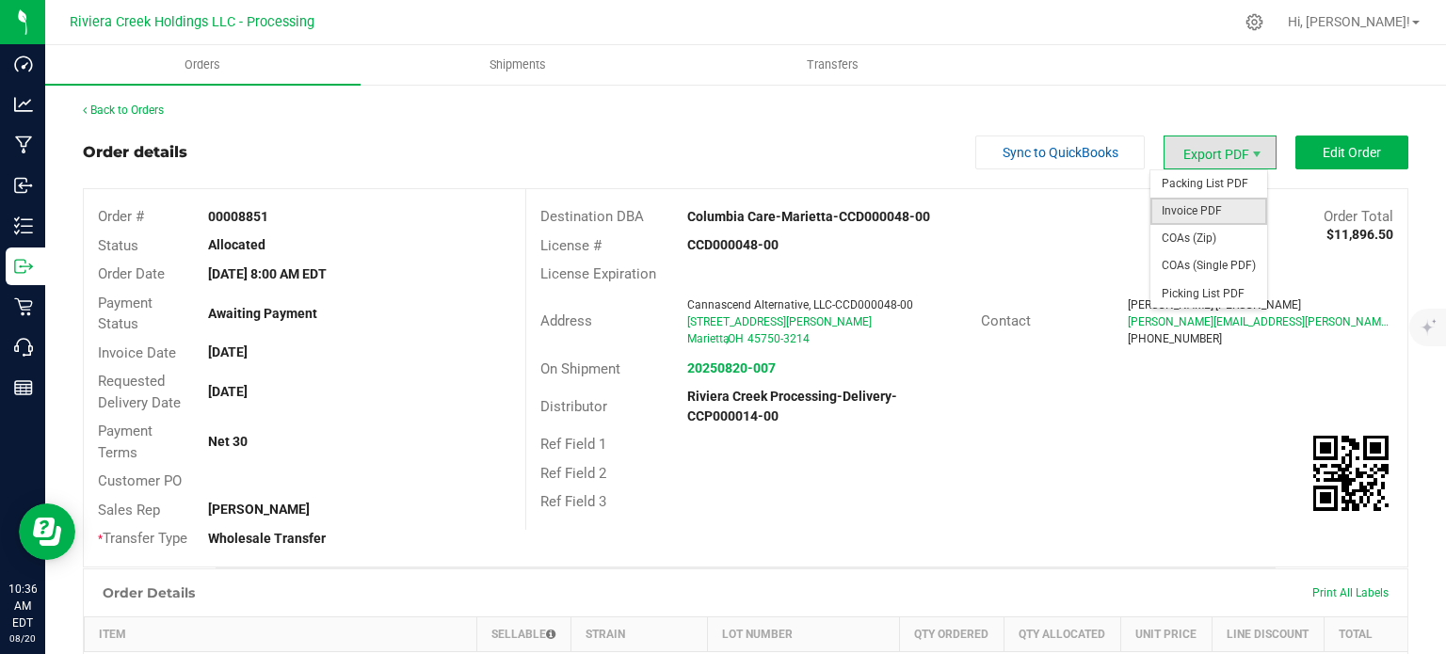
click at [1191, 211] on span "Invoice PDF" at bounding box center [1208, 211] width 117 height 27
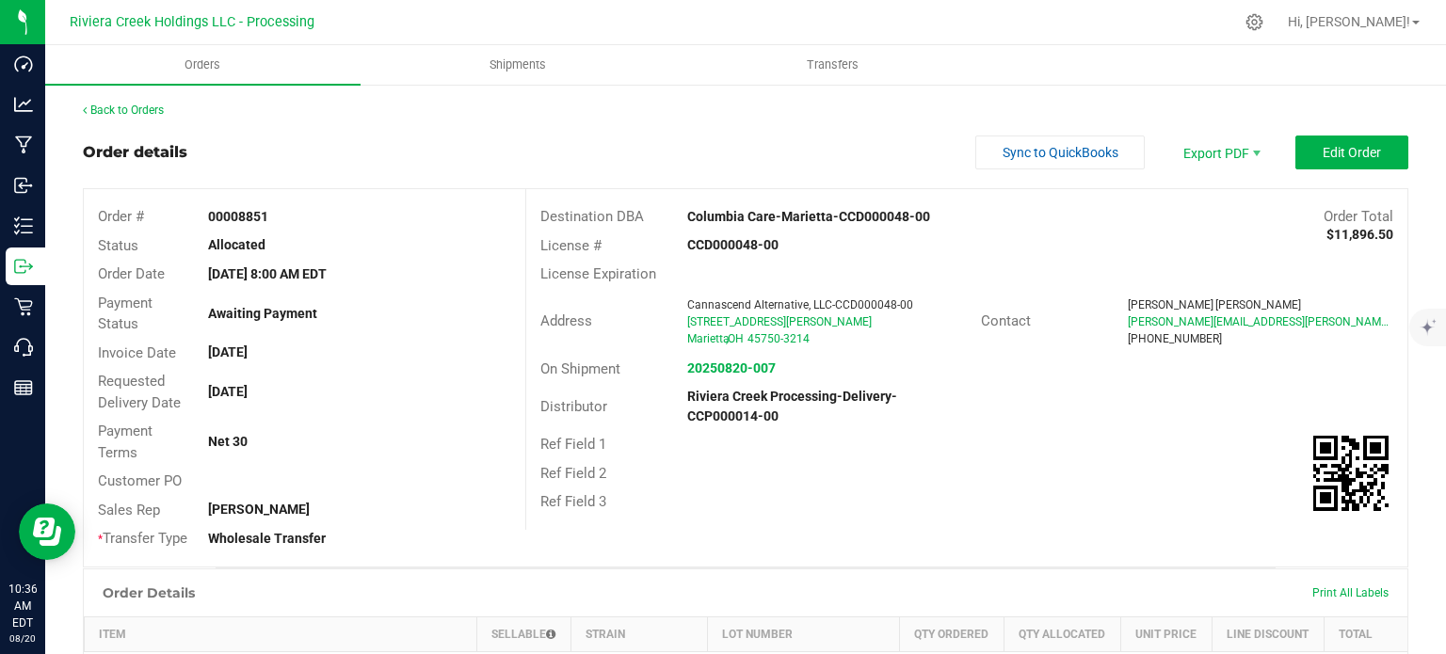
click at [143, 112] on link "Back to Orders" at bounding box center [123, 110] width 81 height 13
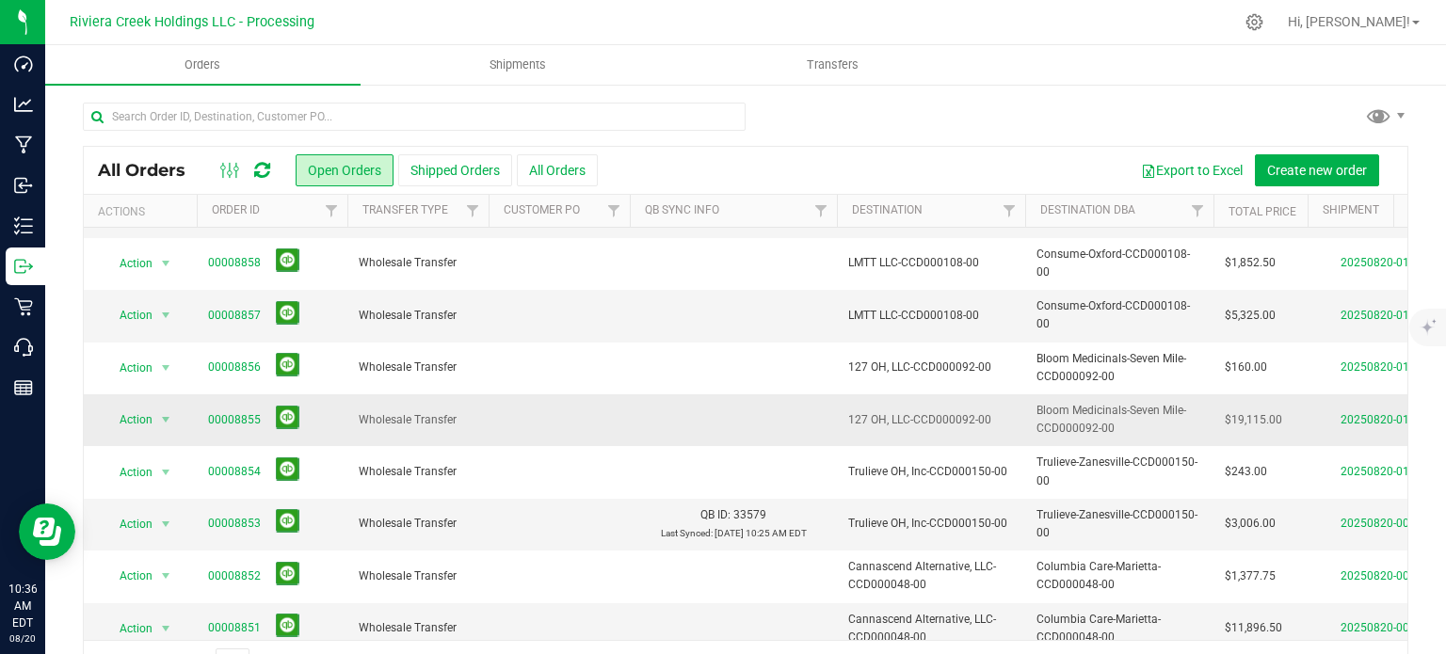
scroll to position [188, 0]
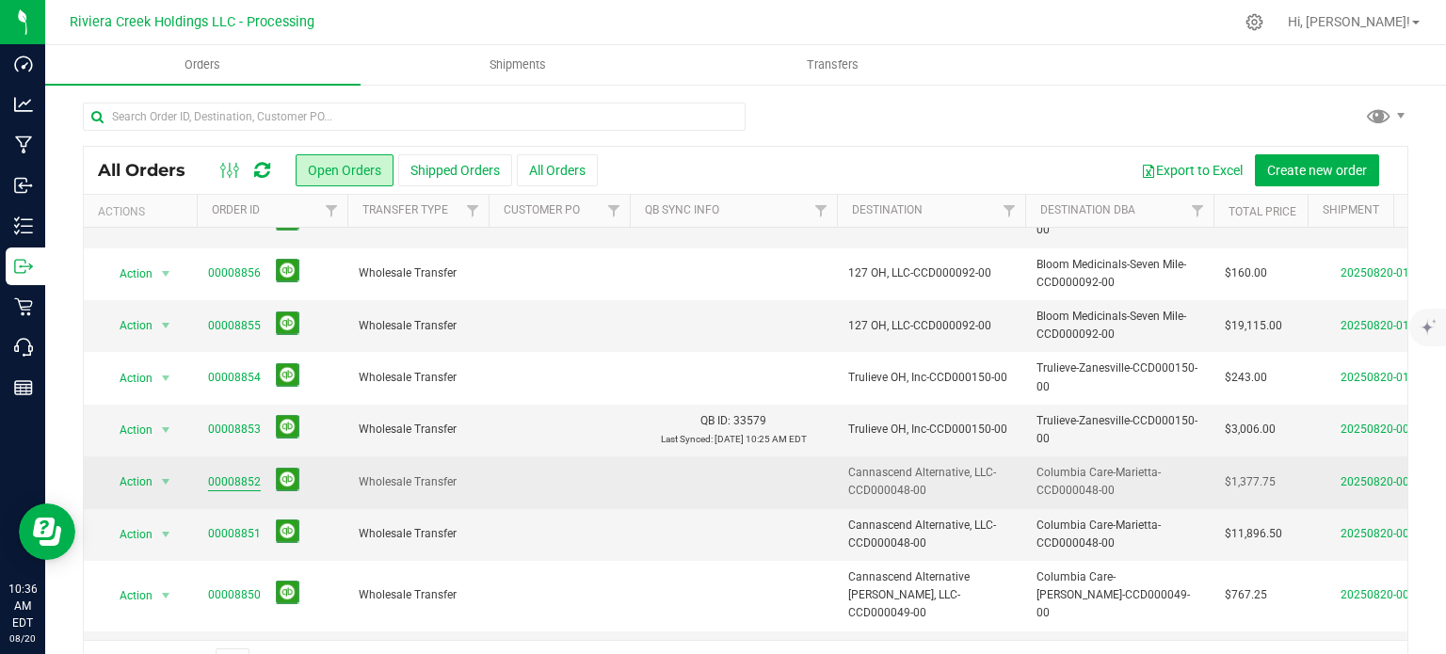
click at [230, 477] on link "00008852" at bounding box center [234, 482] width 53 height 18
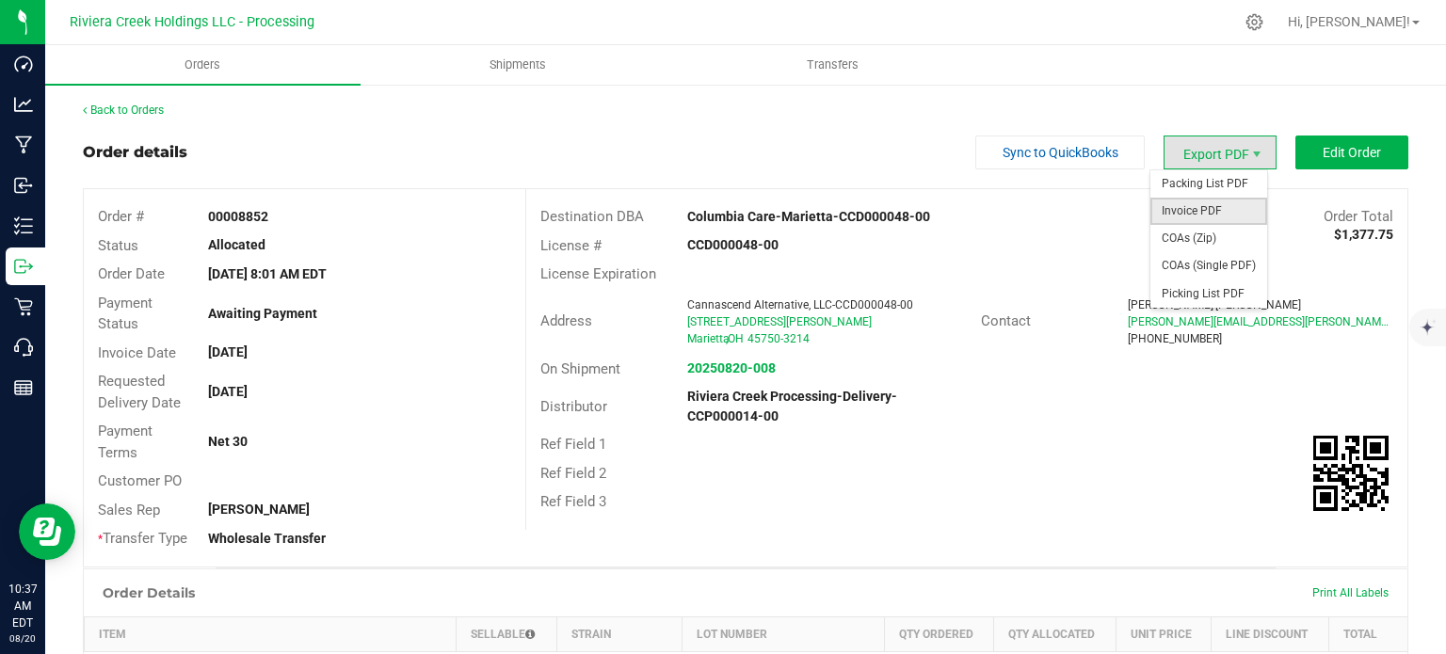
click at [1190, 212] on span "Invoice PDF" at bounding box center [1208, 211] width 117 height 27
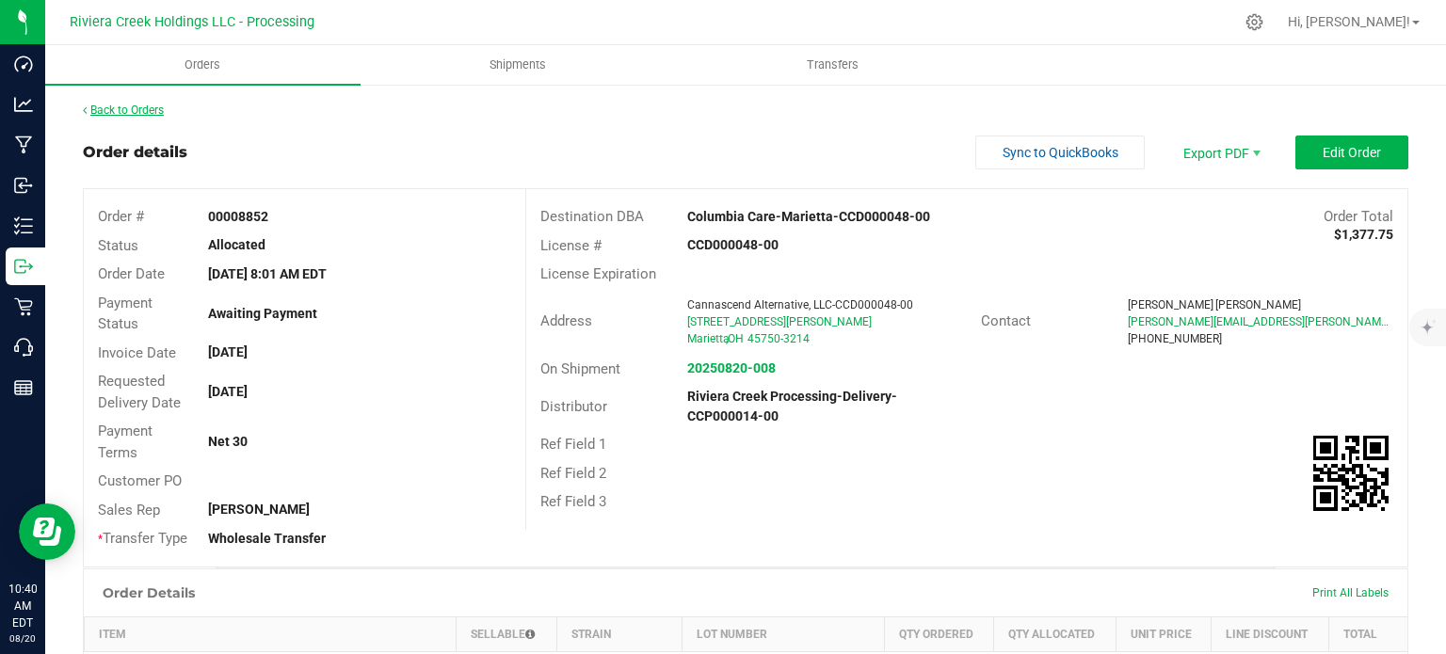
click at [137, 108] on link "Back to Orders" at bounding box center [123, 110] width 81 height 13
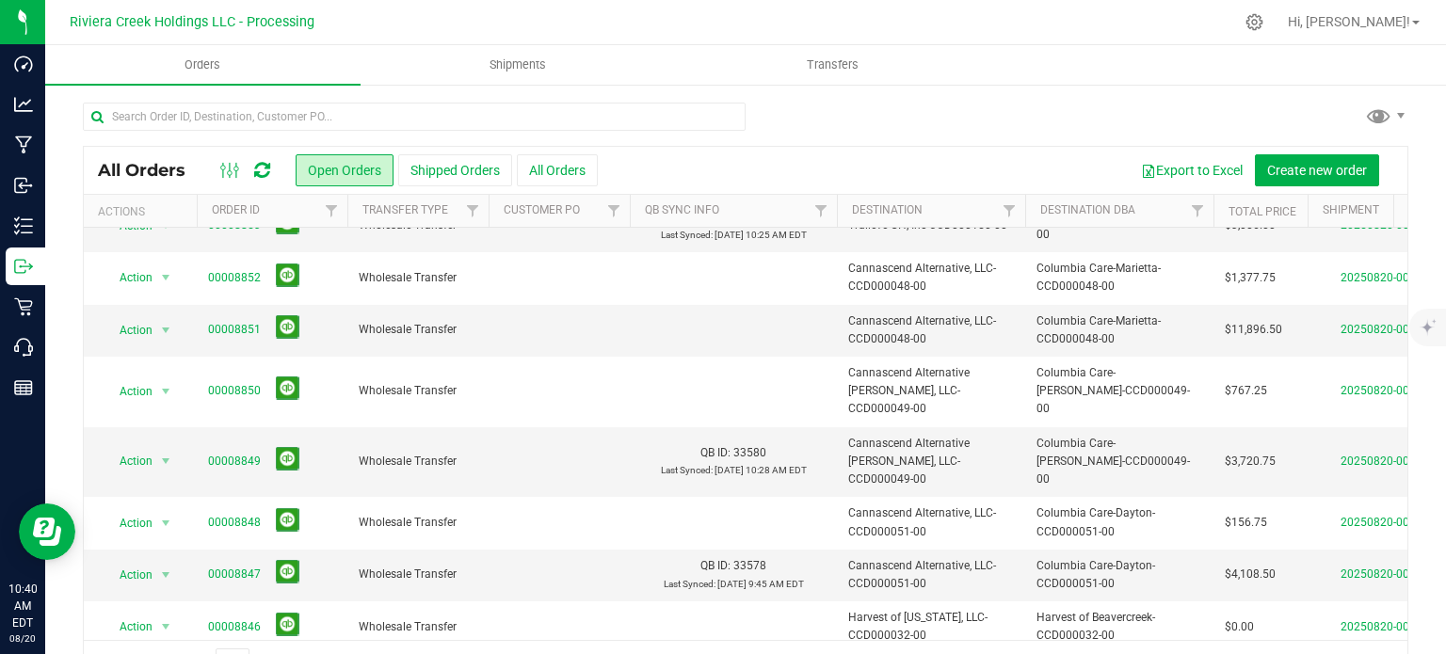
scroll to position [358, 0]
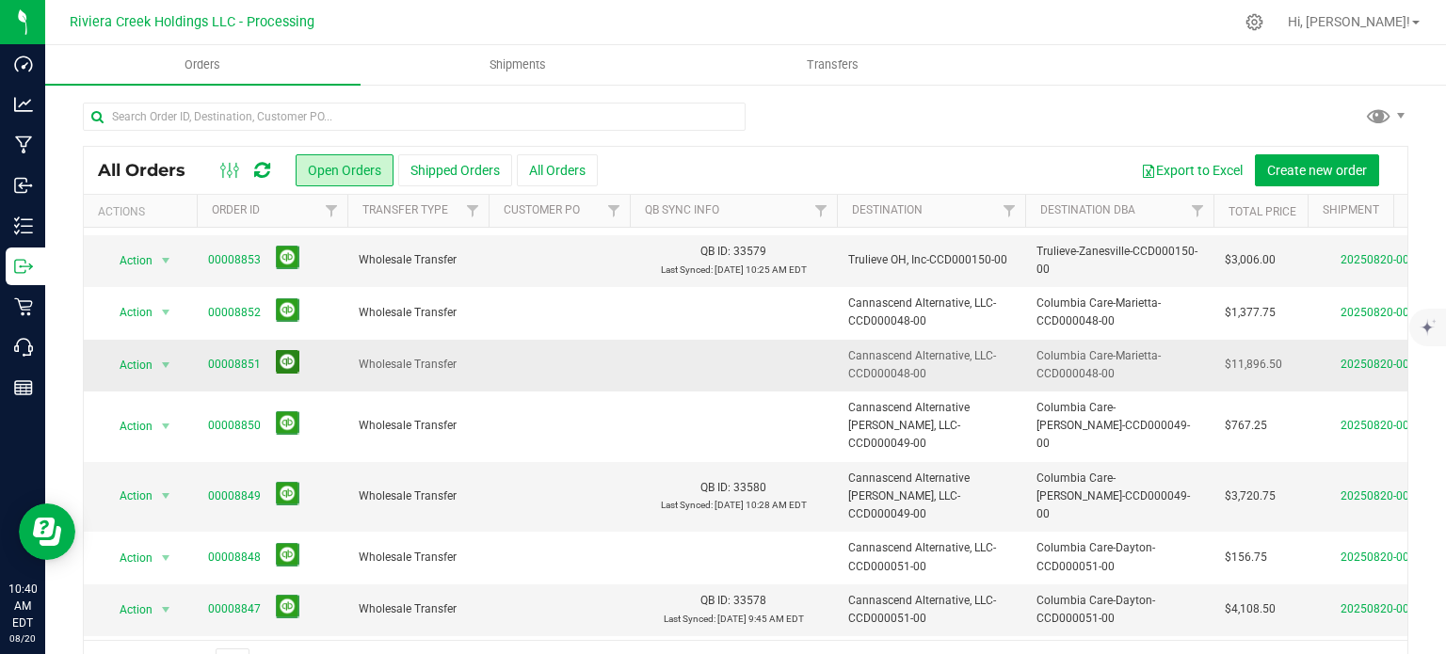
click at [287, 360] on button at bounding box center [288, 362] width 24 height 24
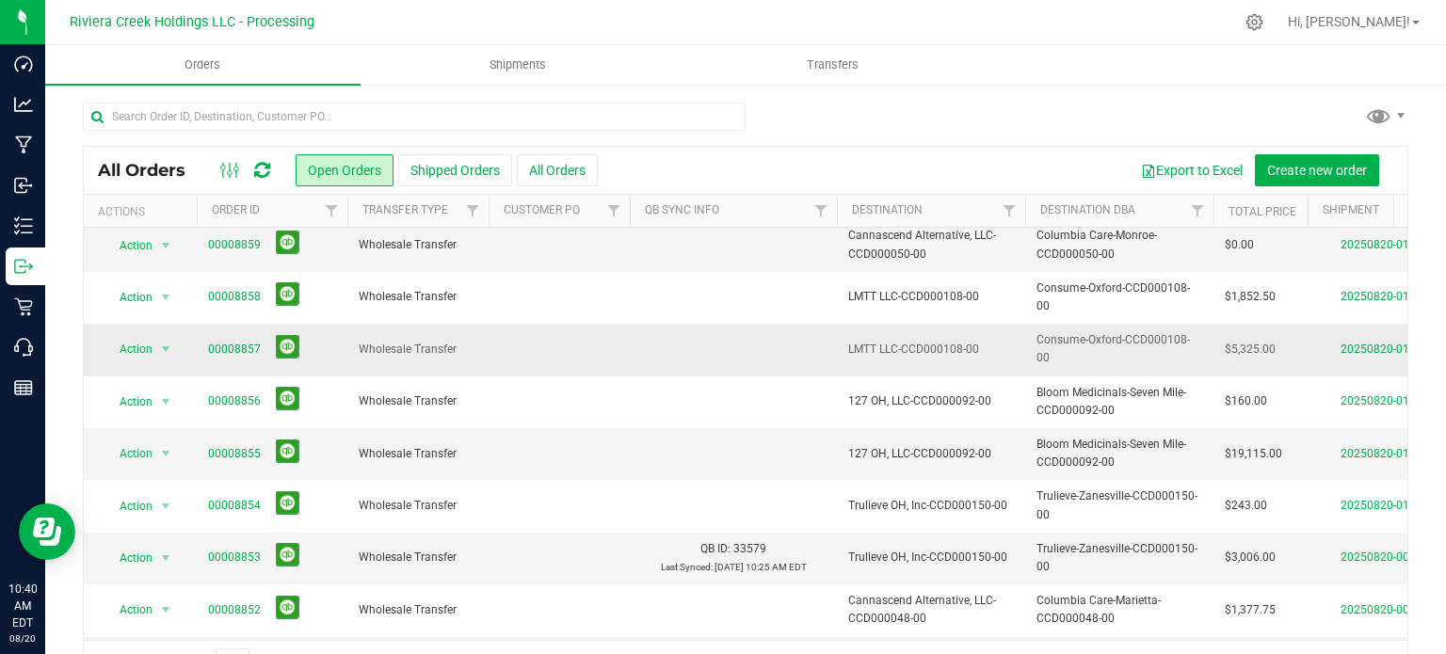
scroll to position [94, 0]
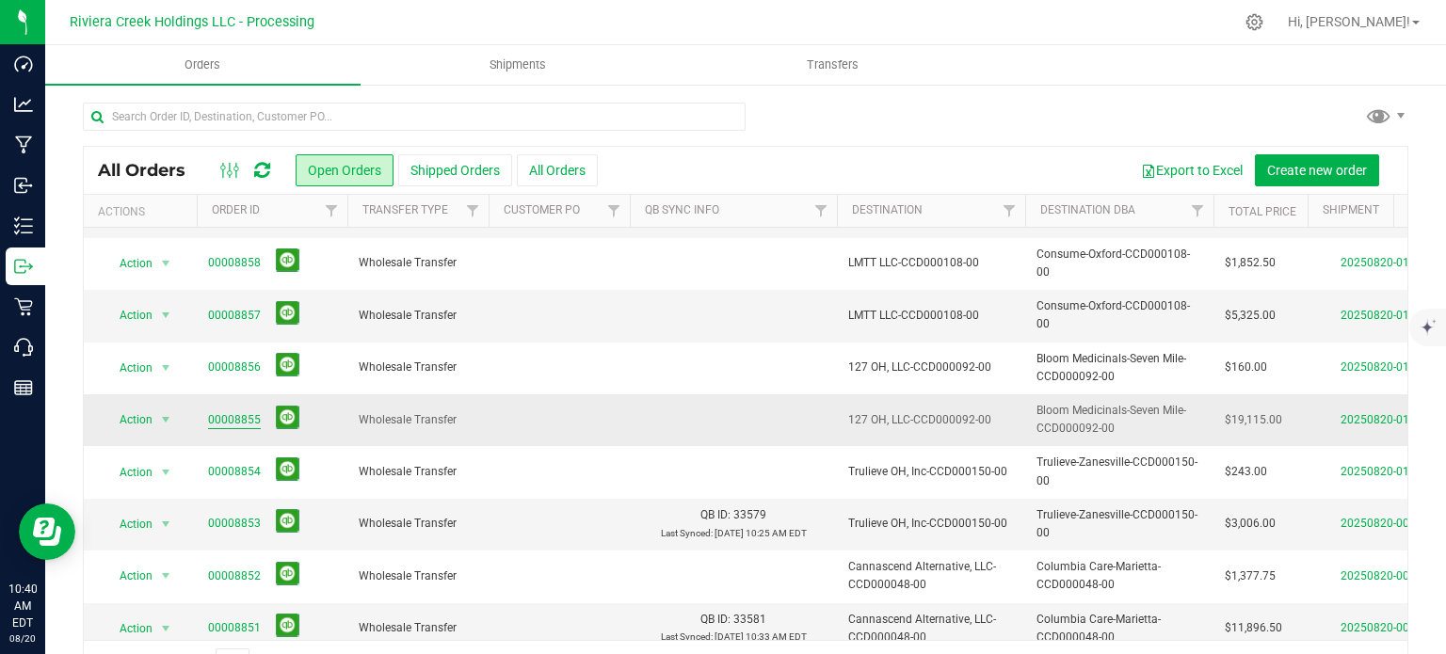
click at [232, 411] on link "00008855" at bounding box center [234, 420] width 53 height 18
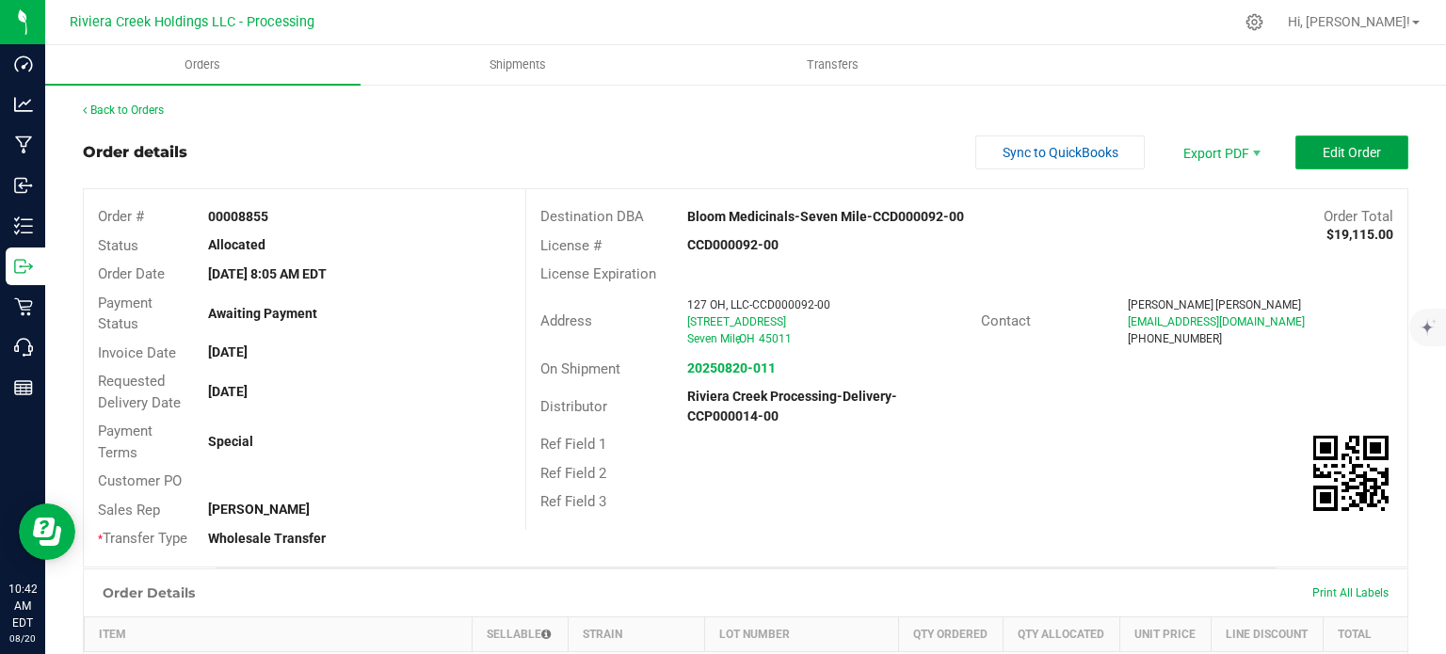
click at [1313, 161] on button "Edit Order" at bounding box center [1351, 153] width 113 height 34
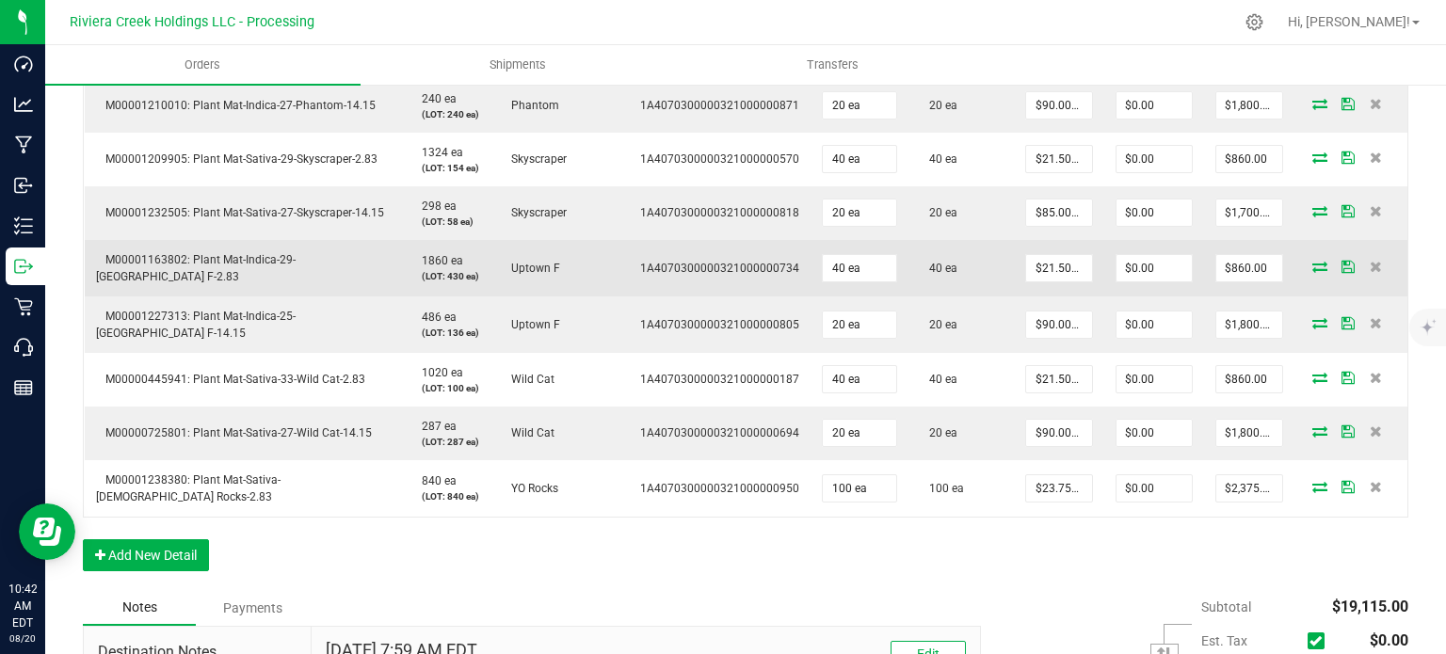
scroll to position [941, 0]
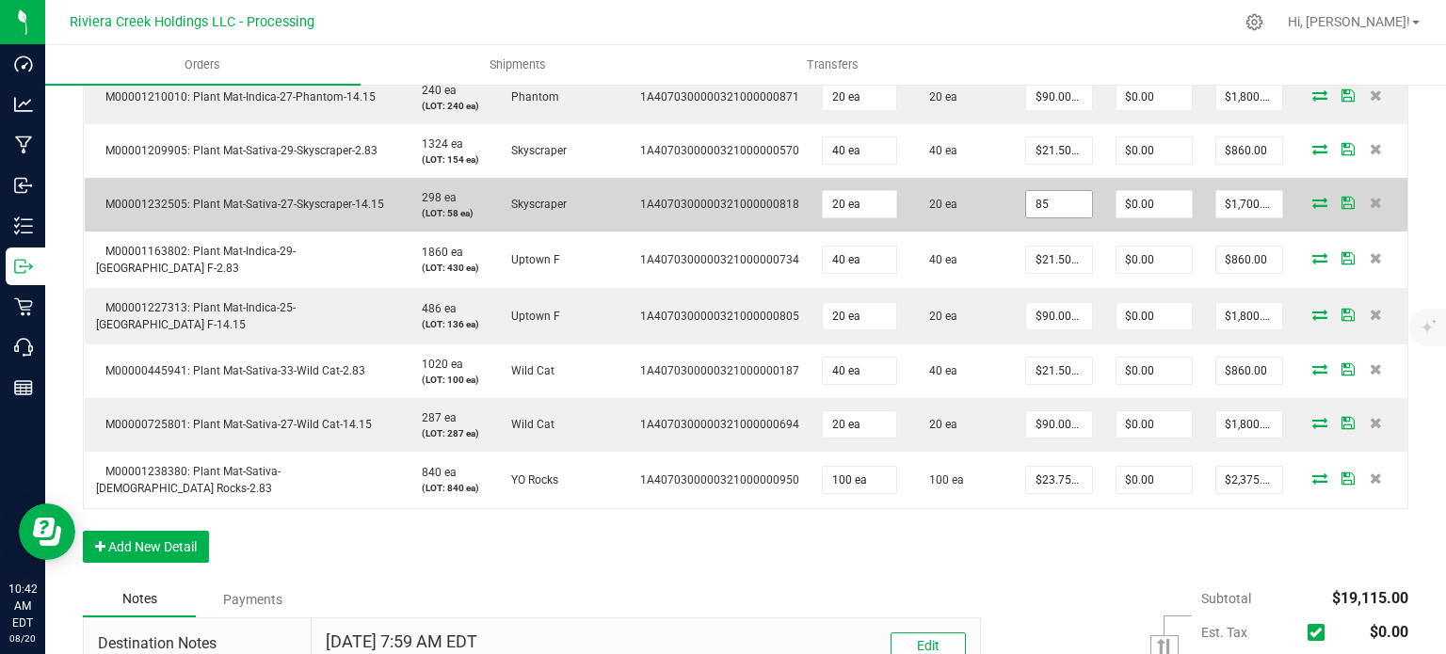
click at [1048, 215] on input "85" at bounding box center [1059, 204] width 66 height 26
type input "$90.00000"
type input "0"
type input "$1,800.00"
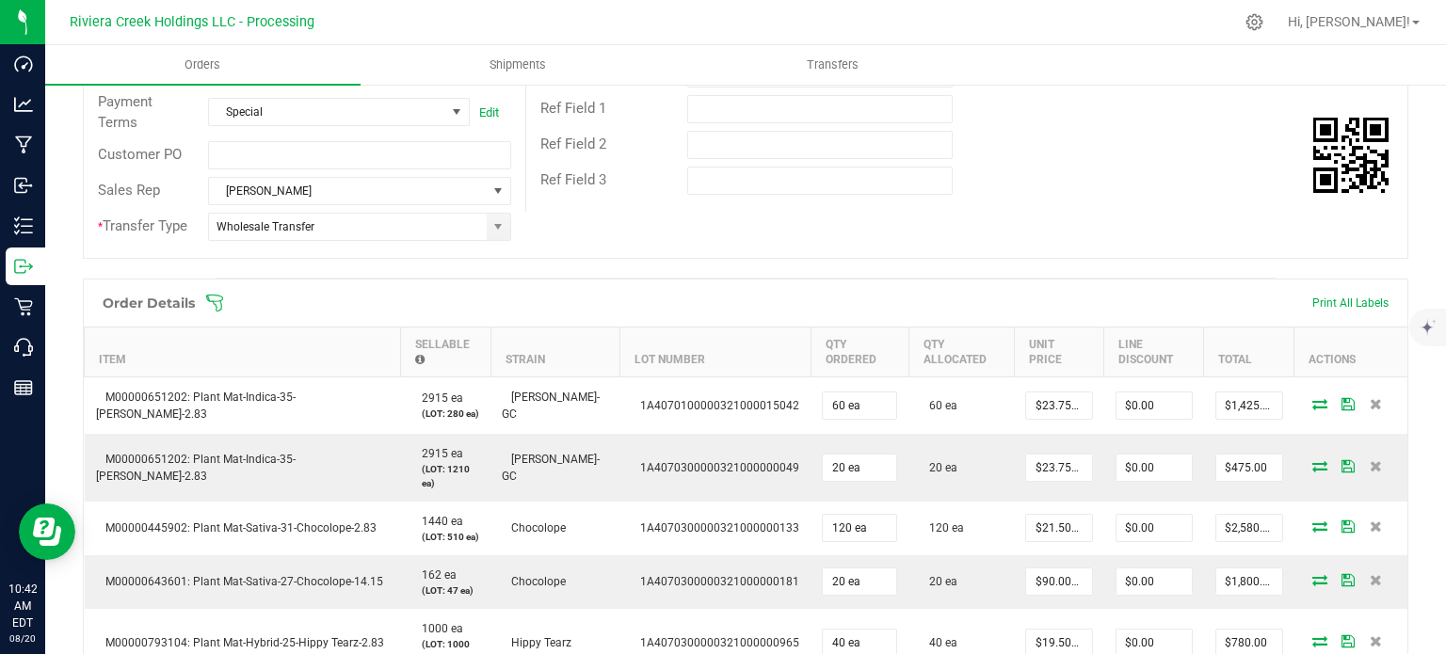
scroll to position [0, 0]
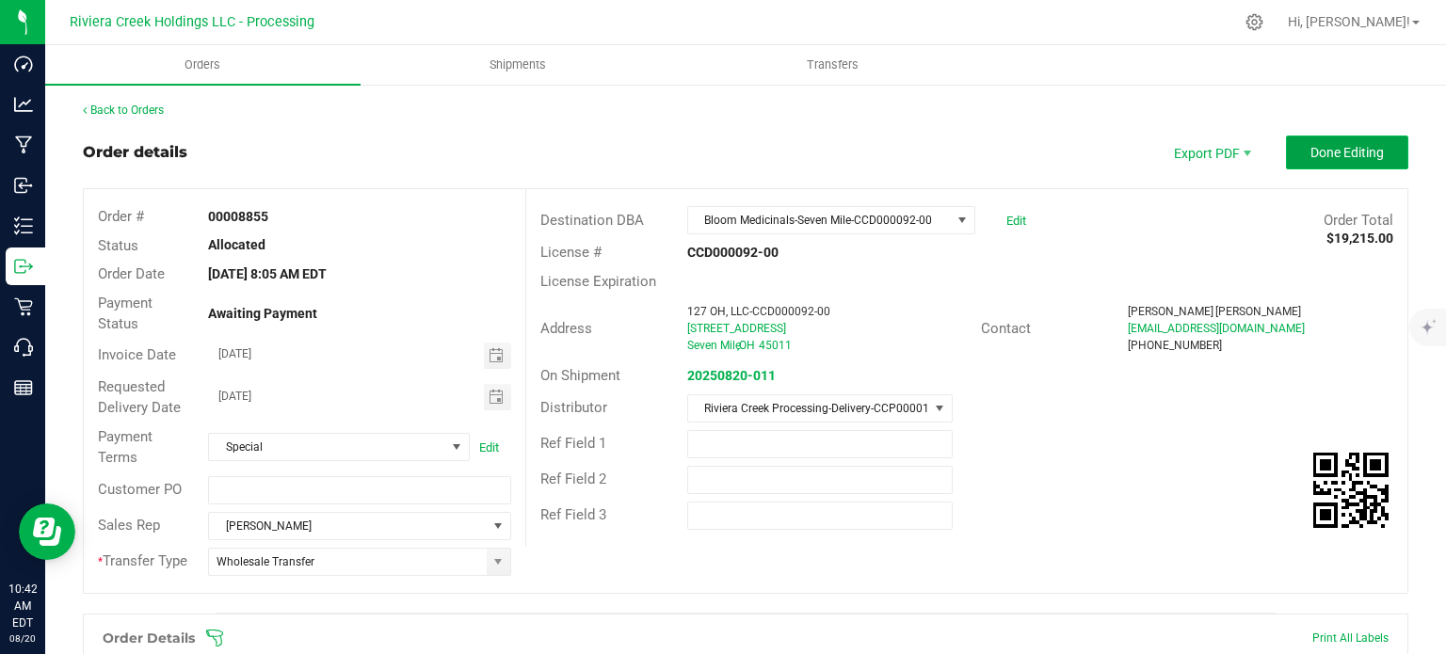
click at [1309, 163] on button "Done Editing" at bounding box center [1347, 153] width 122 height 34
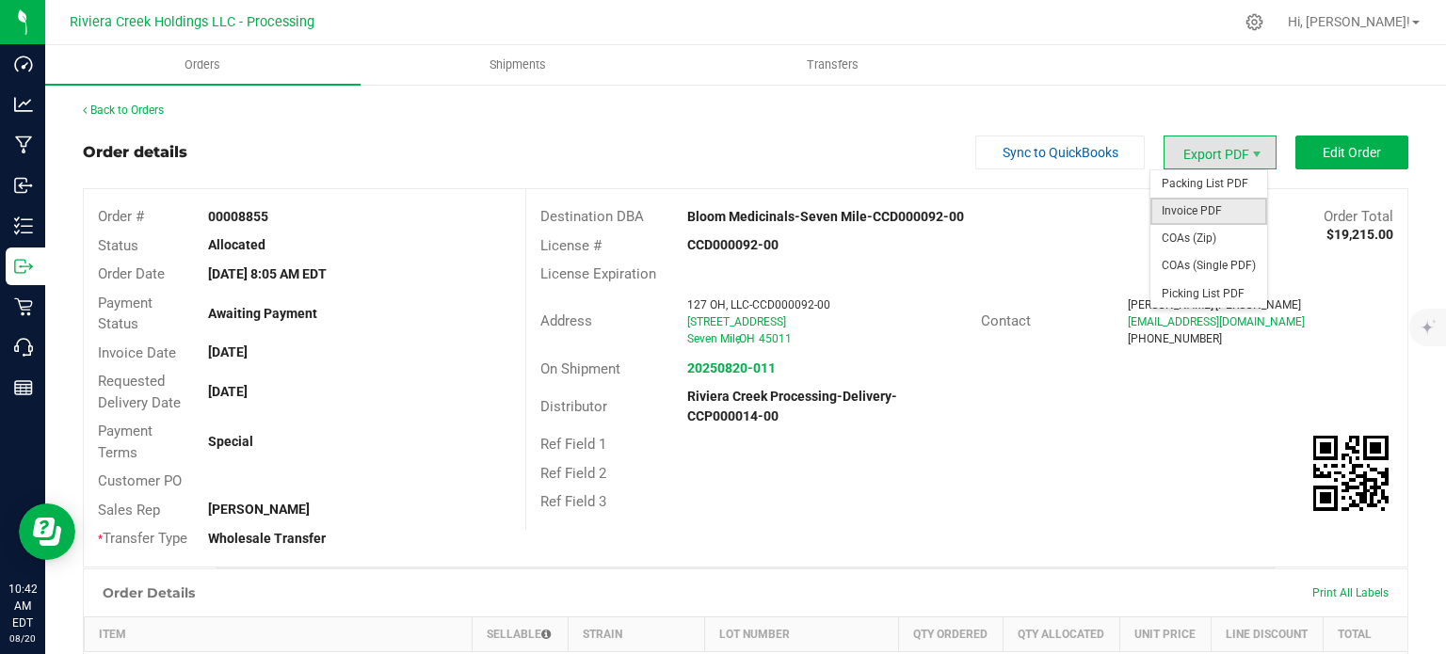
drag, startPoint x: 1182, startPoint y: 200, endPoint x: 1137, endPoint y: 222, distance: 50.5
click at [1181, 200] on span "Invoice PDF" at bounding box center [1208, 211] width 117 height 27
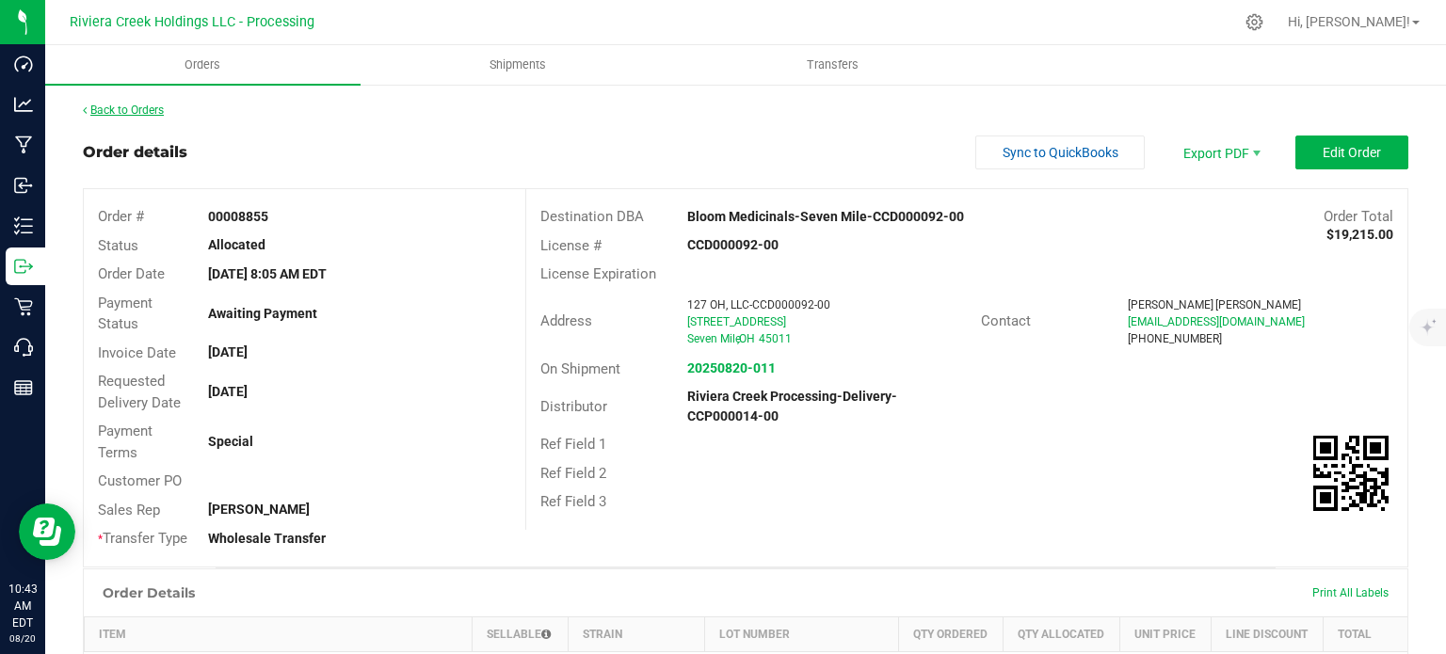
click at [128, 115] on link "Back to Orders" at bounding box center [123, 110] width 81 height 13
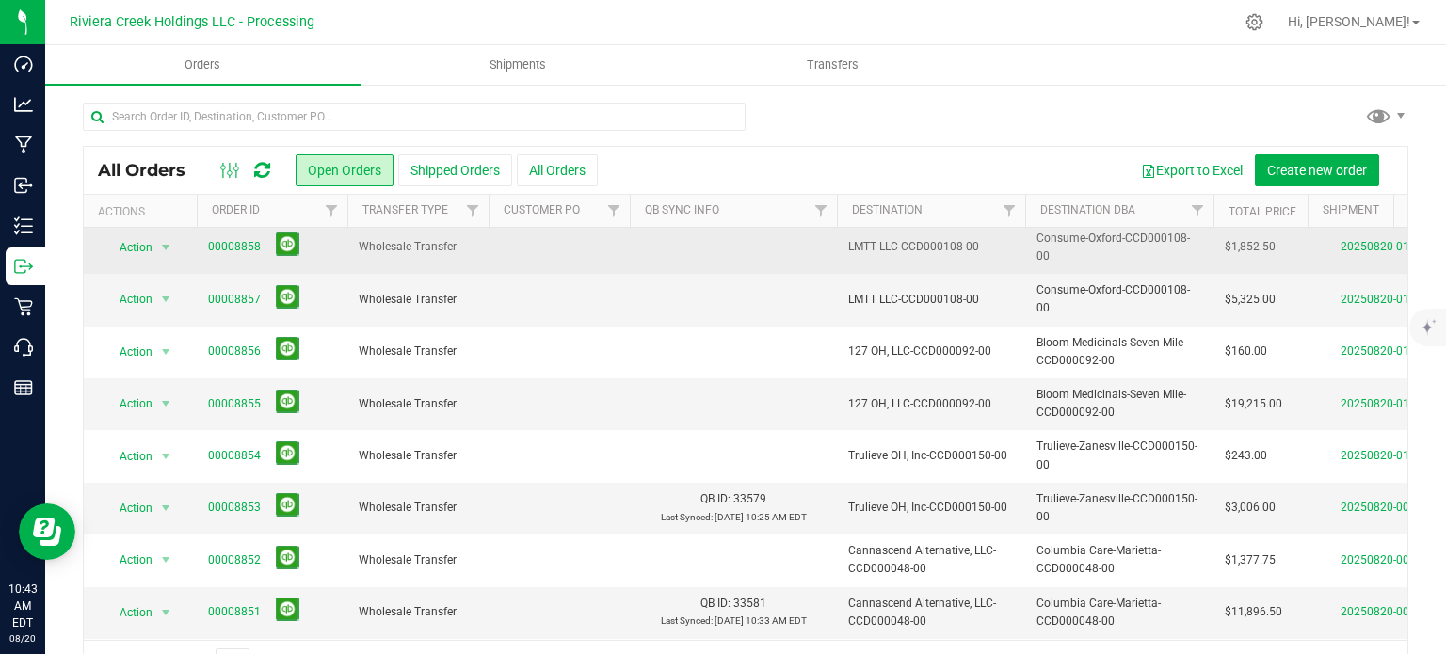
scroll to position [188, 0]
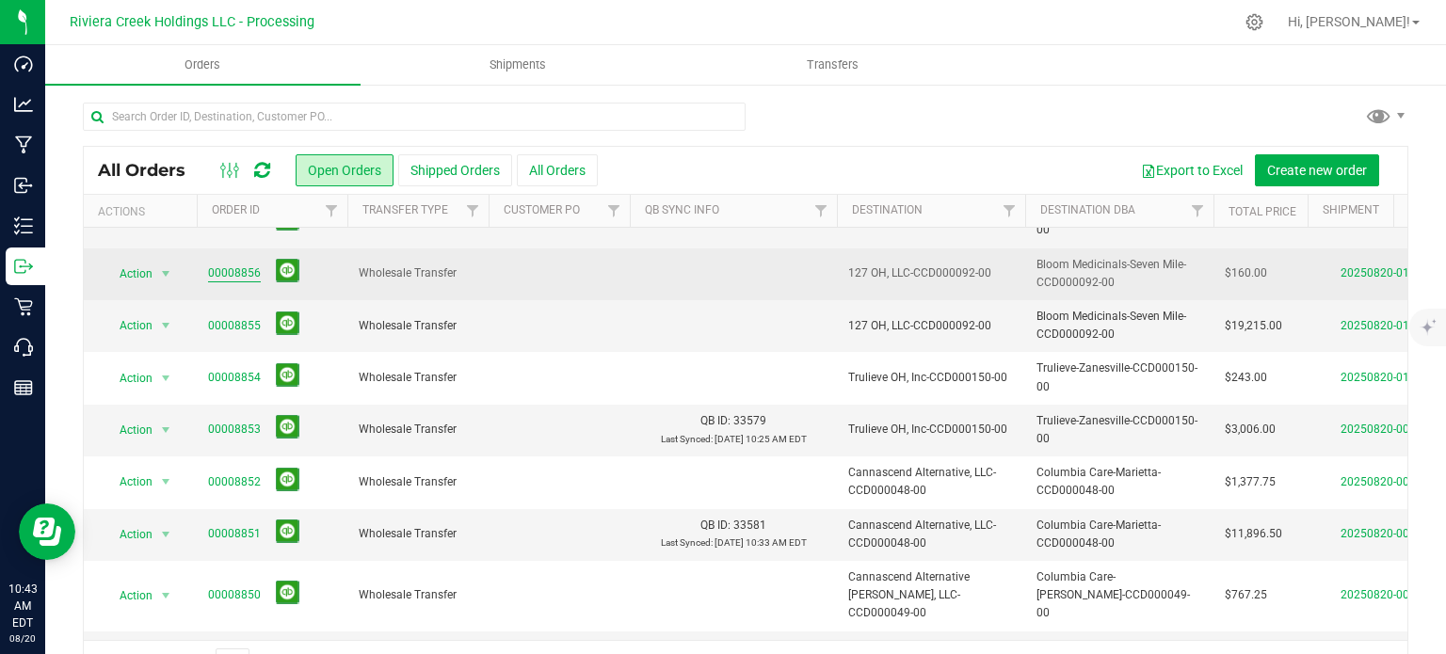
click at [208, 272] on link "00008856" at bounding box center [234, 273] width 53 height 18
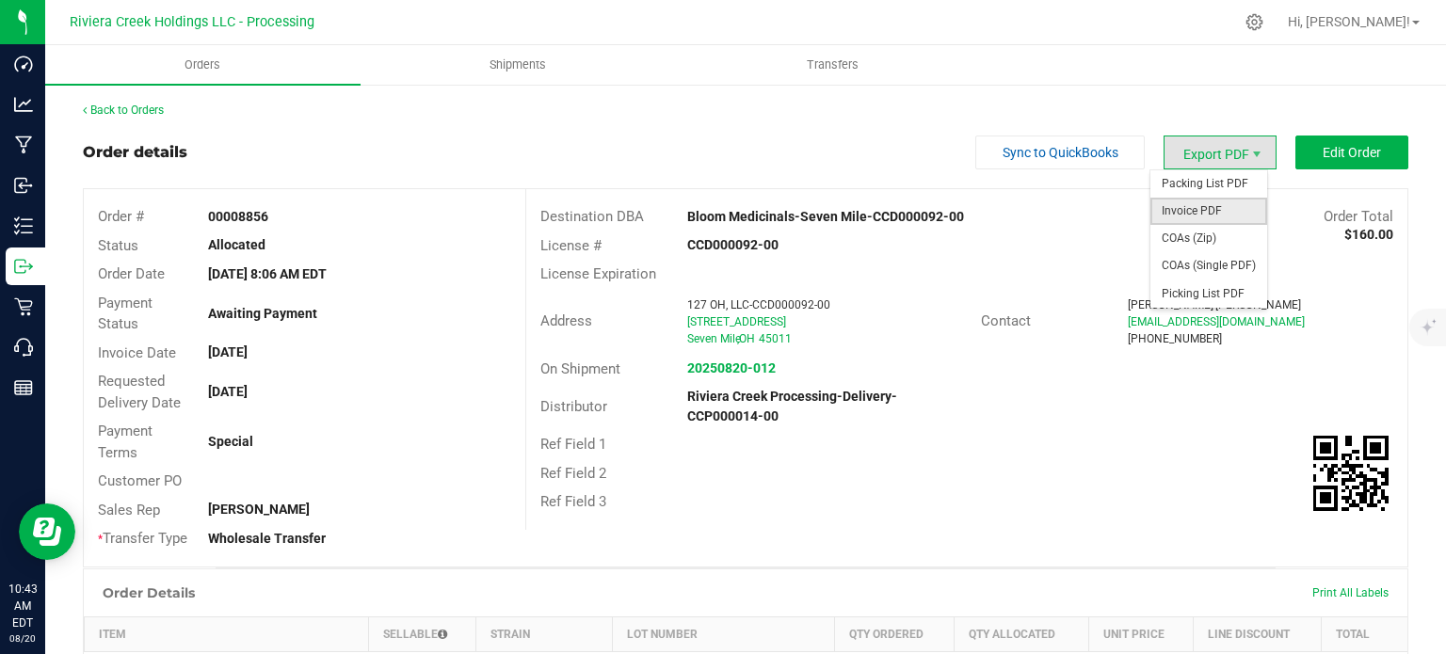
click at [1190, 212] on span "Invoice PDF" at bounding box center [1208, 211] width 117 height 27
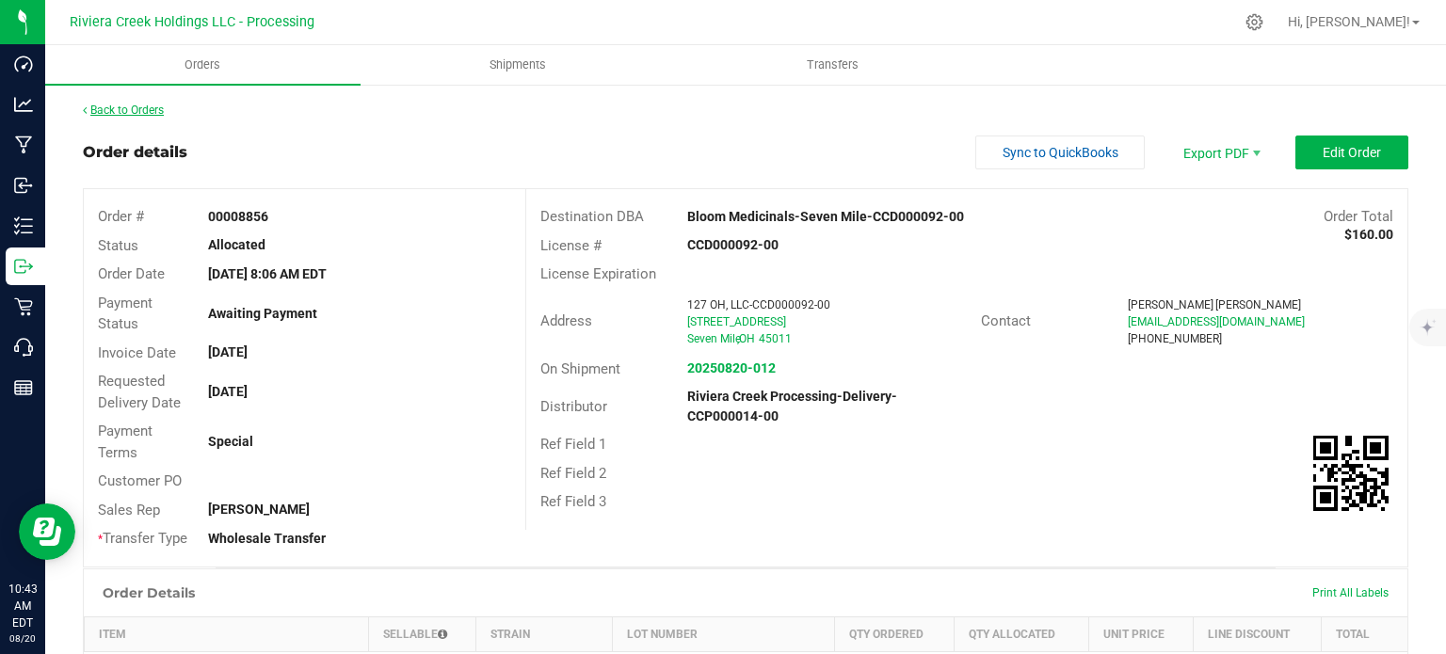
click at [124, 108] on link "Back to Orders" at bounding box center [123, 110] width 81 height 13
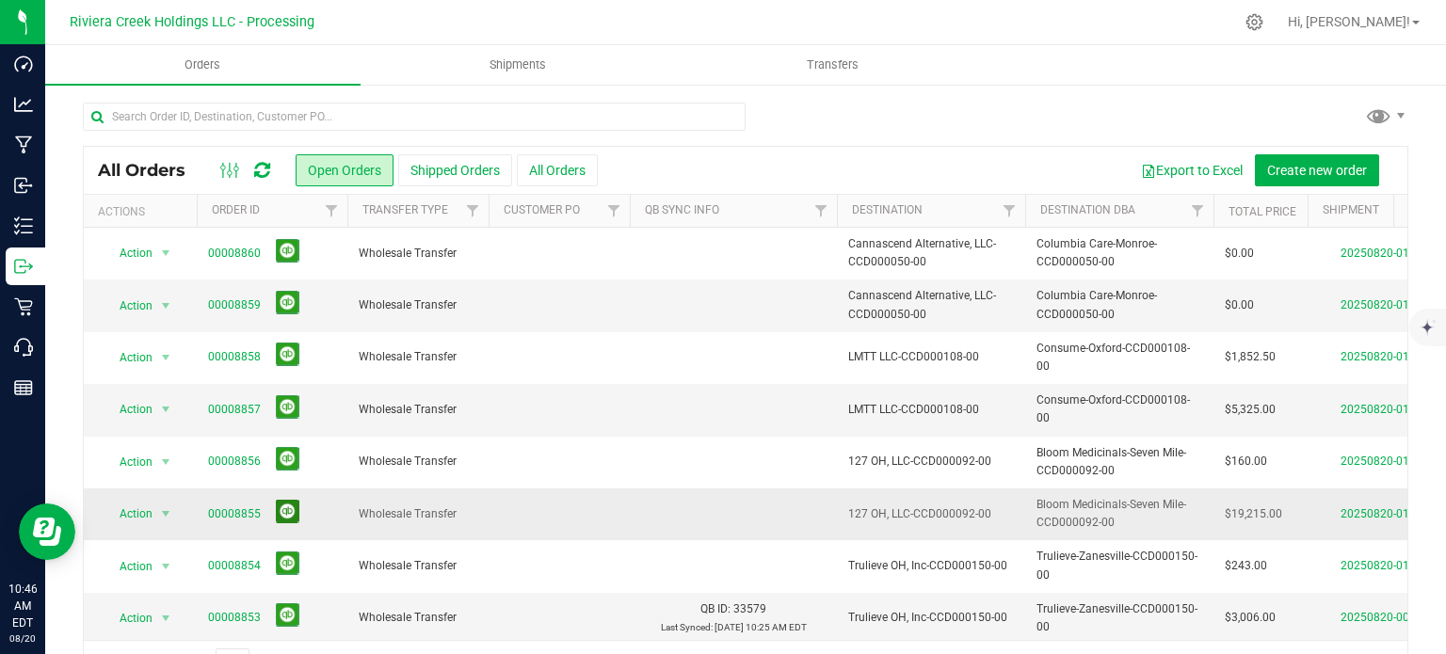
click at [281, 509] on button at bounding box center [288, 512] width 24 height 24
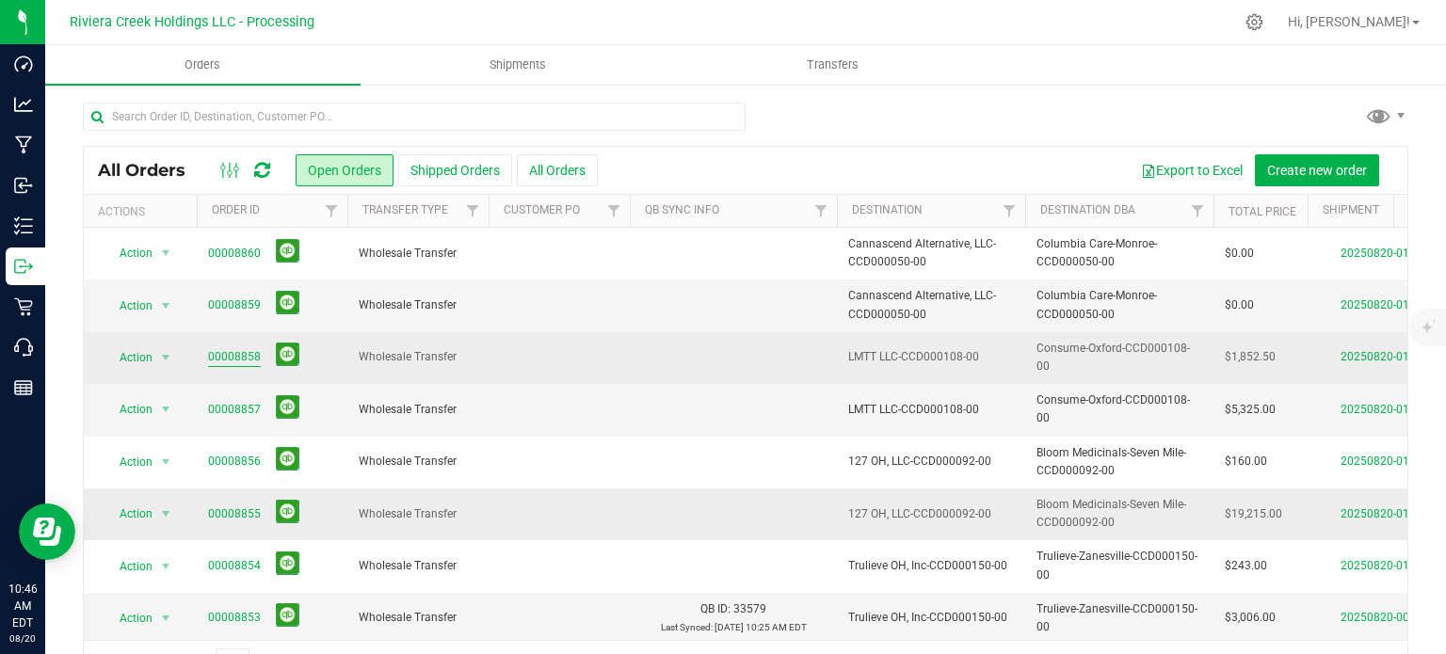
click at [226, 360] on link "00008858" at bounding box center [234, 357] width 53 height 18
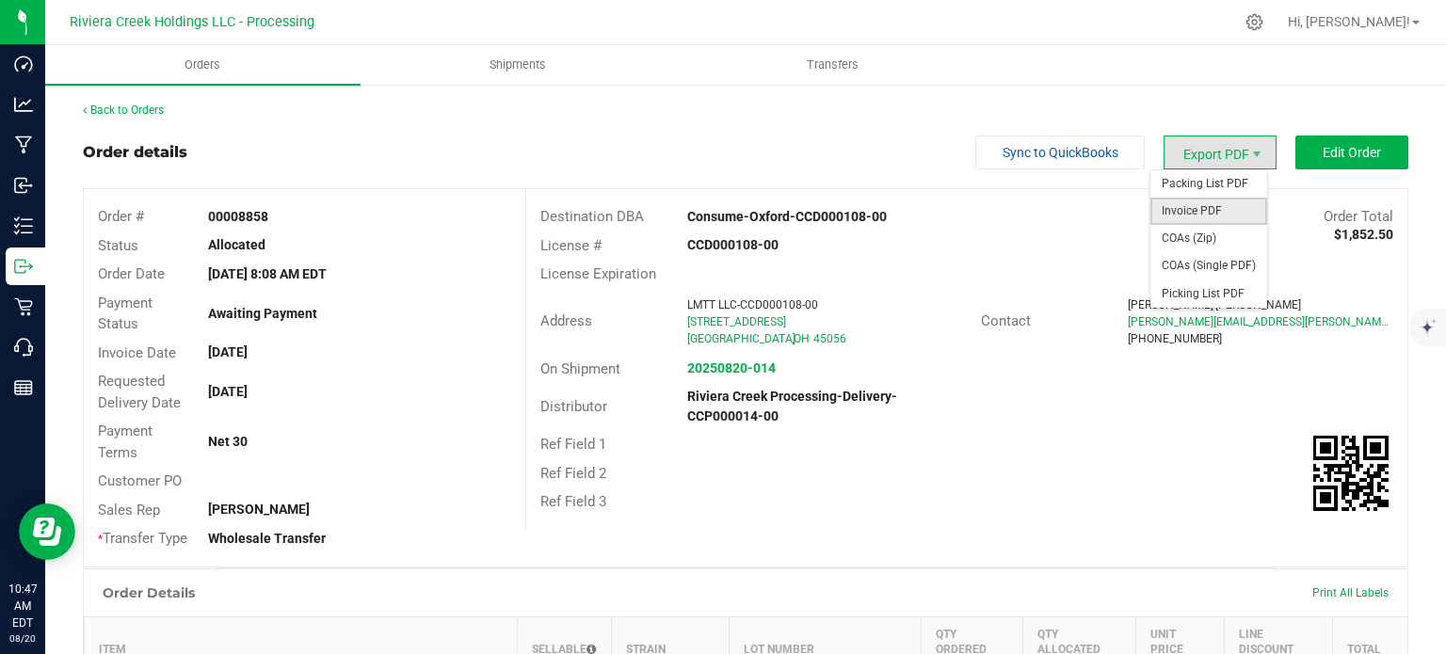
click at [1186, 210] on span "Invoice PDF" at bounding box center [1208, 211] width 117 height 27
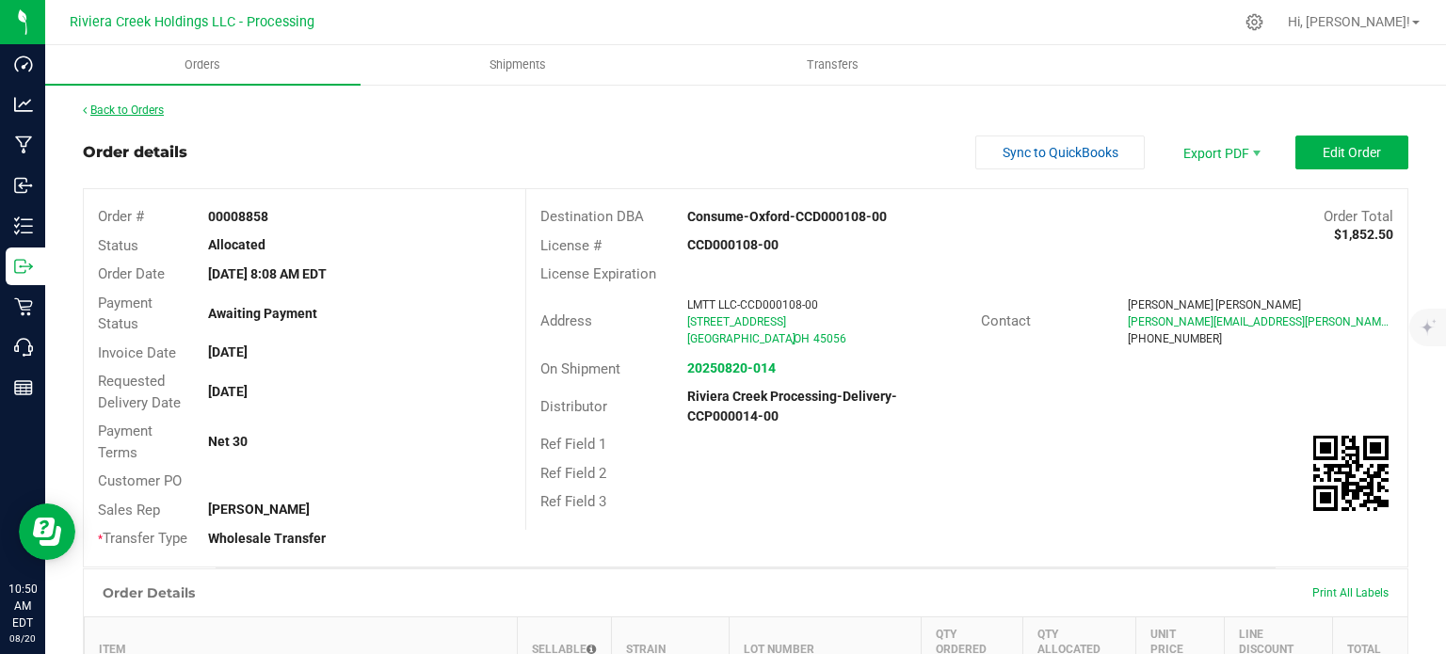
click at [145, 111] on link "Back to Orders" at bounding box center [123, 110] width 81 height 13
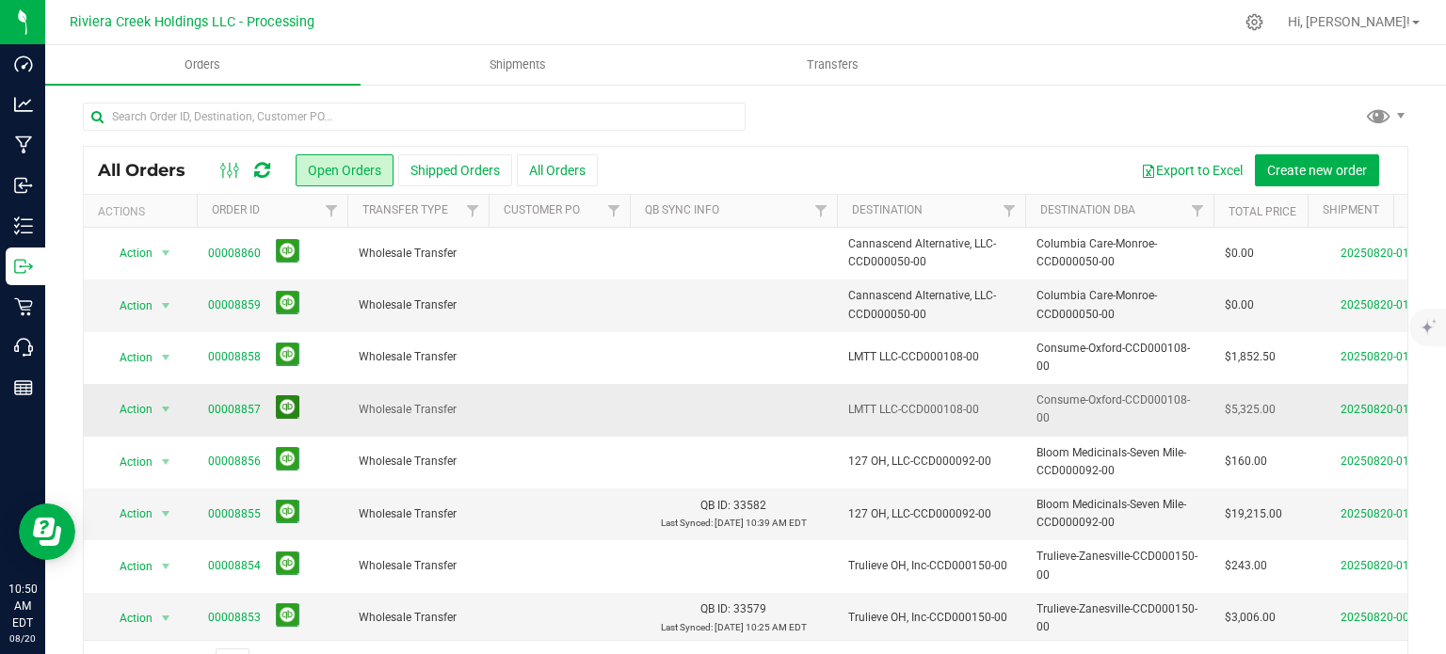
click at [276, 407] on button at bounding box center [288, 407] width 24 height 24
click at [232, 307] on link "00008859" at bounding box center [234, 305] width 53 height 18
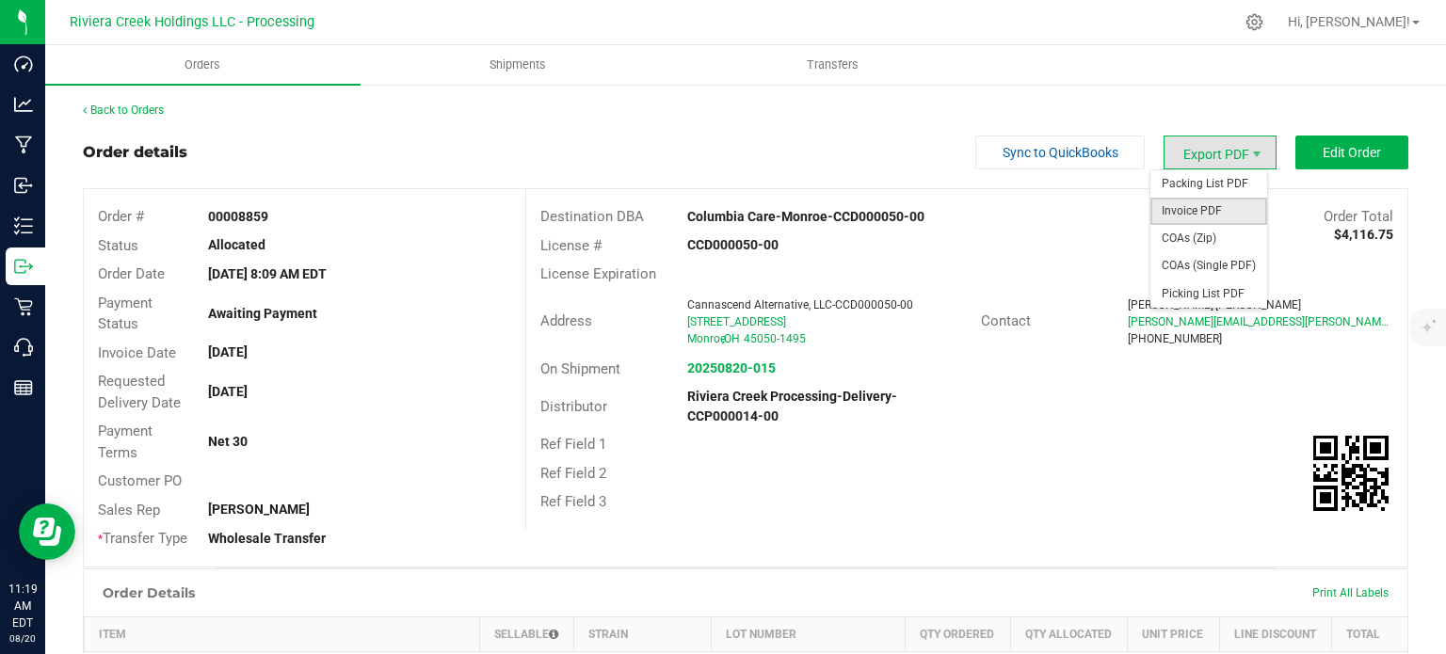
click at [1171, 205] on span "Invoice PDF" at bounding box center [1208, 211] width 117 height 27
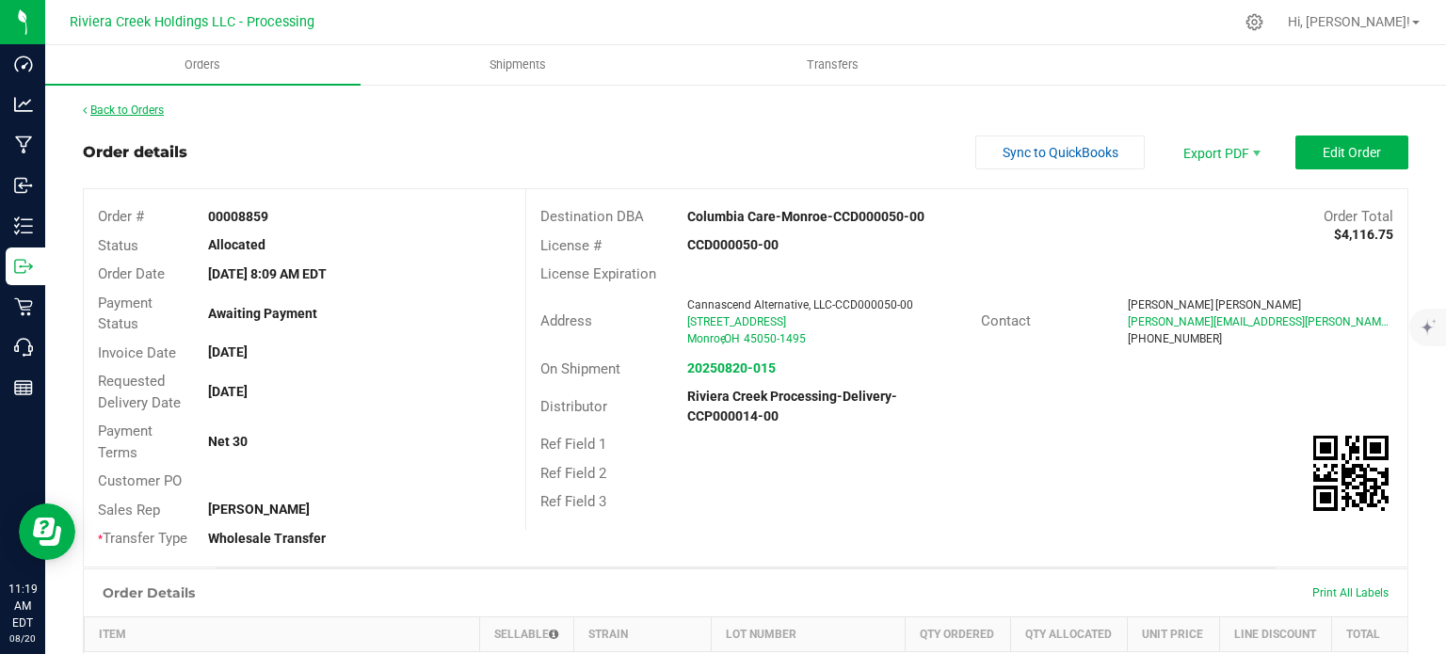
click at [133, 110] on link "Back to Orders" at bounding box center [123, 110] width 81 height 13
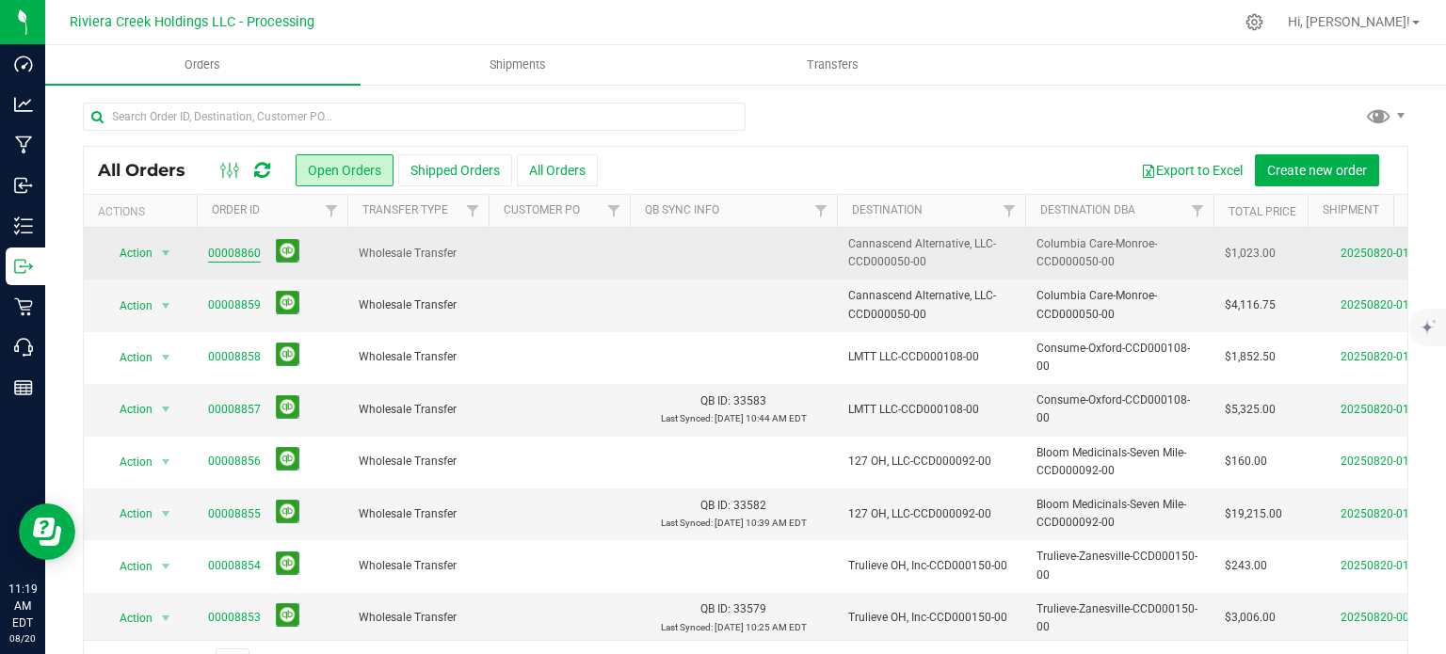
click at [221, 261] on link "00008860" at bounding box center [234, 254] width 53 height 18
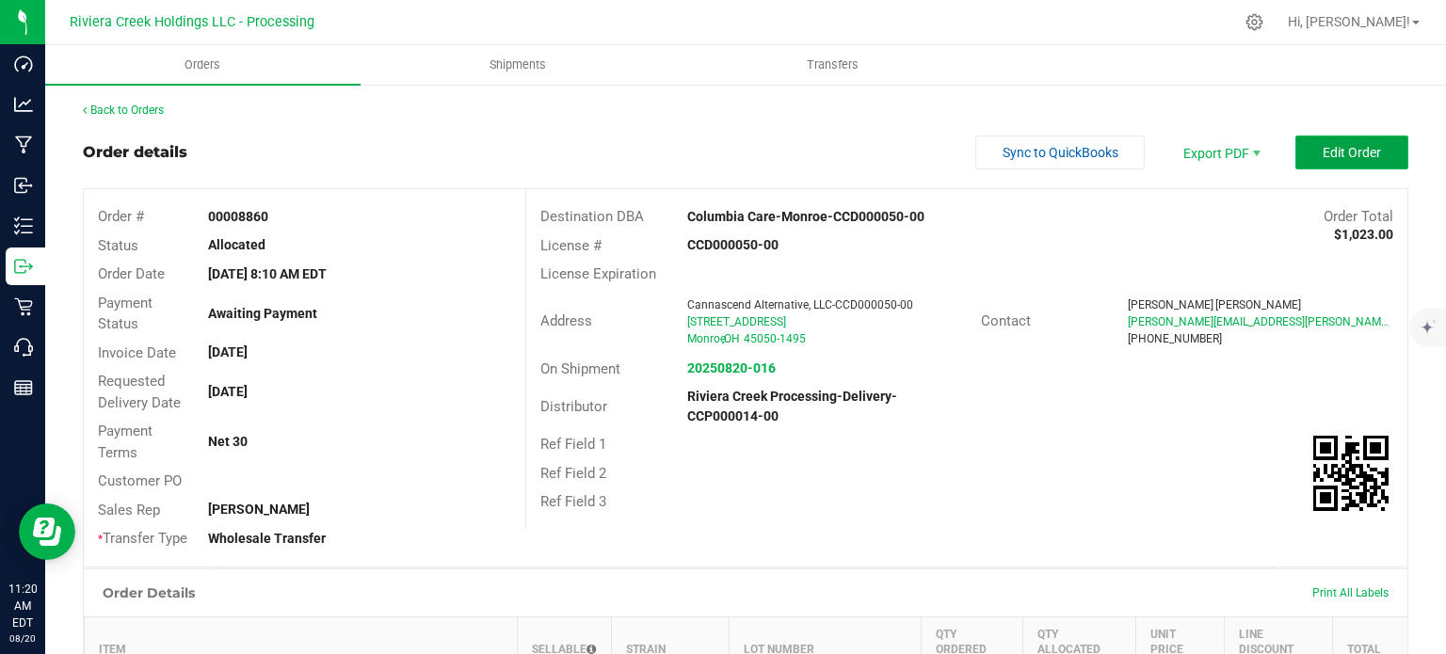
click at [1303, 161] on button "Edit Order" at bounding box center [1351, 153] width 113 height 34
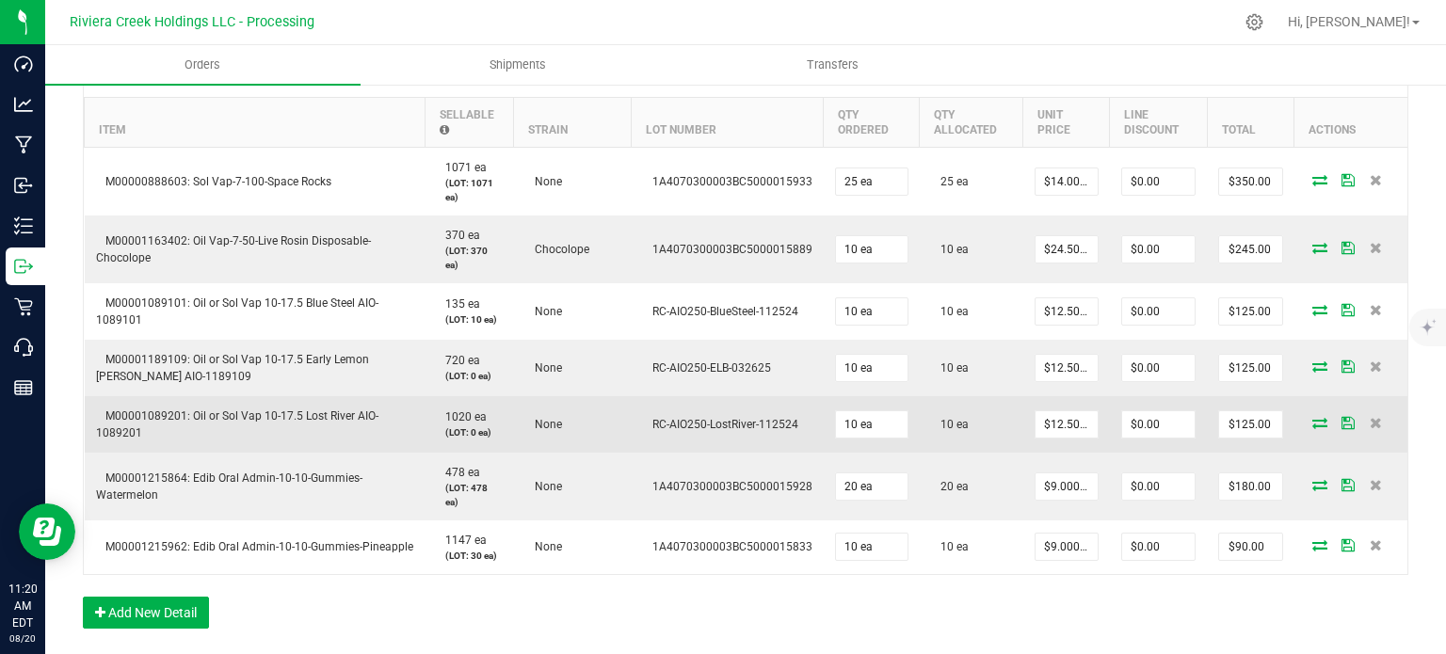
scroll to position [659, 0]
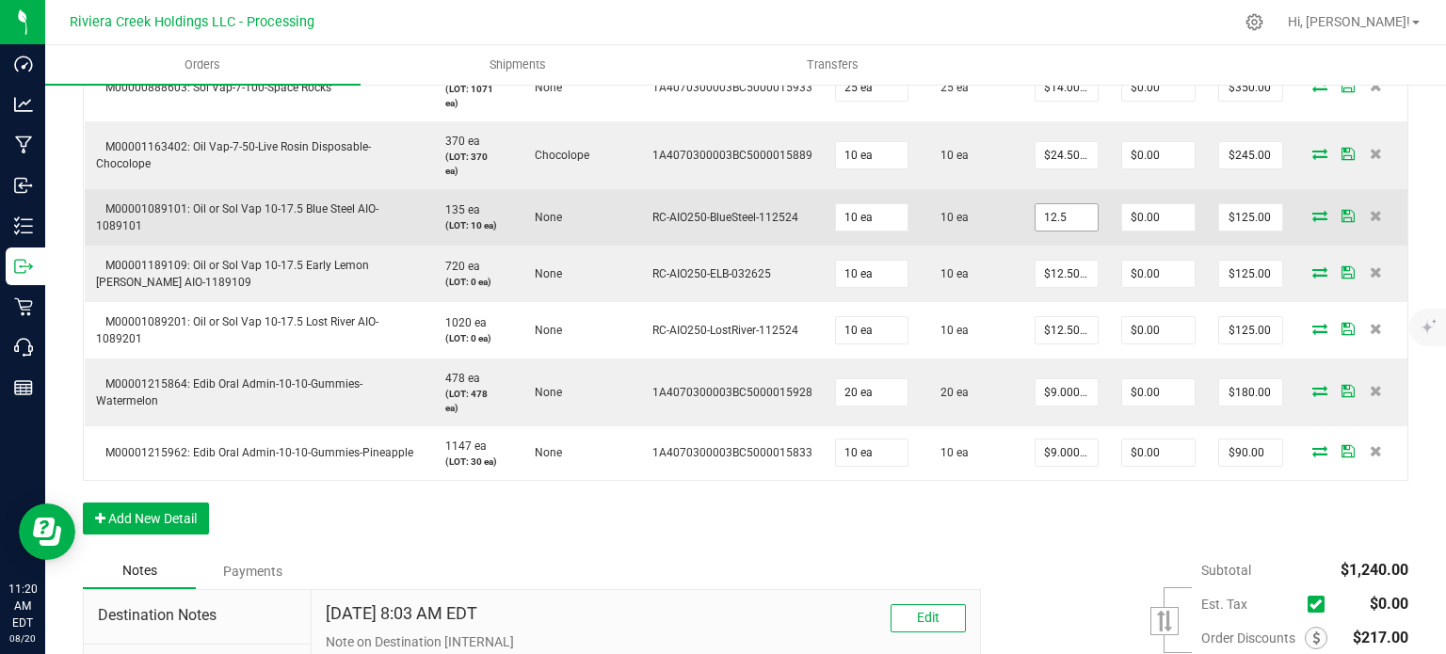
click at [1047, 215] on input "12.5" at bounding box center [1066, 217] width 62 height 26
type input "$9.50000"
type input "0"
type input "$95.00"
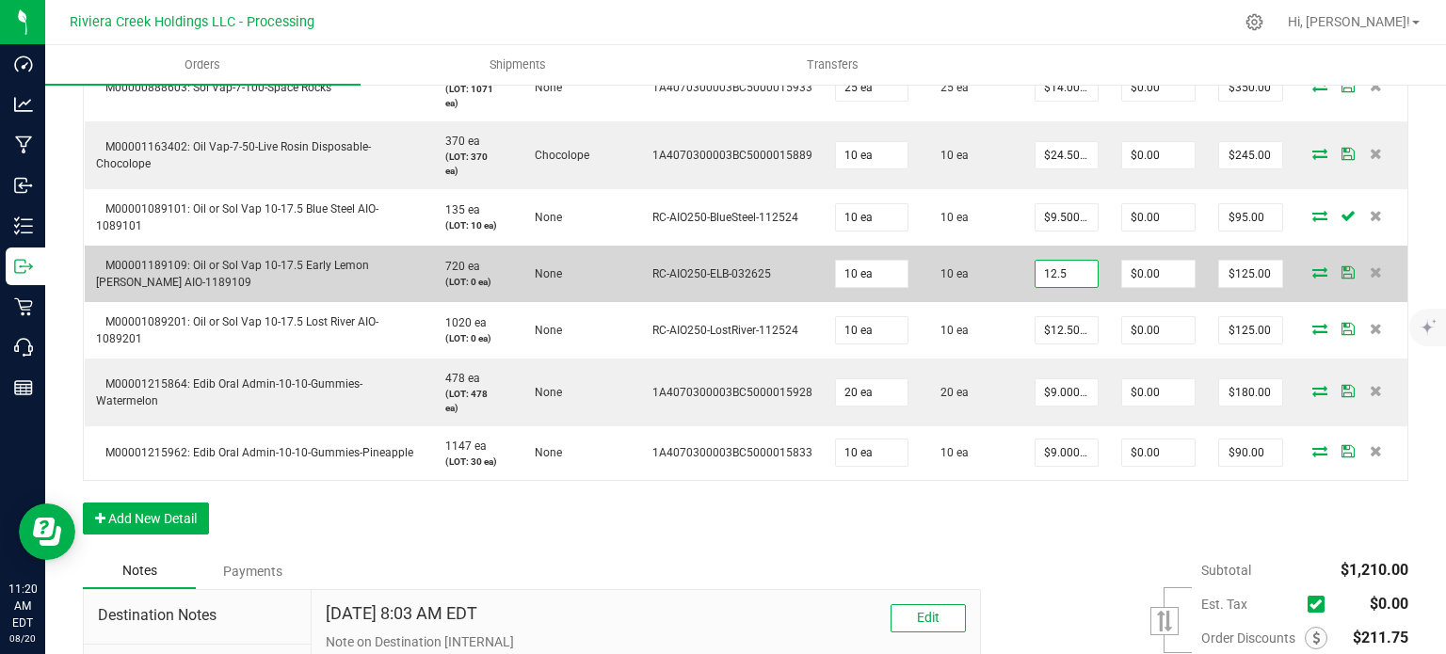
click at [1035, 280] on input "12.5" at bounding box center [1066, 274] width 62 height 26
type input "$9.50000"
type input "0"
type input "$95.00"
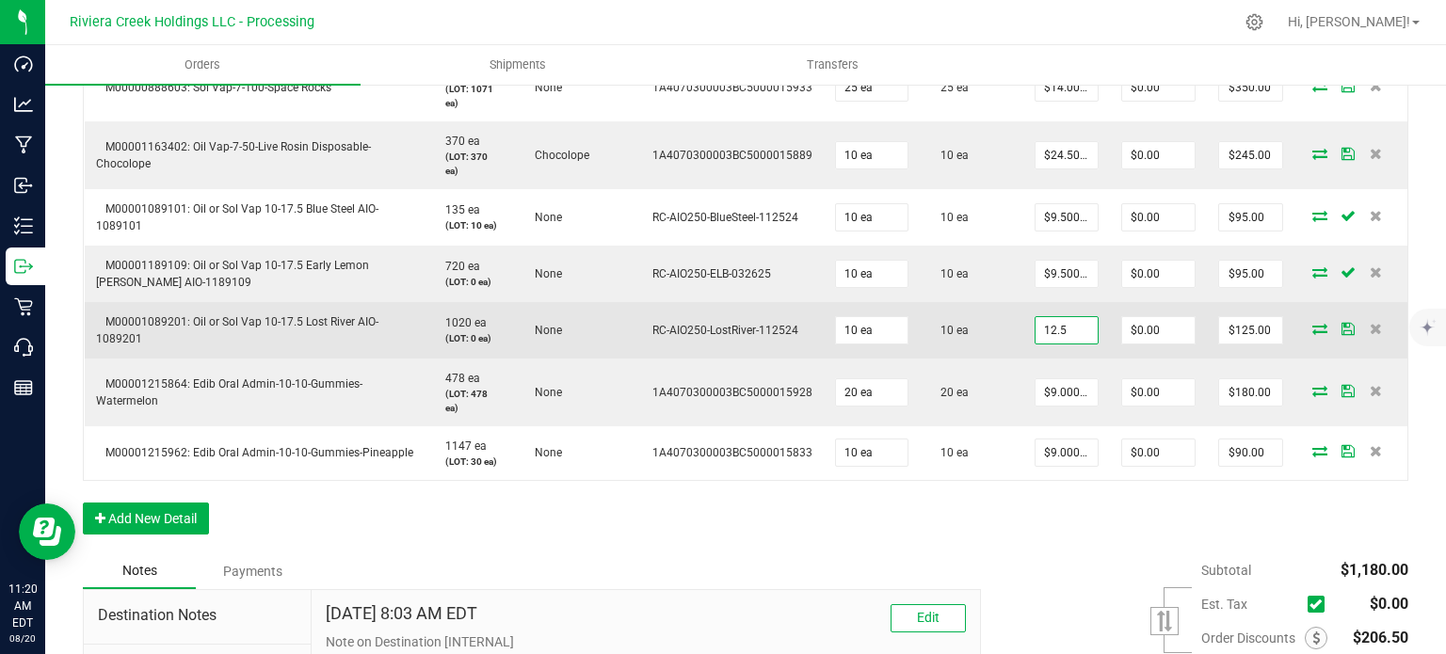
click at [1050, 339] on input "12.5" at bounding box center [1066, 330] width 62 height 26
type input "$9.50000"
type input "0"
type input "$95.00"
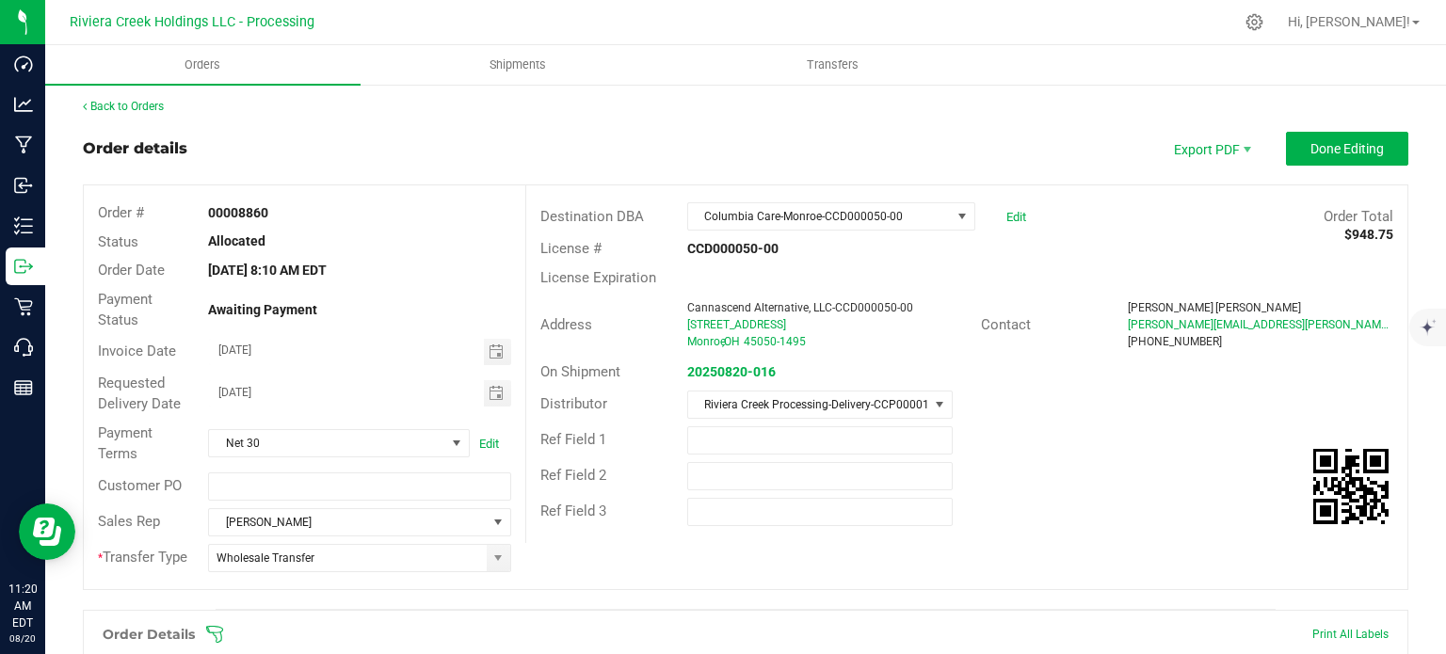
scroll to position [0, 0]
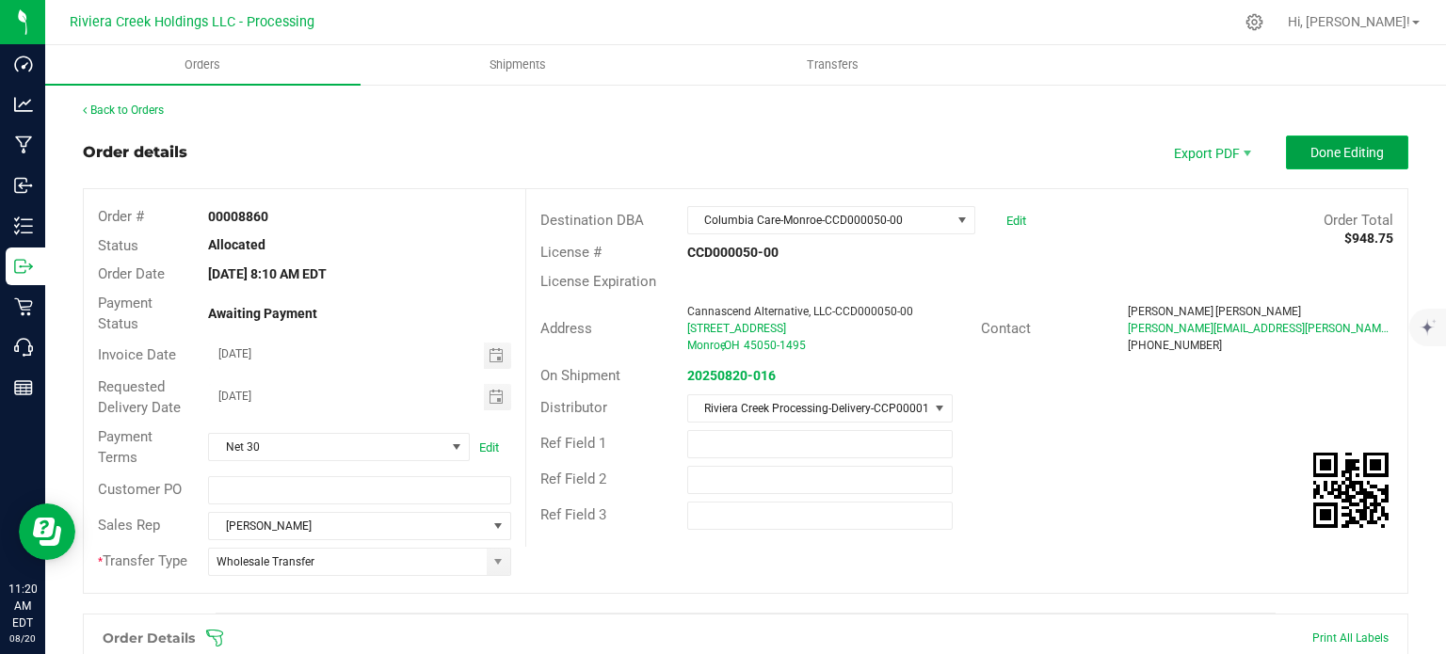
click at [1299, 161] on button "Done Editing" at bounding box center [1347, 153] width 122 height 34
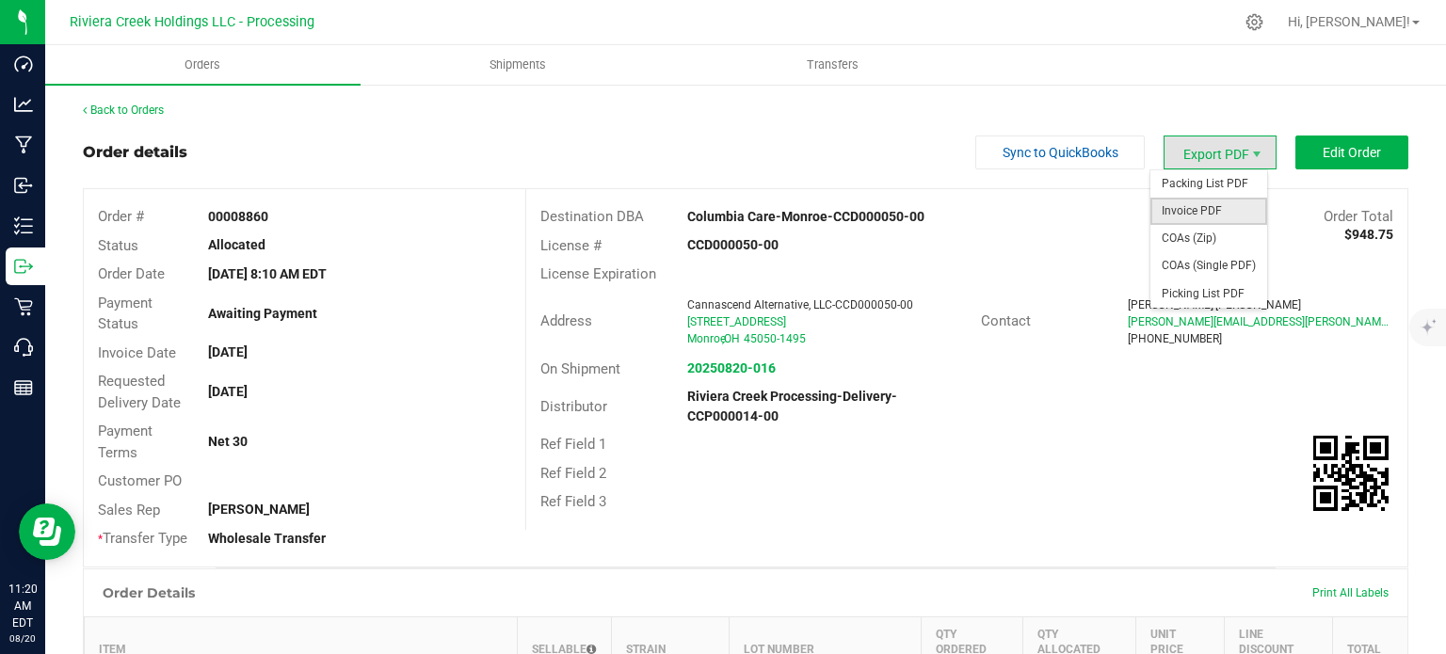
click at [1186, 213] on span "Invoice PDF" at bounding box center [1208, 211] width 117 height 27
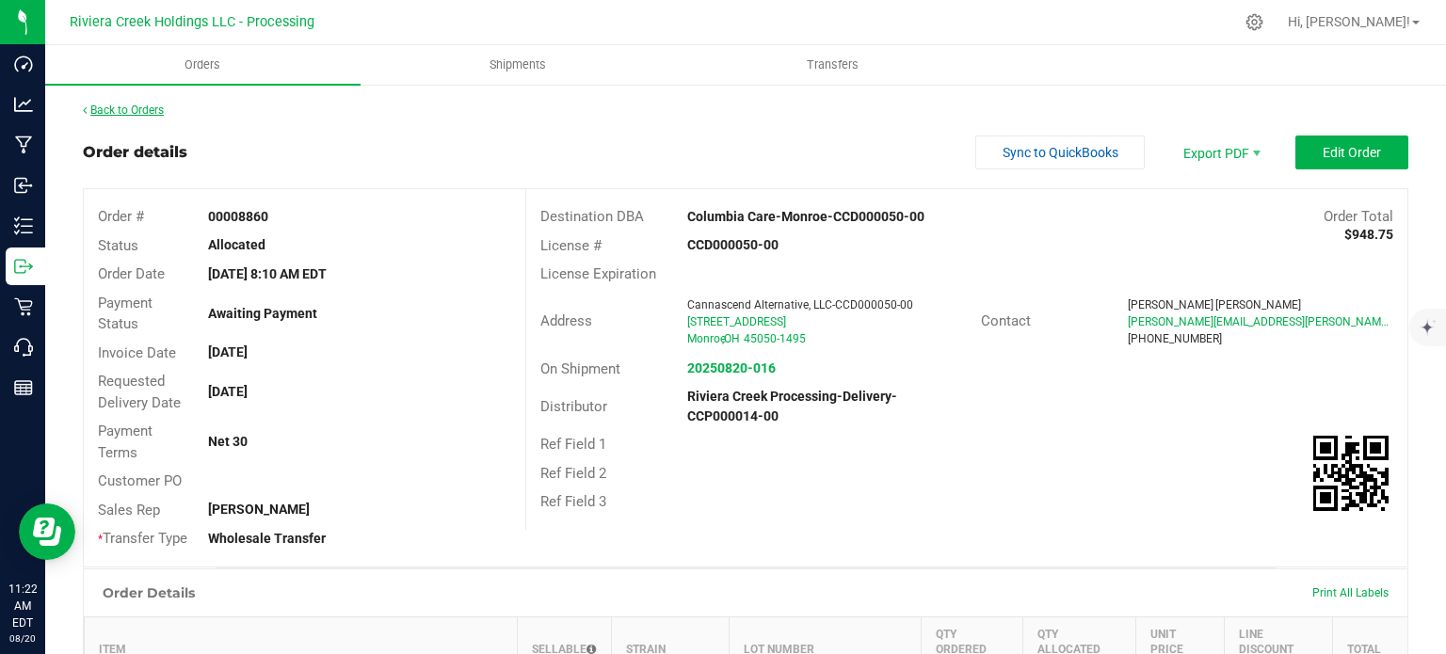
click at [136, 112] on link "Back to Orders" at bounding box center [123, 110] width 81 height 13
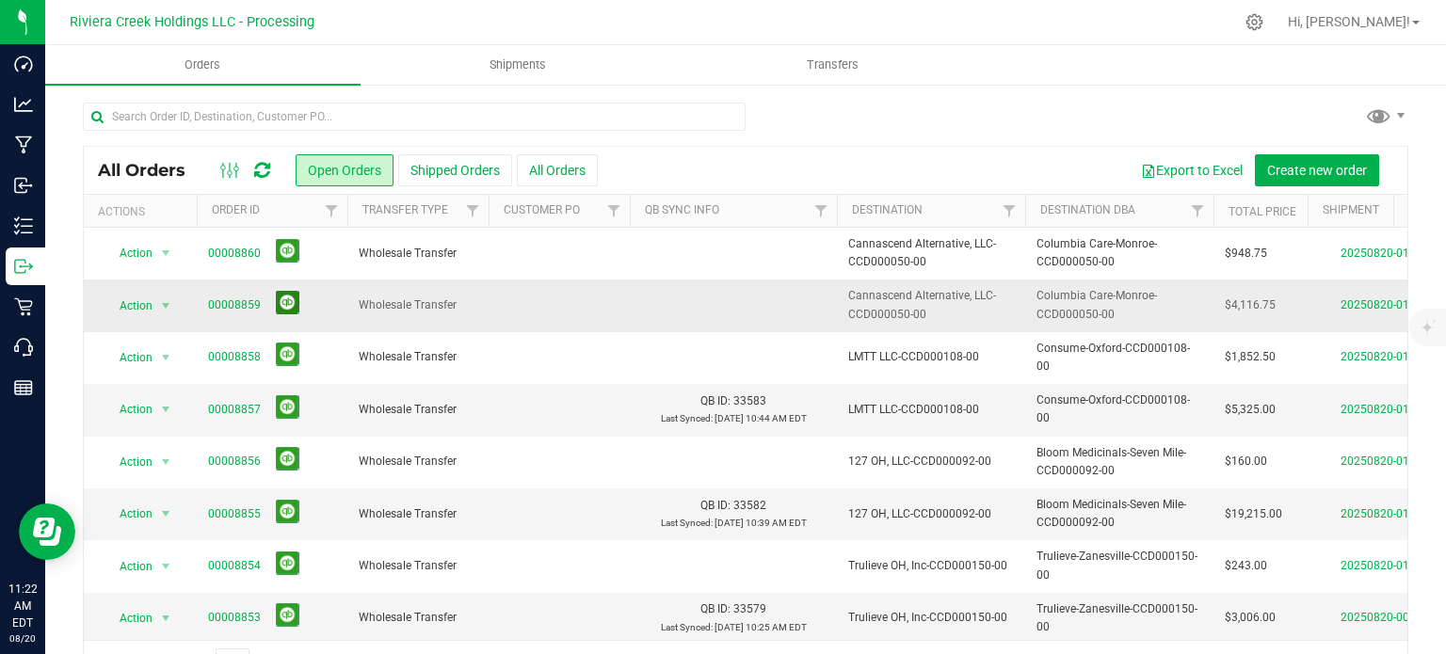
click at [282, 293] on button at bounding box center [288, 303] width 24 height 24
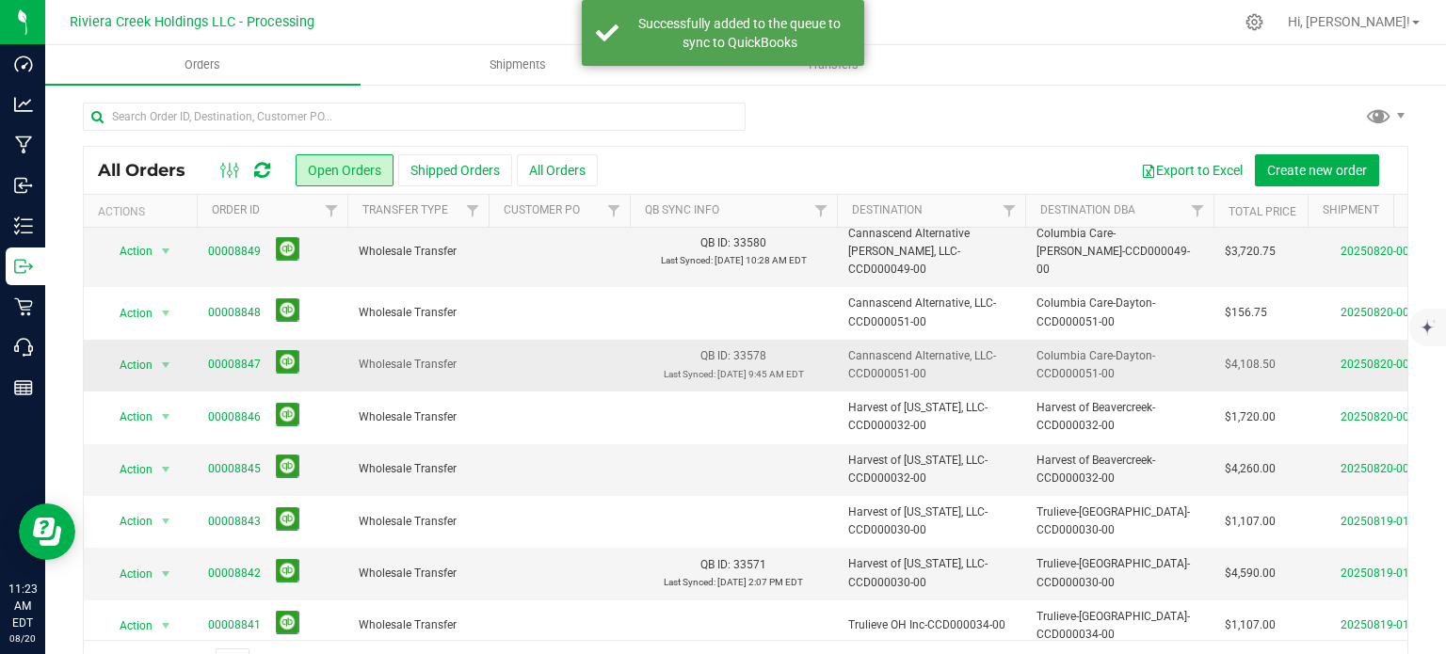
scroll to position [640, 0]
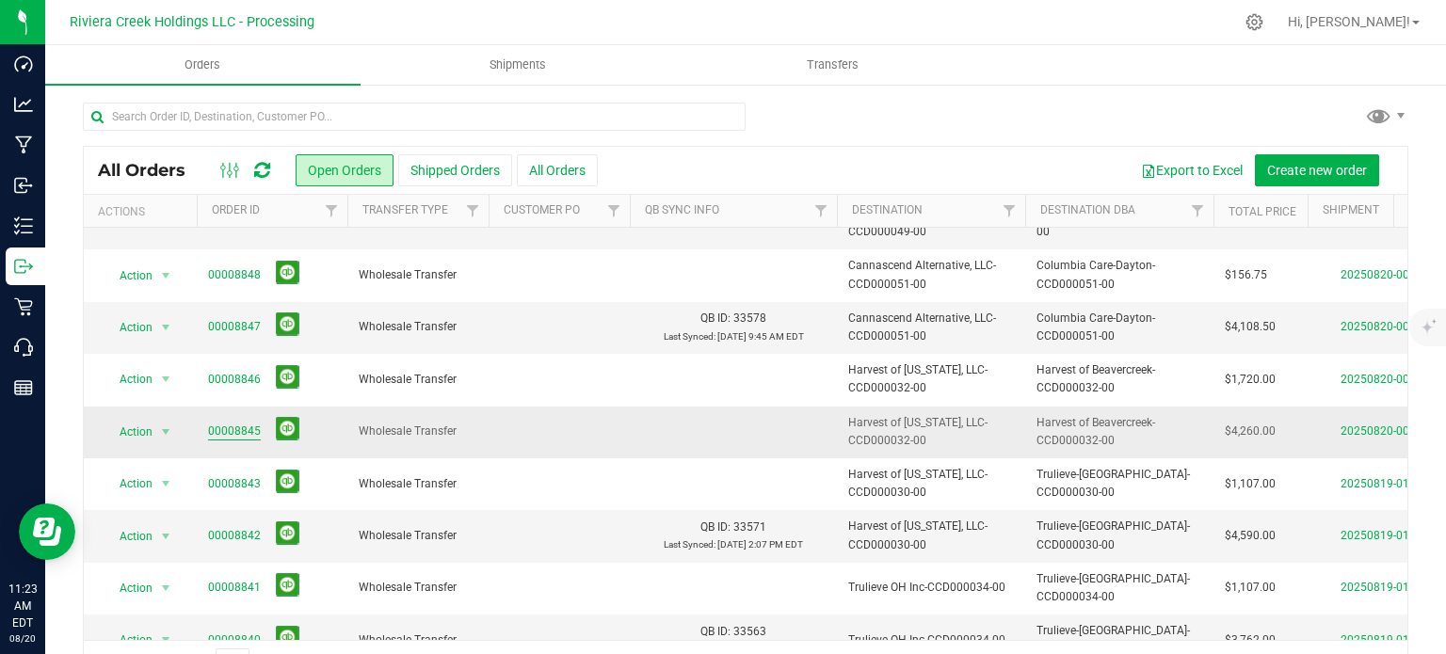
click at [220, 423] on link "00008845" at bounding box center [234, 432] width 53 height 18
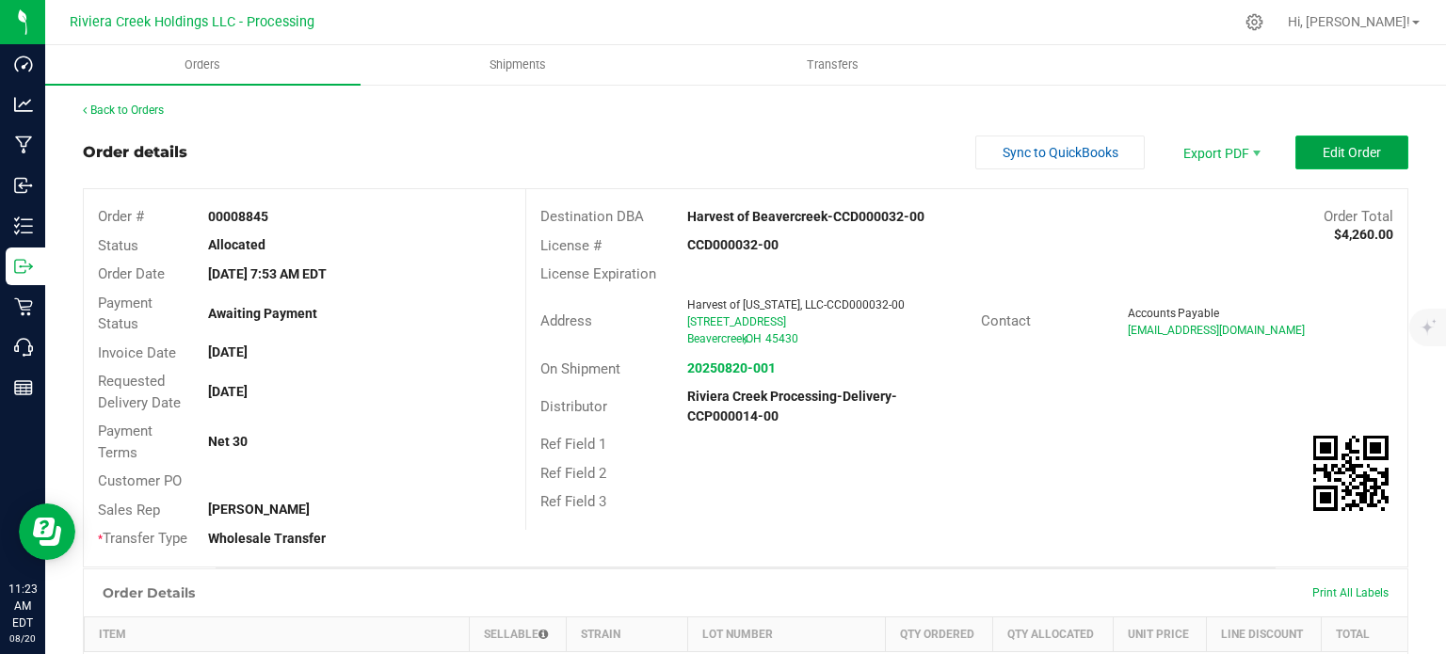
click at [1322, 154] on span "Edit Order" at bounding box center [1351, 152] width 58 height 15
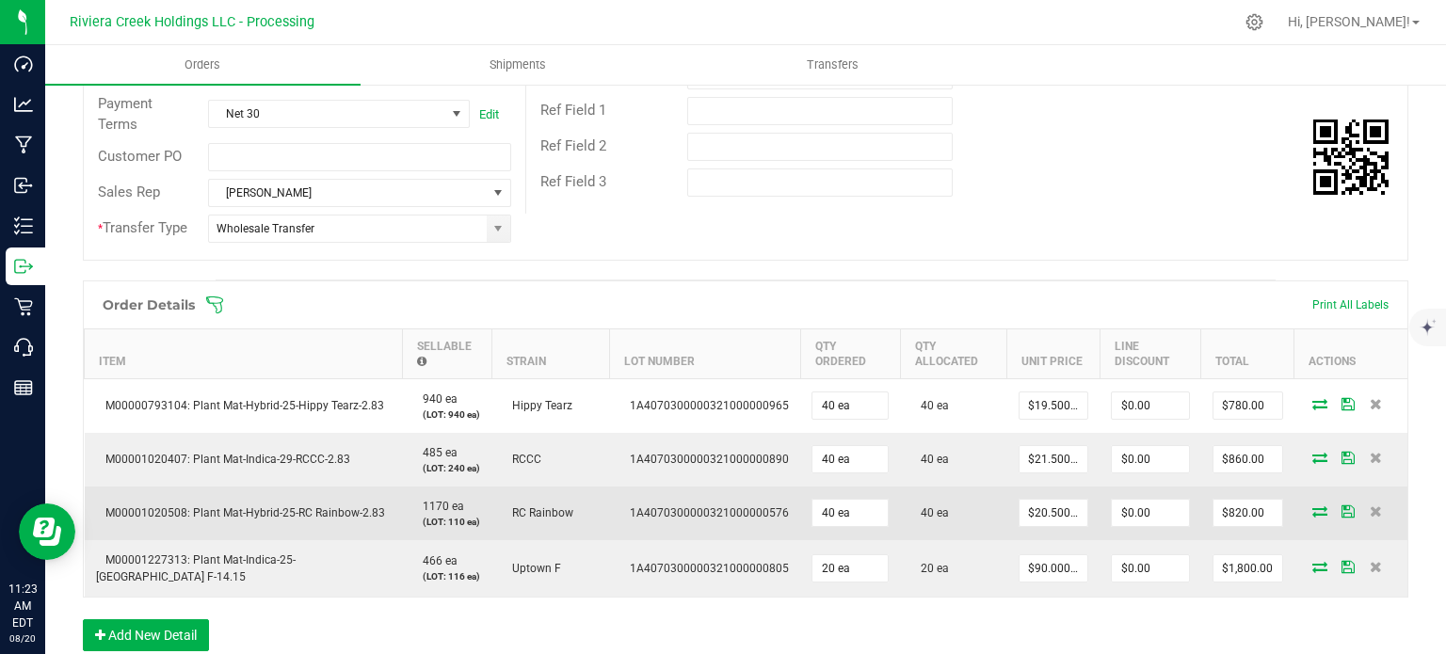
scroll to position [471, 0]
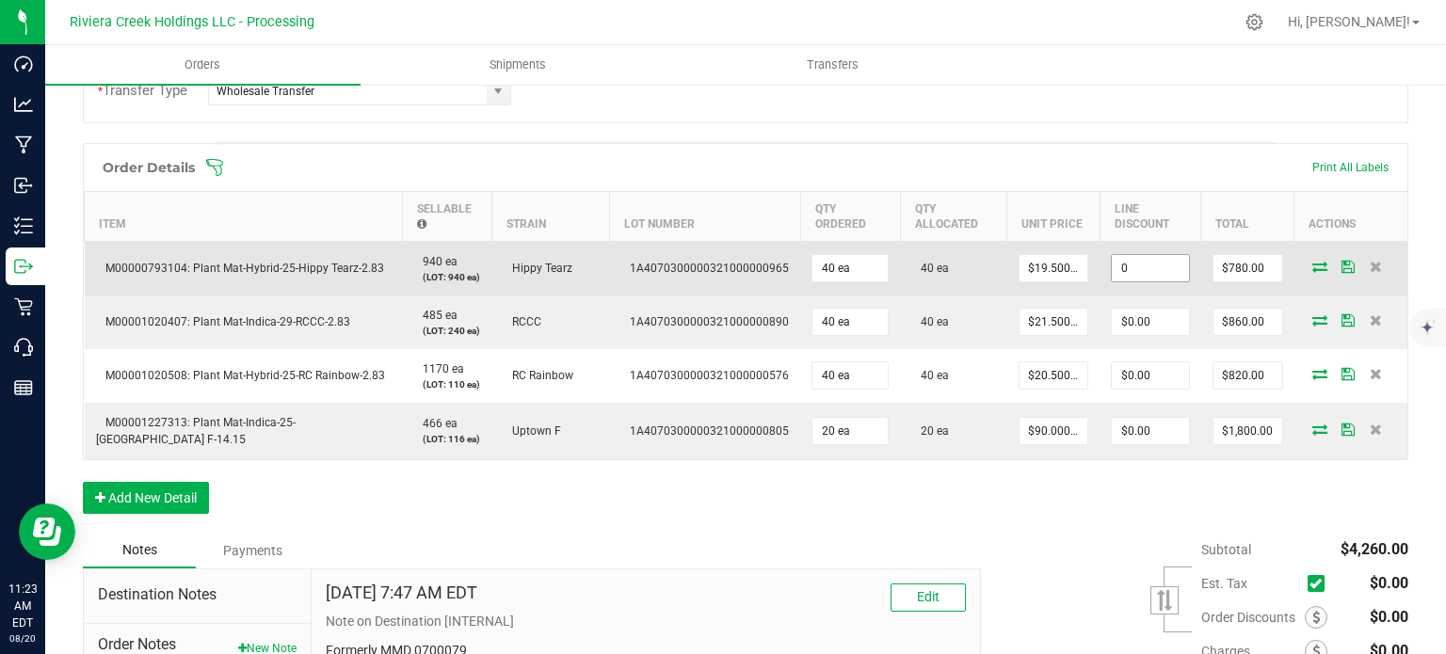
click at [1121, 264] on input "0" at bounding box center [1150, 268] width 77 height 26
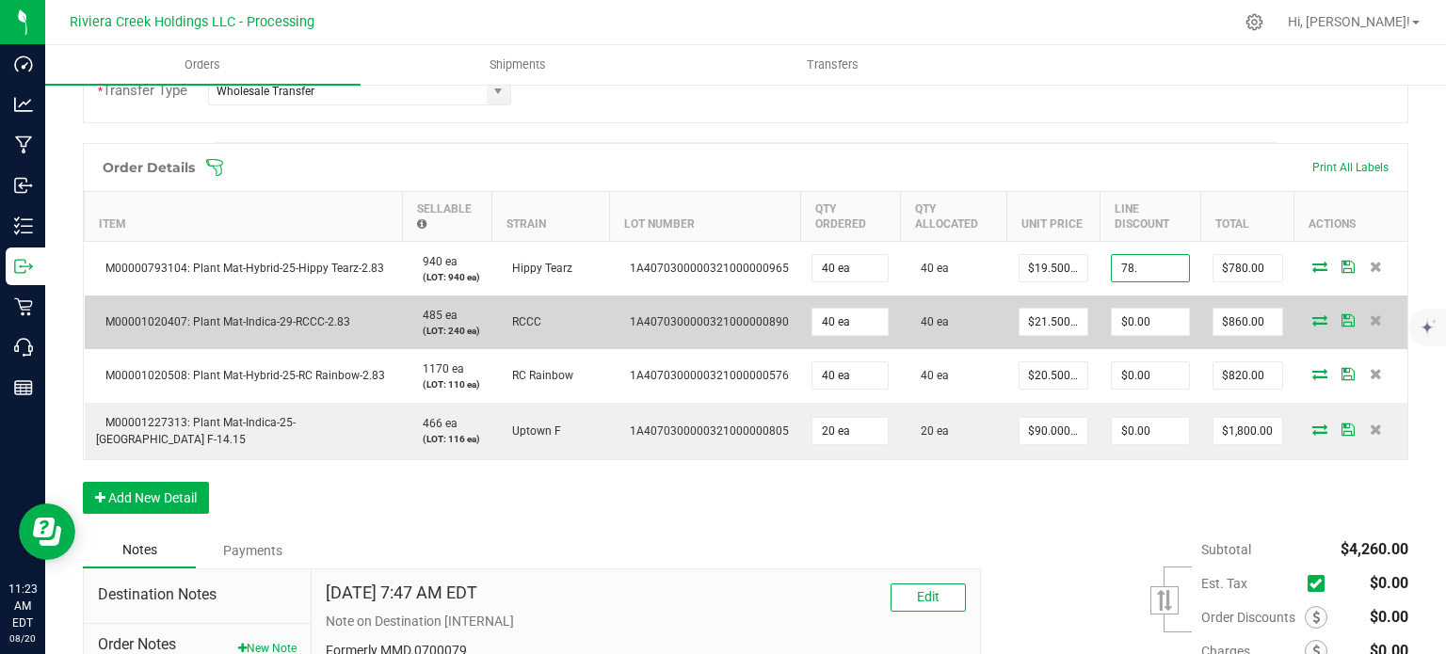
type input "$78.00"
type input "702"
click at [1131, 330] on input "0" at bounding box center [1150, 322] width 77 height 26
type input "$86.00"
type input "774"
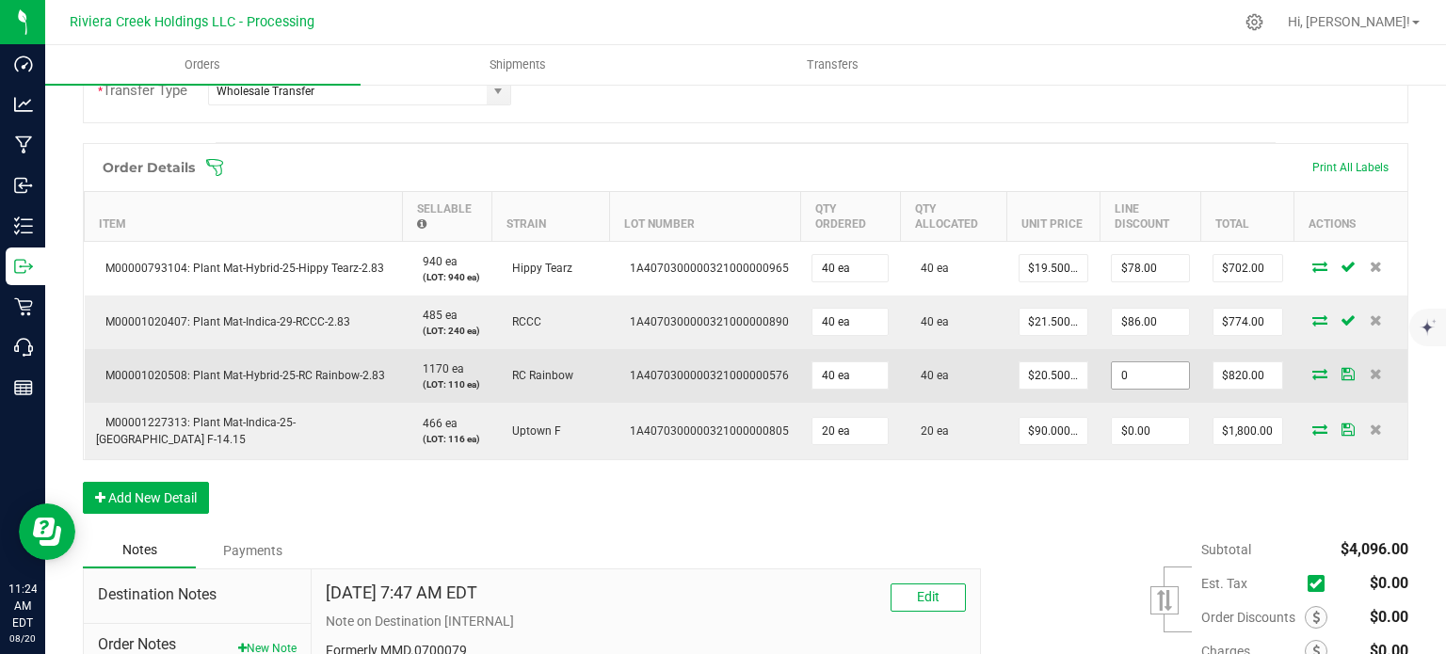
click at [1112, 389] on input "0" at bounding box center [1150, 375] width 77 height 26
type input "$82.00"
type input "738"
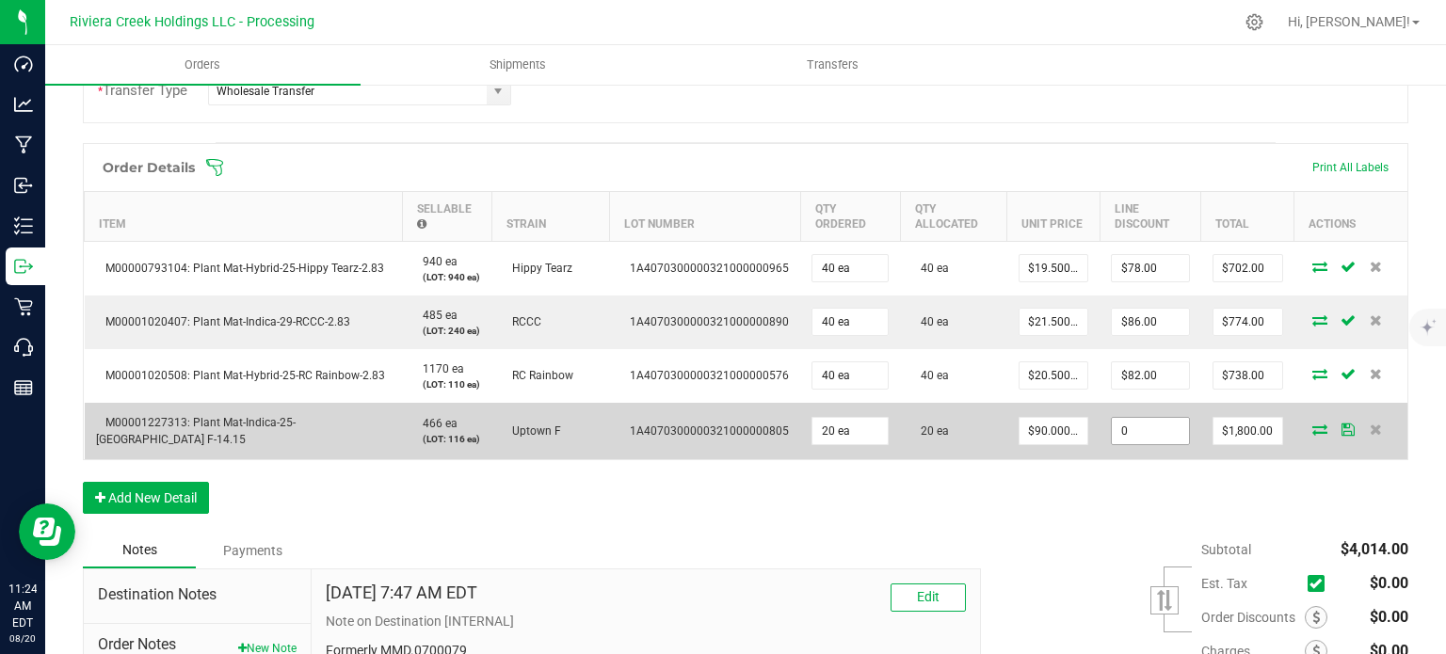
click at [1118, 439] on input "0" at bounding box center [1150, 431] width 77 height 26
type input "$180.00"
type input "1620"
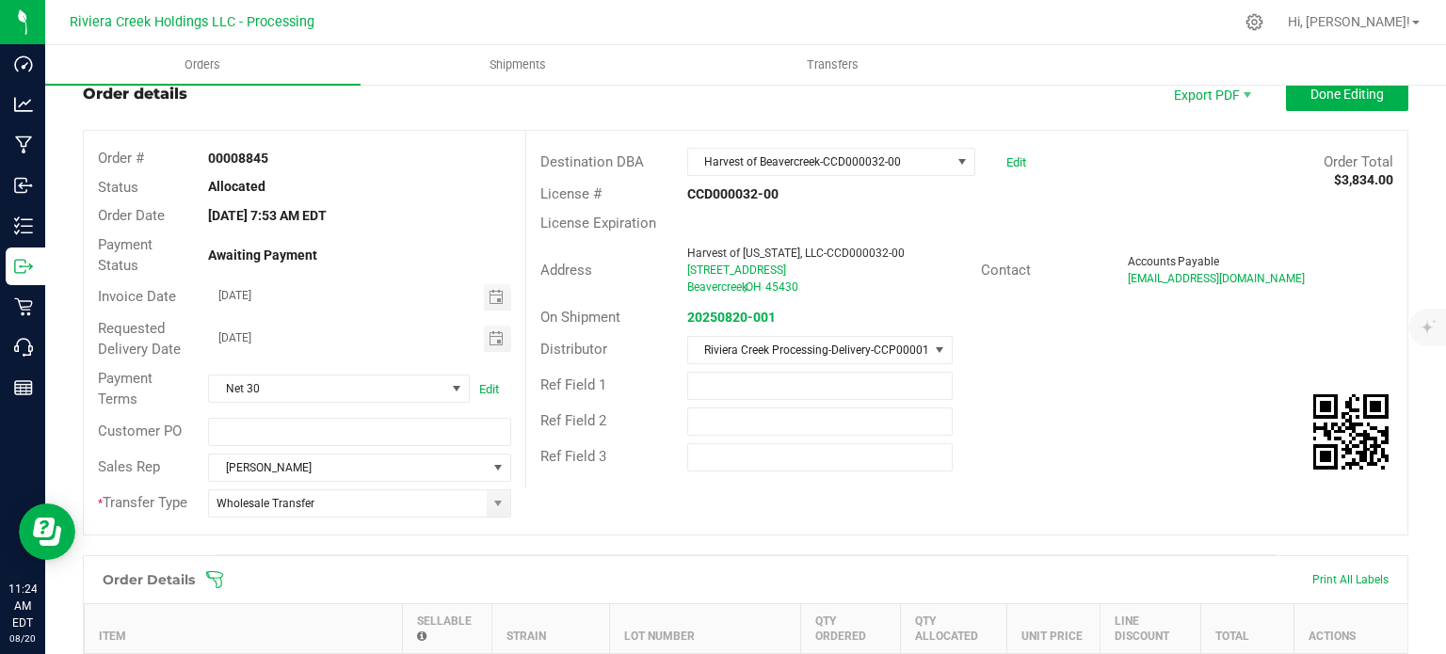
scroll to position [0, 0]
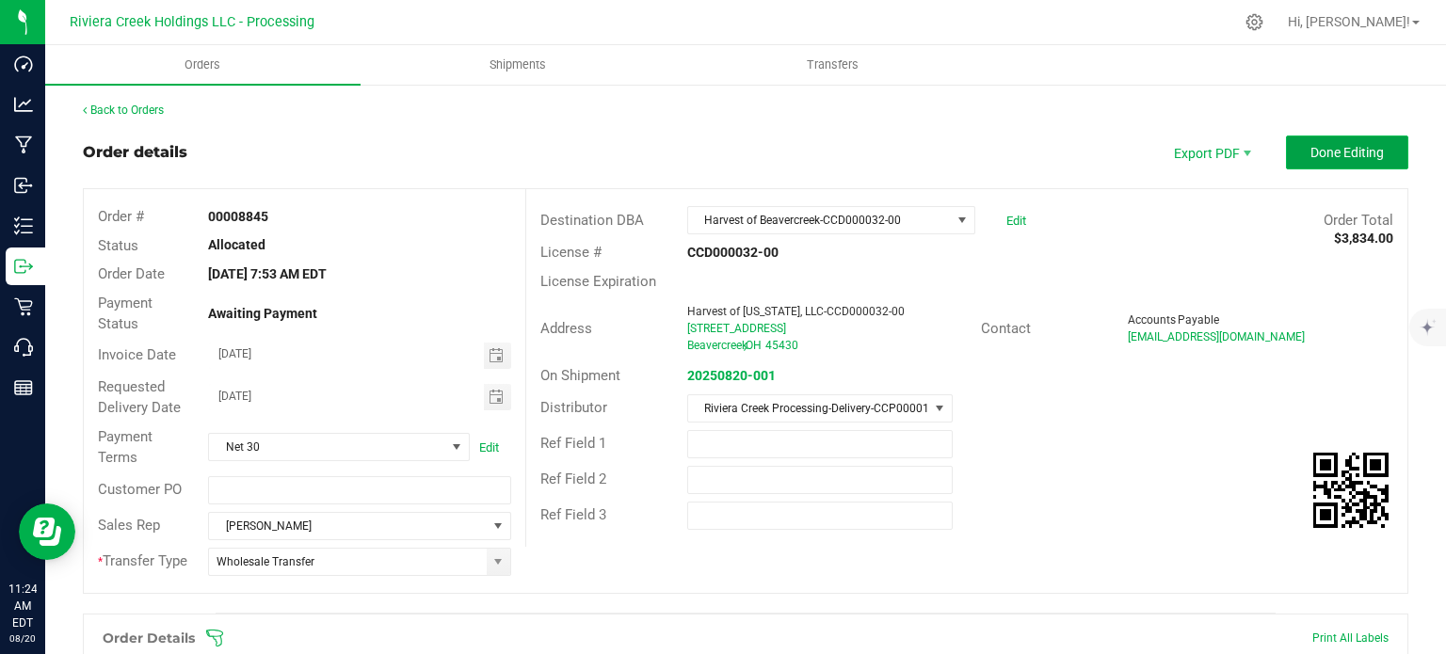
click at [1310, 150] on span "Done Editing" at bounding box center [1346, 152] width 73 height 15
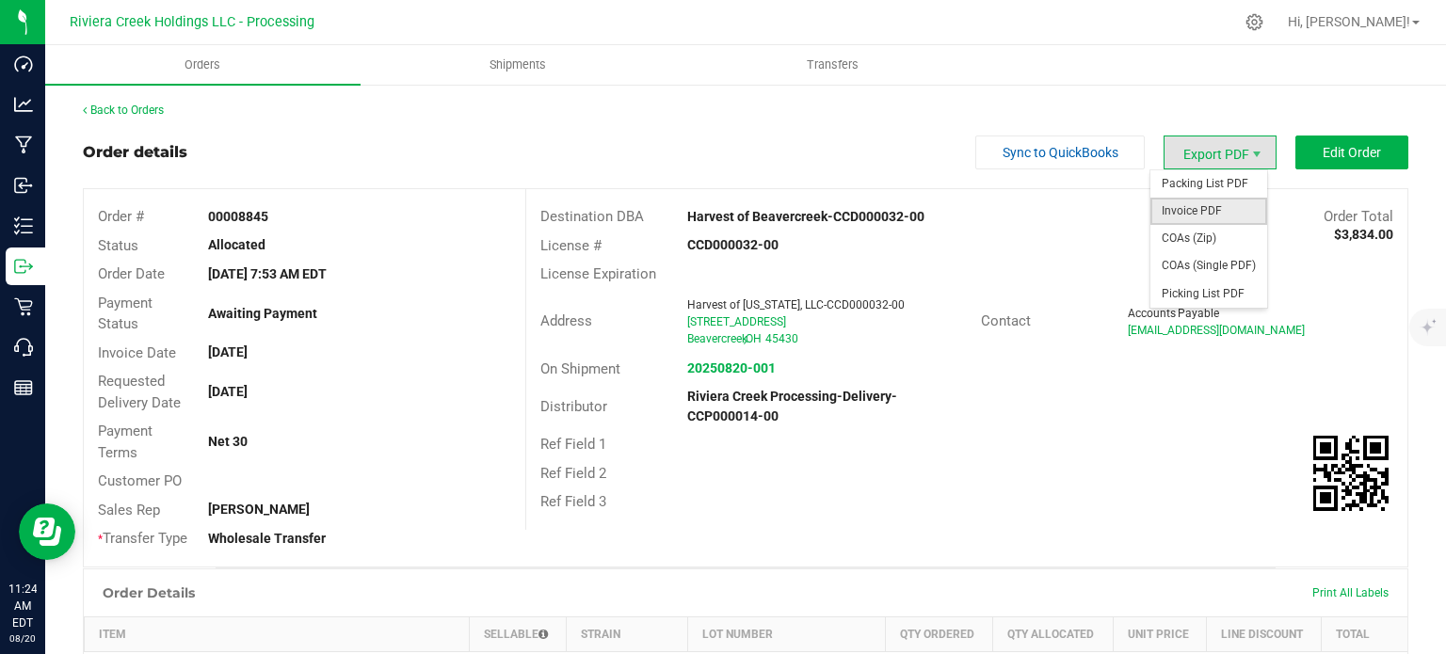
click at [1181, 209] on span "Invoice PDF" at bounding box center [1208, 211] width 117 height 27
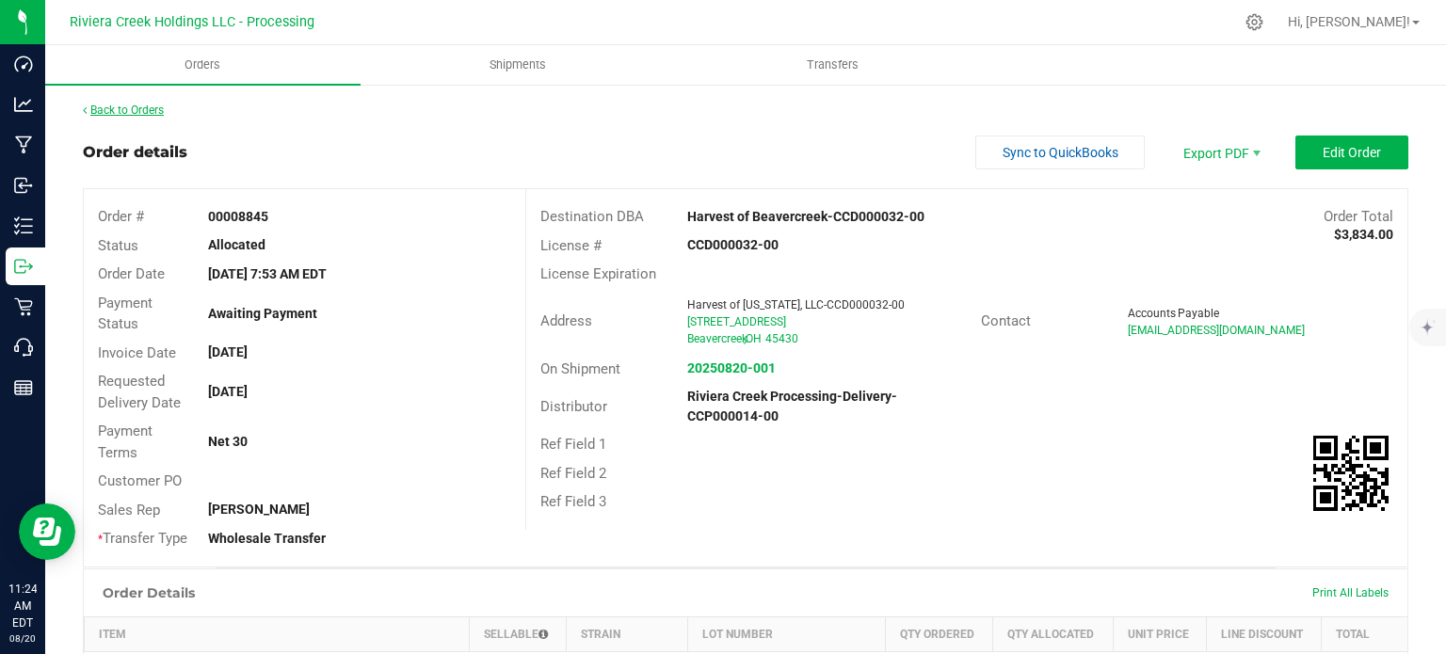
click at [135, 111] on link "Back to Orders" at bounding box center [123, 110] width 81 height 13
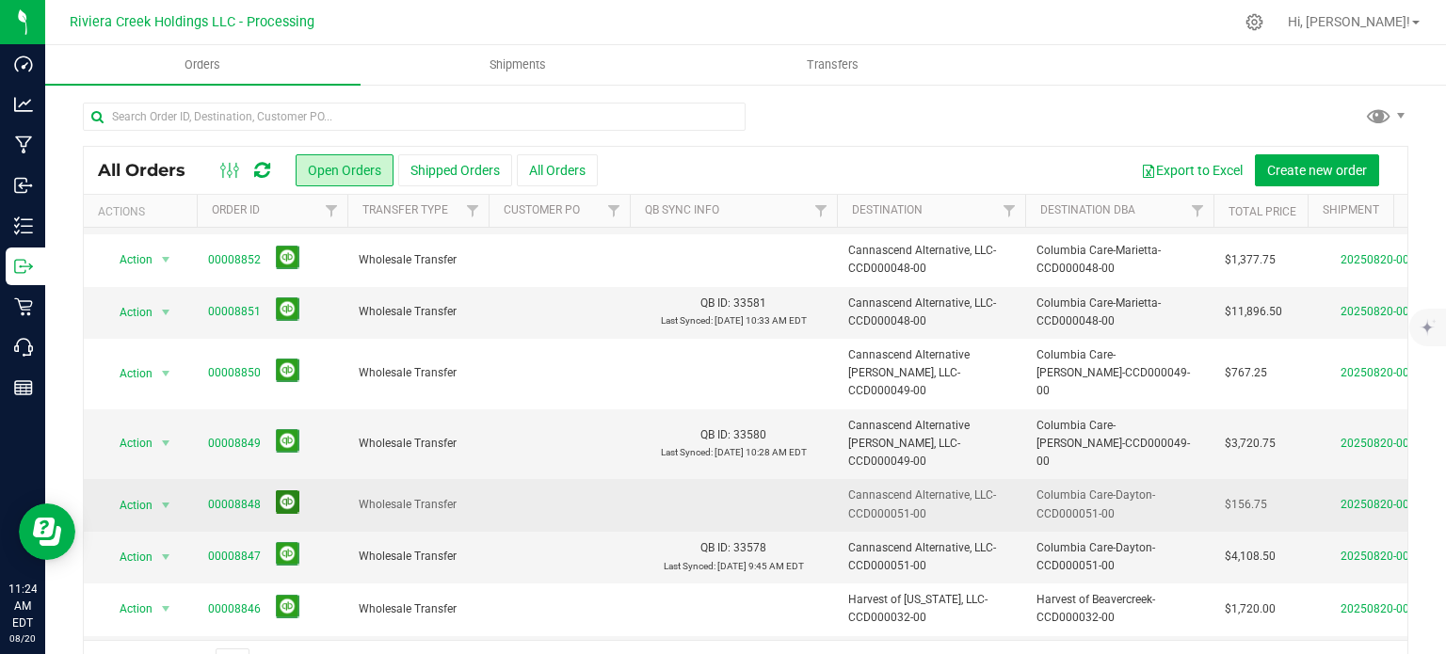
scroll to position [471, 0]
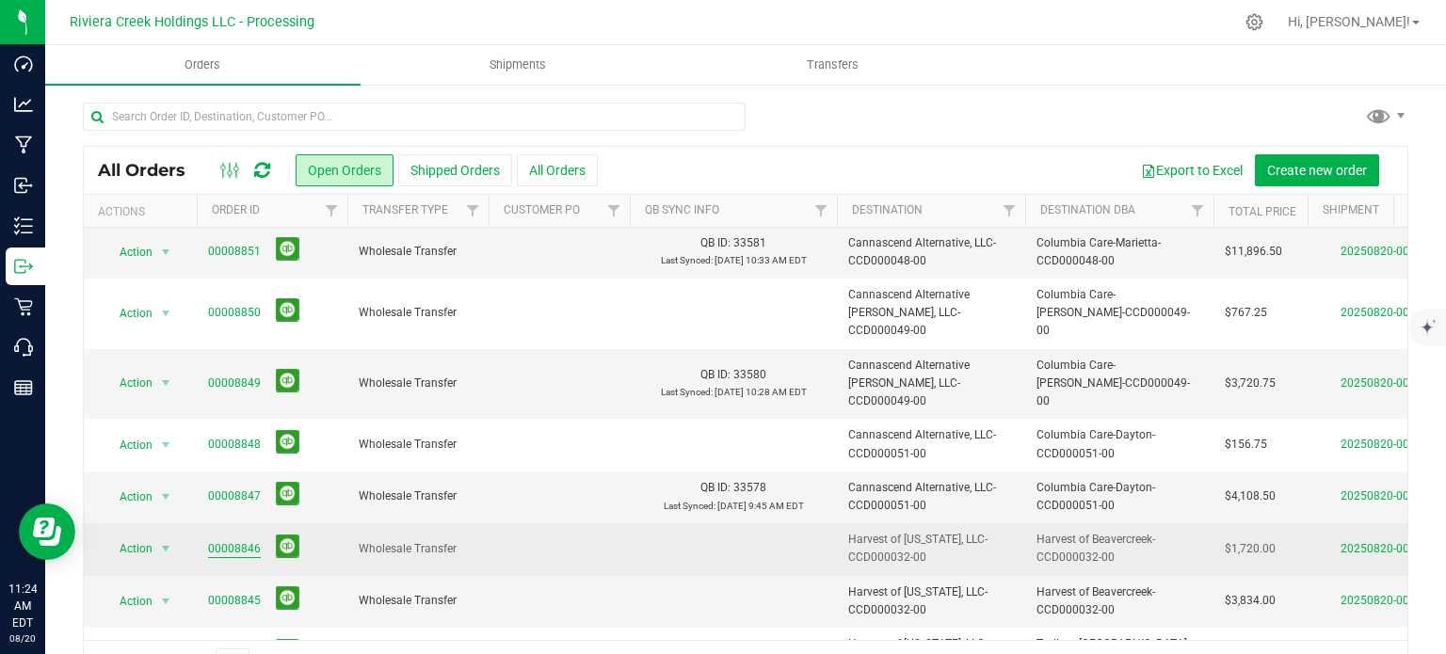
click at [245, 540] on link "00008846" at bounding box center [234, 549] width 53 height 18
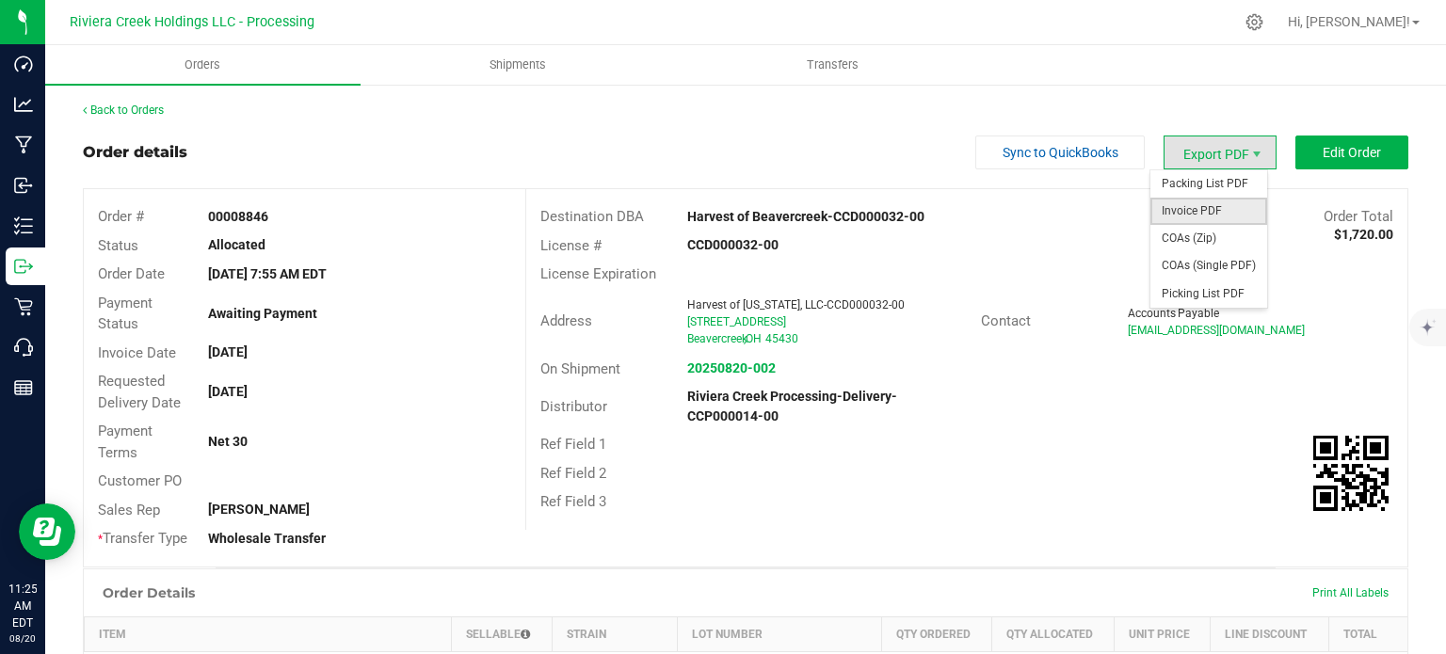
click at [1197, 212] on span "Invoice PDF" at bounding box center [1208, 211] width 117 height 27
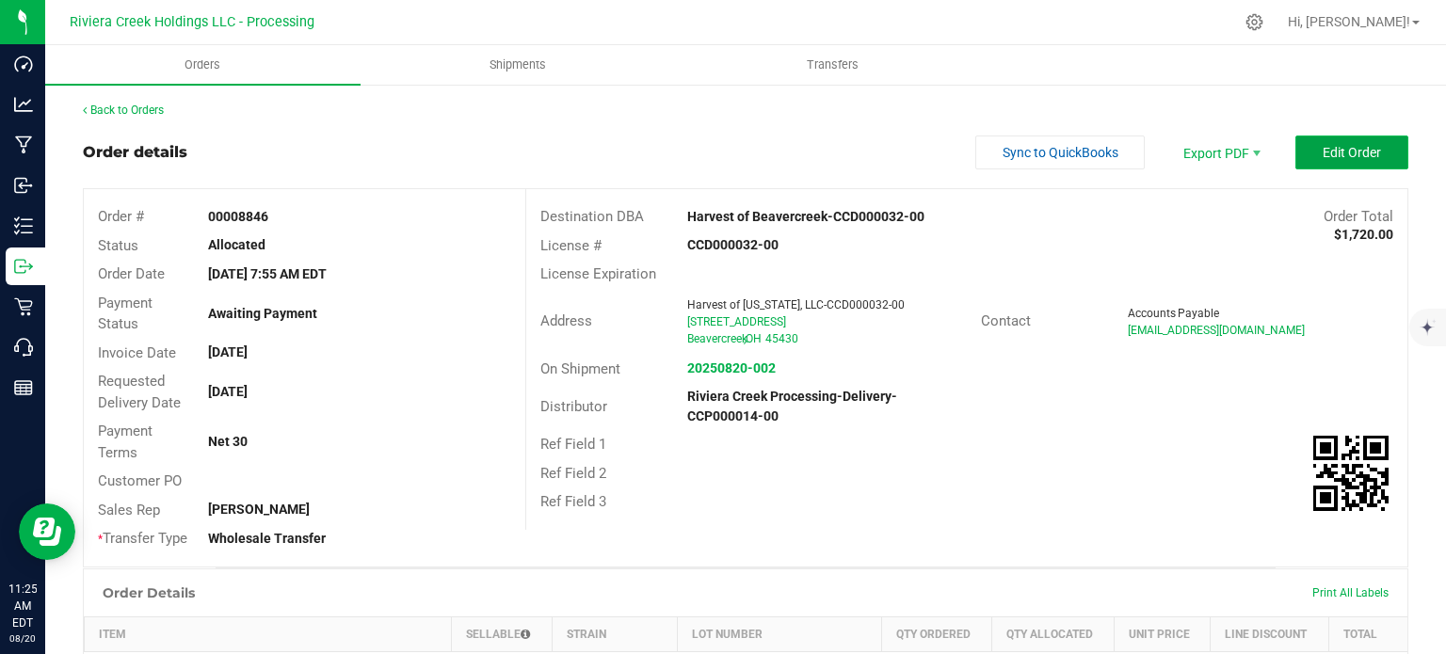
click at [1322, 154] on span "Edit Order" at bounding box center [1351, 152] width 58 height 15
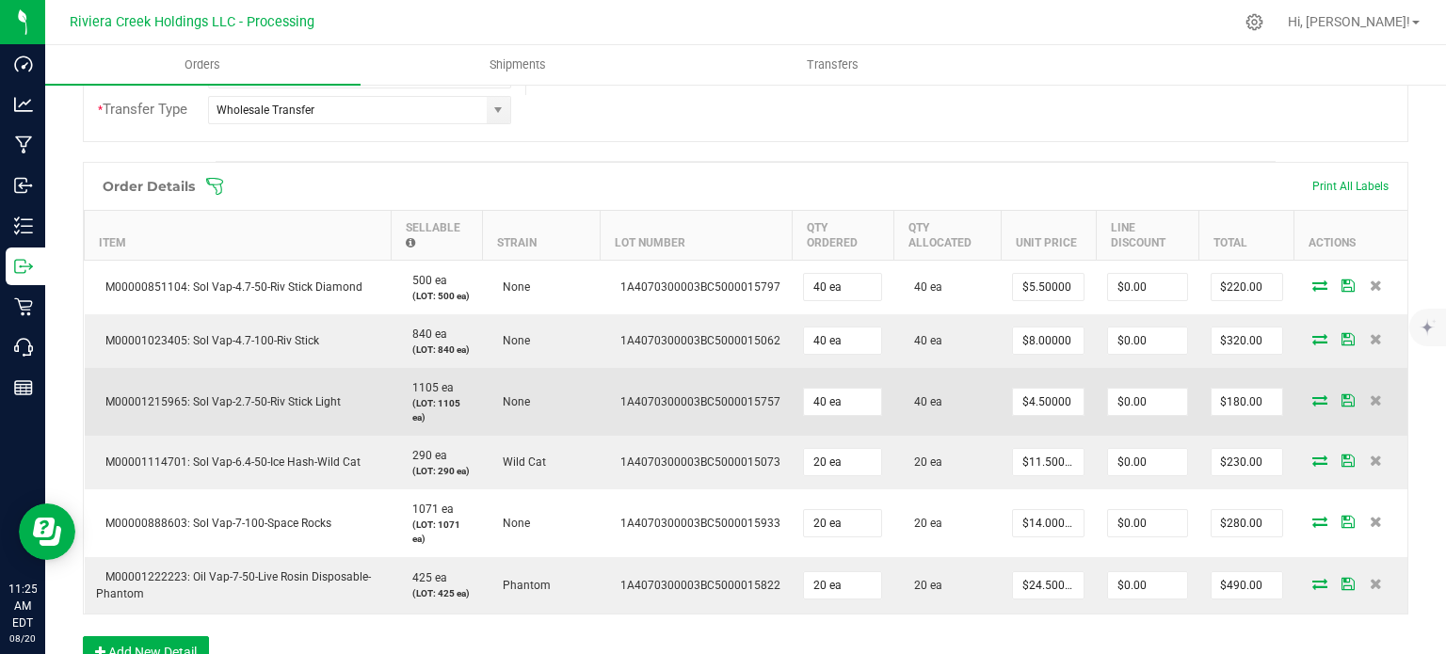
scroll to position [471, 0]
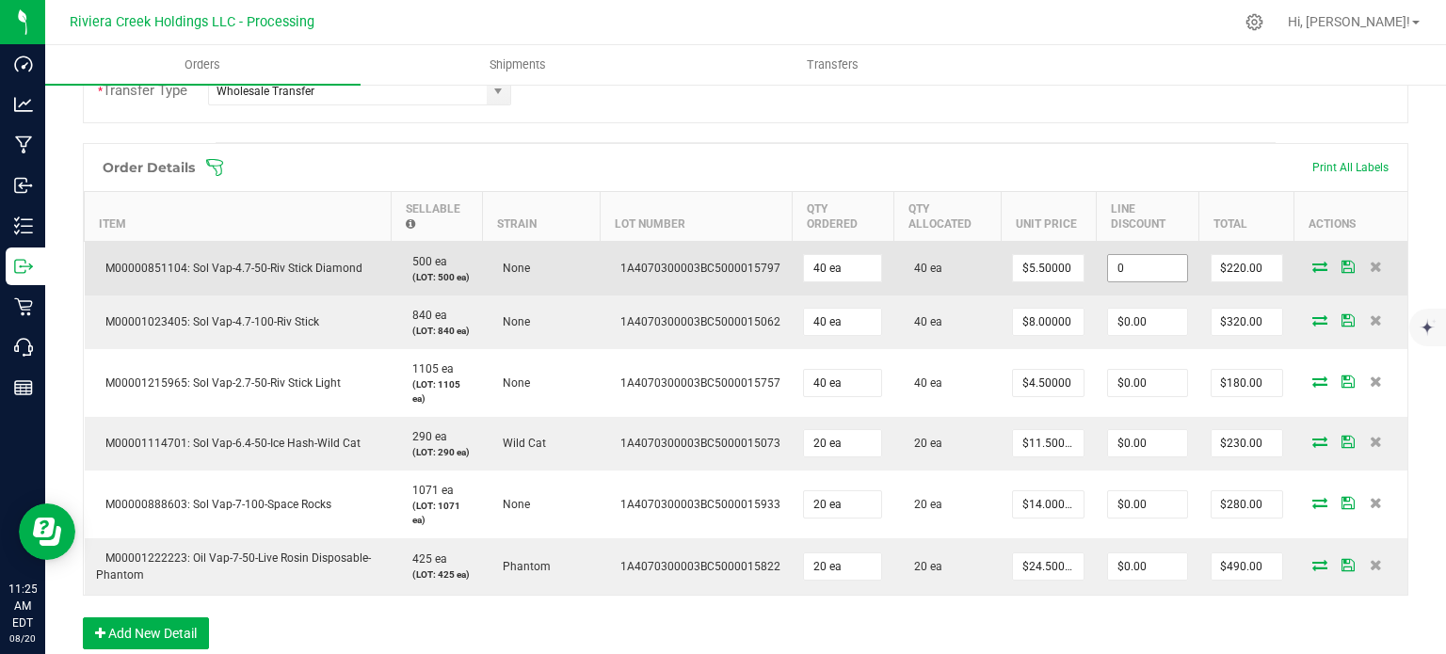
click at [1127, 269] on input "0" at bounding box center [1147, 268] width 78 height 26
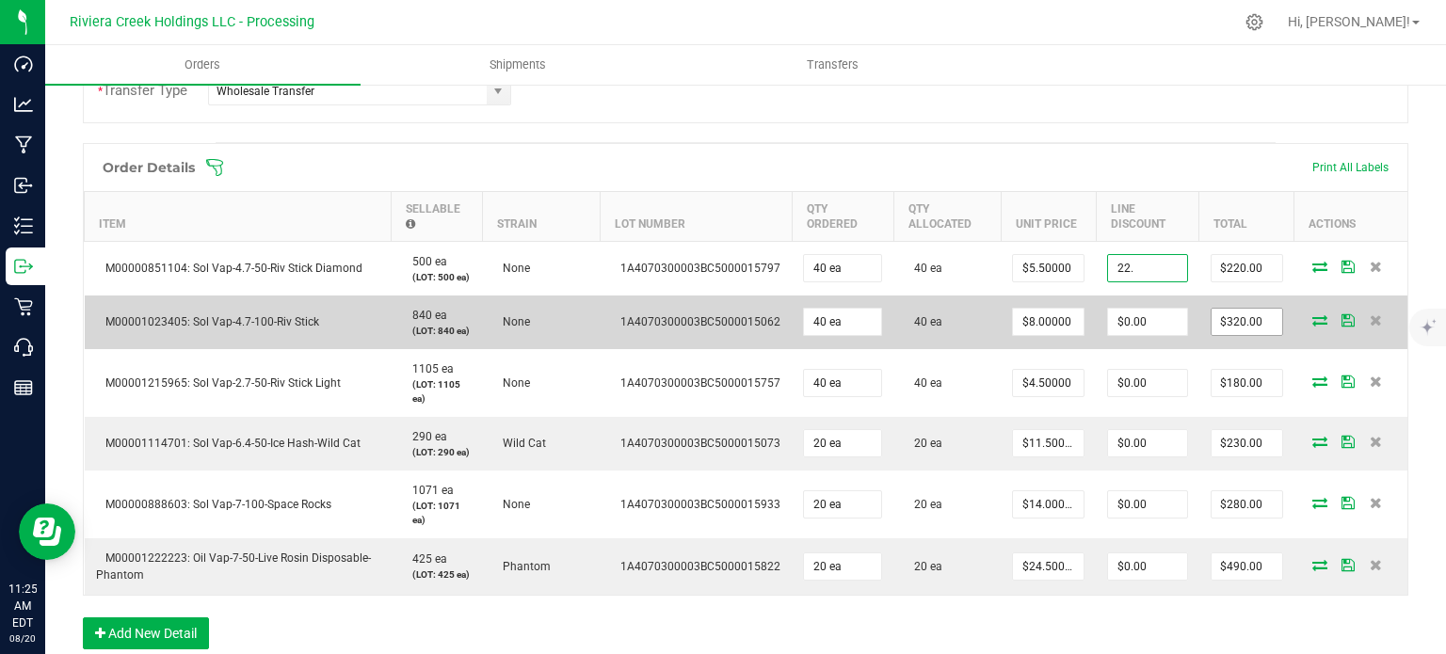
type input "$22.00"
type input "198"
click at [1139, 315] on input "0" at bounding box center [1147, 322] width 78 height 26
type input "$32.00"
type input "288"
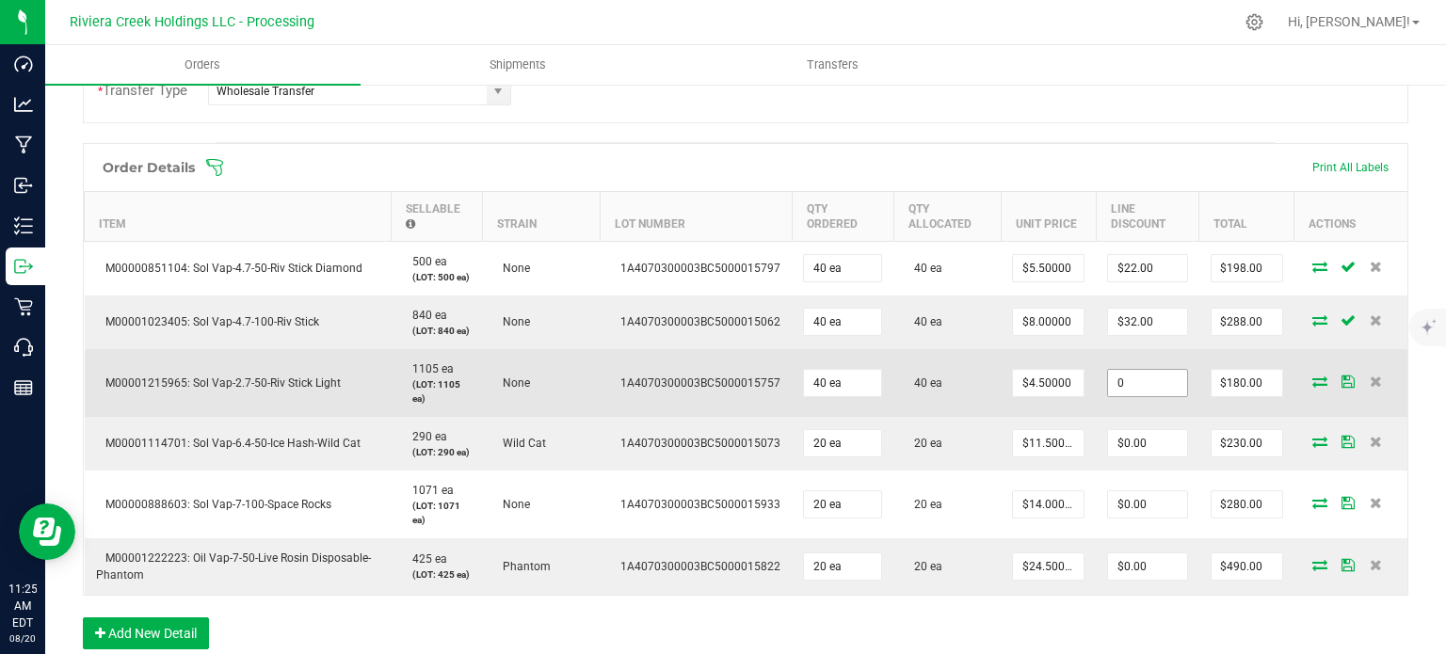
click at [1137, 384] on input "0" at bounding box center [1147, 383] width 78 height 26
type input "$18.00"
type input "162"
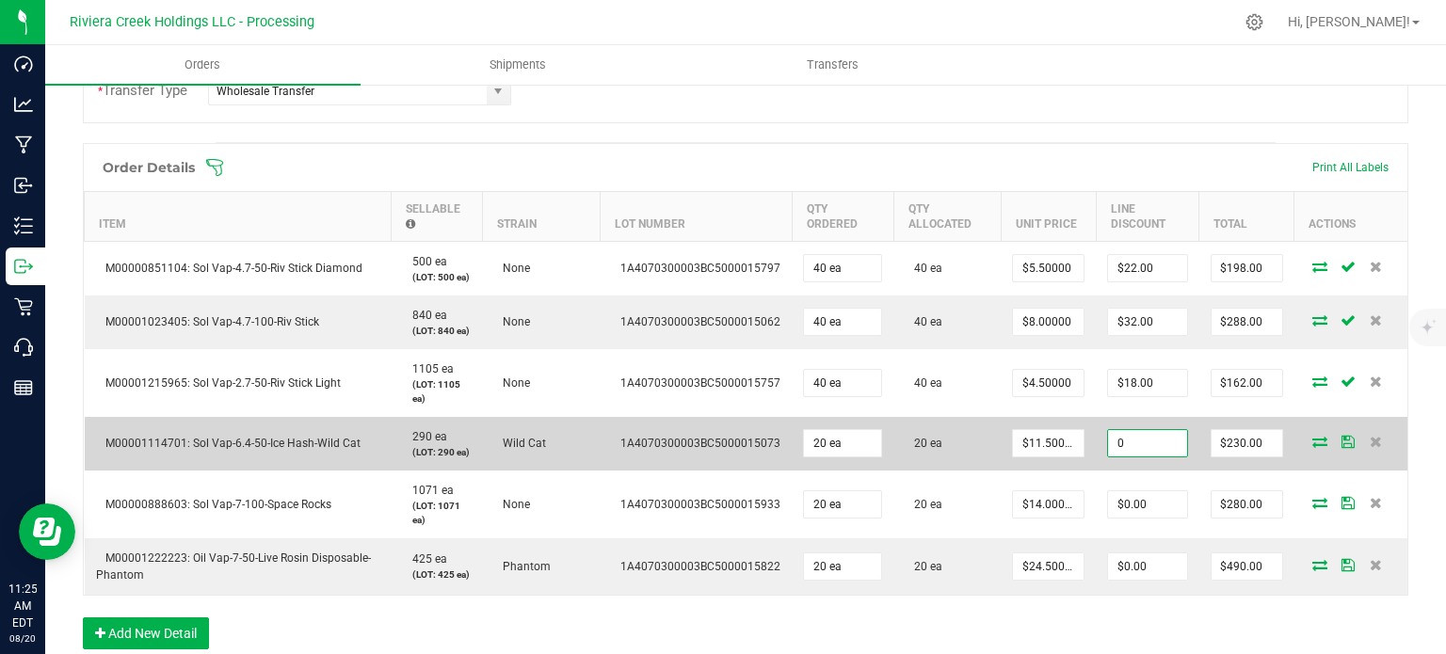
click at [1129, 441] on input "0" at bounding box center [1147, 443] width 78 height 26
type input "$23.00"
type input "207"
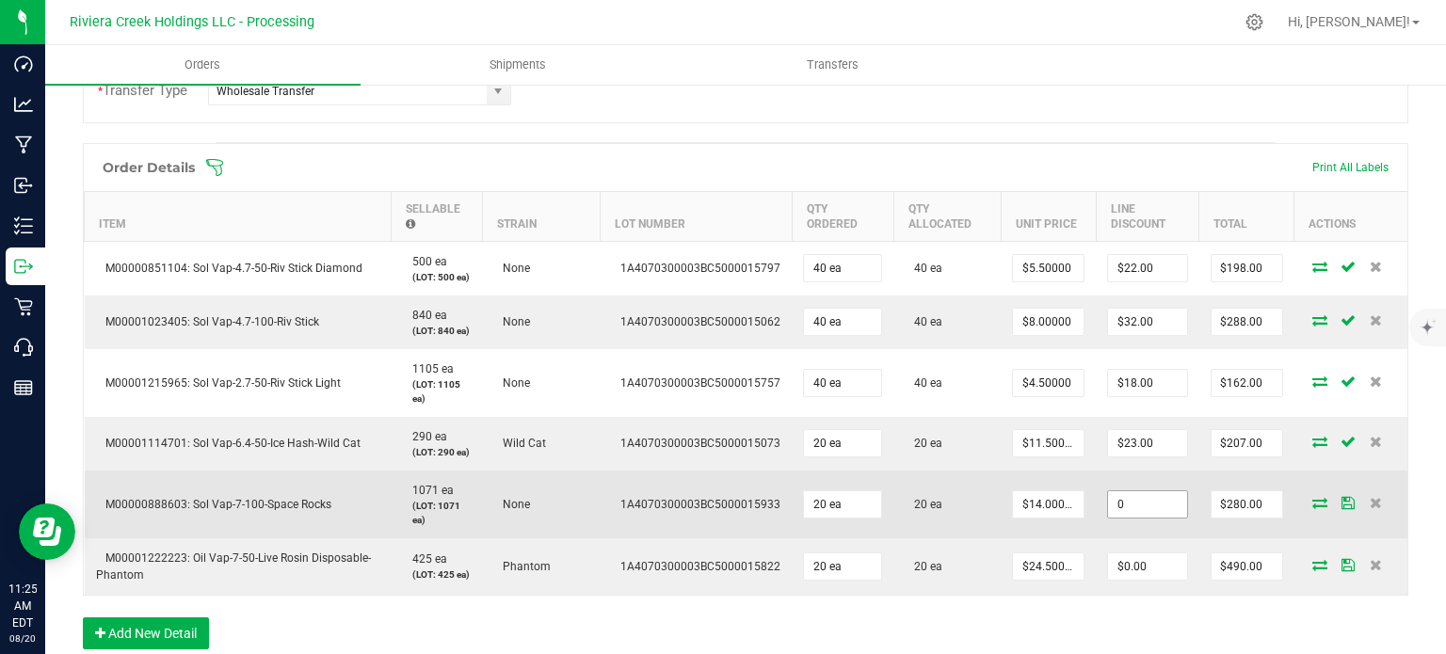
click at [1116, 500] on input "0" at bounding box center [1147, 504] width 78 height 26
type input "1"
type input "$28.00"
type input "252"
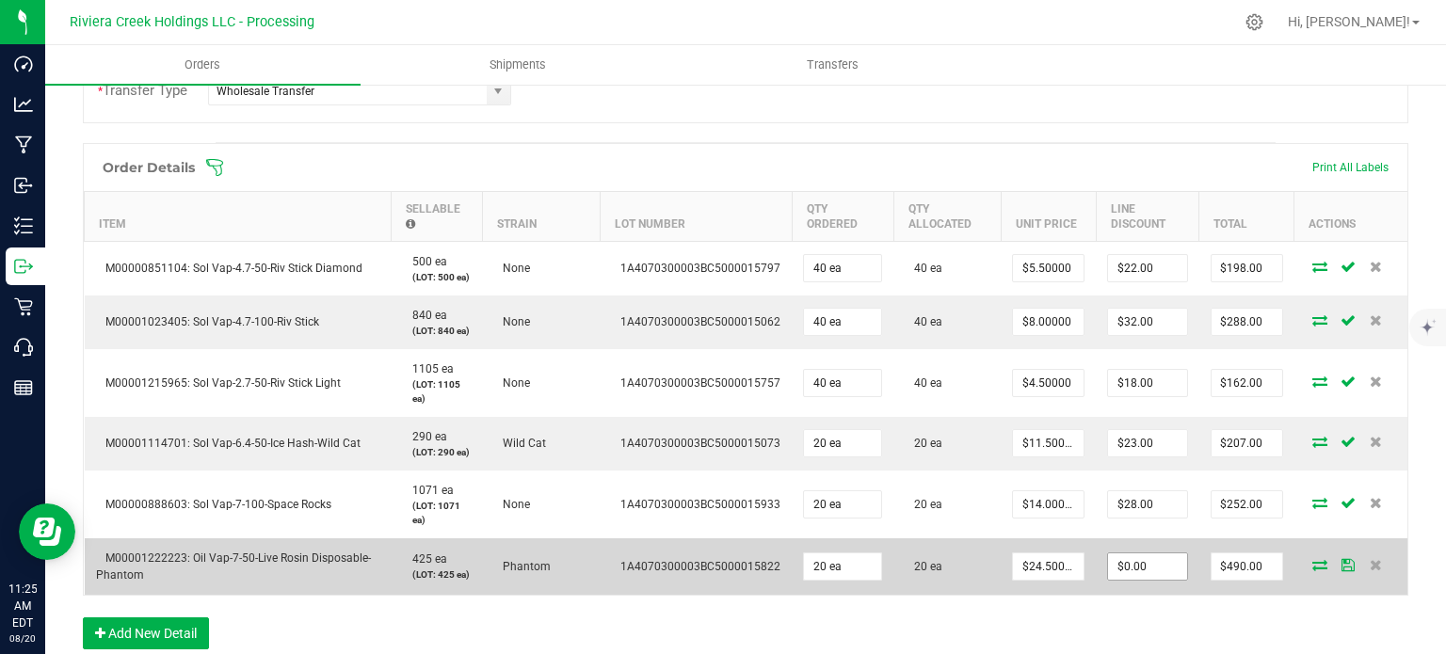
click at [1137, 565] on td "$0.00" at bounding box center [1147, 566] width 103 height 56
click at [1137, 562] on input "0" at bounding box center [1147, 566] width 78 height 26
type input "$49.00"
type input "441"
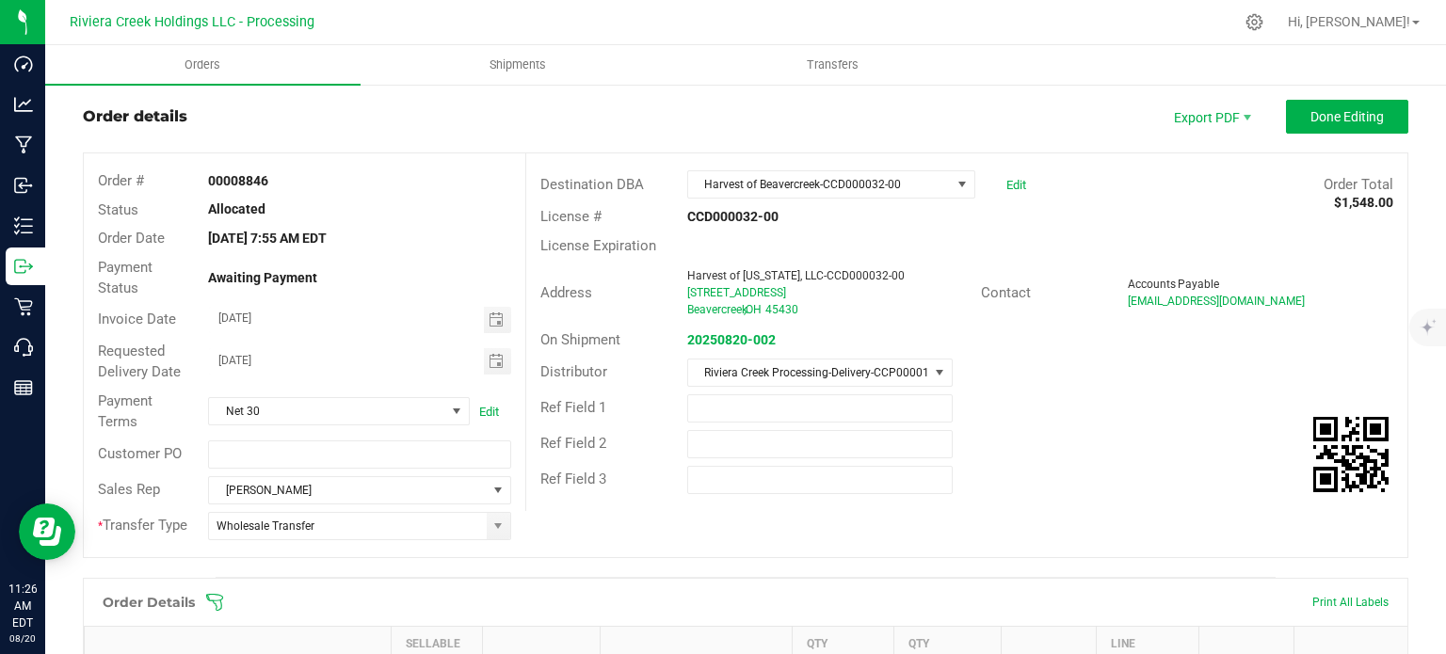
scroll to position [0, 0]
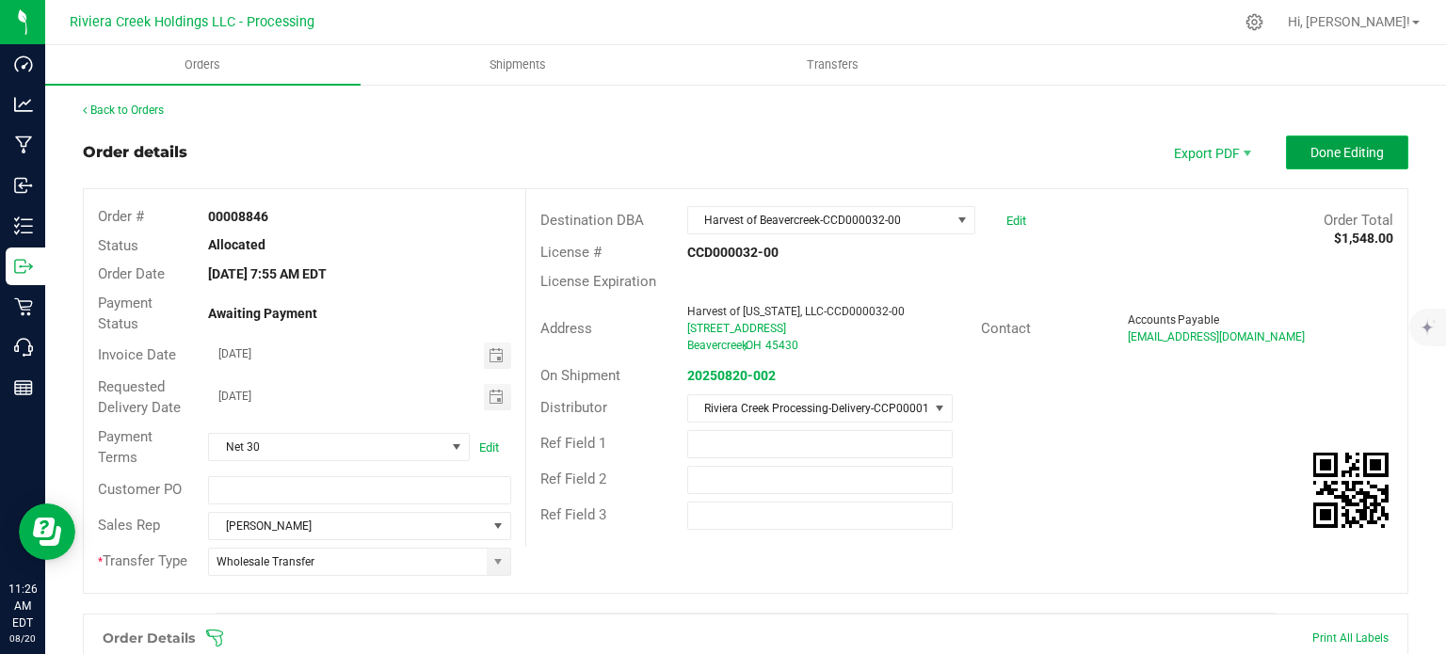
click at [1312, 153] on span "Done Editing" at bounding box center [1346, 152] width 73 height 15
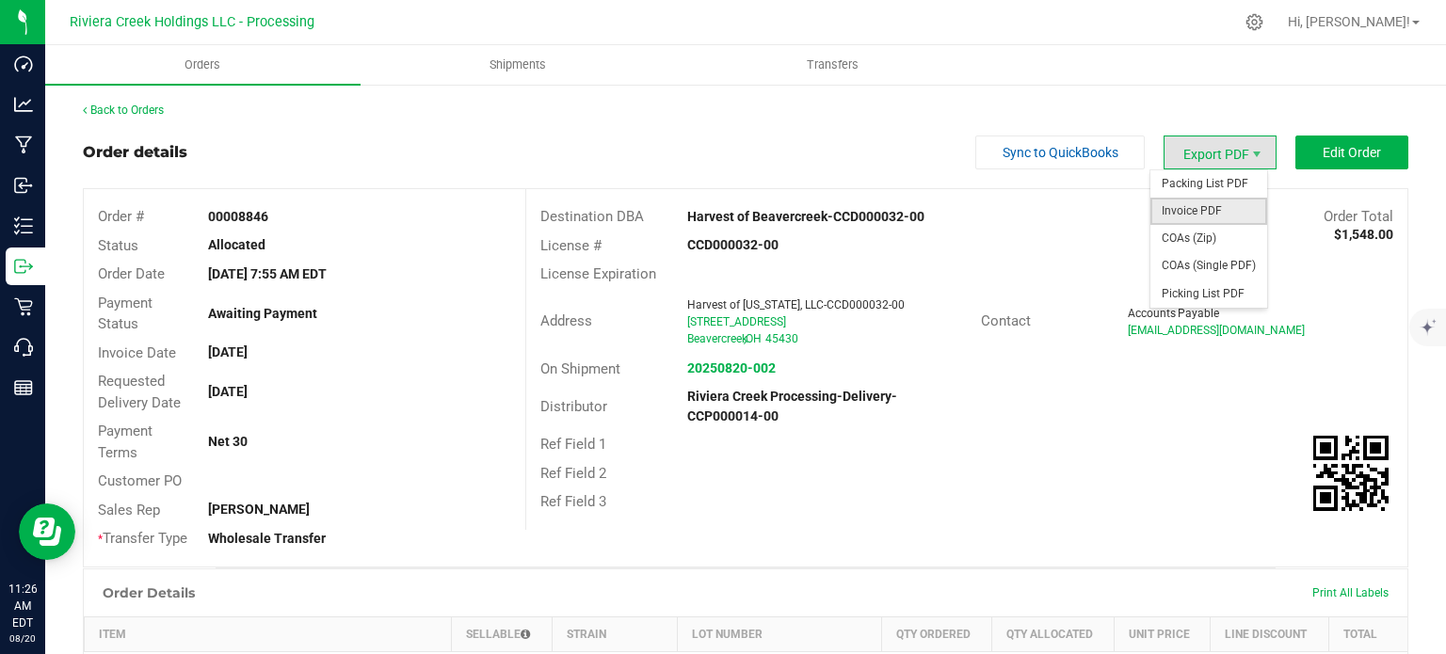
click at [1185, 217] on span "Invoice PDF" at bounding box center [1208, 211] width 117 height 27
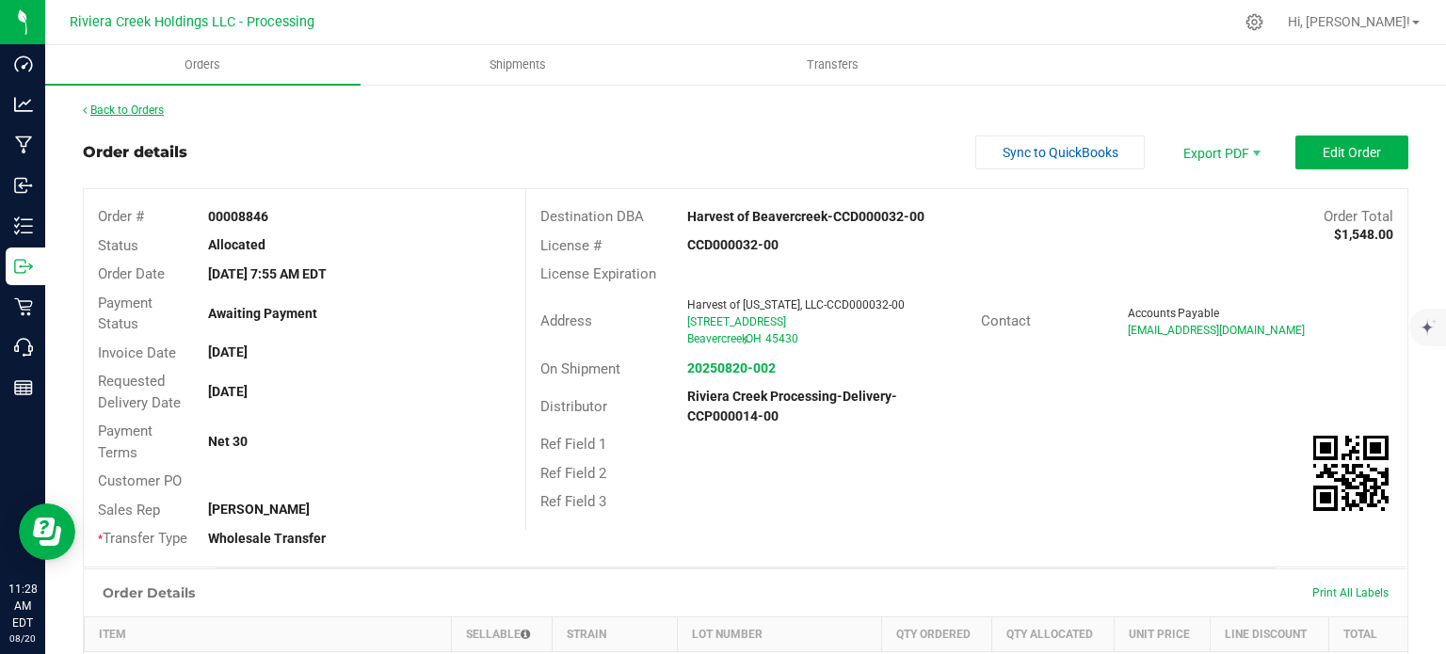
click at [152, 109] on link "Back to Orders" at bounding box center [123, 110] width 81 height 13
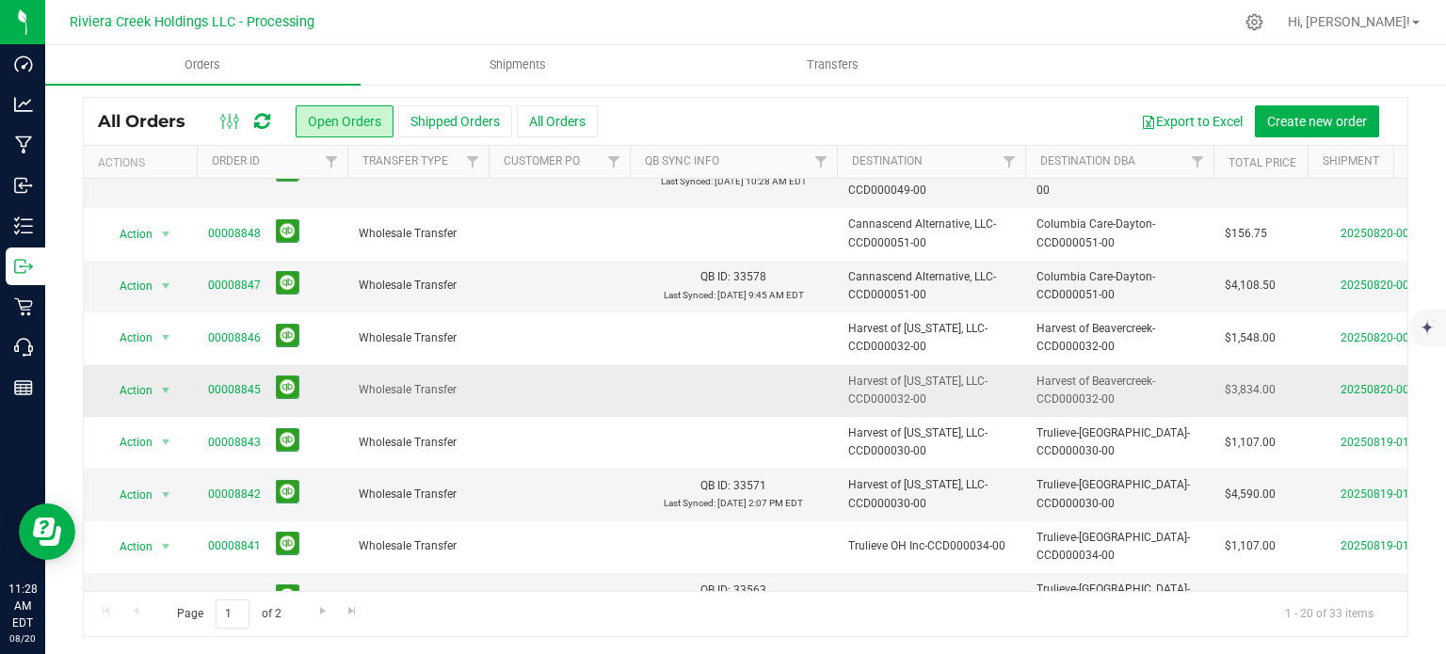
scroll to position [640, 0]
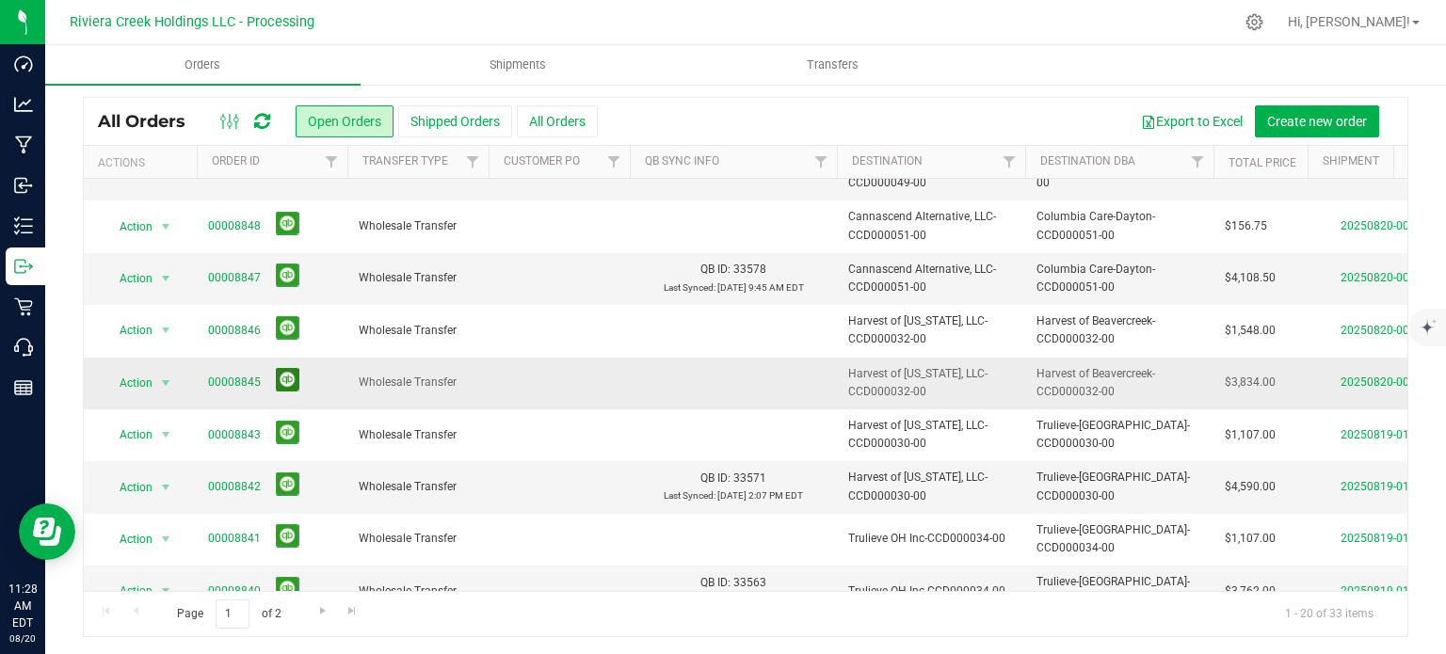
click at [283, 368] on button at bounding box center [288, 380] width 24 height 24
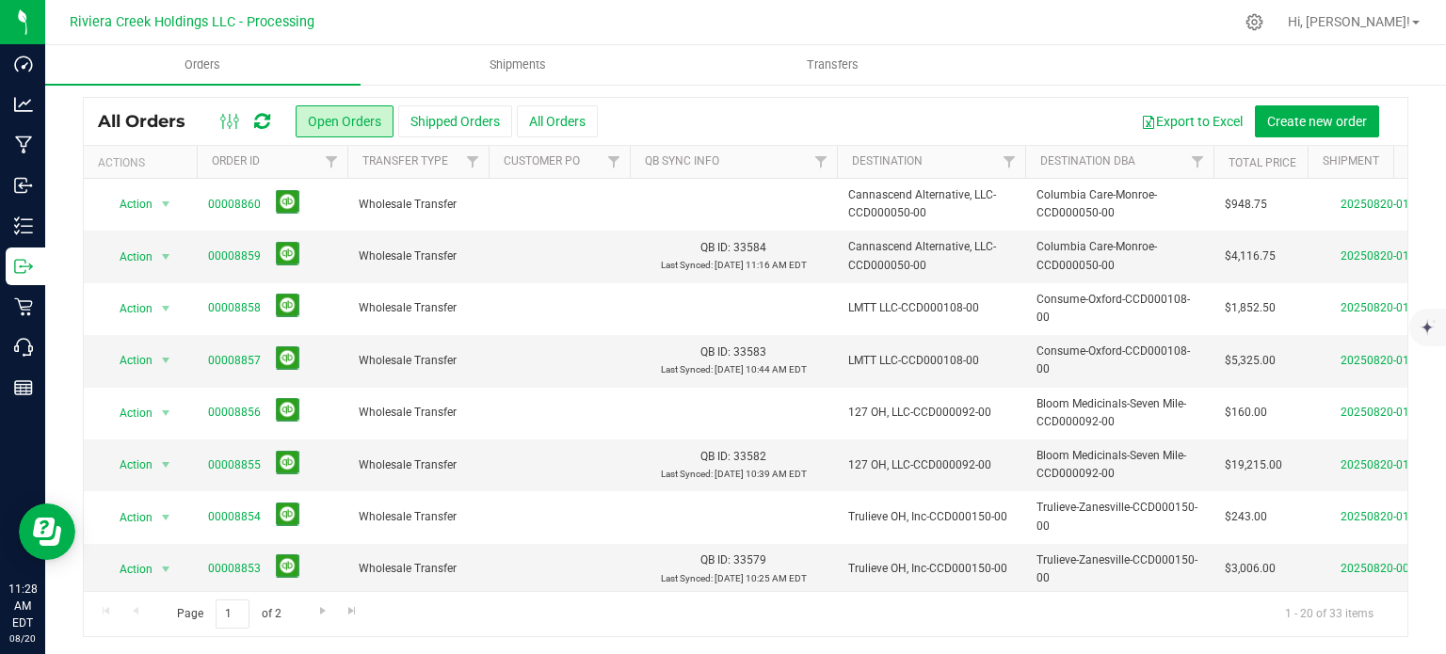
scroll to position [0, 0]
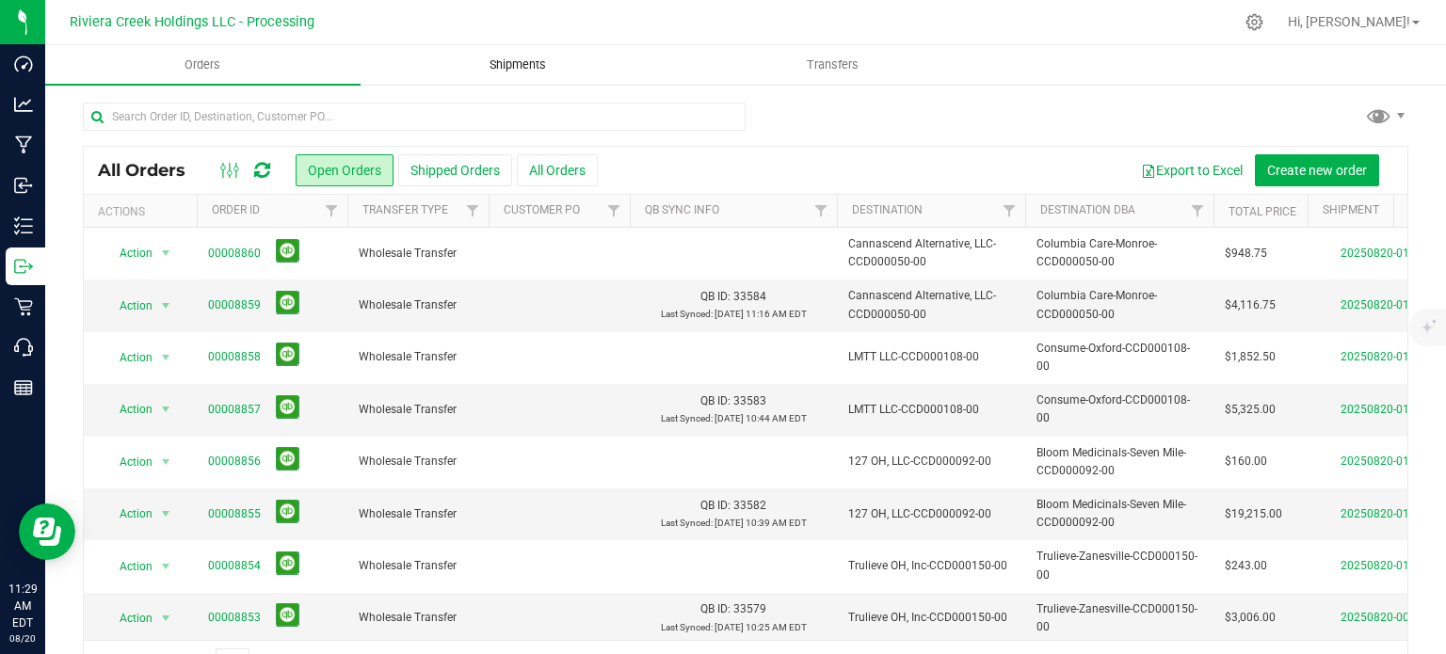
click at [504, 70] on span "Shipments" at bounding box center [517, 64] width 107 height 17
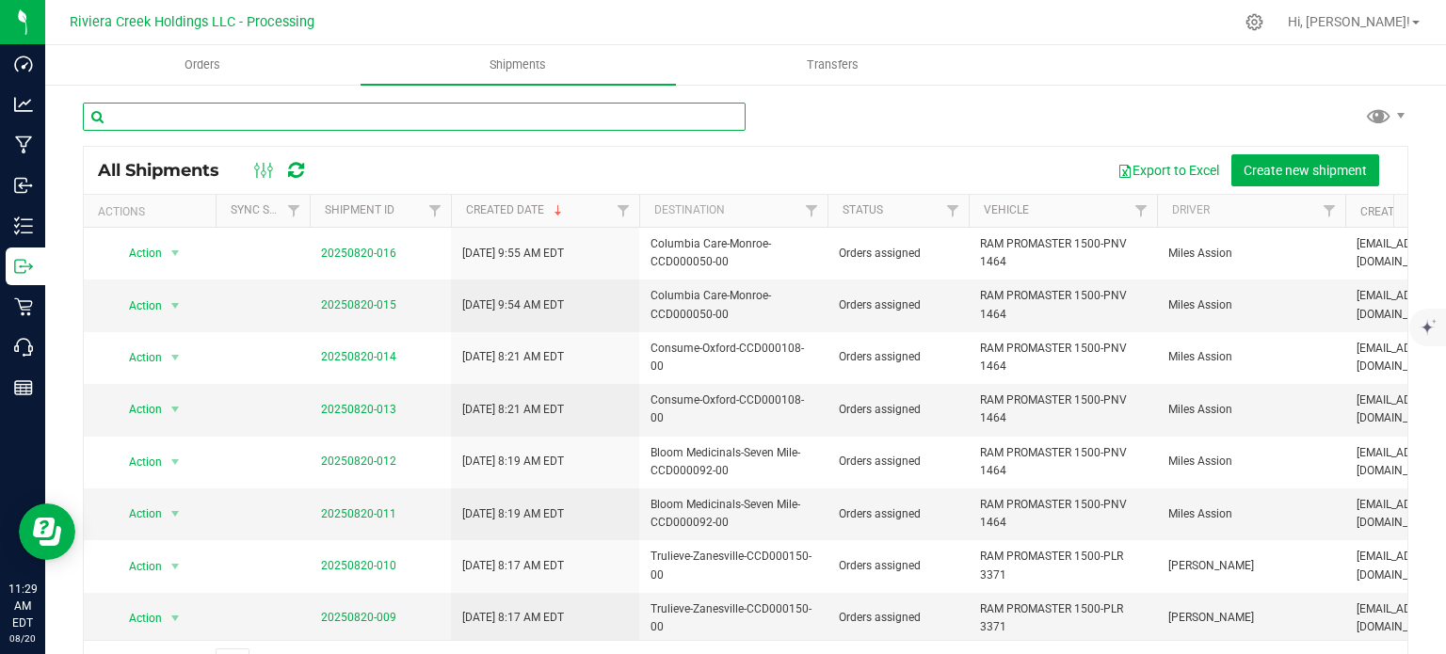
click at [159, 114] on input "text" at bounding box center [414, 117] width 663 height 28
paste input "CCD000142-00"
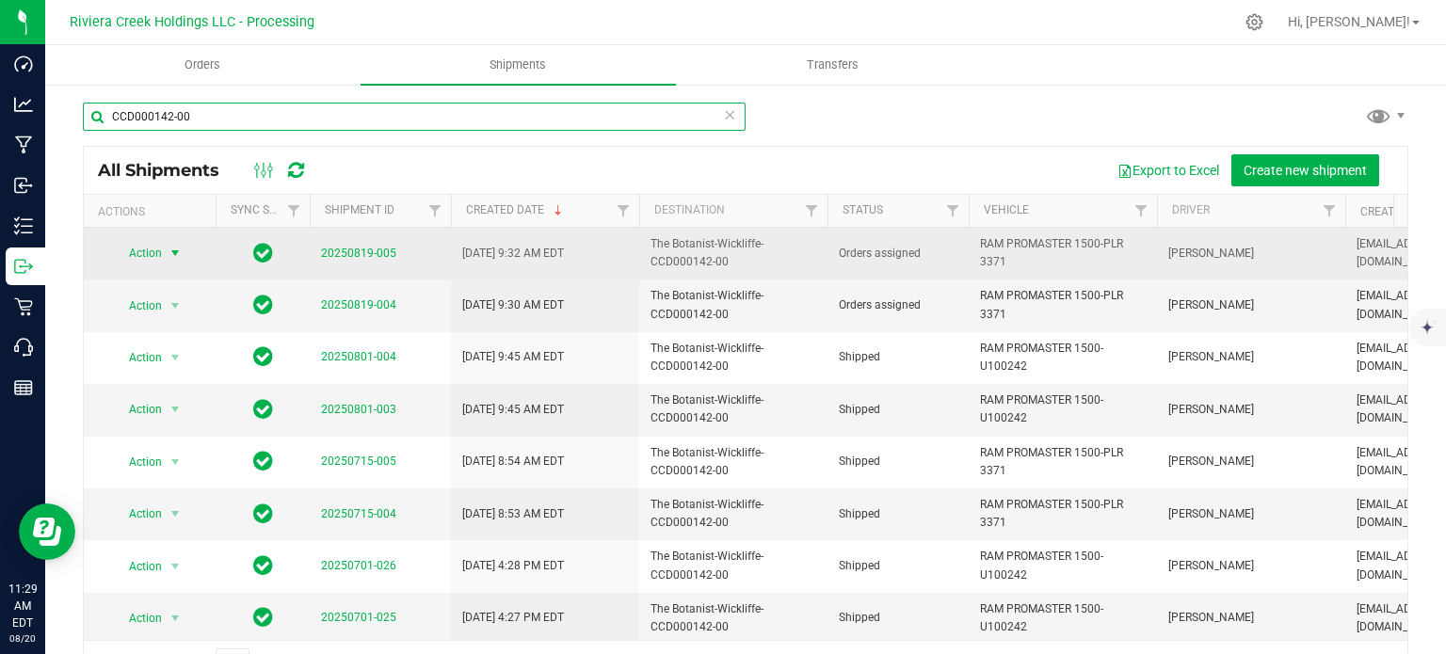
type input "CCD000142-00"
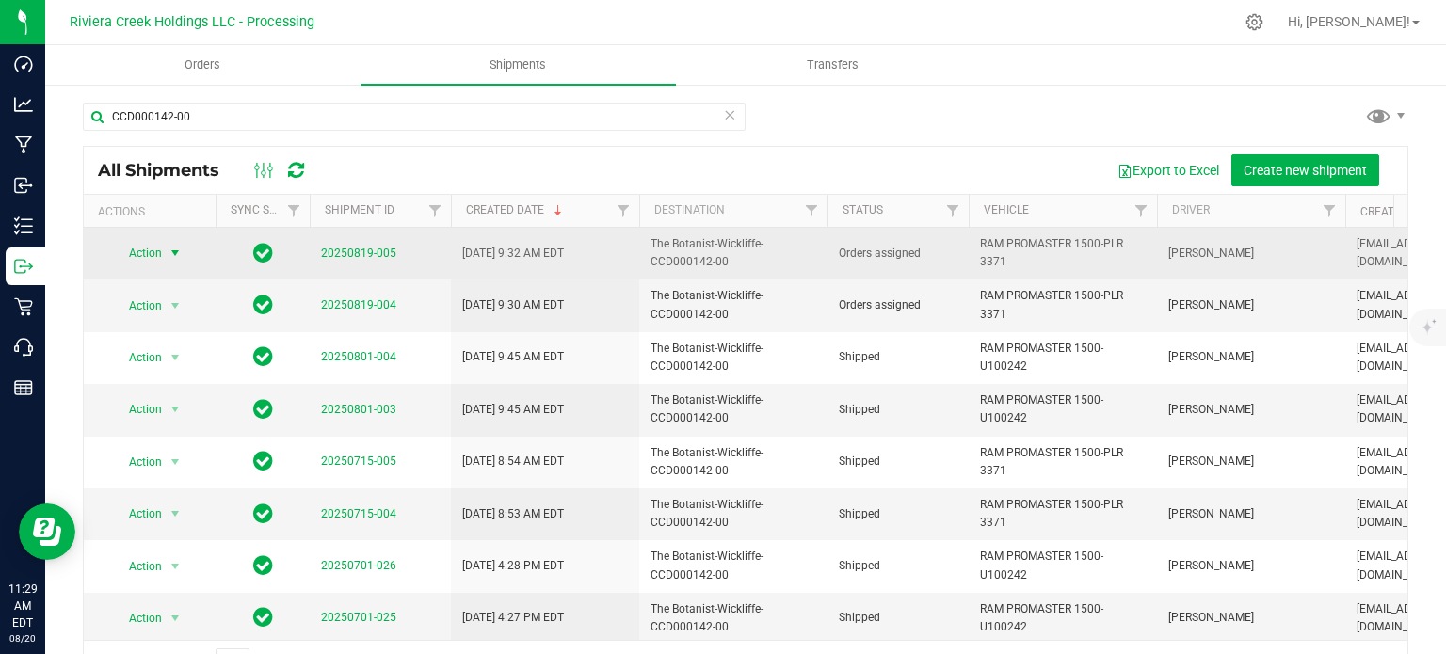
click at [162, 251] on span "Action" at bounding box center [137, 253] width 51 height 26
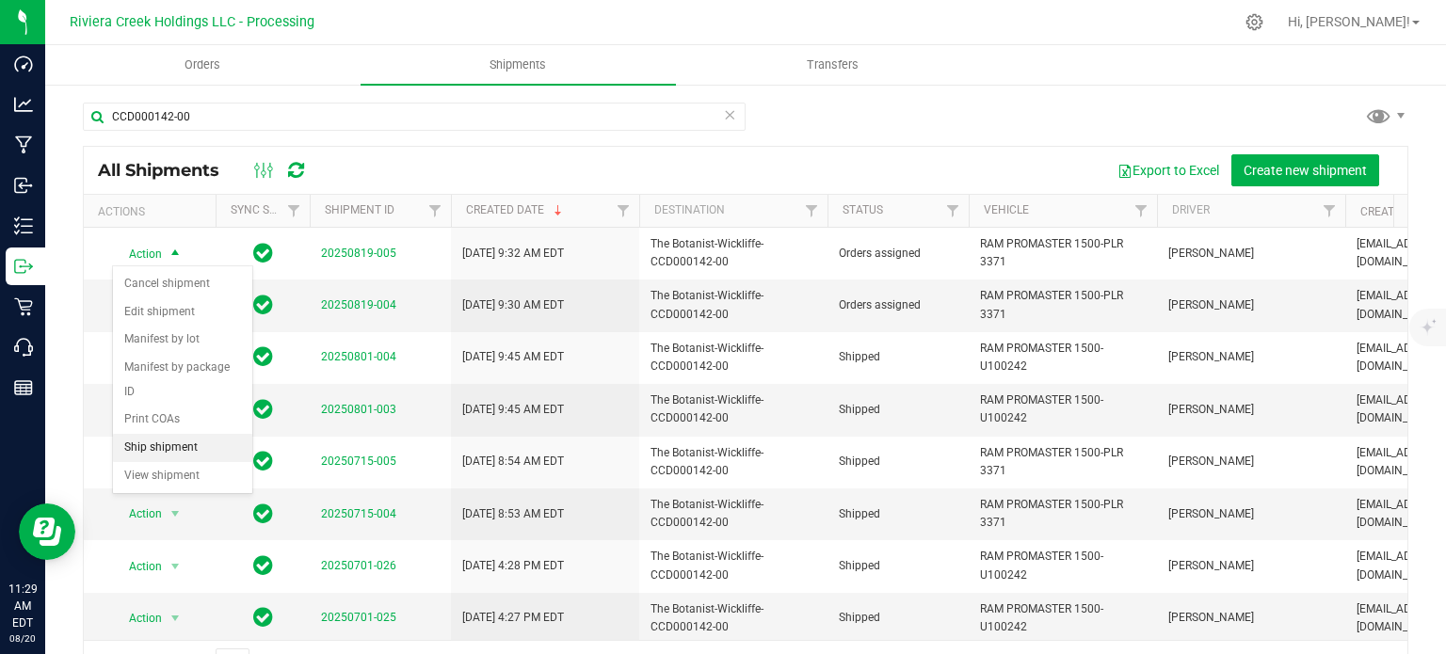
click at [150, 434] on li "Ship shipment" at bounding box center [182, 448] width 139 height 28
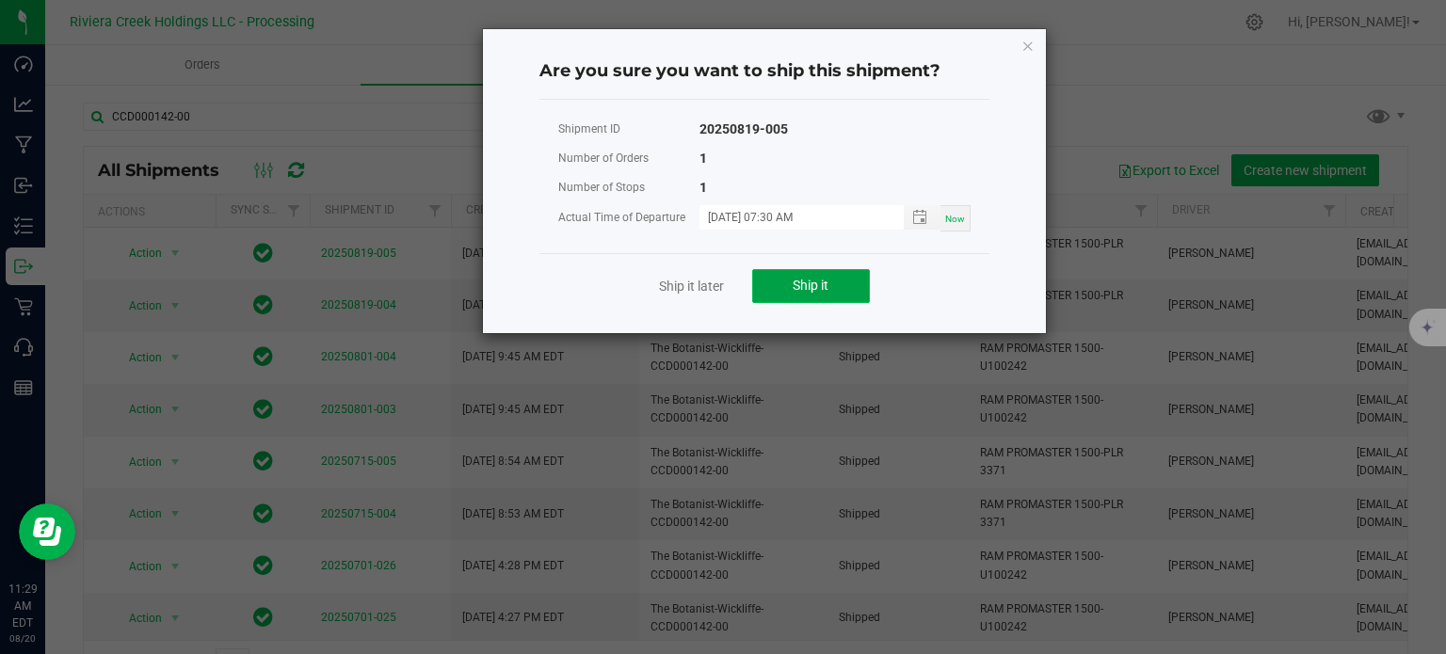
click at [790, 285] on button "Ship it" at bounding box center [811, 286] width 118 height 34
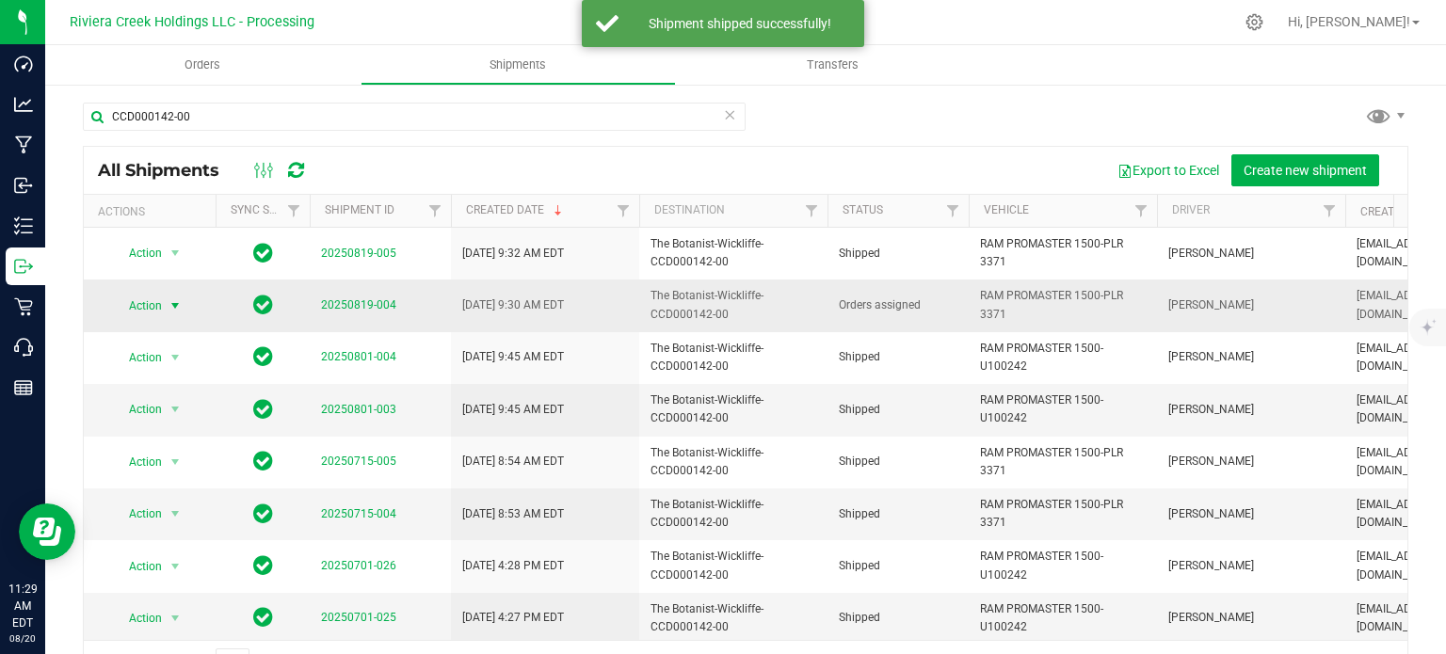
click at [158, 303] on span "Action" at bounding box center [137, 306] width 51 height 26
click at [184, 486] on li "Ship shipment" at bounding box center [182, 500] width 139 height 28
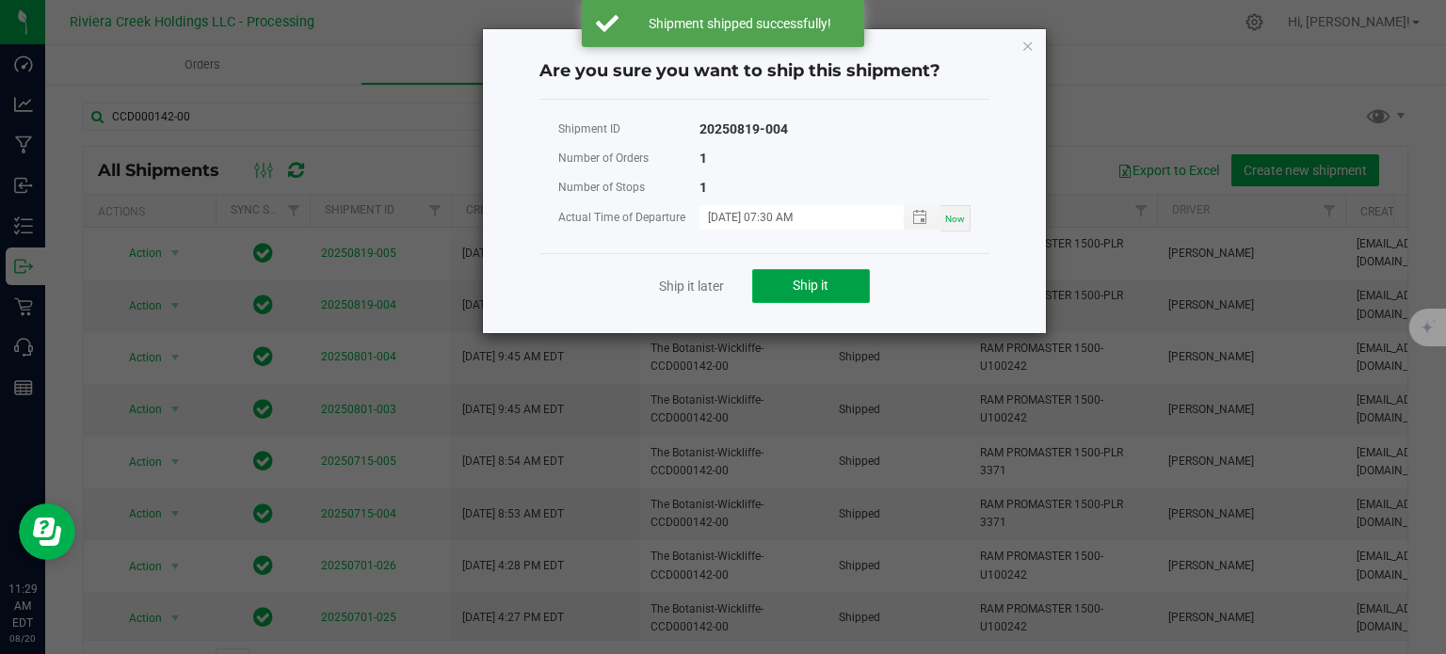
click at [782, 284] on button "Ship it" at bounding box center [811, 286] width 118 height 34
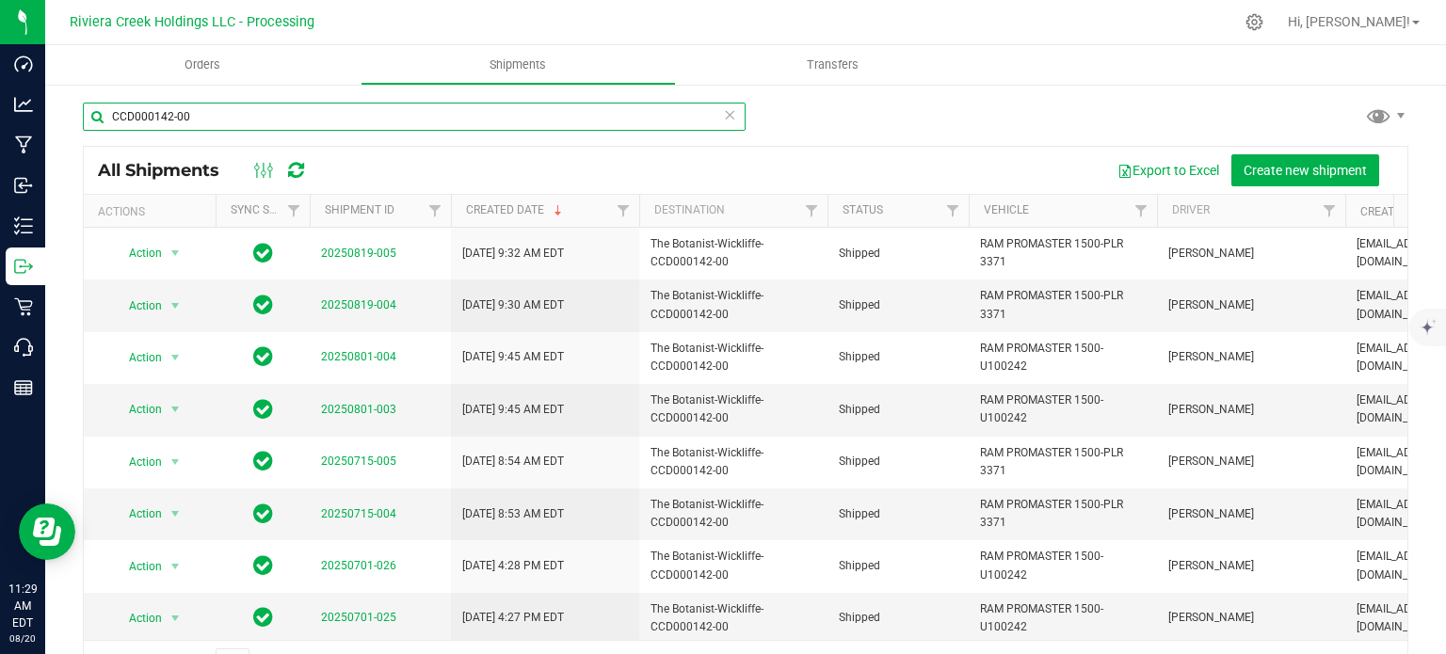
drag, startPoint x: 204, startPoint y: 119, endPoint x: 98, endPoint y: 116, distance: 106.4
click at [99, 116] on input "CCD000142-00" at bounding box center [414, 117] width 663 height 28
paste input "32-00"
type input "CCD000132-00"
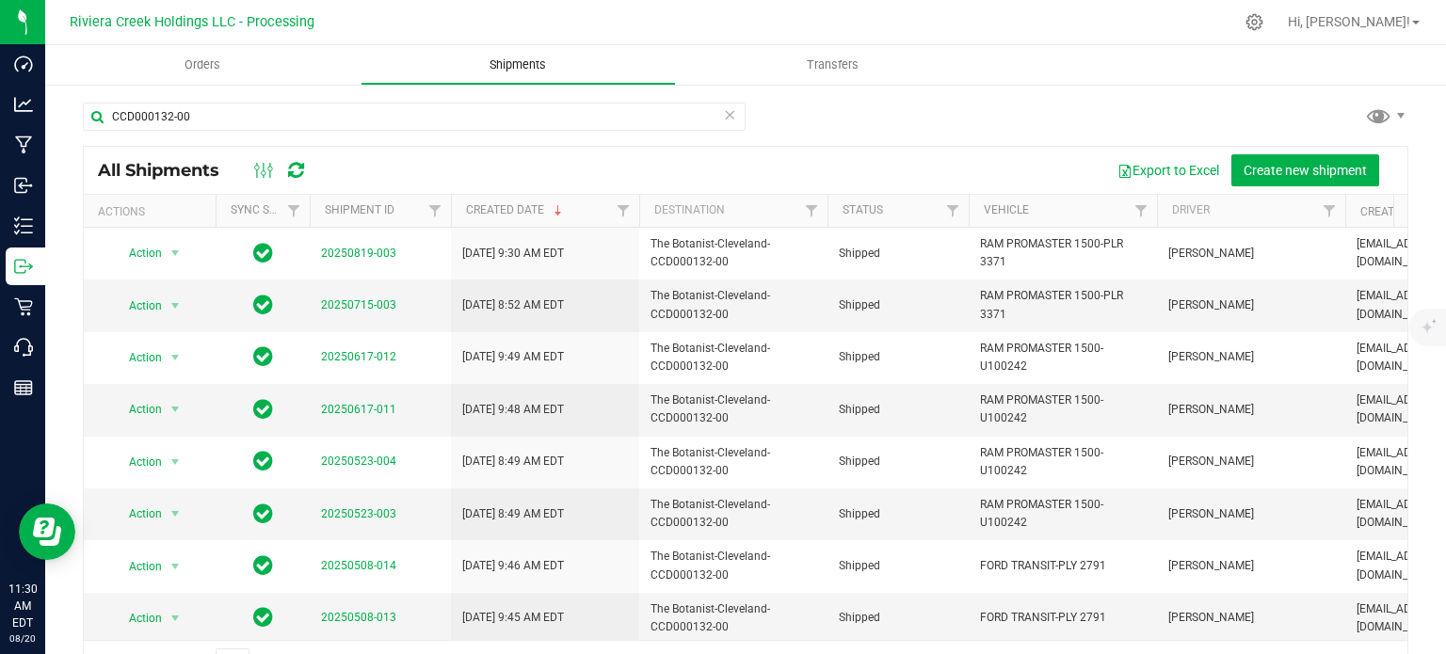
click at [527, 62] on span "Shipments" at bounding box center [517, 64] width 107 height 17
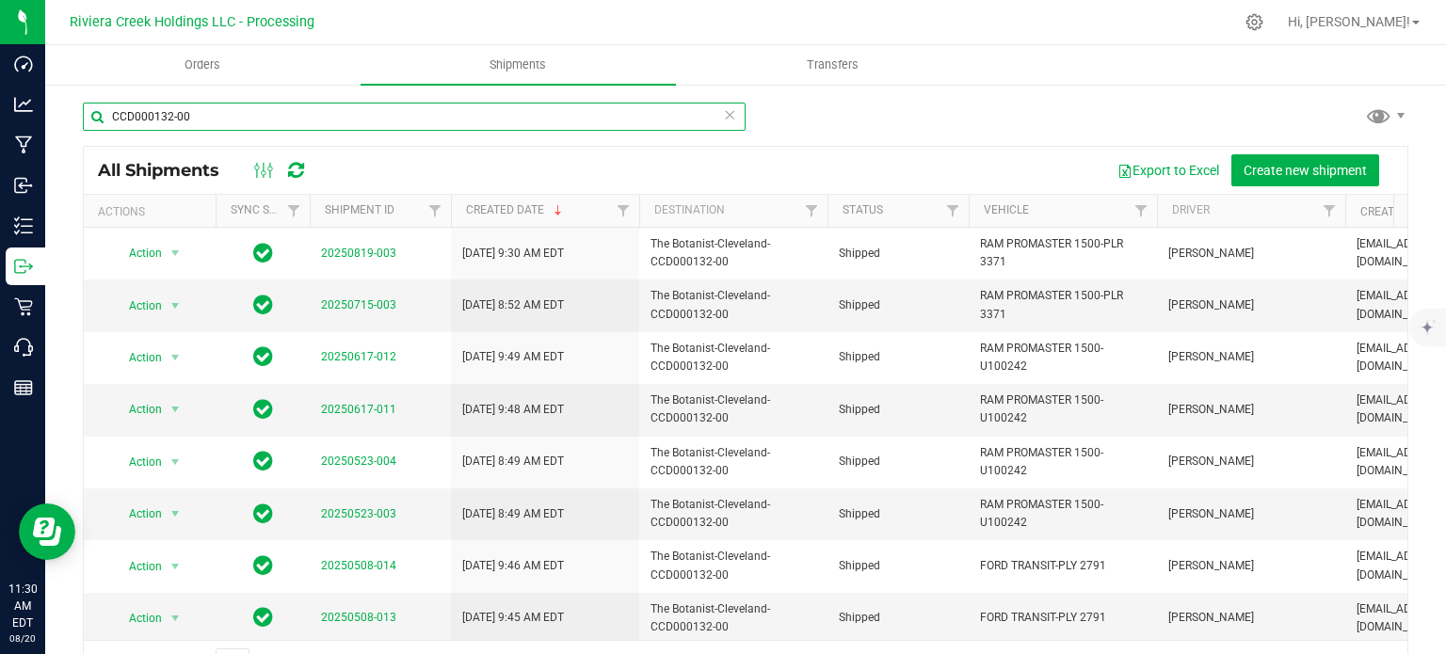
drag, startPoint x: 218, startPoint y: 114, endPoint x: 101, endPoint y: 110, distance: 117.7
click at [101, 110] on input "CCD000132-00" at bounding box center [414, 117] width 663 height 28
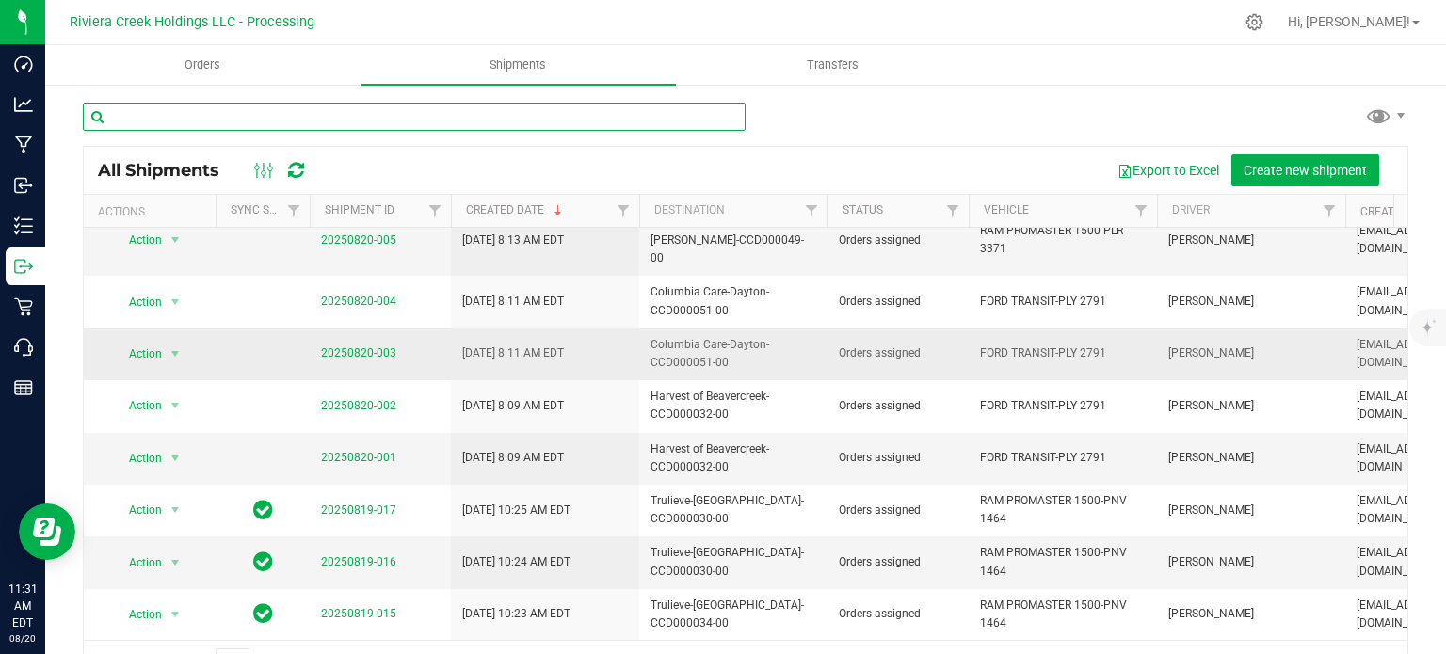
scroll to position [640, 0]
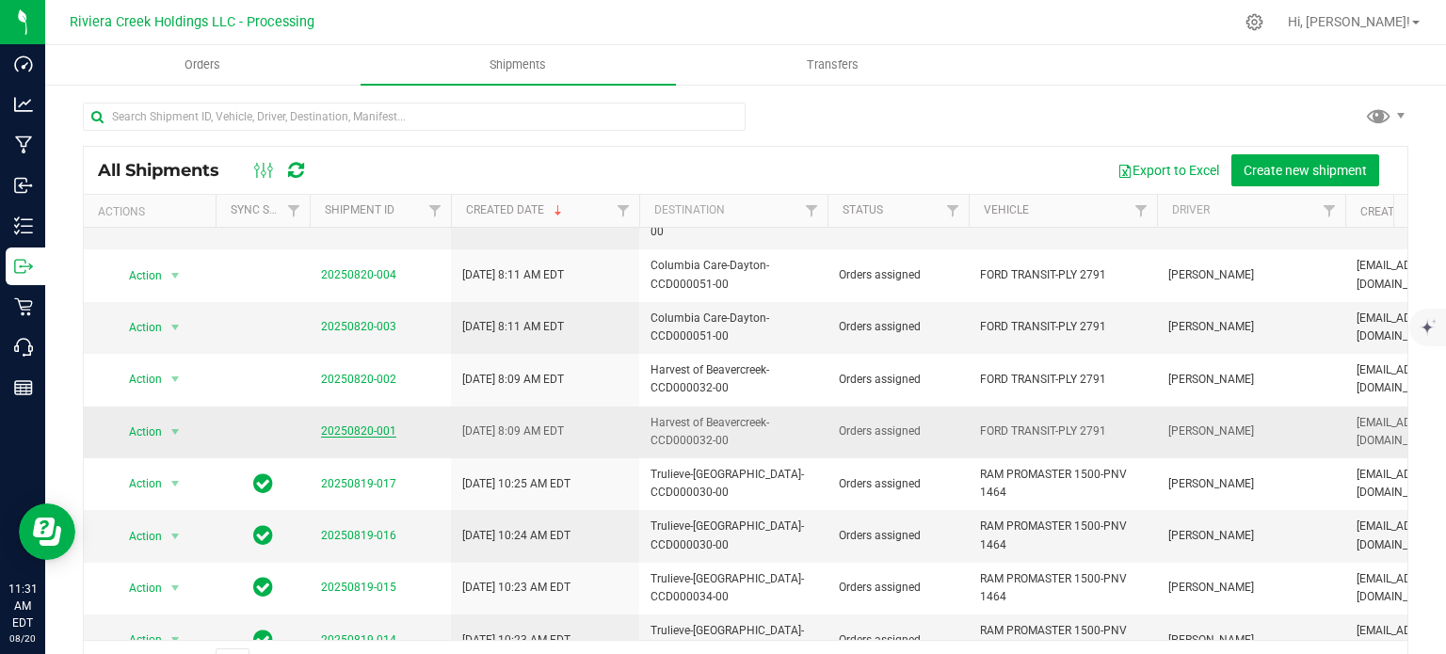
click at [373, 424] on link "20250820-001" at bounding box center [358, 430] width 75 height 13
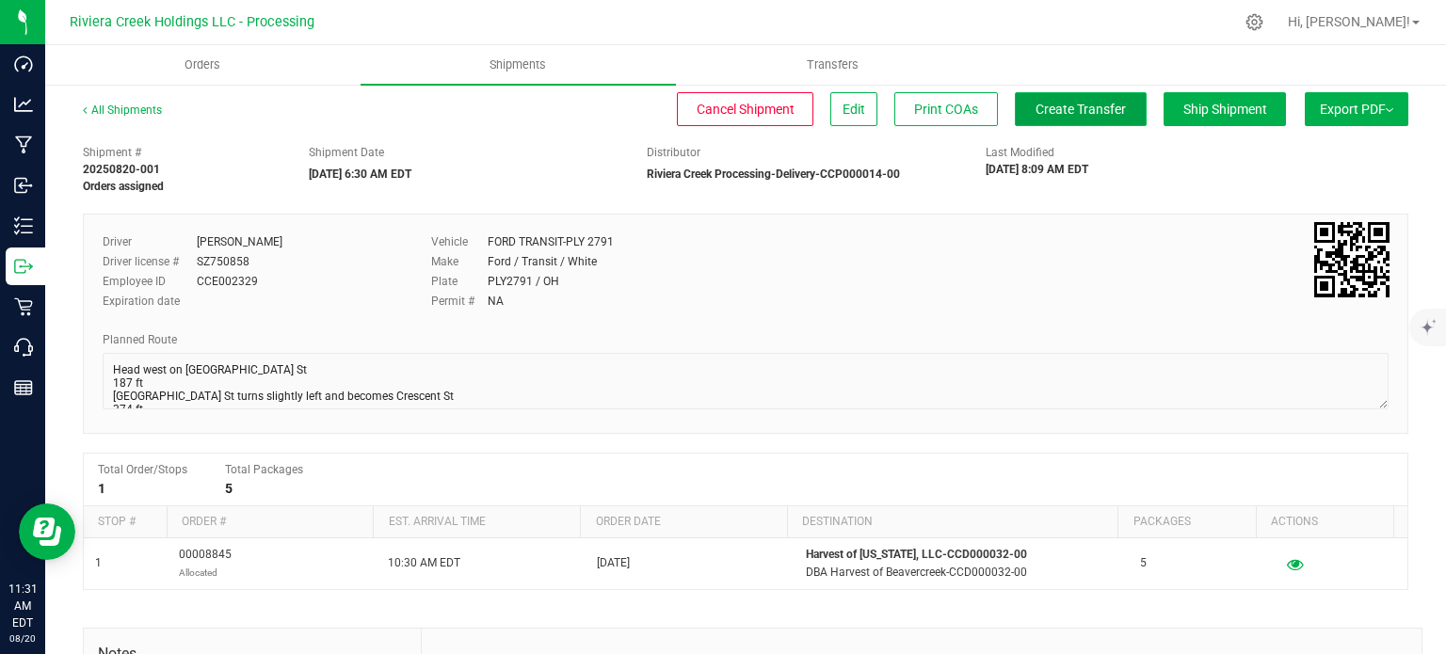
click at [1058, 115] on span "Create Transfer" at bounding box center [1080, 109] width 90 height 15
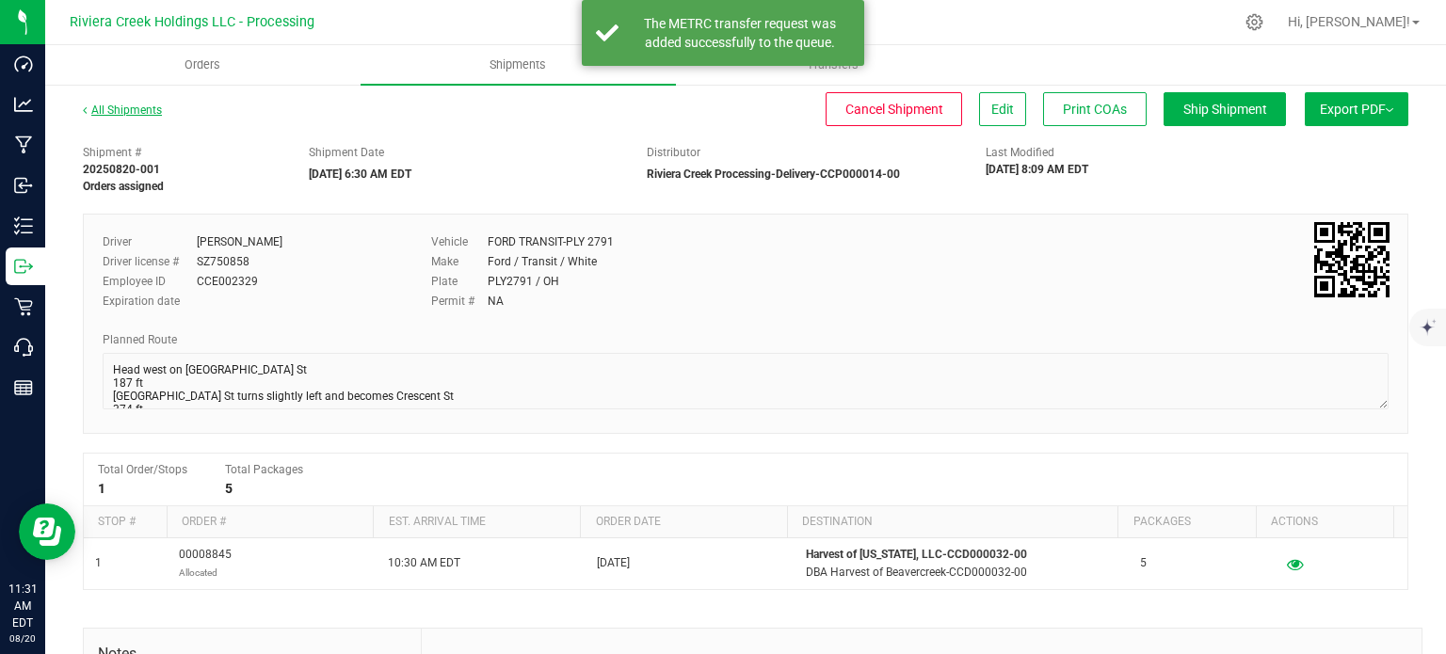
click at [134, 111] on link "All Shipments" at bounding box center [122, 110] width 79 height 13
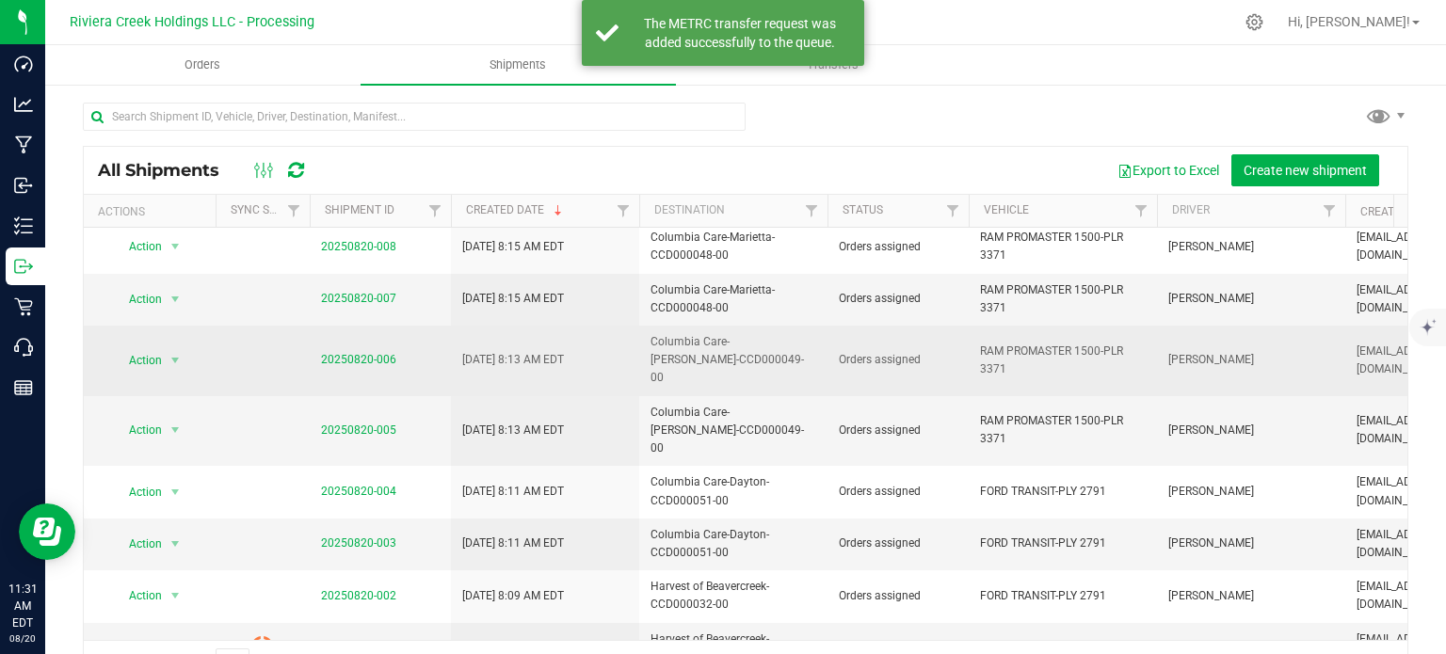
scroll to position [471, 0]
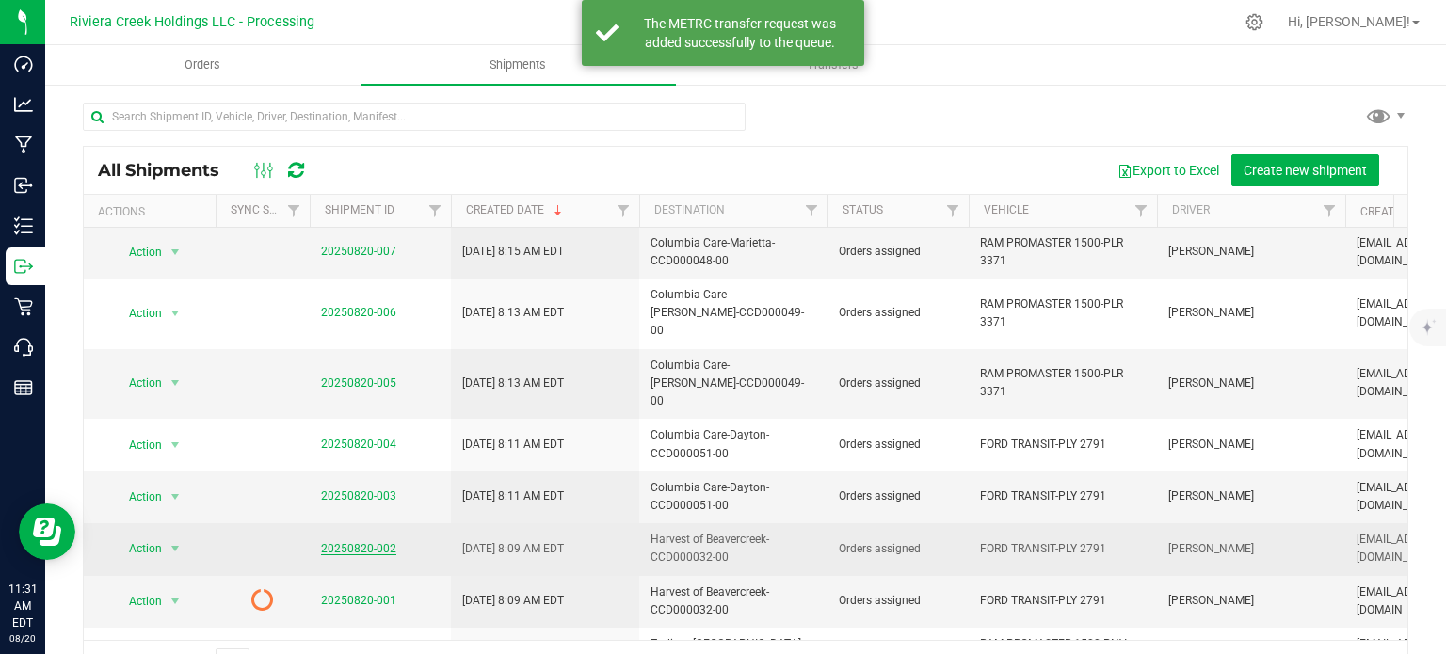
click at [331, 542] on link "20250820-002" at bounding box center [358, 548] width 75 height 13
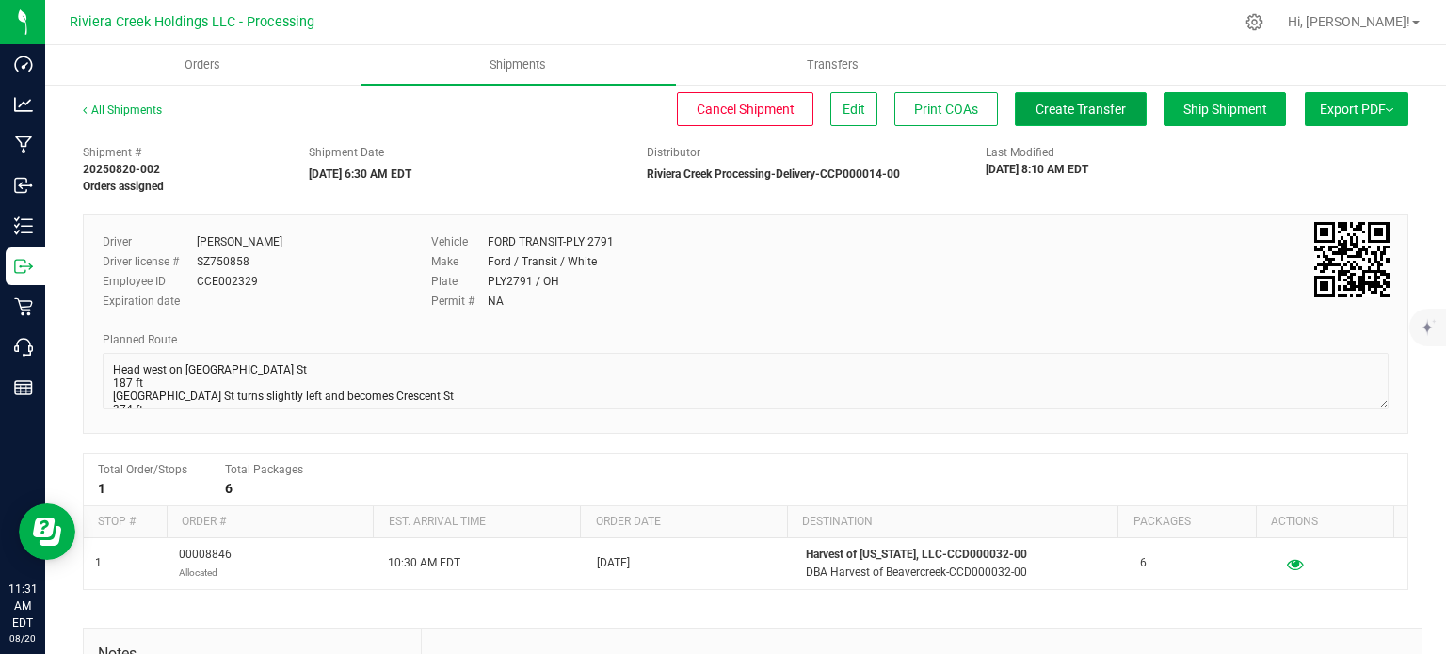
click at [1041, 110] on span "Create Transfer" at bounding box center [1080, 109] width 90 height 15
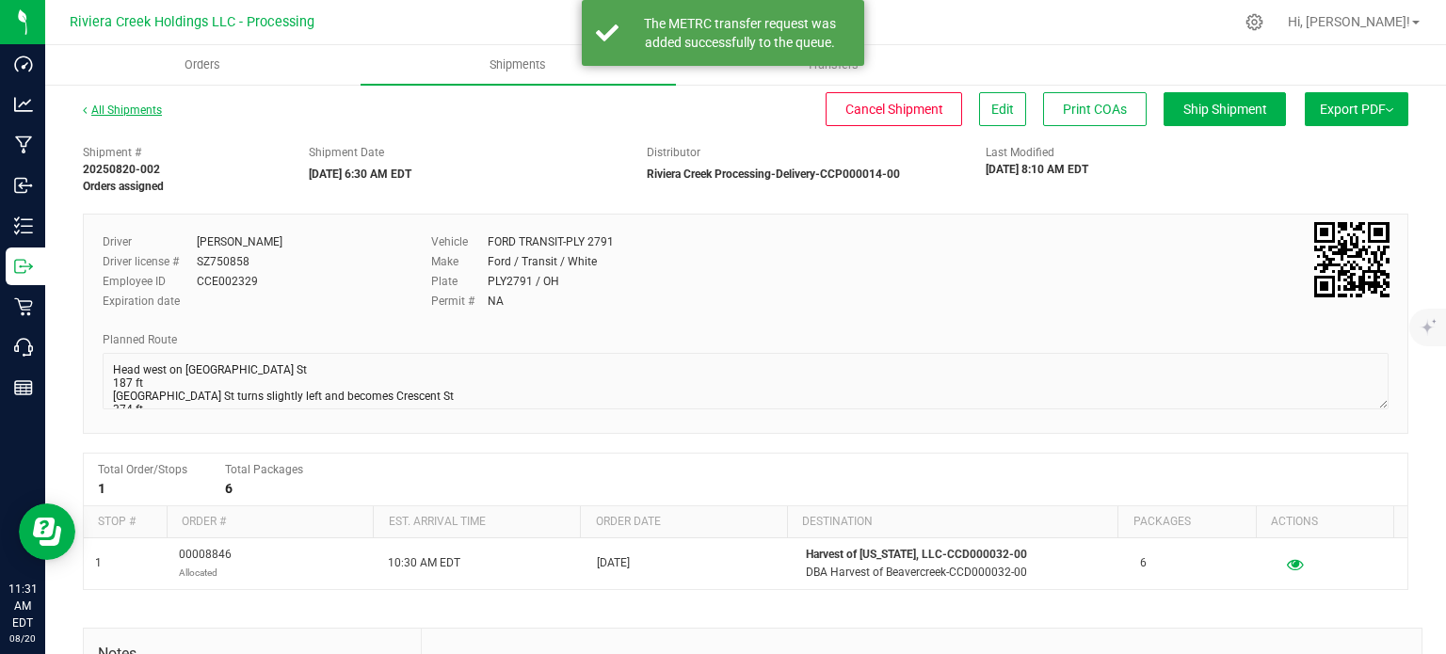
click at [146, 109] on link "All Shipments" at bounding box center [122, 110] width 79 height 13
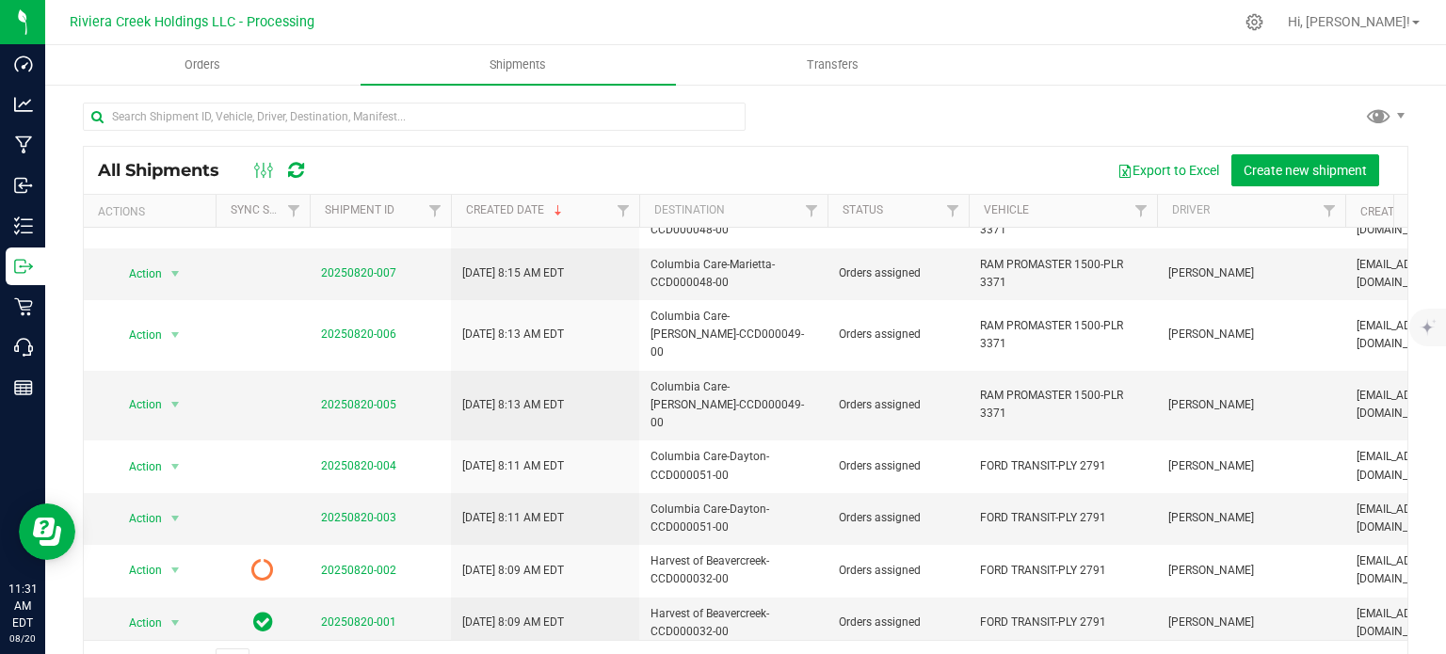
scroll to position [471, 0]
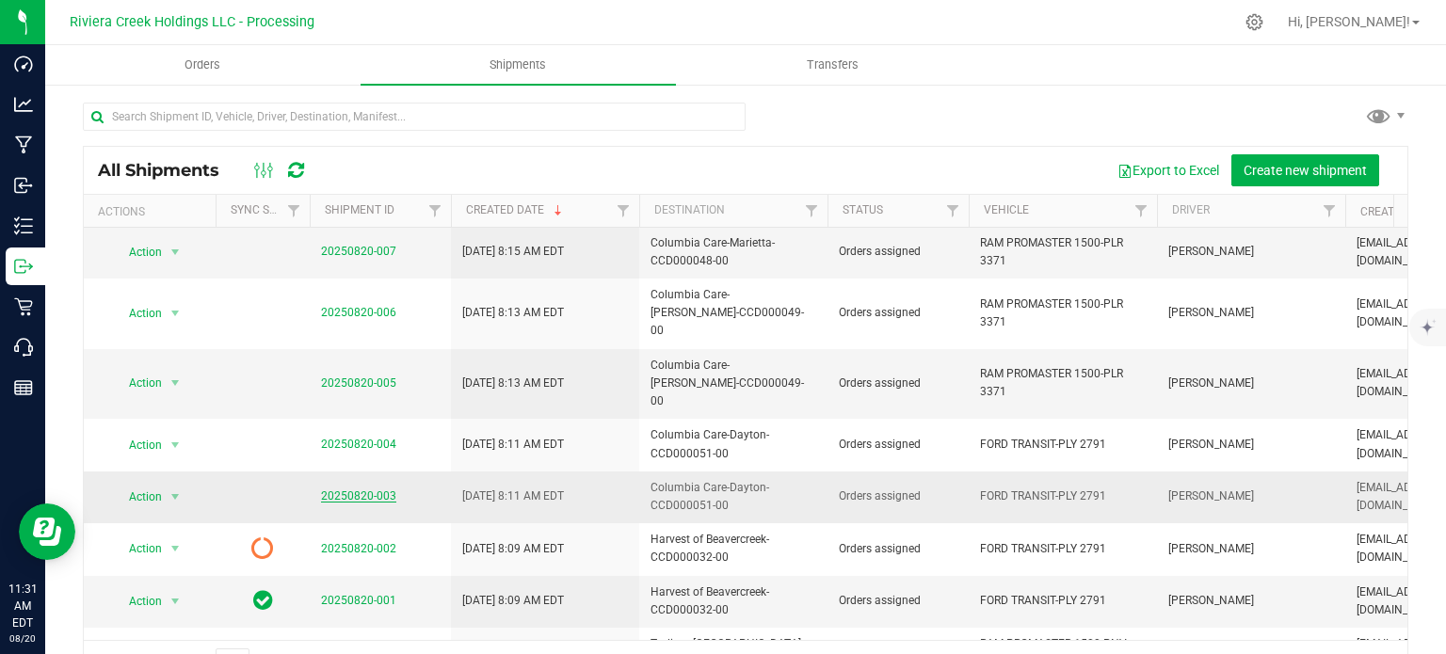
click at [368, 489] on link "20250820-003" at bounding box center [358, 495] width 75 height 13
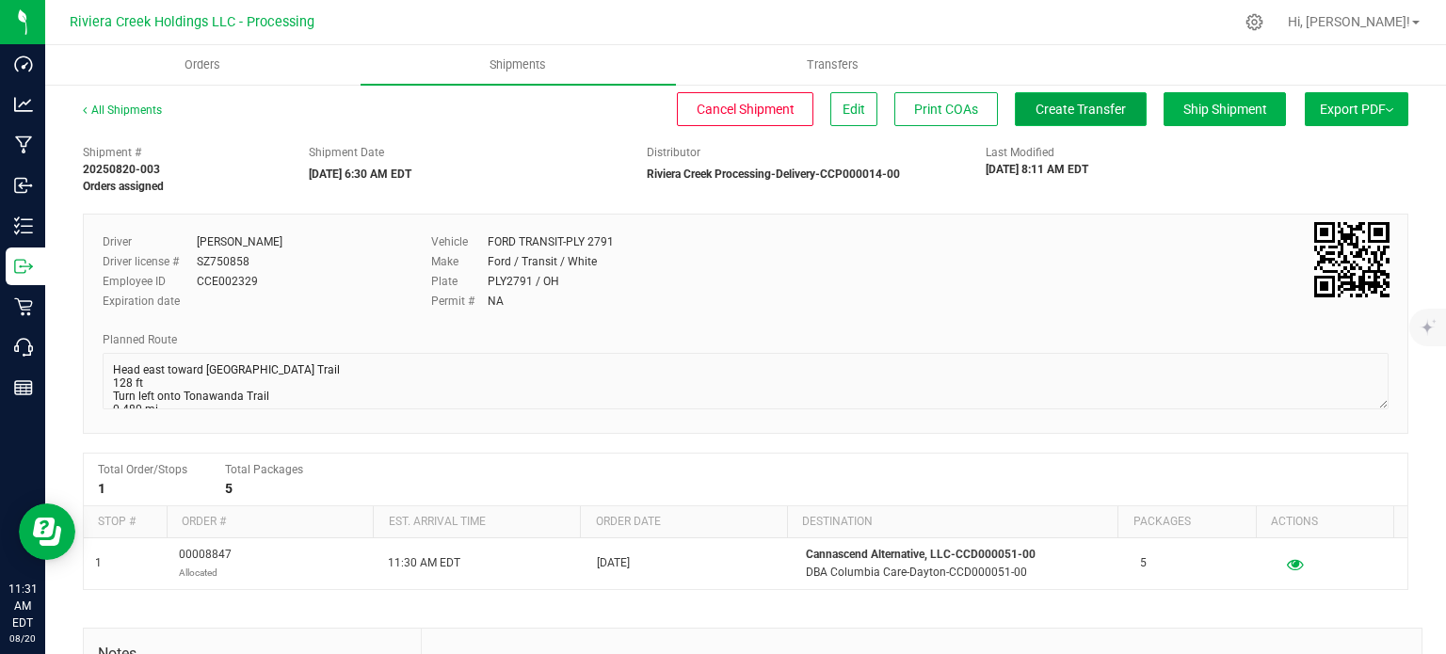
click at [1073, 110] on span "Create Transfer" at bounding box center [1080, 109] width 90 height 15
click at [109, 108] on link "All Shipments" at bounding box center [122, 110] width 79 height 13
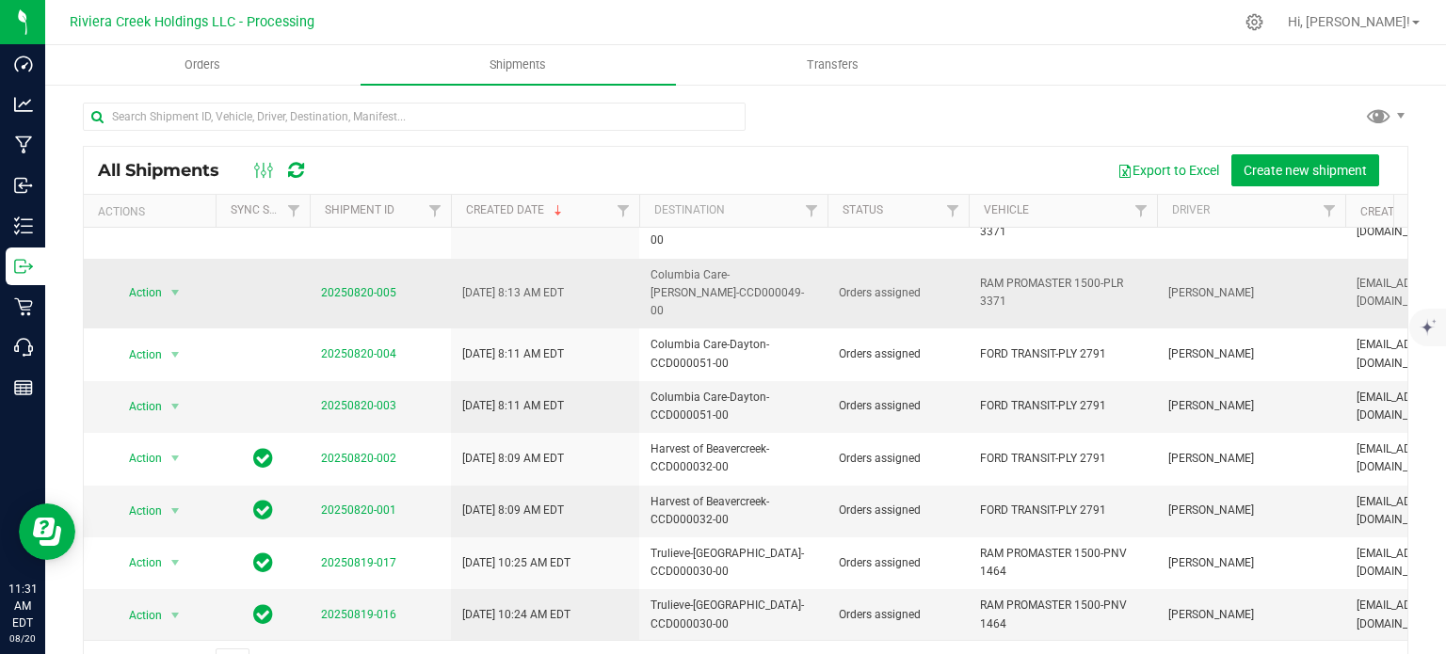
scroll to position [565, 0]
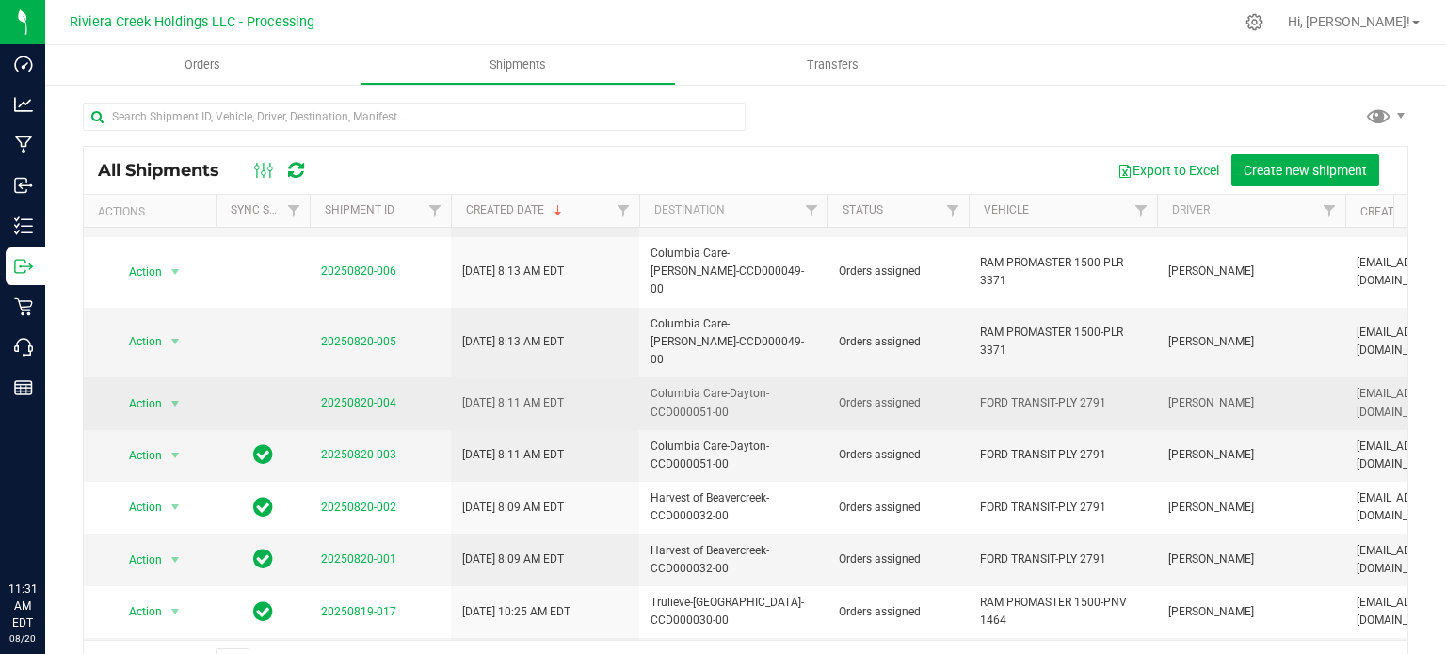
scroll to position [452, 0]
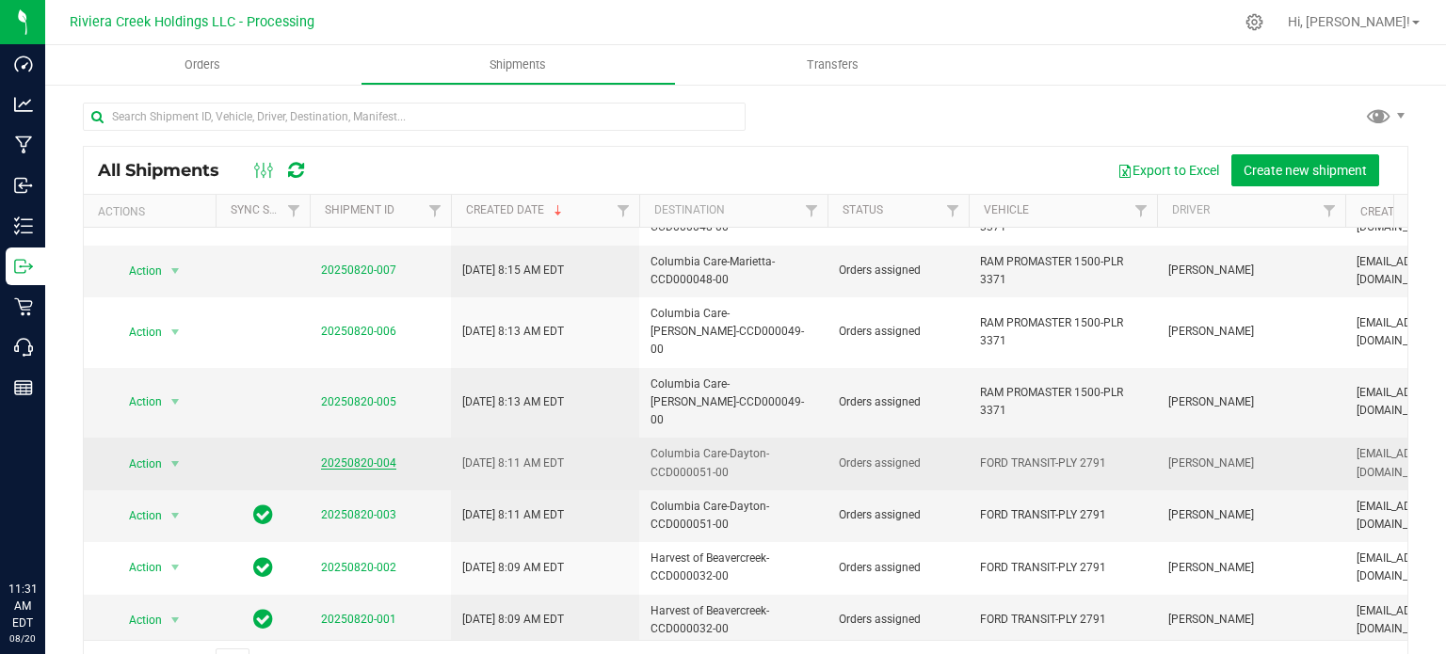
click at [338, 456] on link "20250820-004" at bounding box center [358, 462] width 75 height 13
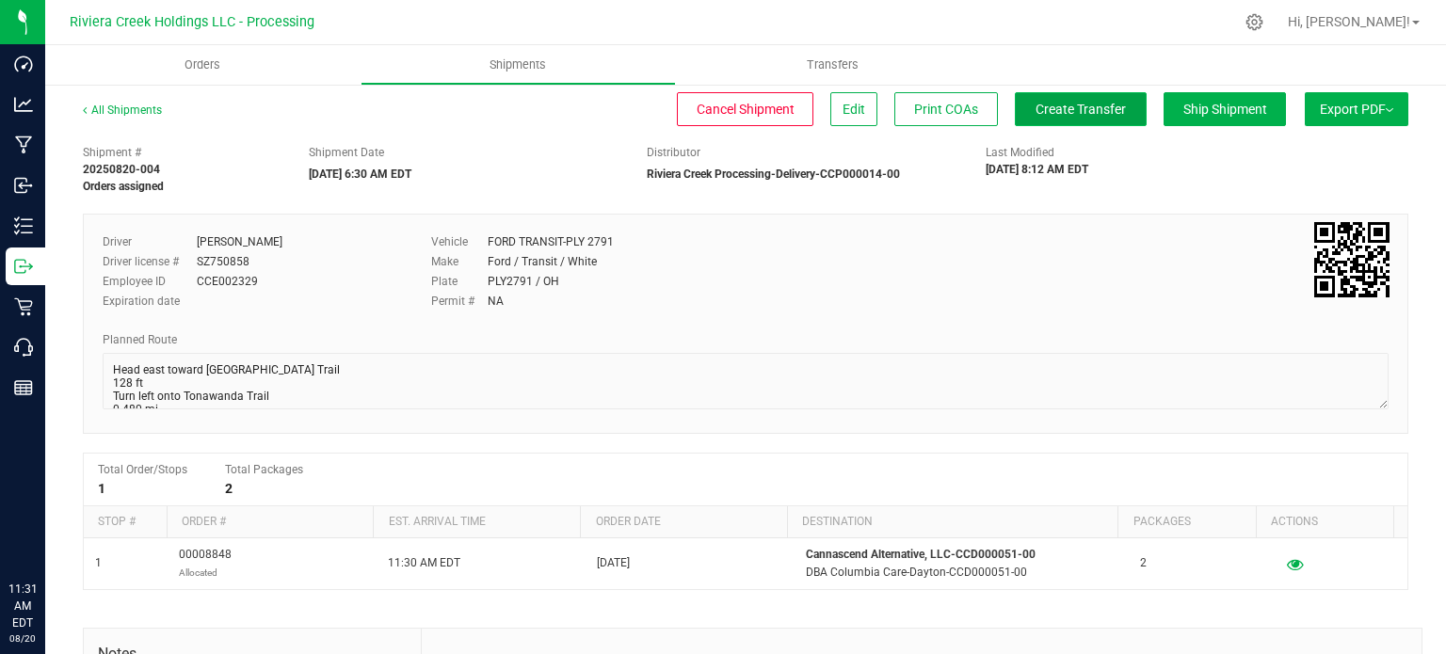
click at [1035, 111] on span "Create Transfer" at bounding box center [1080, 109] width 90 height 15
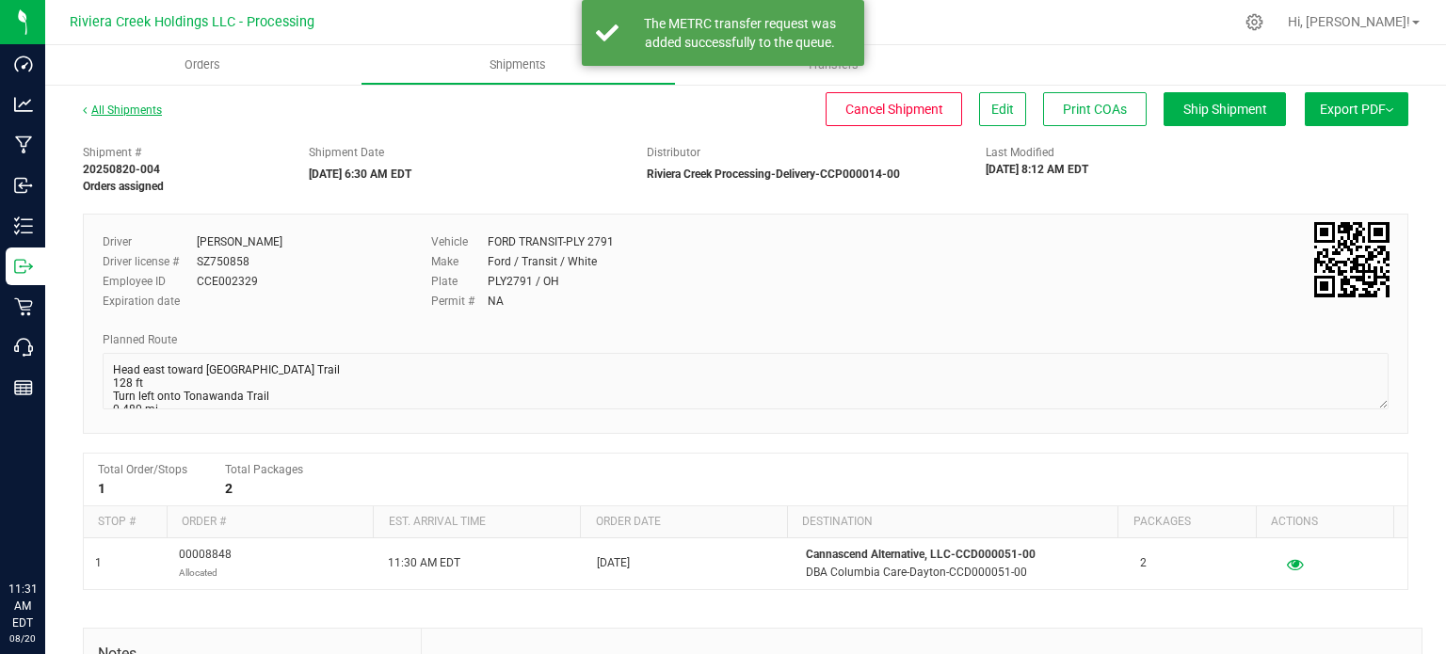
click at [102, 107] on link "All Shipments" at bounding box center [122, 110] width 79 height 13
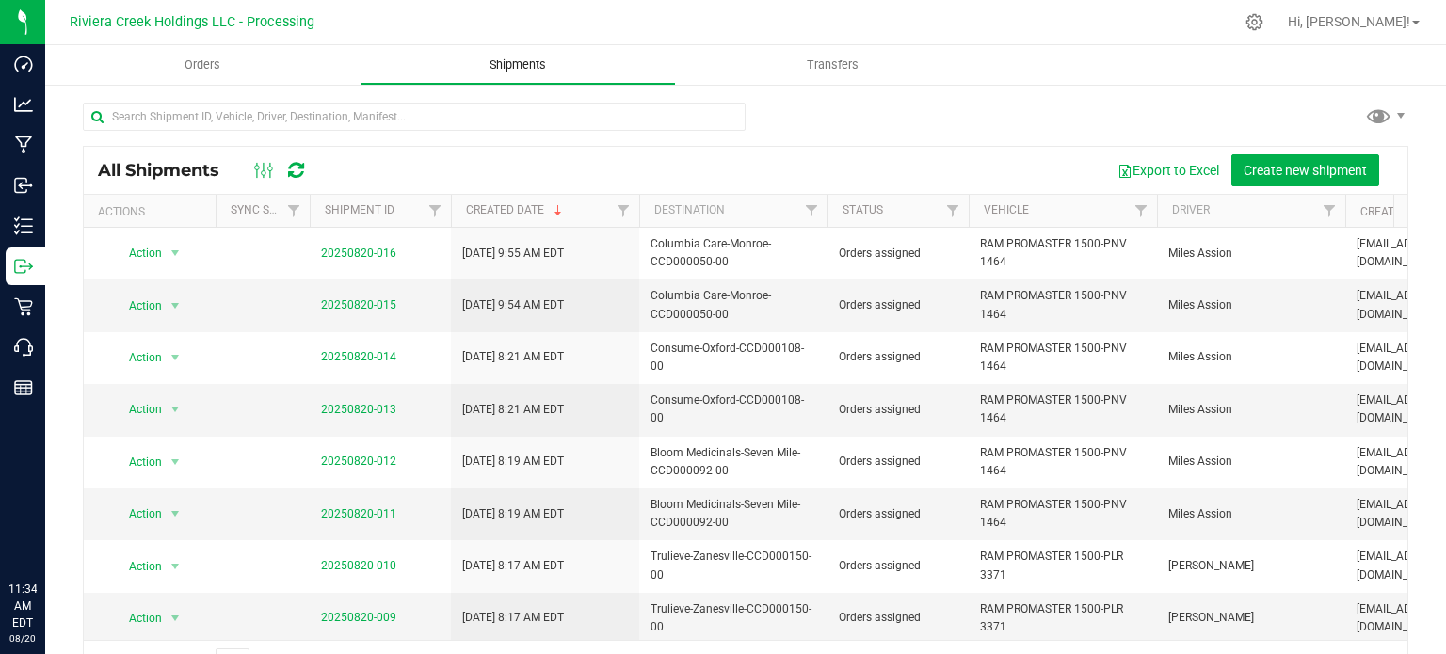
click at [511, 63] on span "Shipments" at bounding box center [517, 64] width 107 height 17
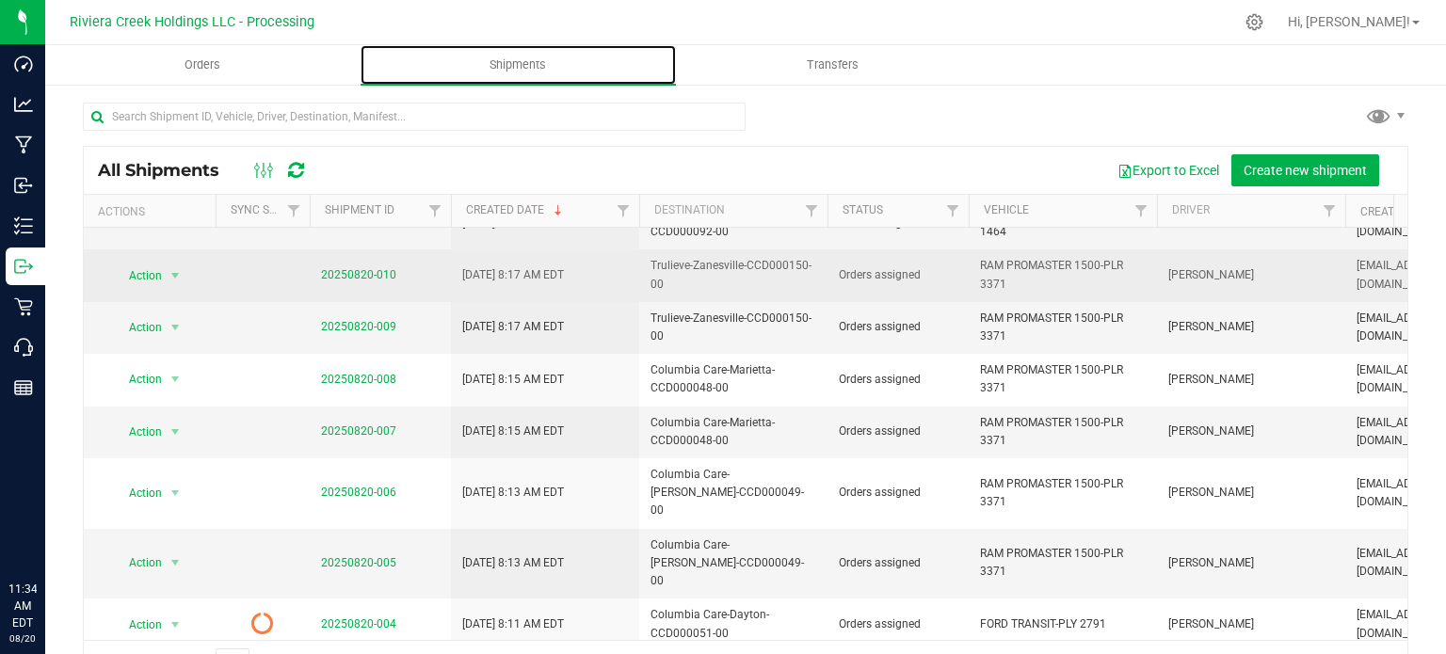
scroll to position [376, 0]
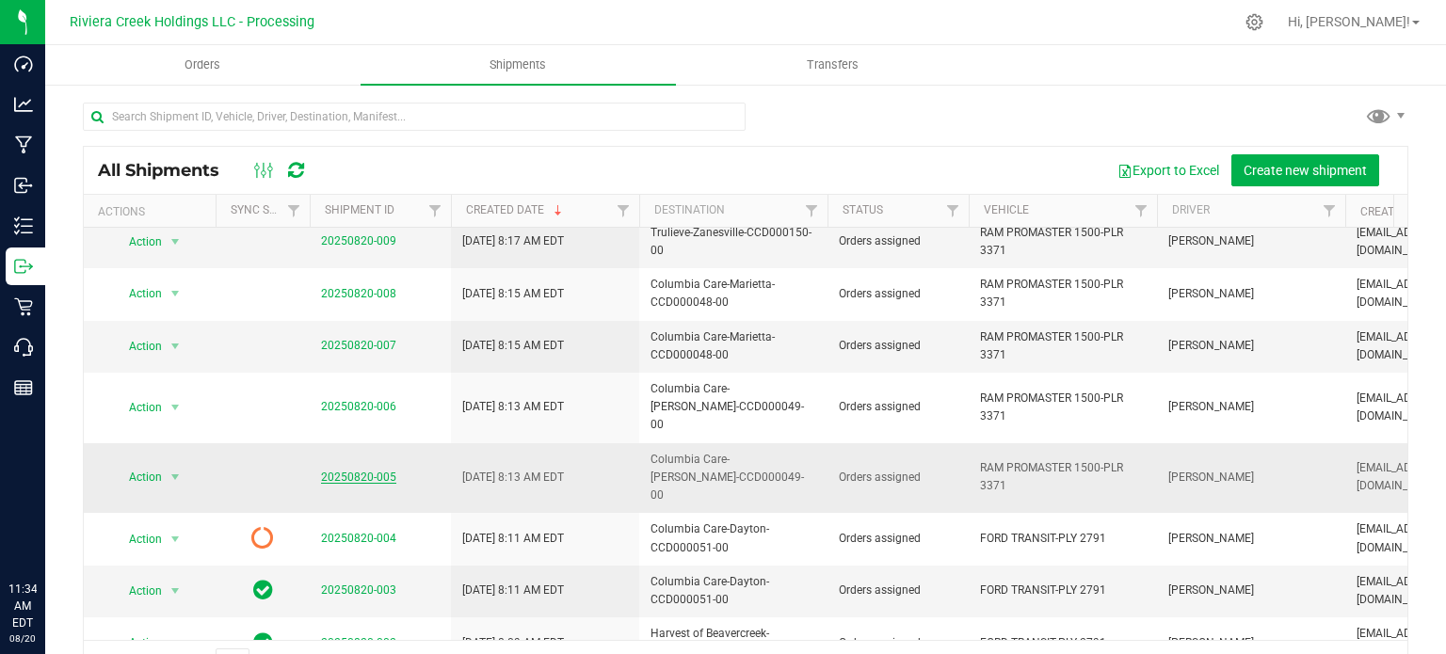
click at [370, 471] on link "20250820-005" at bounding box center [358, 477] width 75 height 13
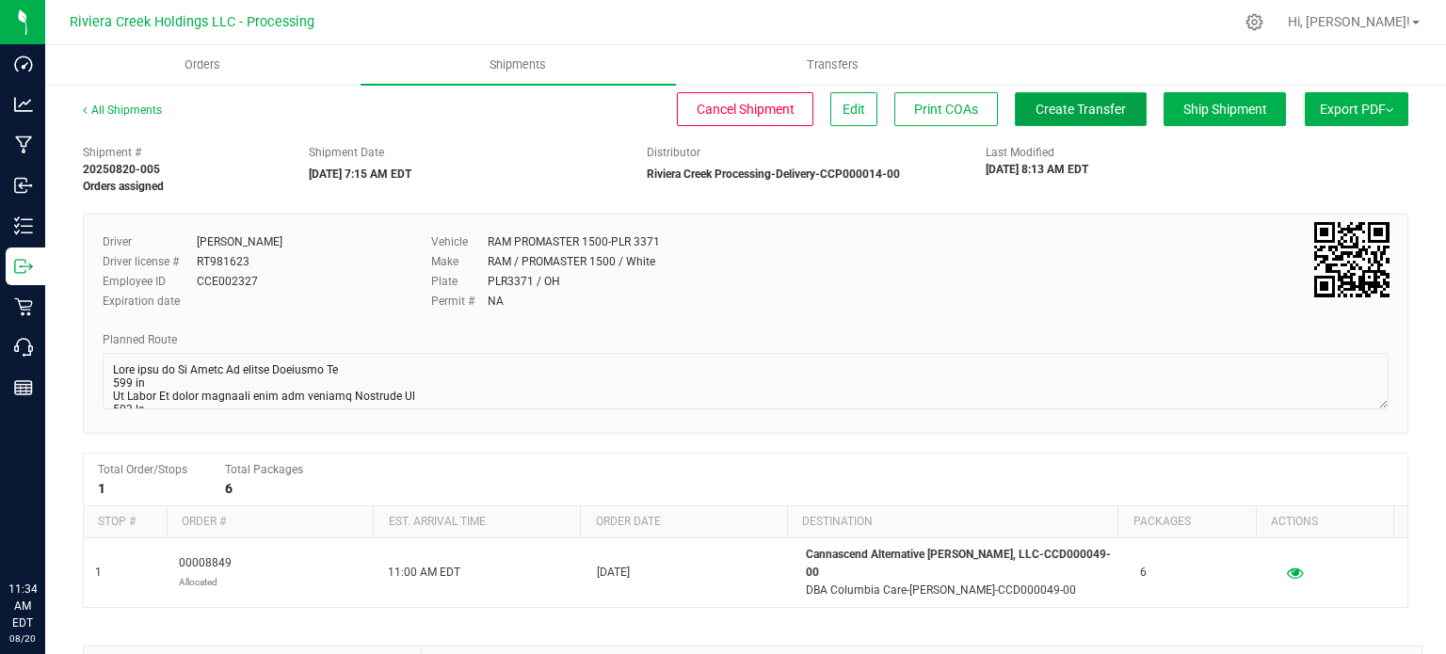
click at [1044, 117] on button "Create Transfer" at bounding box center [1081, 109] width 132 height 34
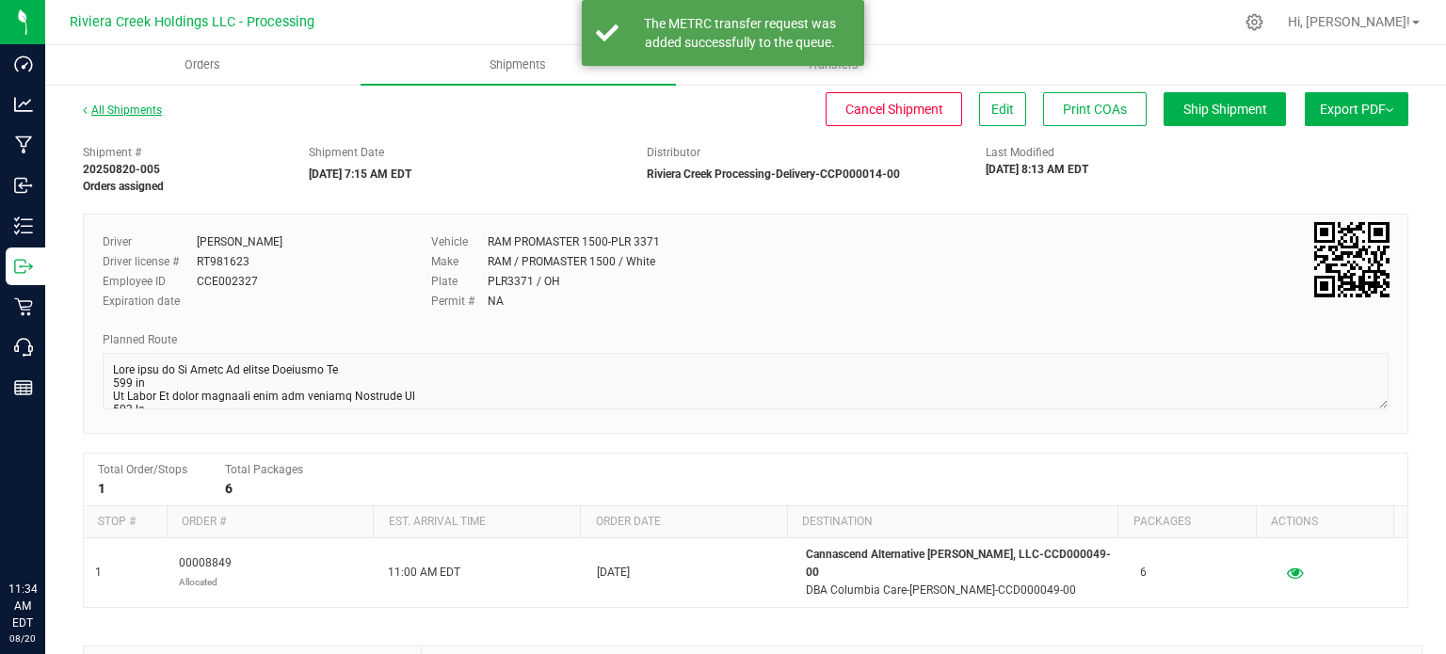
click at [134, 114] on link "All Shipments" at bounding box center [122, 110] width 79 height 13
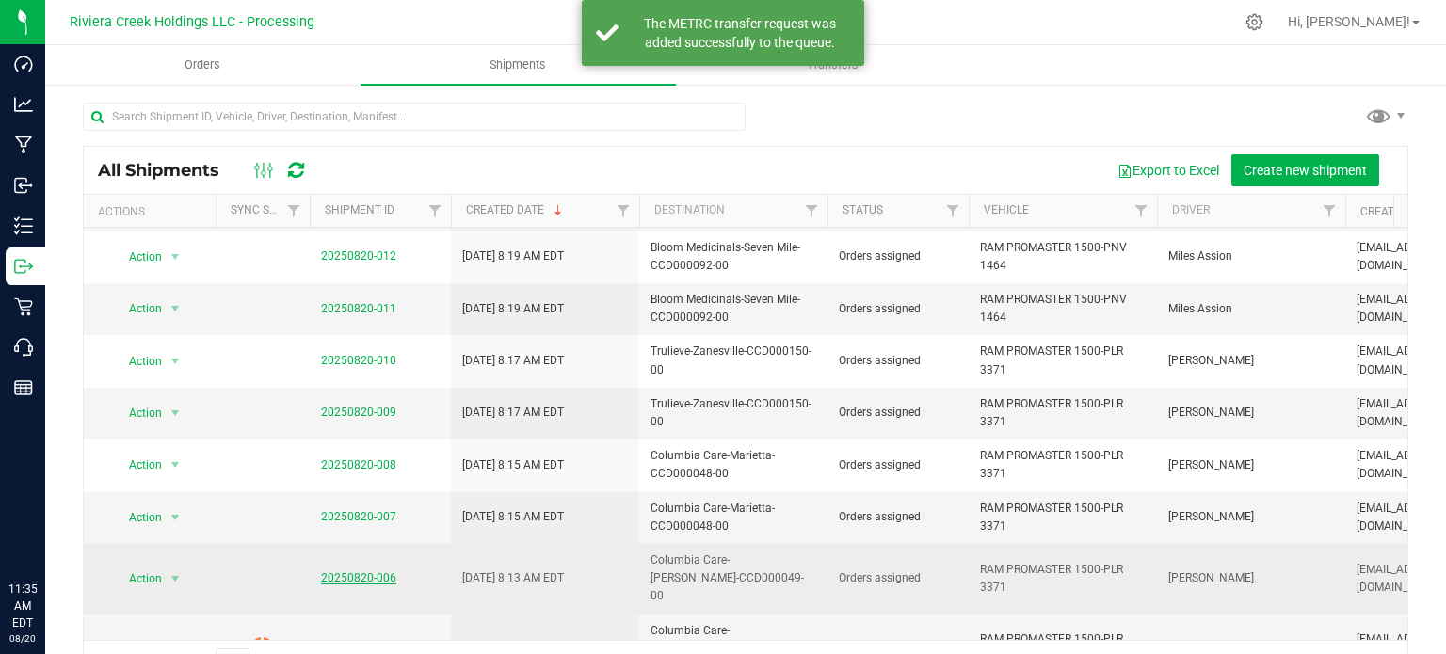
scroll to position [282, 0]
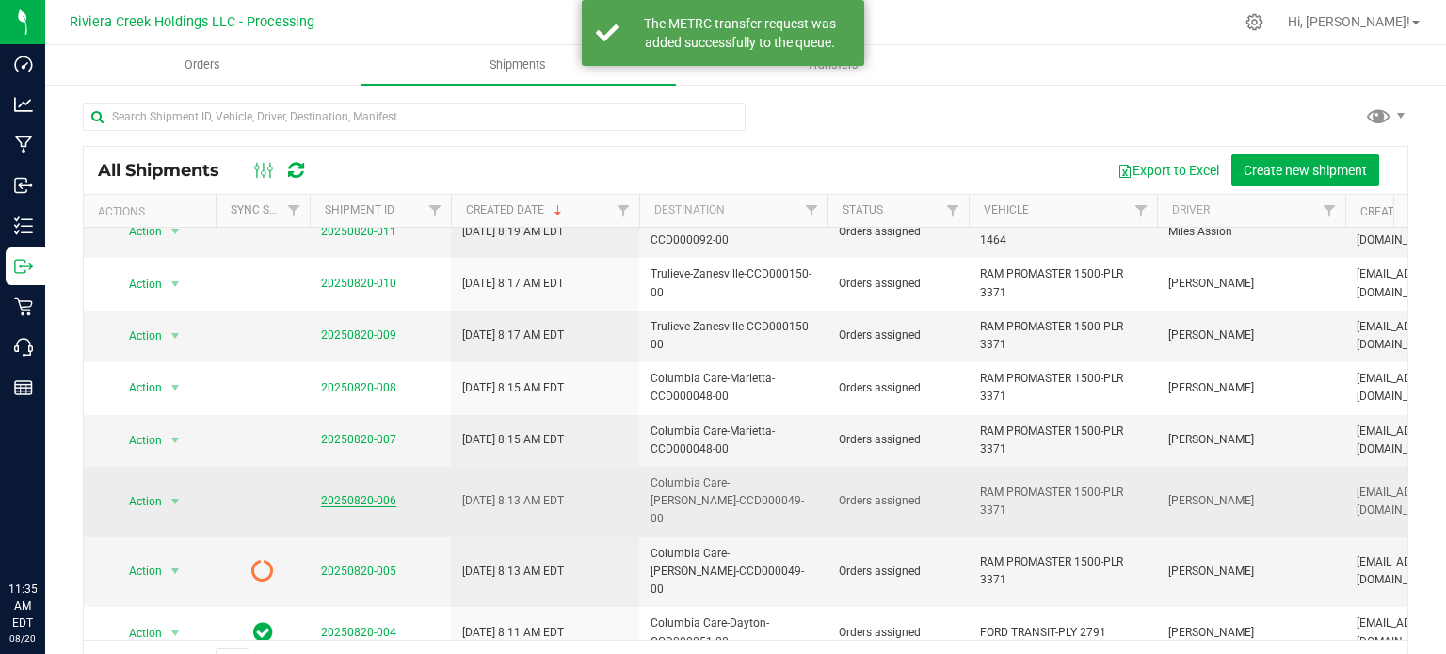
click at [367, 494] on link "20250820-006" at bounding box center [358, 500] width 75 height 13
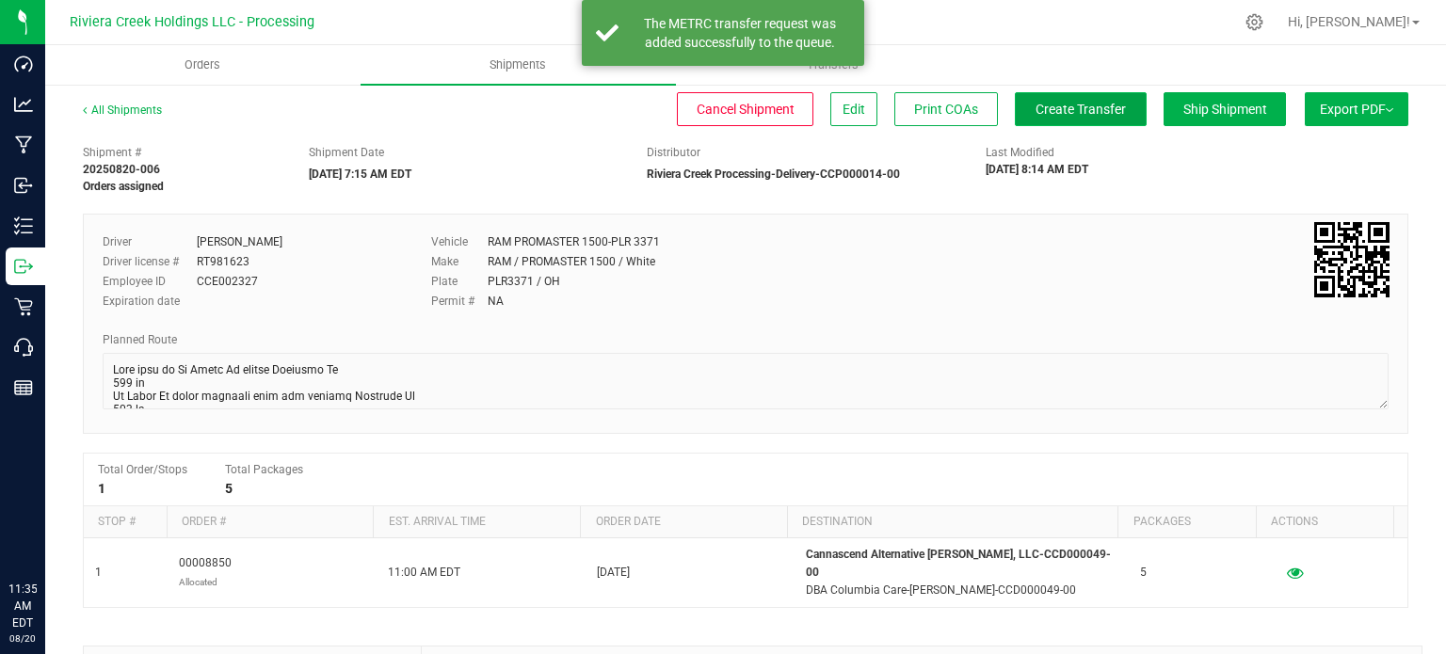
click at [1053, 114] on span "Create Transfer" at bounding box center [1080, 109] width 90 height 15
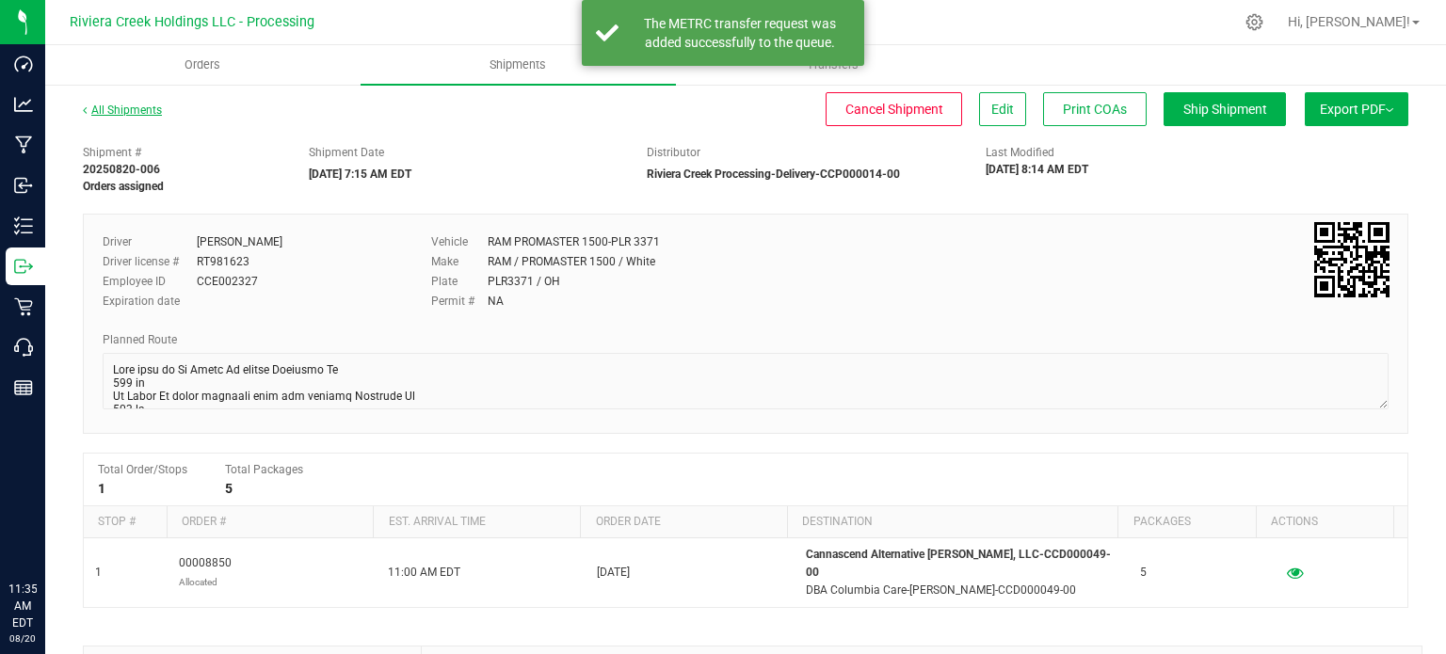
click at [113, 106] on link "All Shipments" at bounding box center [122, 110] width 79 height 13
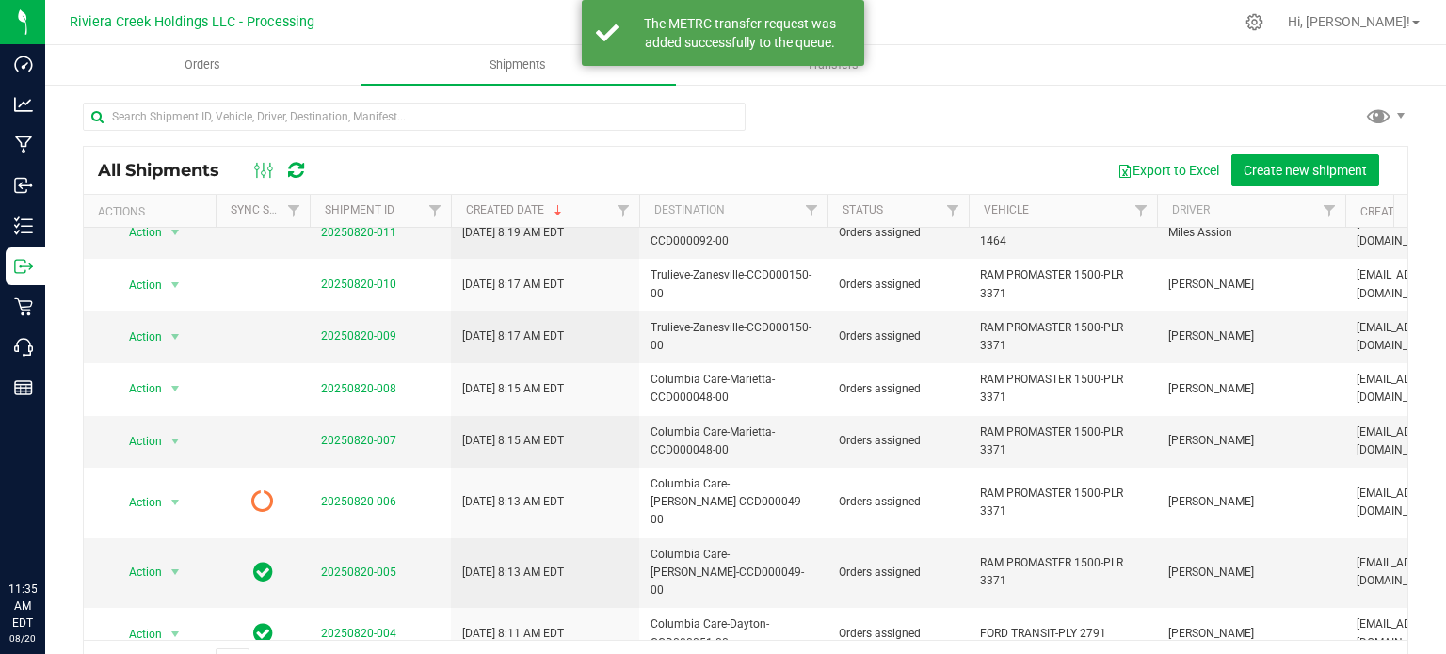
scroll to position [282, 0]
click at [343, 436] on link "20250820-007" at bounding box center [358, 439] width 75 height 13
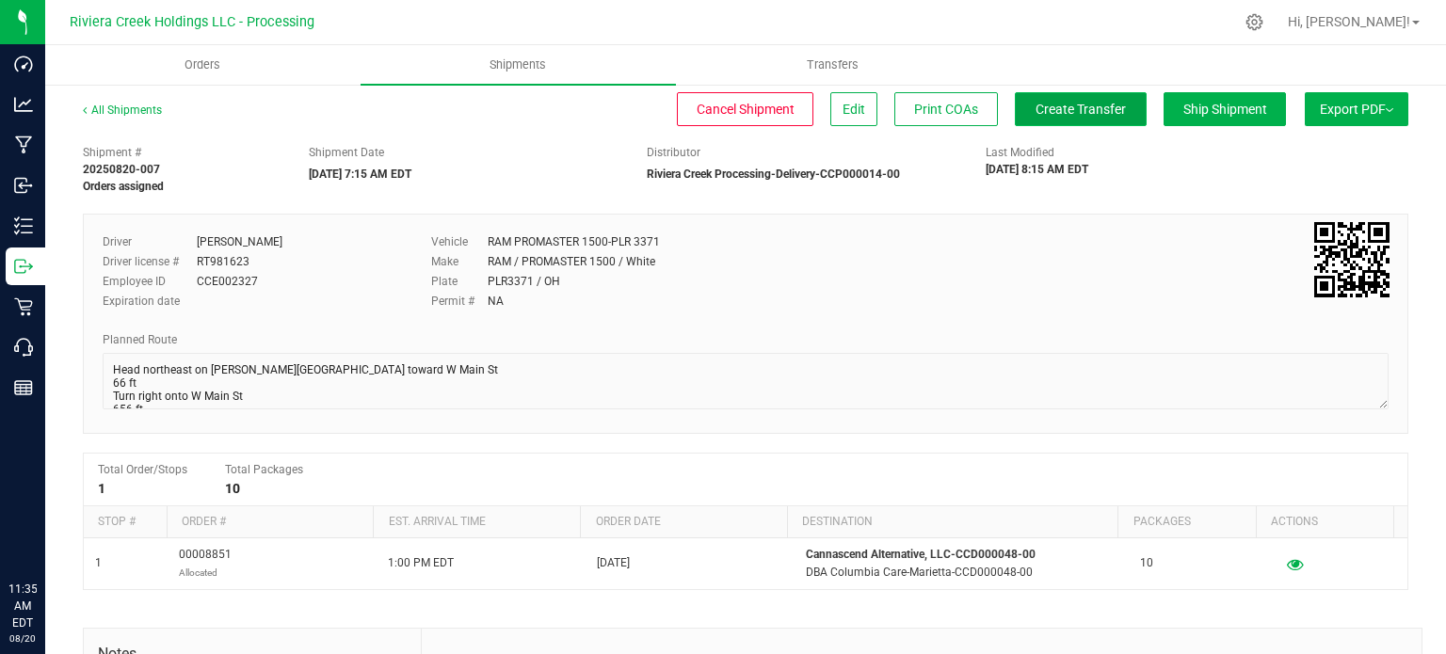
click at [1035, 114] on span "Create Transfer" at bounding box center [1080, 109] width 90 height 15
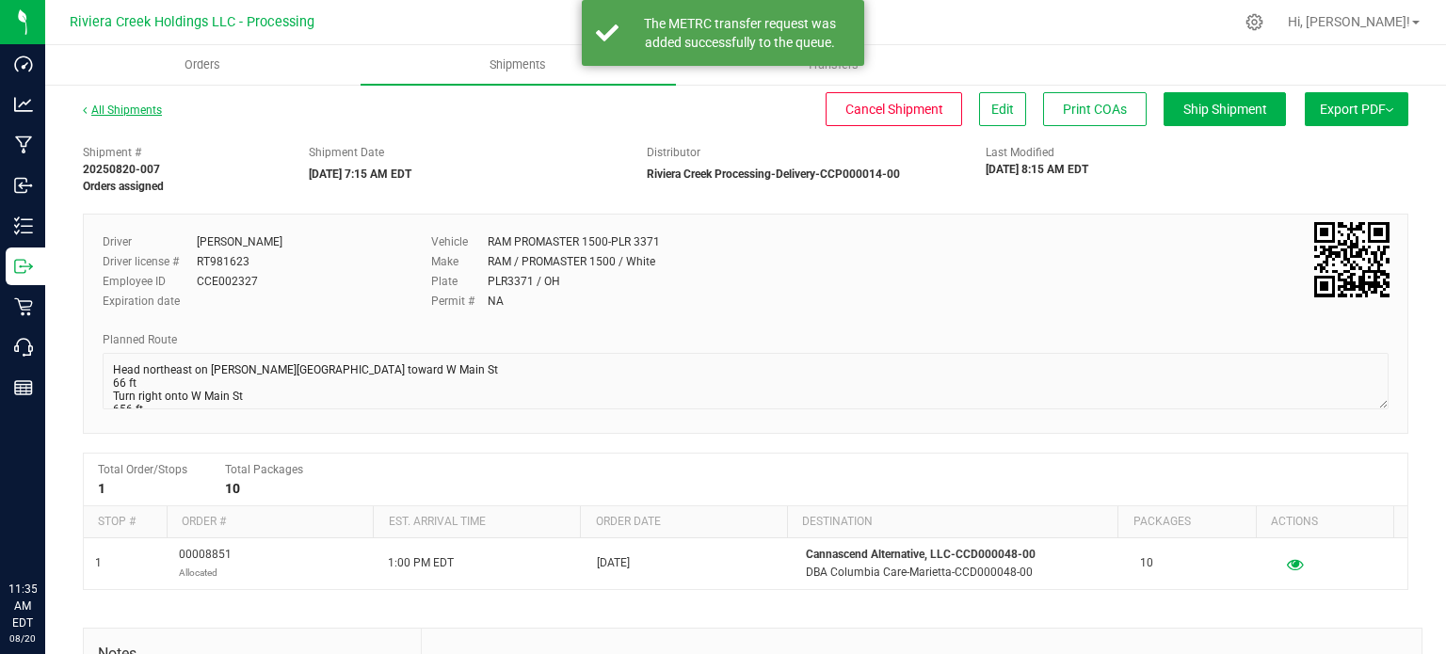
click at [136, 106] on link "All Shipments" at bounding box center [122, 110] width 79 height 13
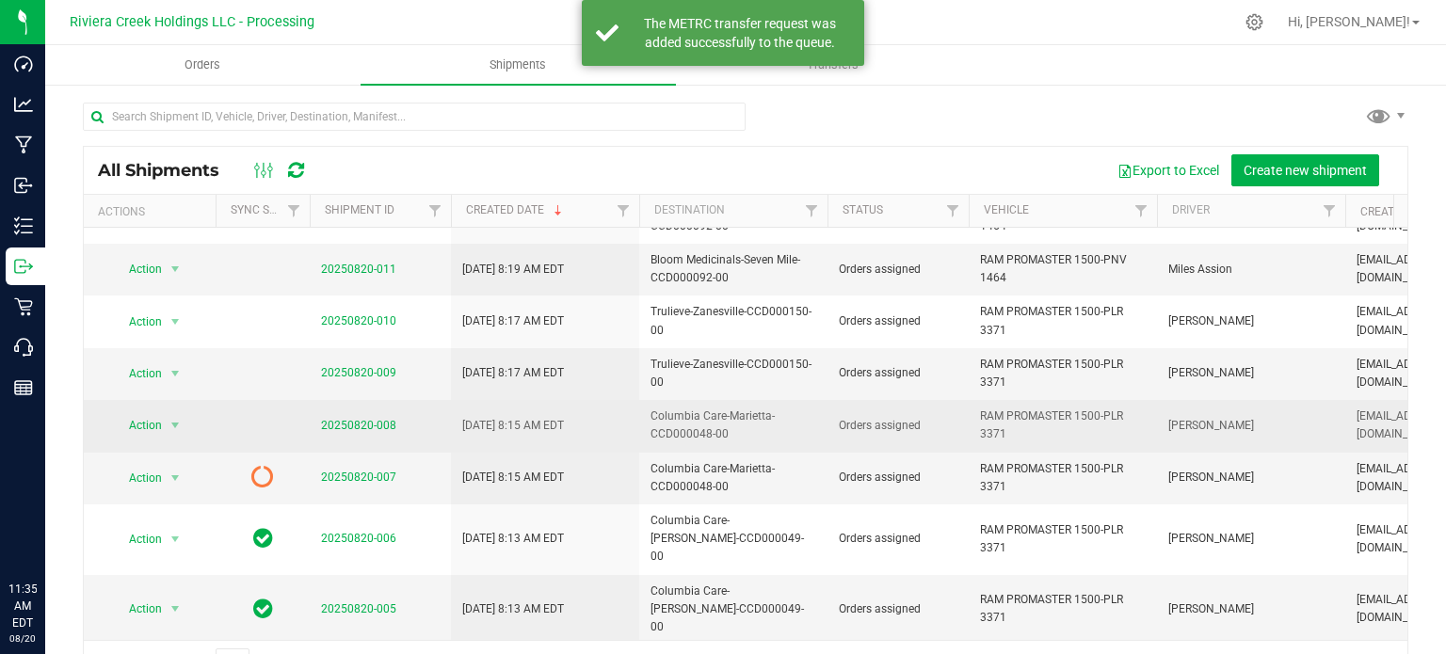
scroll to position [282, 0]
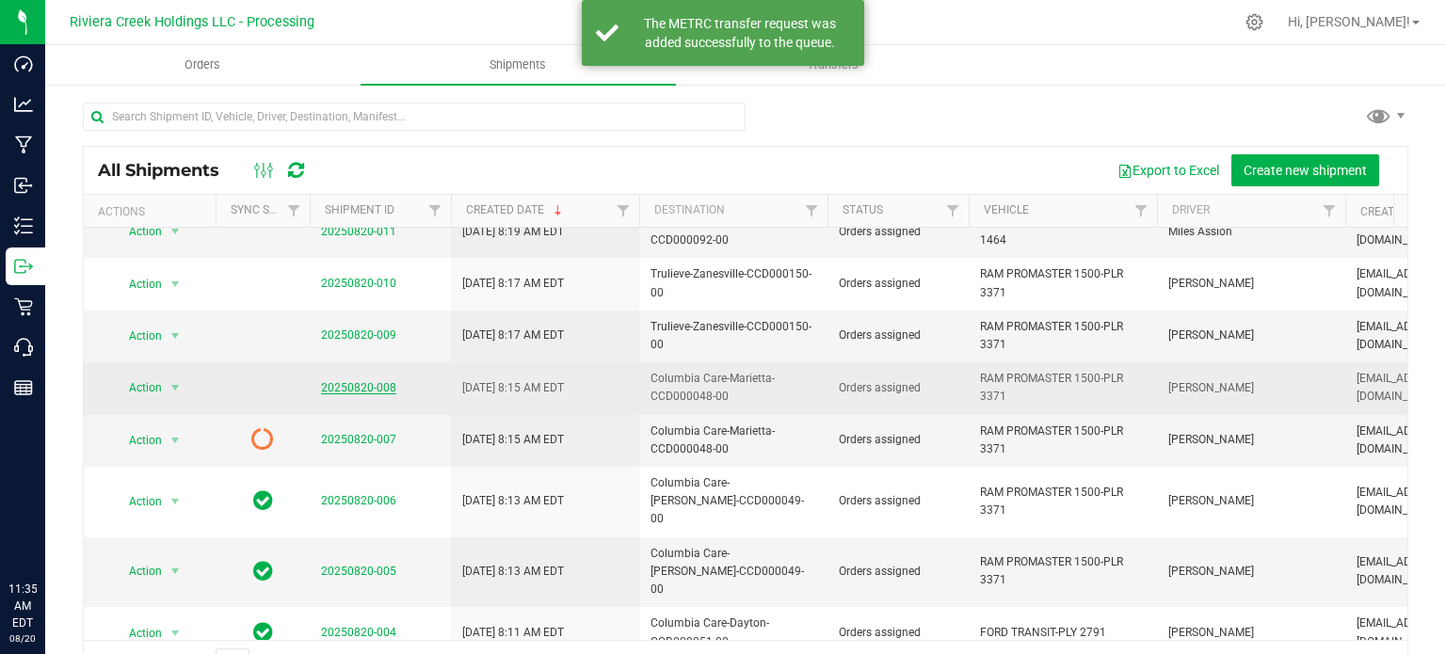
click at [376, 383] on link "20250820-008" at bounding box center [358, 387] width 75 height 13
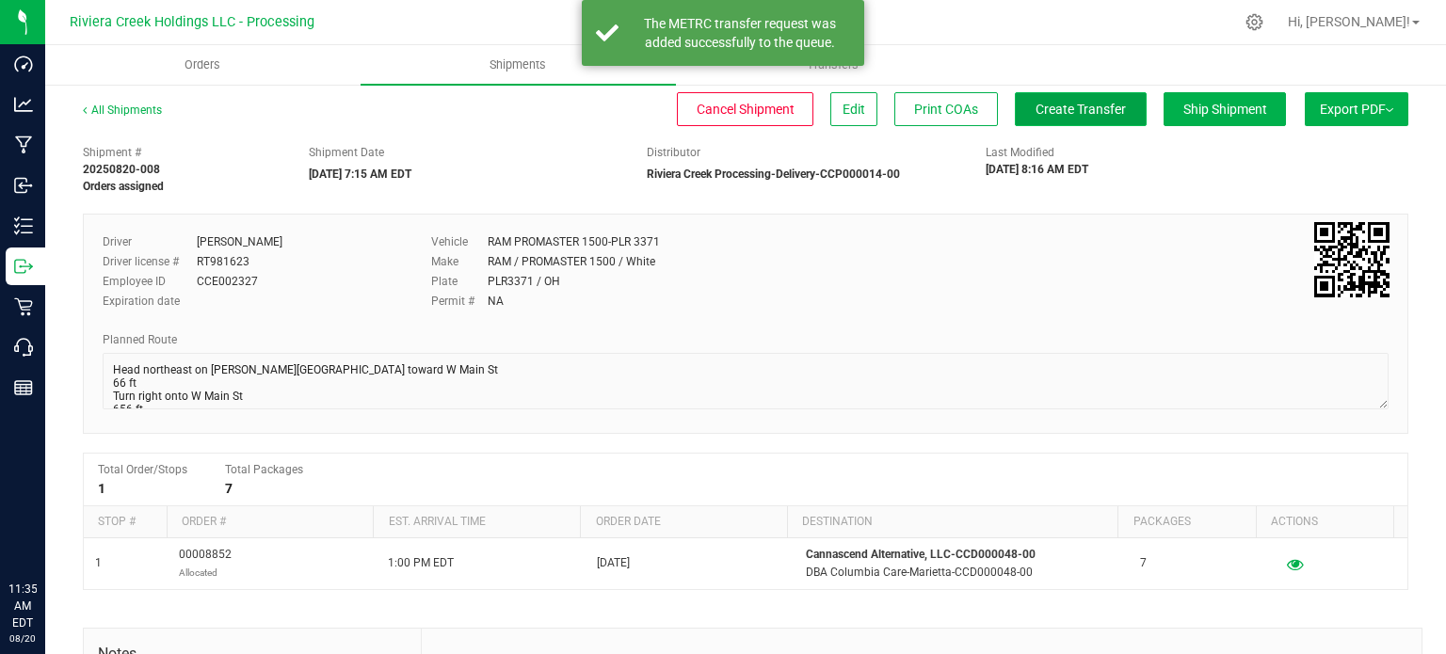
click at [1043, 117] on button "Create Transfer" at bounding box center [1081, 109] width 132 height 34
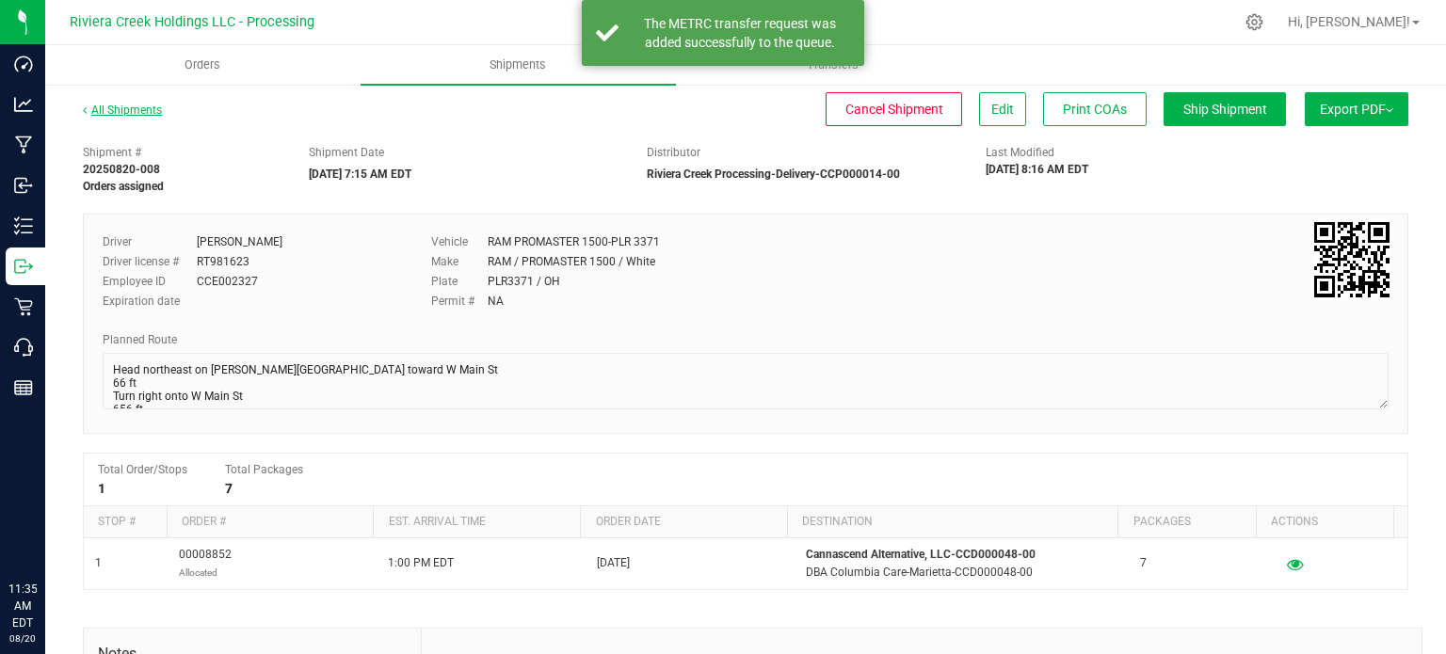
click at [110, 108] on link "All Shipments" at bounding box center [122, 110] width 79 height 13
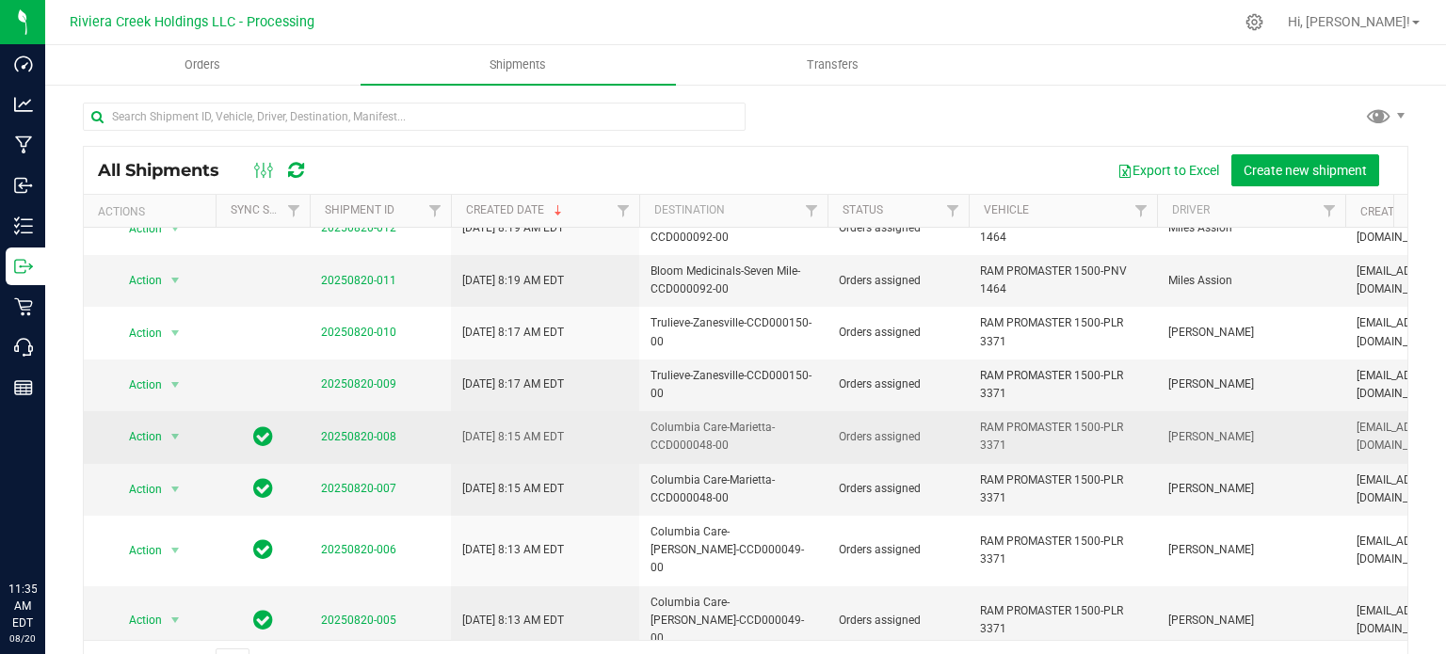
scroll to position [188, 0]
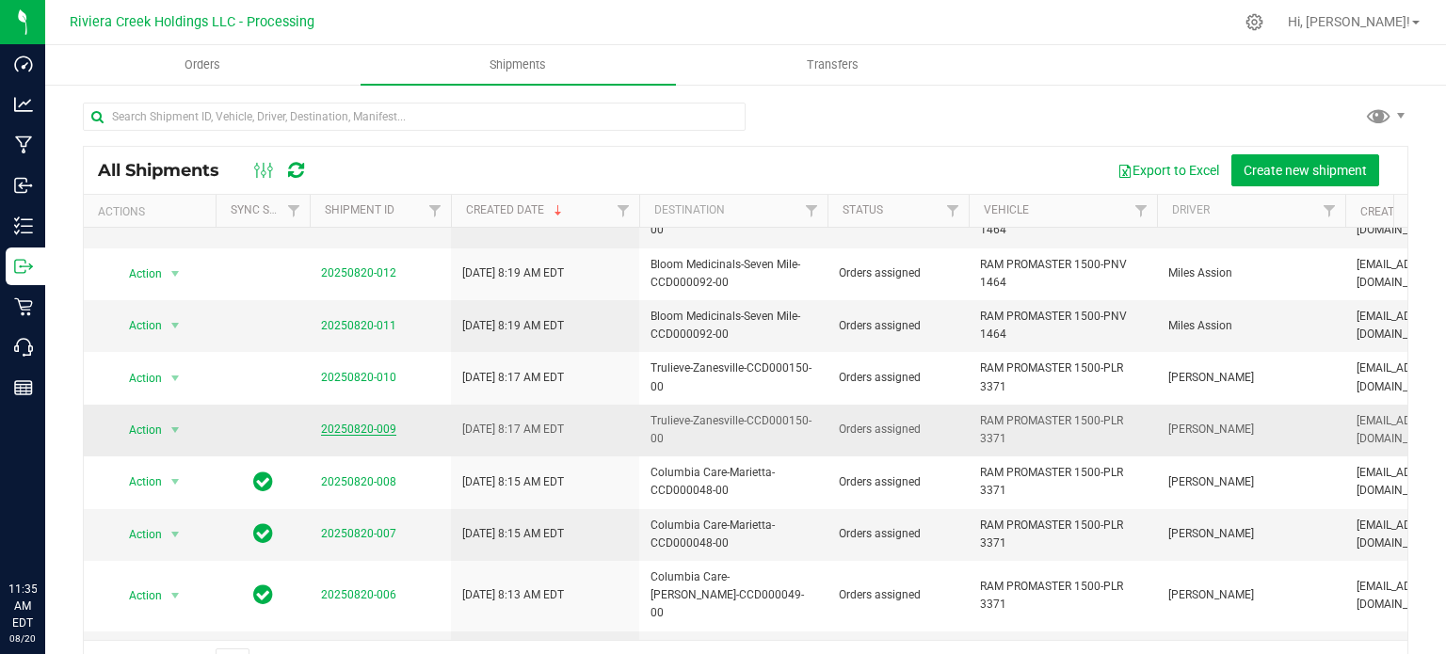
click at [366, 428] on link "20250820-009" at bounding box center [358, 429] width 75 height 13
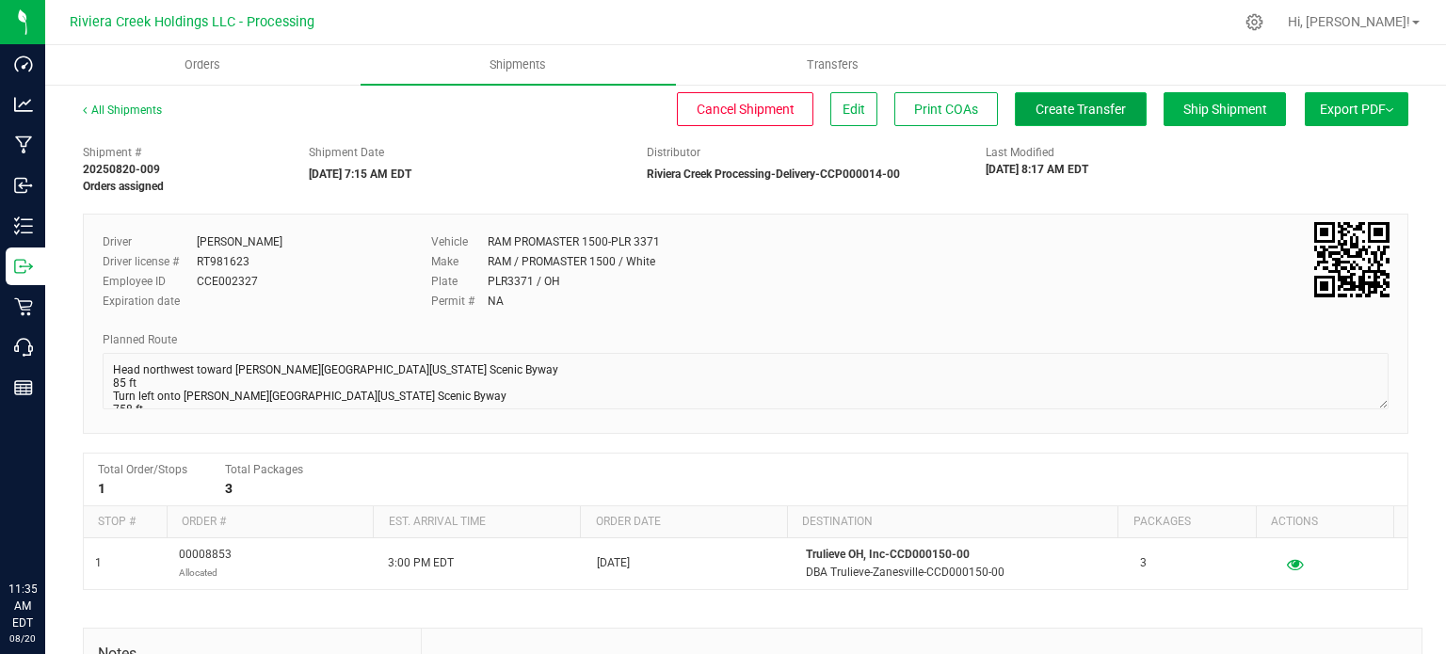
click at [1043, 112] on span "Create Transfer" at bounding box center [1080, 109] width 90 height 15
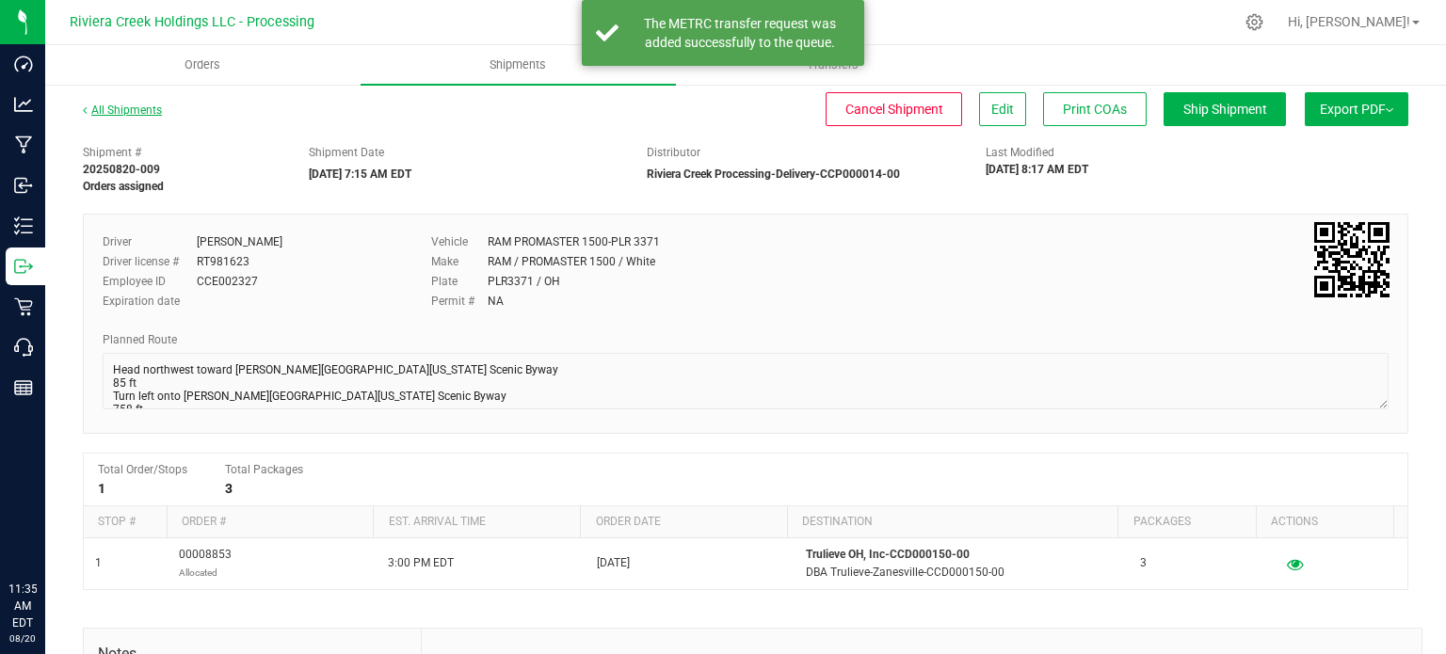
click at [109, 107] on link "All Shipments" at bounding box center [122, 110] width 79 height 13
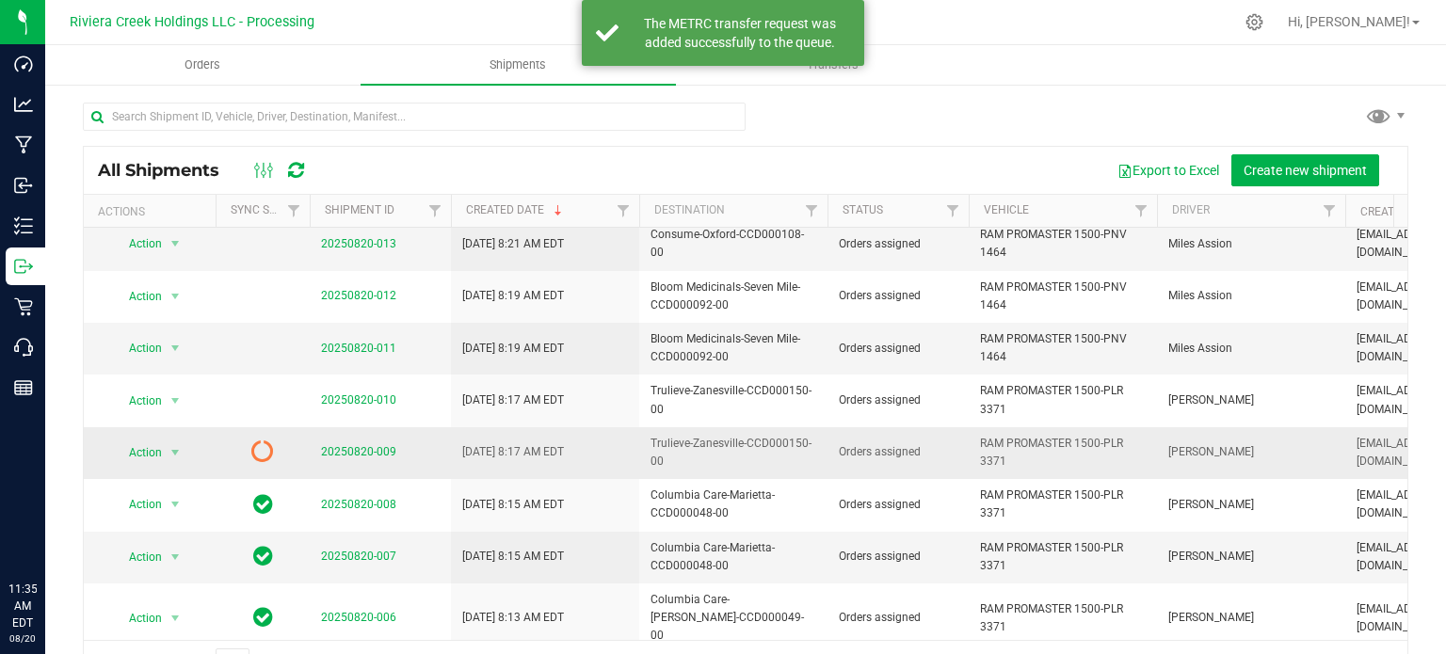
scroll to position [188, 0]
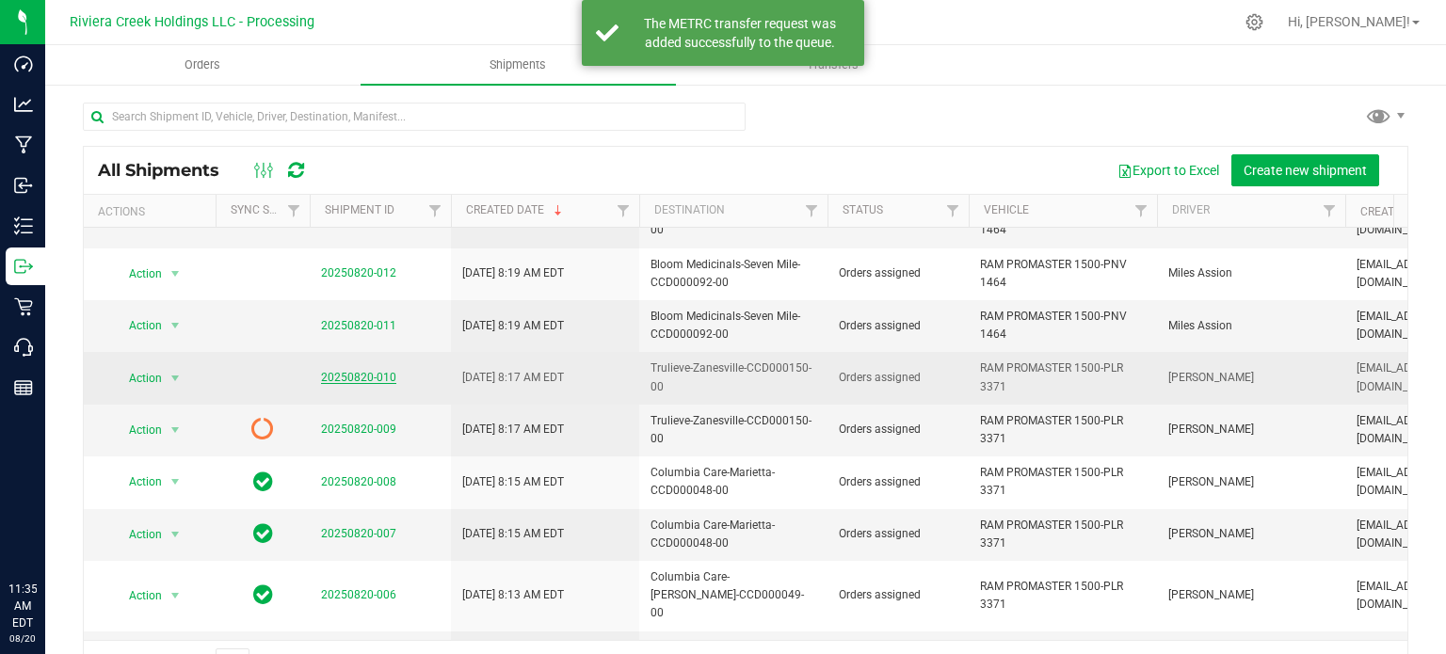
click at [364, 376] on link "20250820-010" at bounding box center [358, 377] width 75 height 13
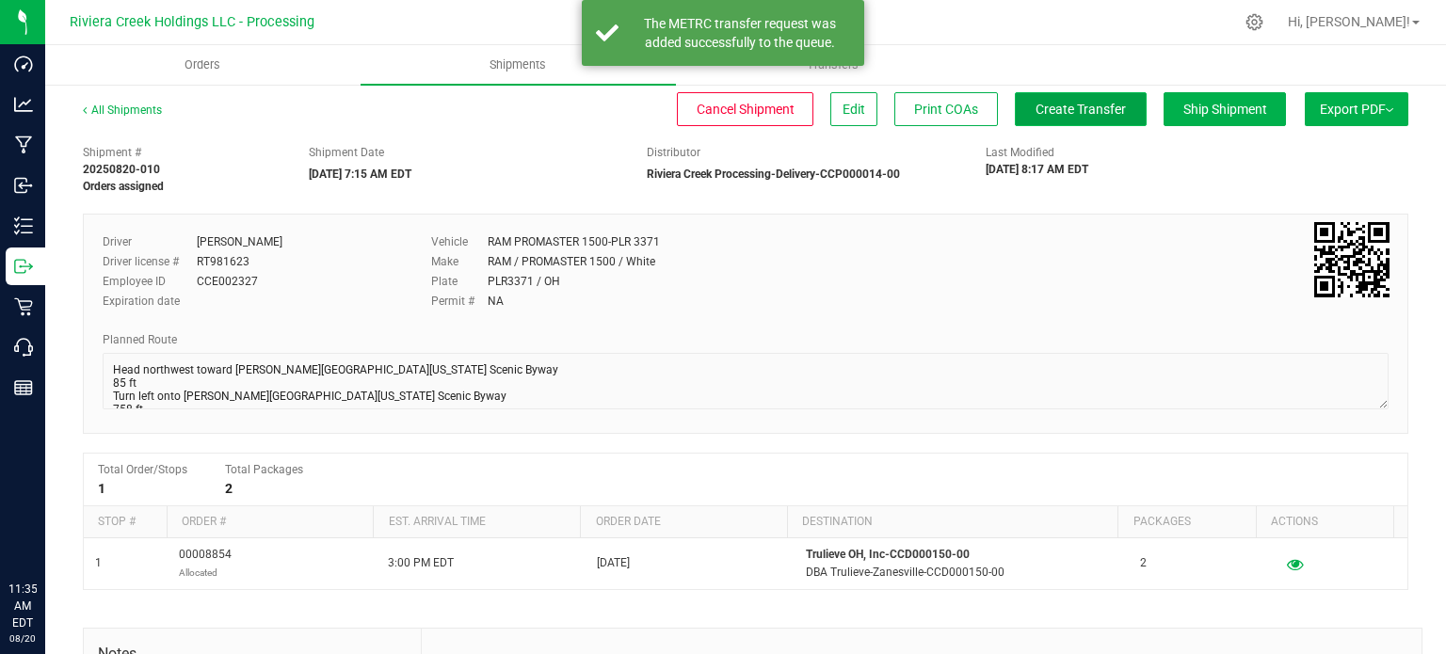
click at [1075, 107] on span "Create Transfer" at bounding box center [1080, 109] width 90 height 15
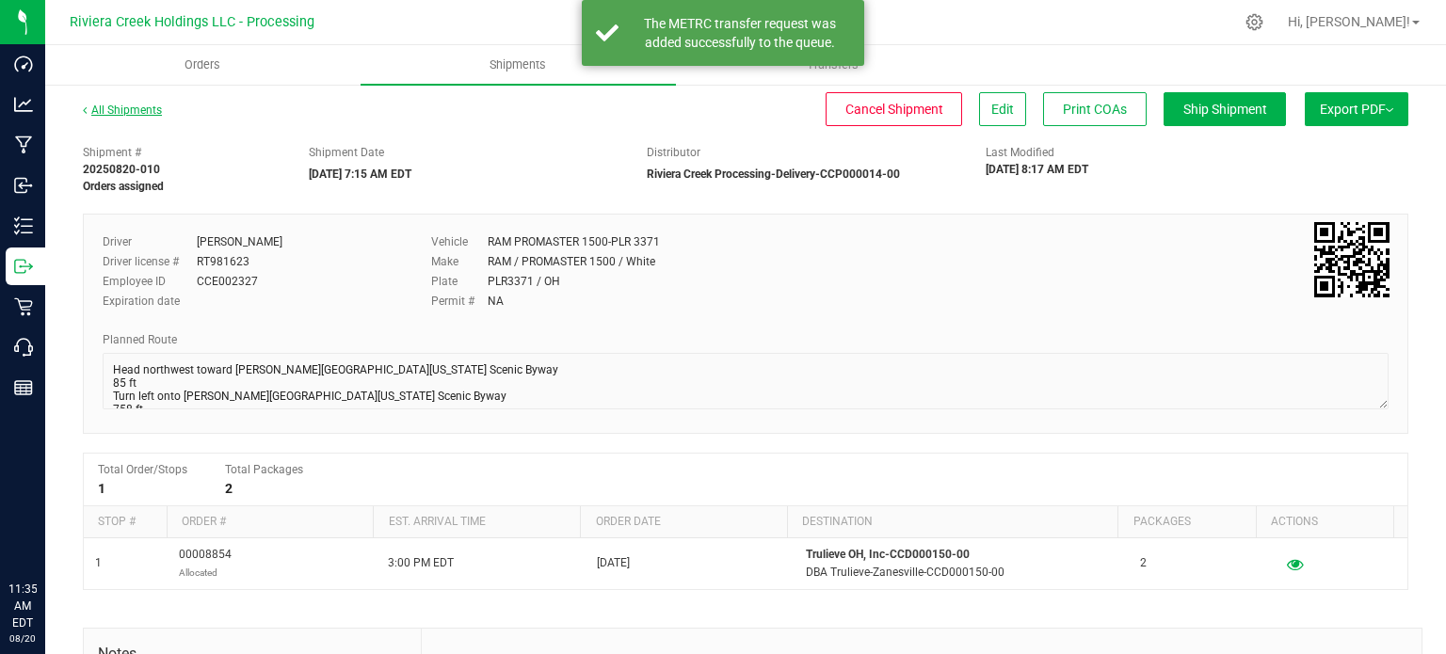
click at [128, 107] on link "All Shipments" at bounding box center [122, 110] width 79 height 13
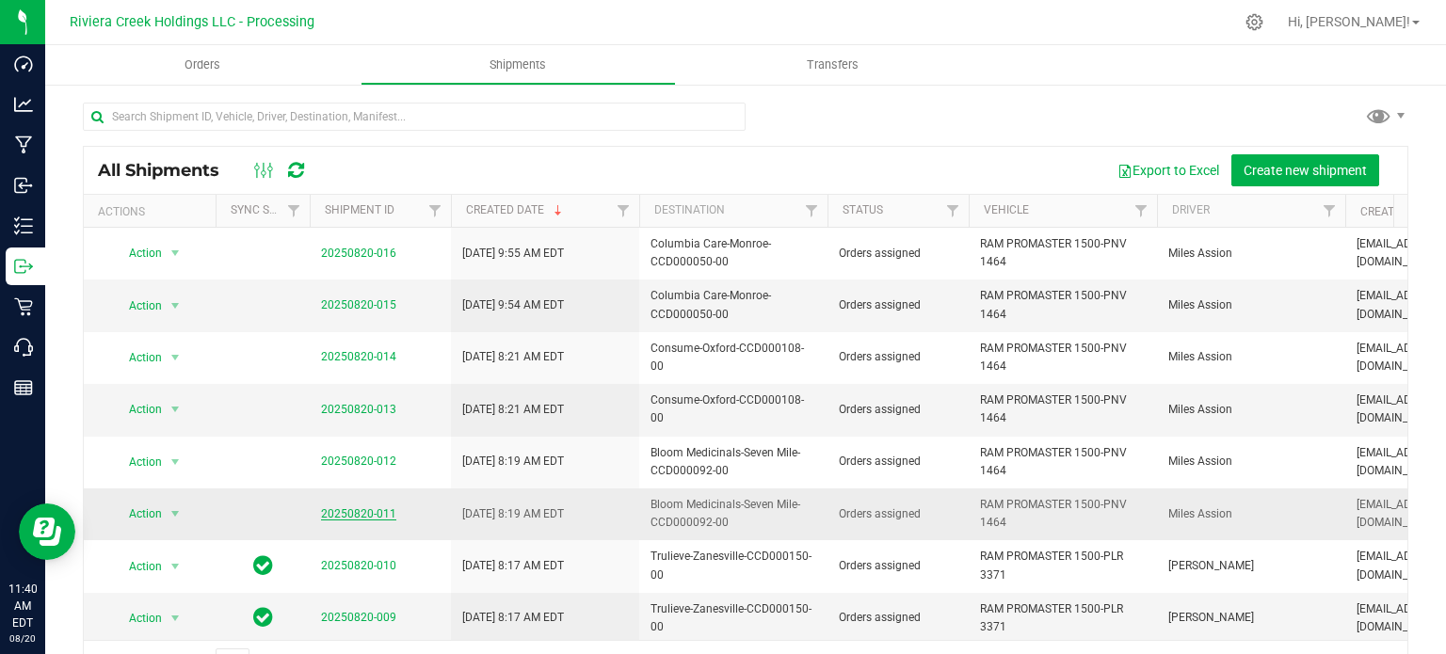
click at [346, 510] on link "20250820-011" at bounding box center [358, 513] width 75 height 13
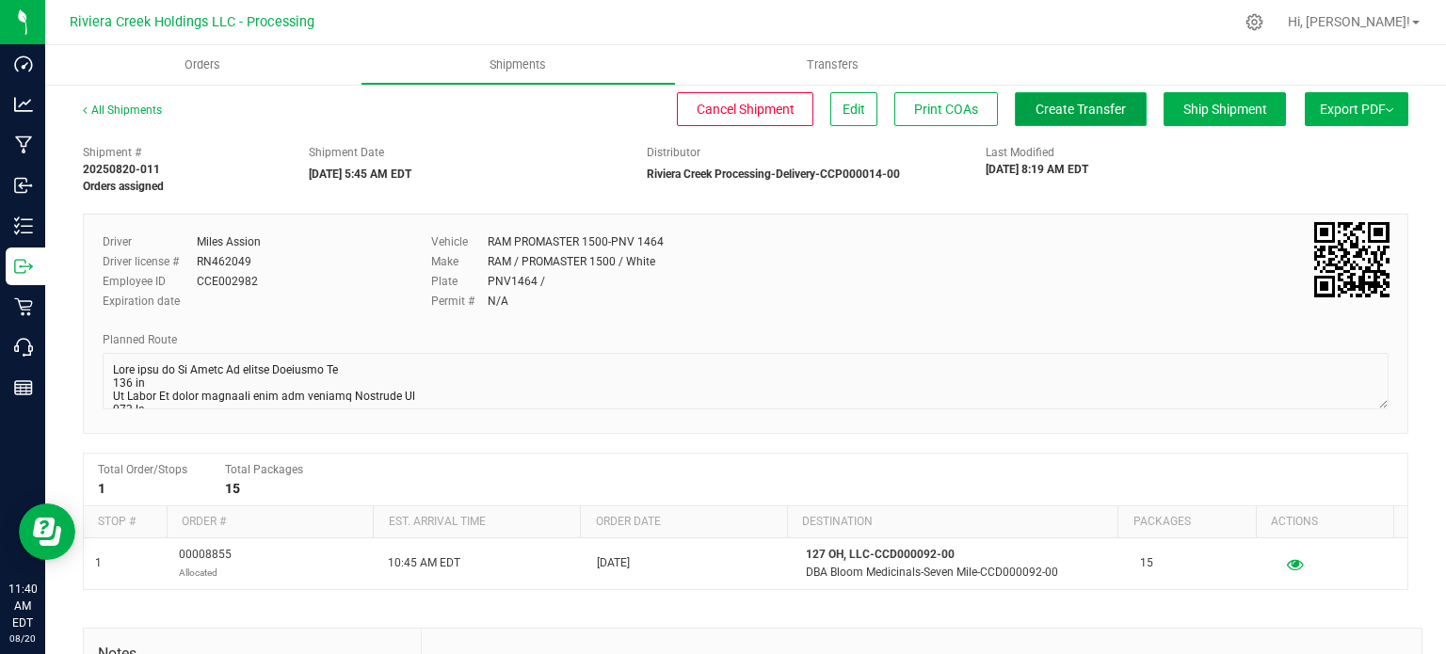
click at [1043, 116] on span "Create Transfer" at bounding box center [1080, 109] width 90 height 15
click at [133, 112] on link "All Shipments" at bounding box center [122, 110] width 79 height 13
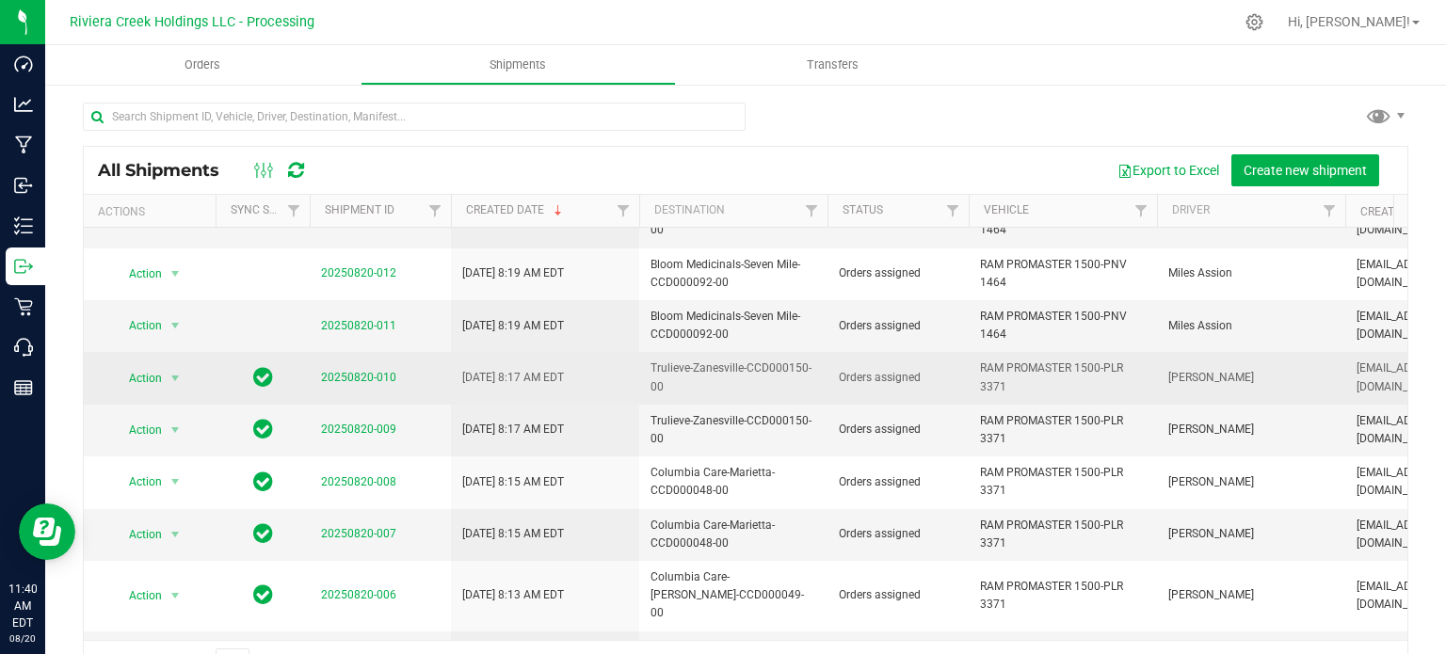
scroll to position [94, 0]
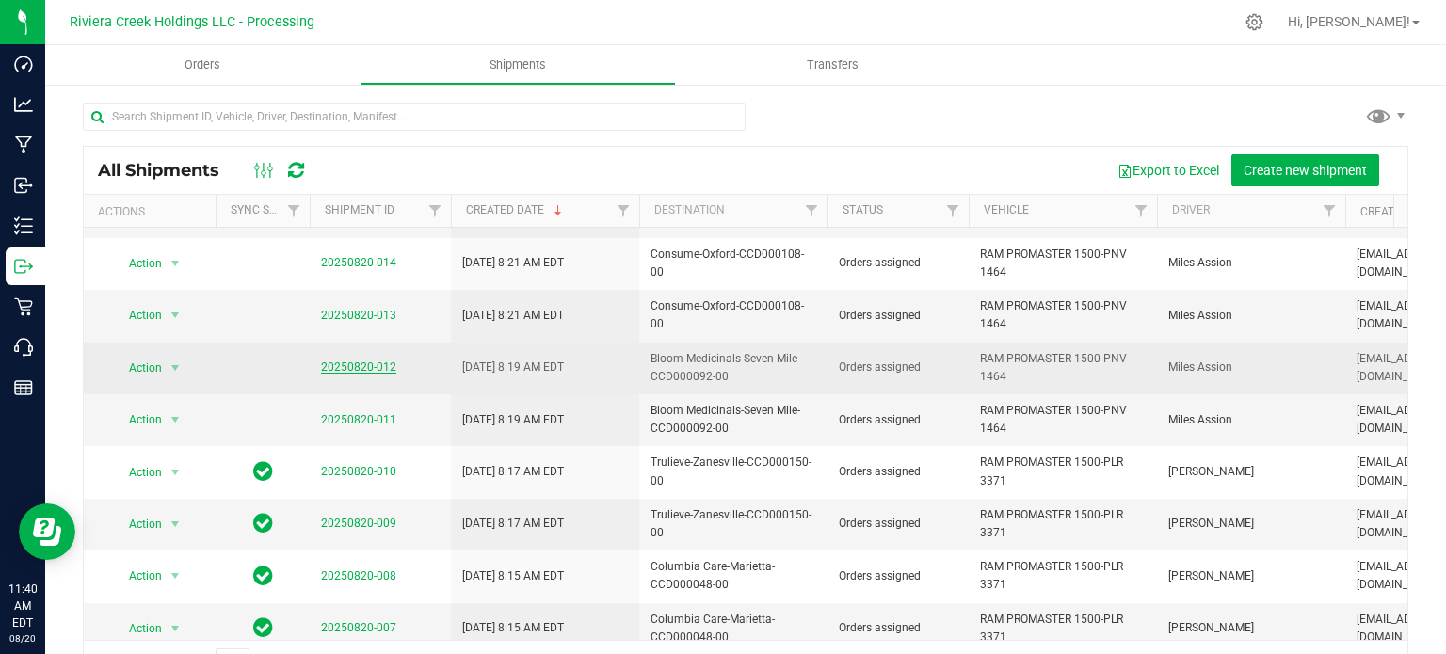
click at [363, 364] on link "20250820-012" at bounding box center [358, 366] width 75 height 13
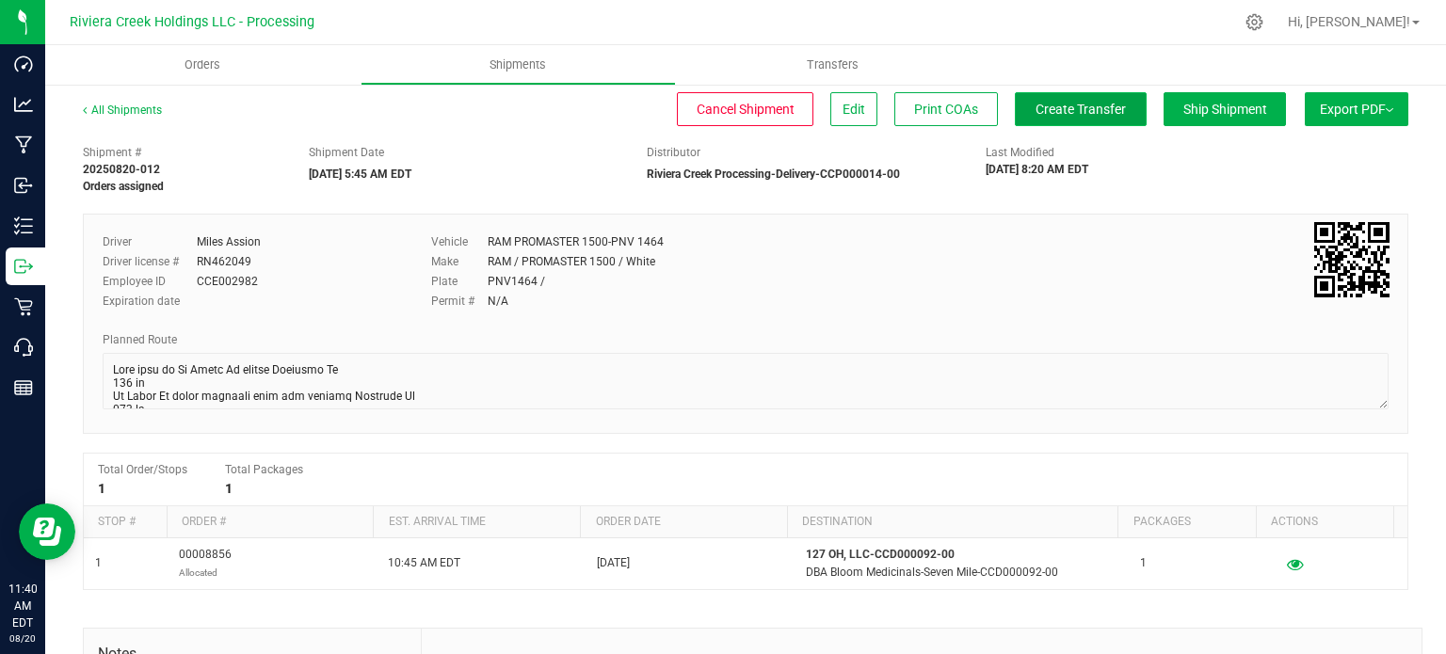
click at [1047, 114] on span "Create Transfer" at bounding box center [1080, 109] width 90 height 15
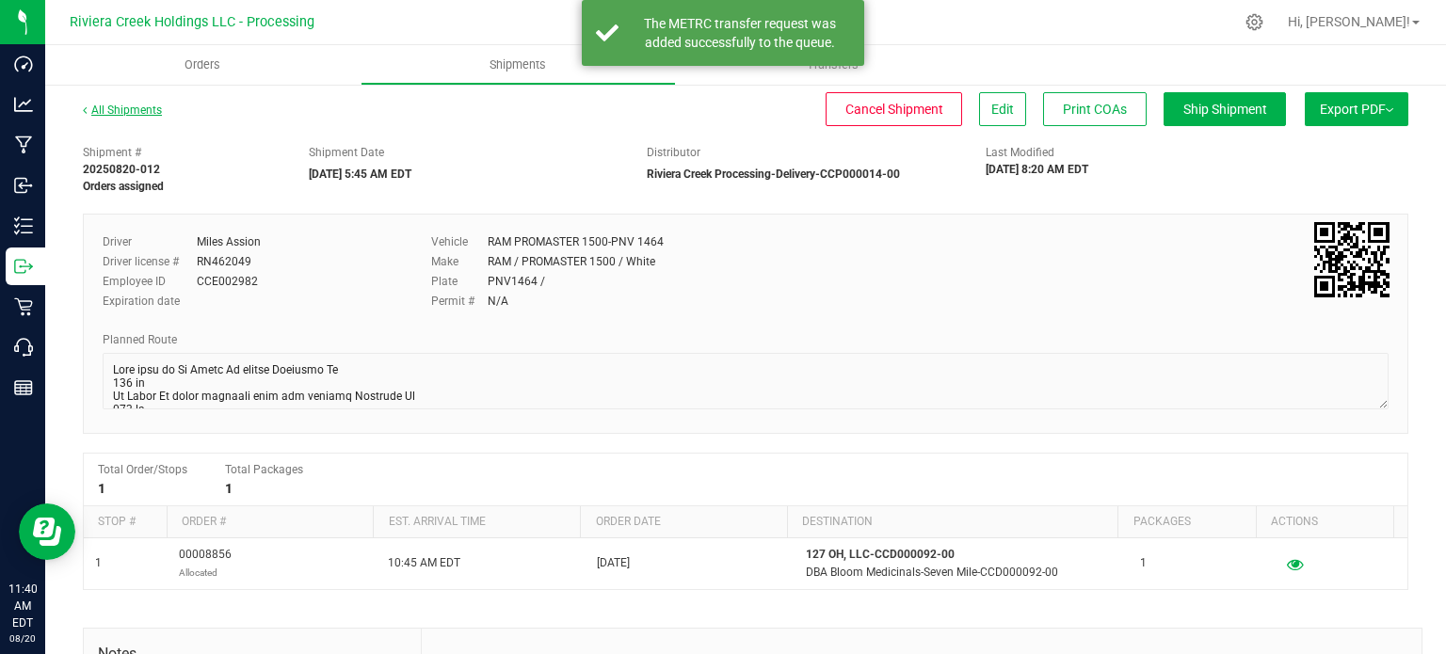
click at [136, 110] on link "All Shipments" at bounding box center [122, 110] width 79 height 13
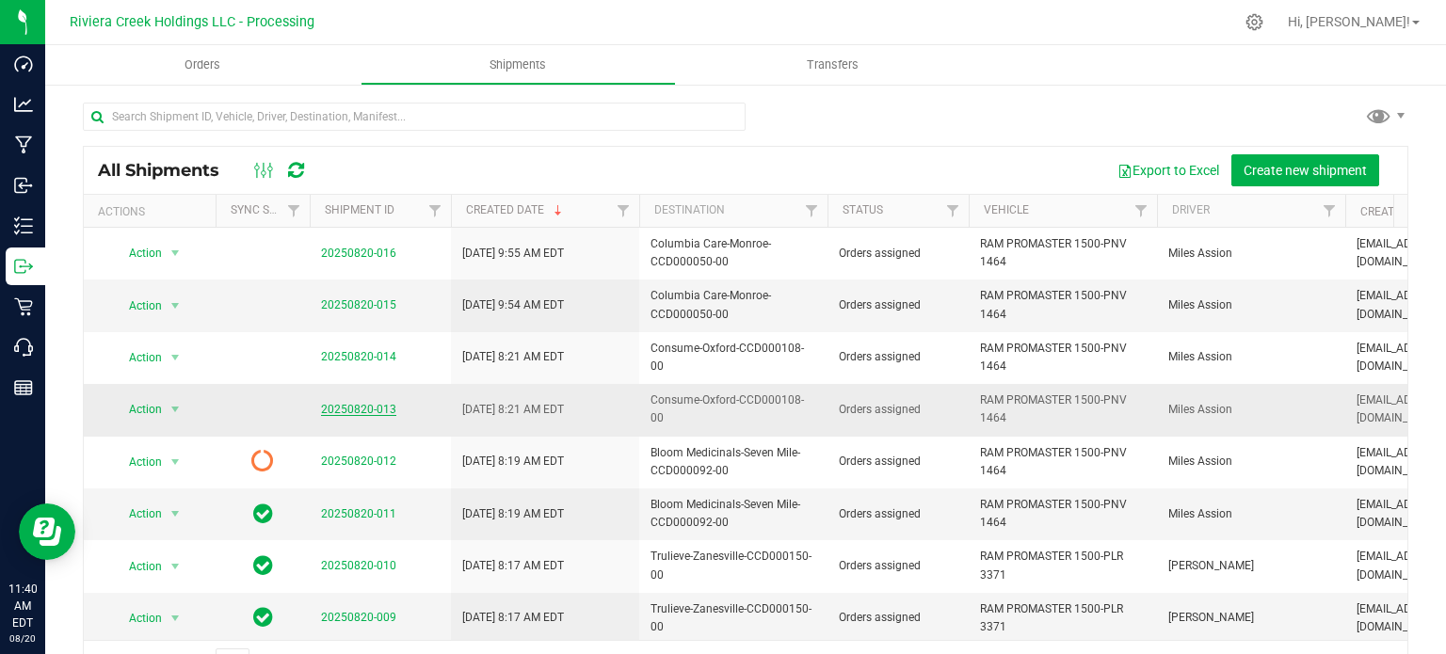
click at [372, 407] on link "20250820-013" at bounding box center [358, 409] width 75 height 13
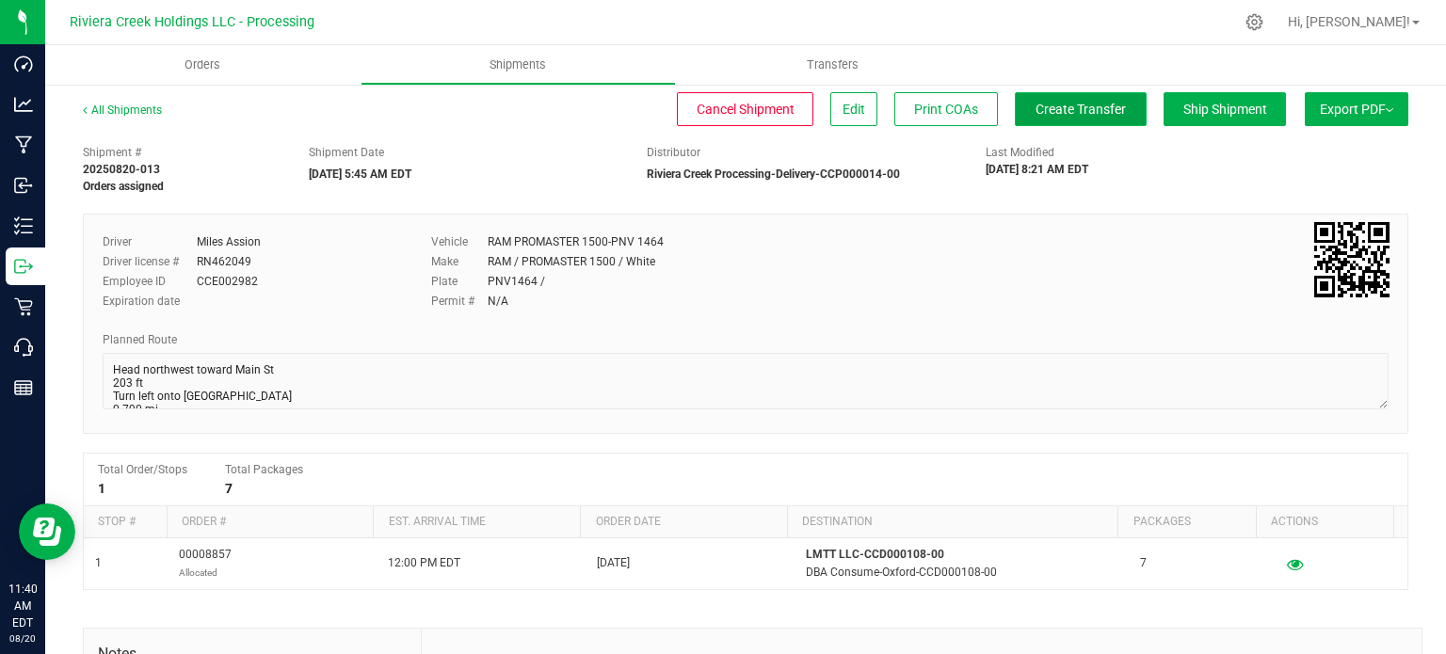
click at [1035, 114] on span "Create Transfer" at bounding box center [1080, 109] width 90 height 15
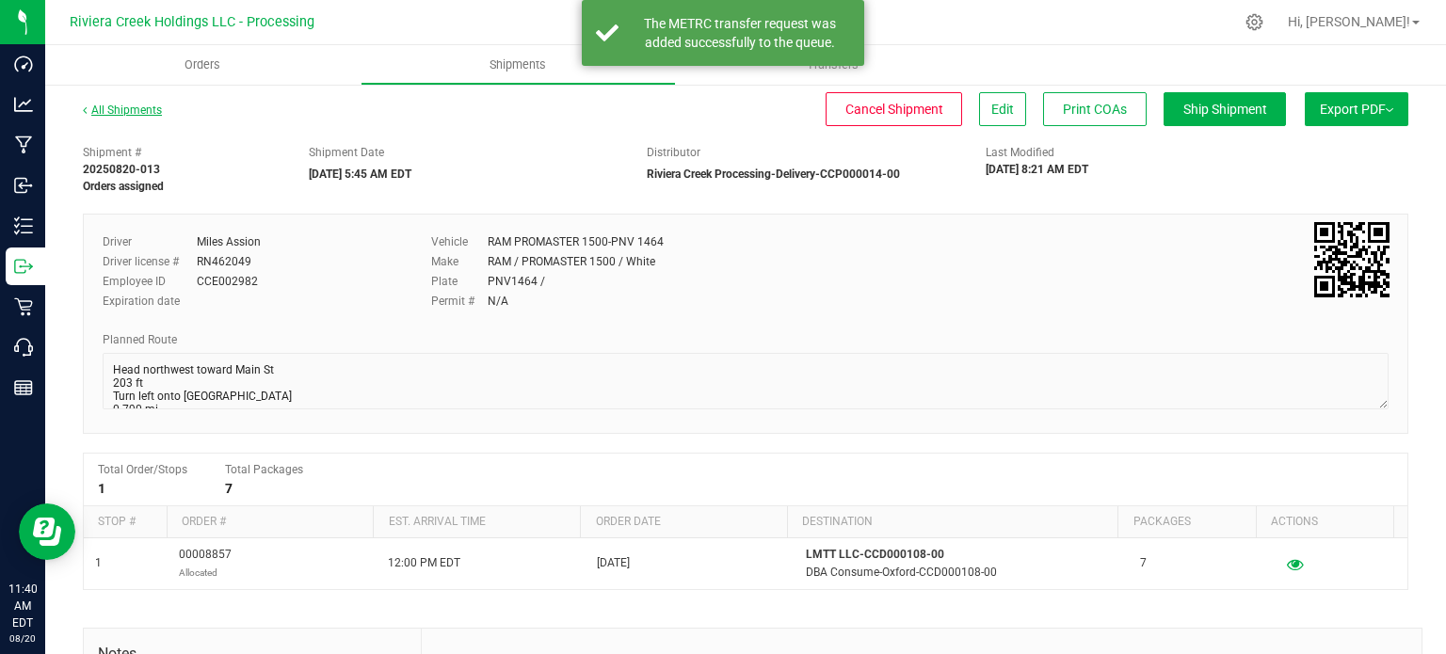
click at [147, 105] on link "All Shipments" at bounding box center [122, 110] width 79 height 13
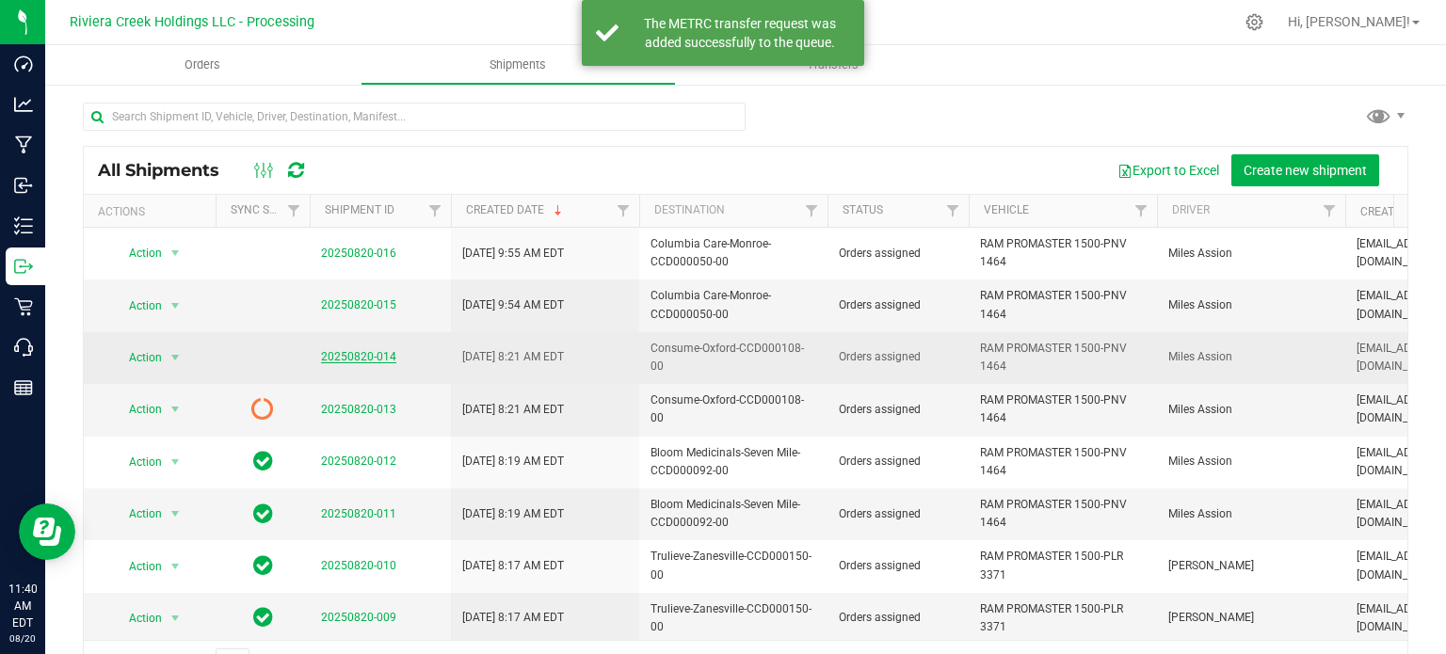
click at [358, 354] on link "20250820-014" at bounding box center [358, 356] width 75 height 13
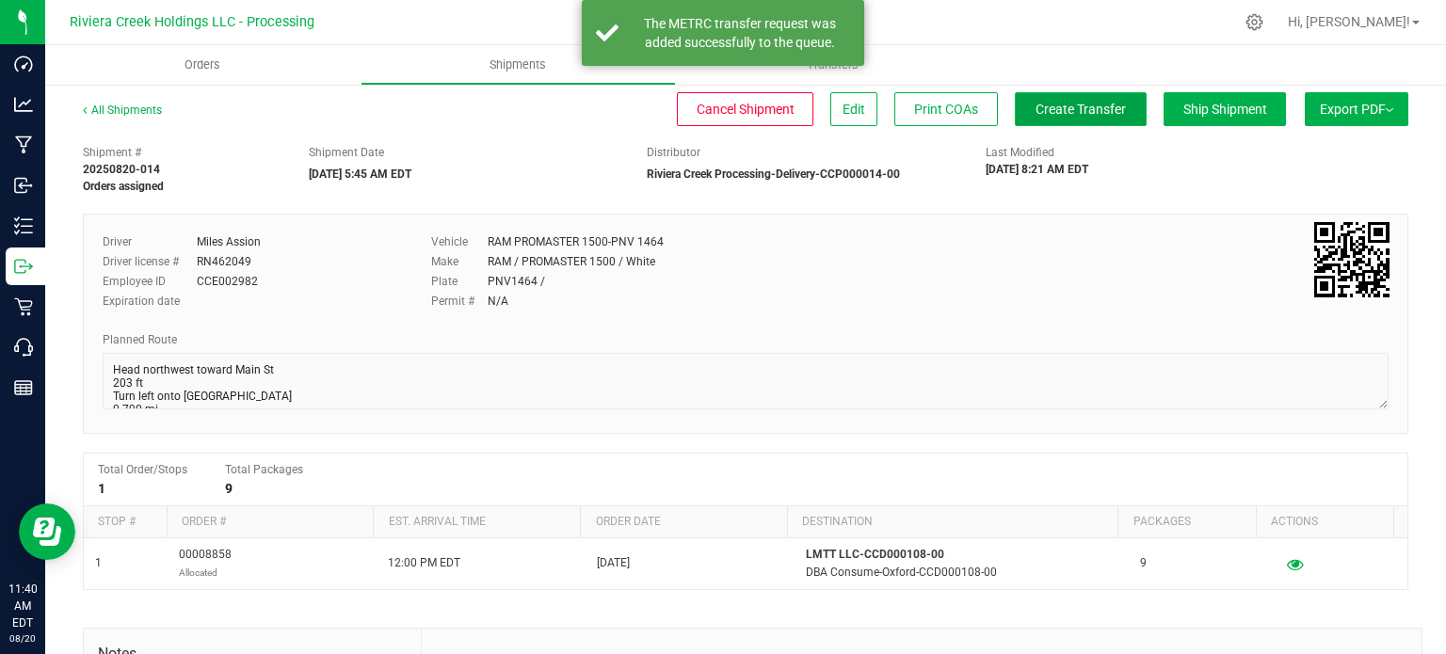
click at [1035, 111] on span "Create Transfer" at bounding box center [1080, 109] width 90 height 15
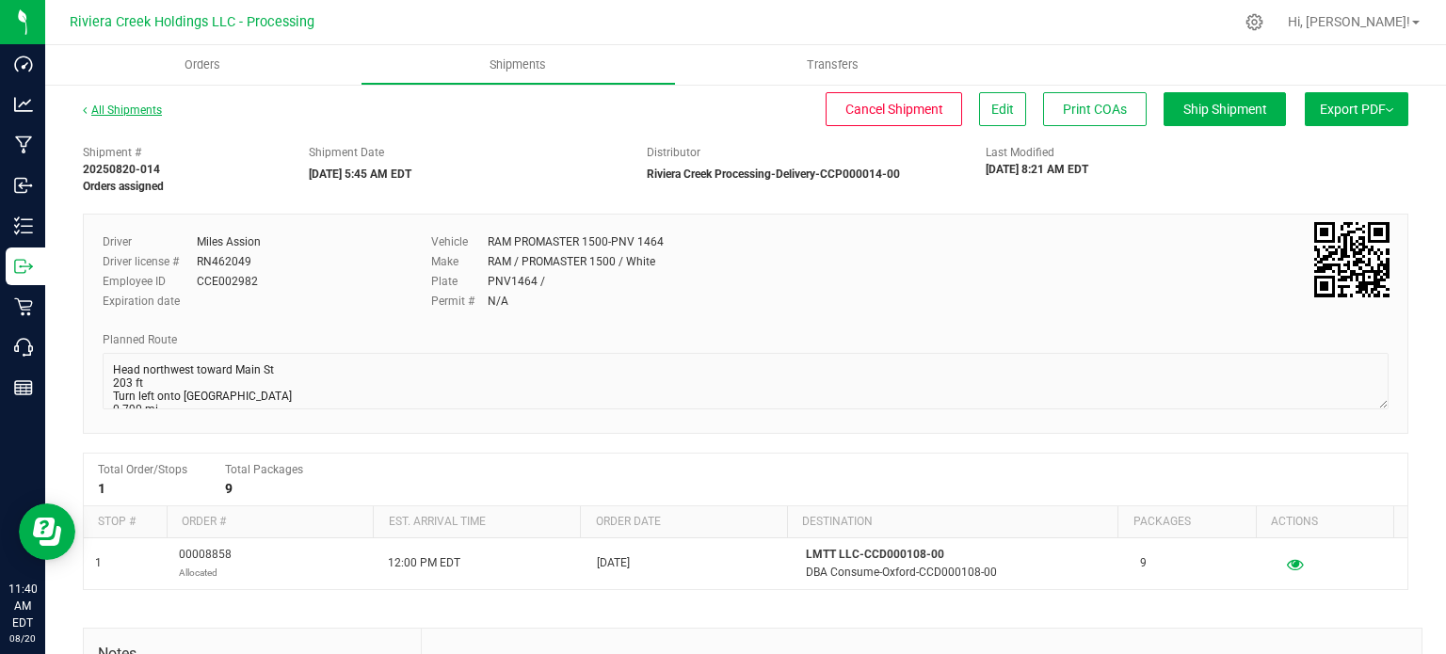
click at [106, 108] on link "All Shipments" at bounding box center [122, 110] width 79 height 13
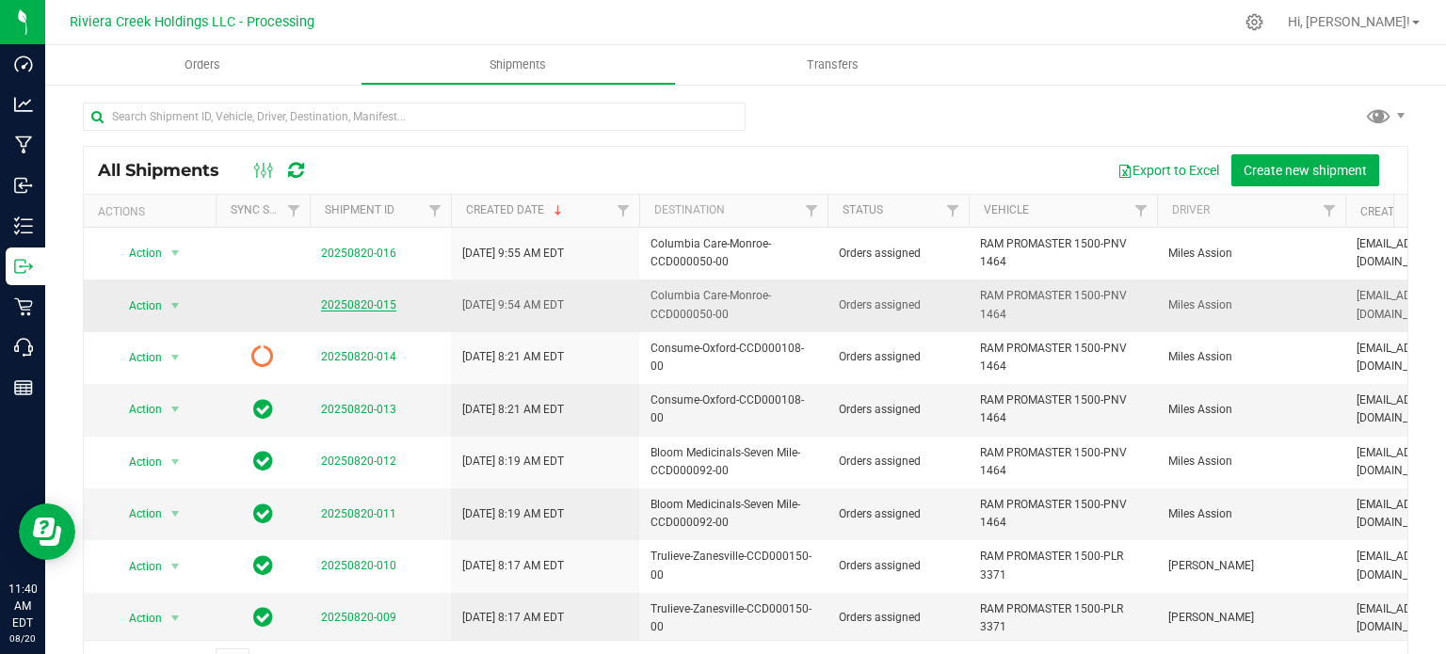
click at [363, 302] on link "20250820-015" at bounding box center [358, 304] width 75 height 13
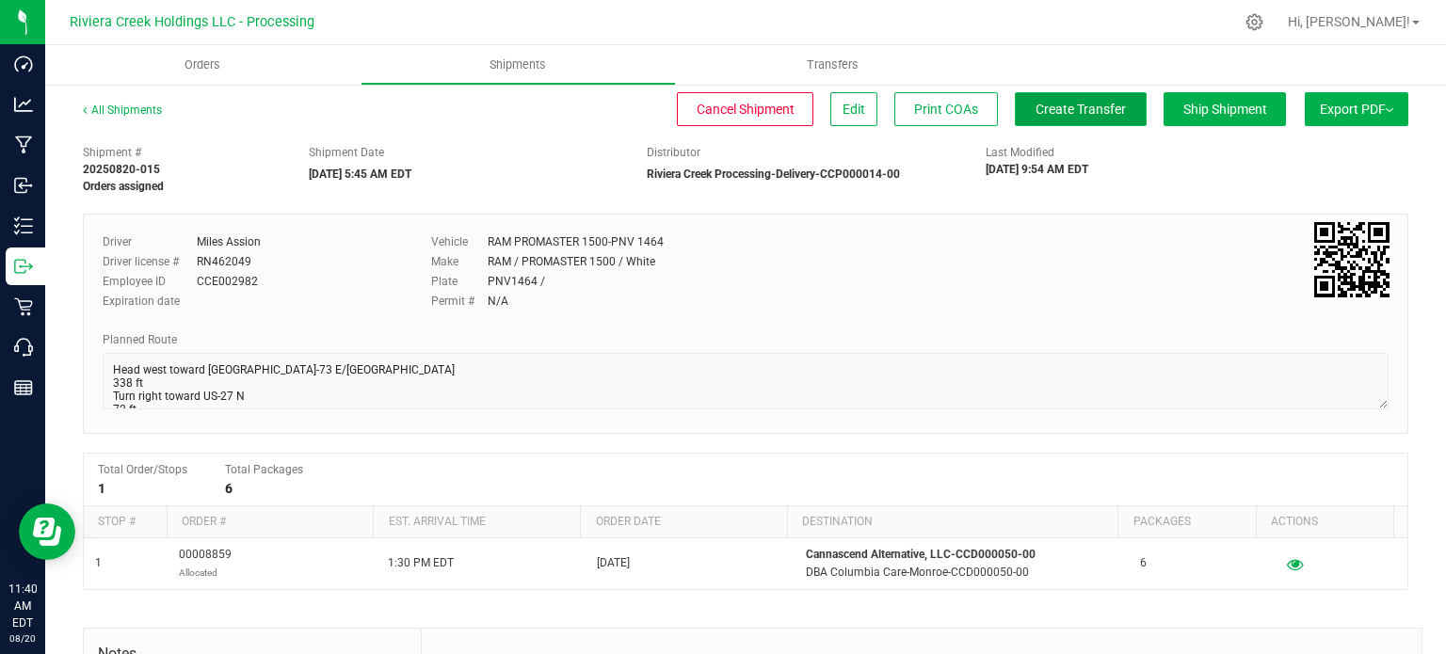
click at [1035, 115] on span "Create Transfer" at bounding box center [1080, 109] width 90 height 15
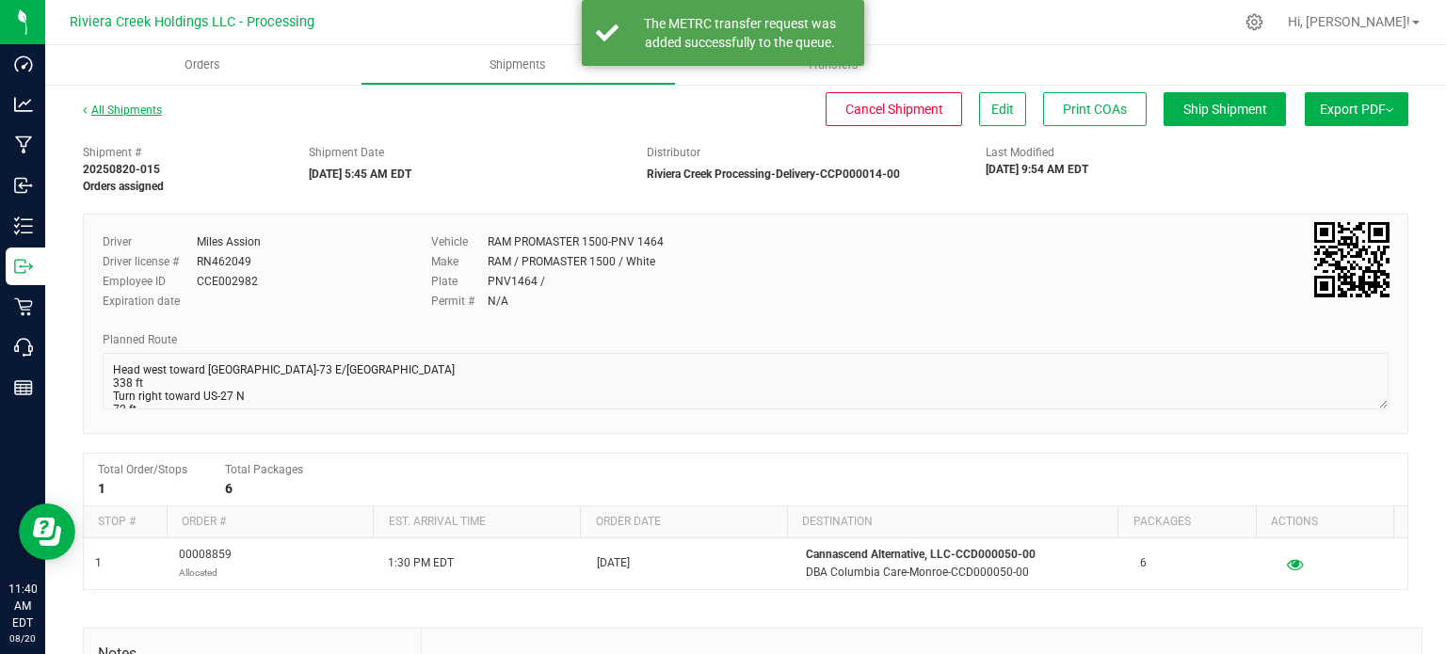
click at [131, 111] on link "All Shipments" at bounding box center [122, 110] width 79 height 13
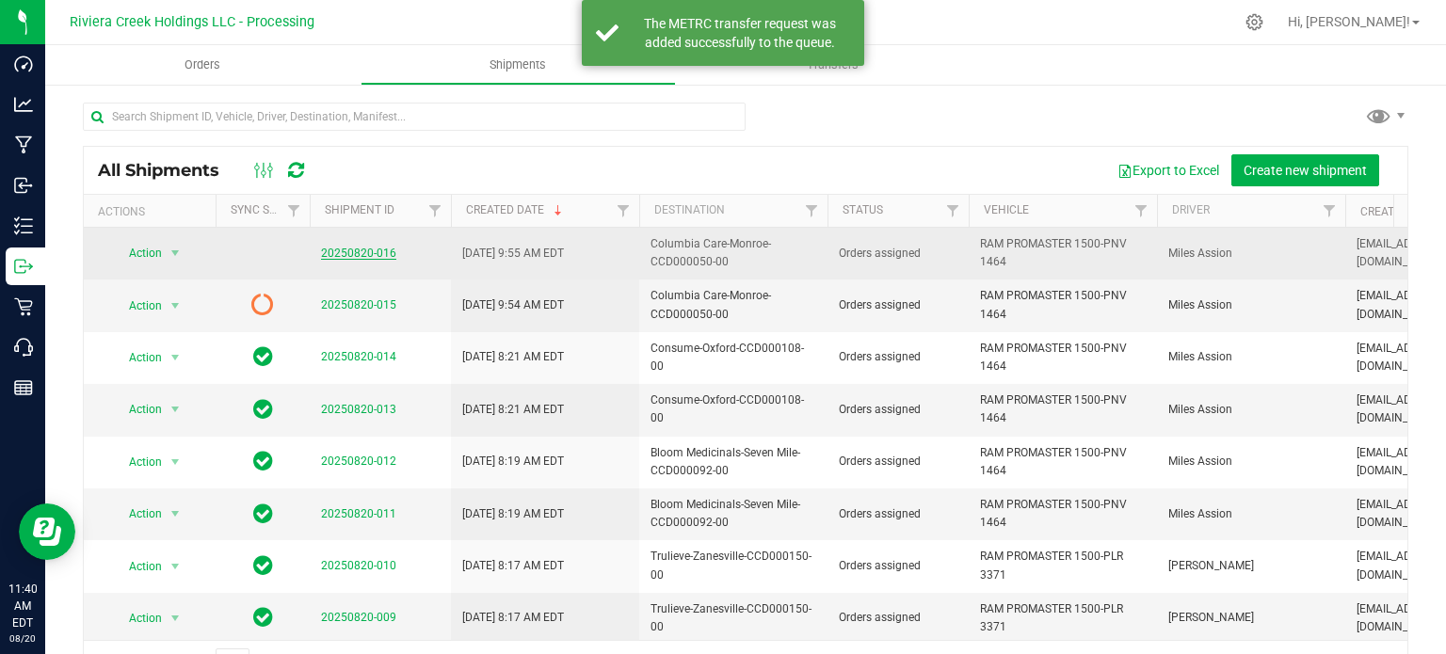
click at [328, 247] on link "20250820-016" at bounding box center [358, 253] width 75 height 13
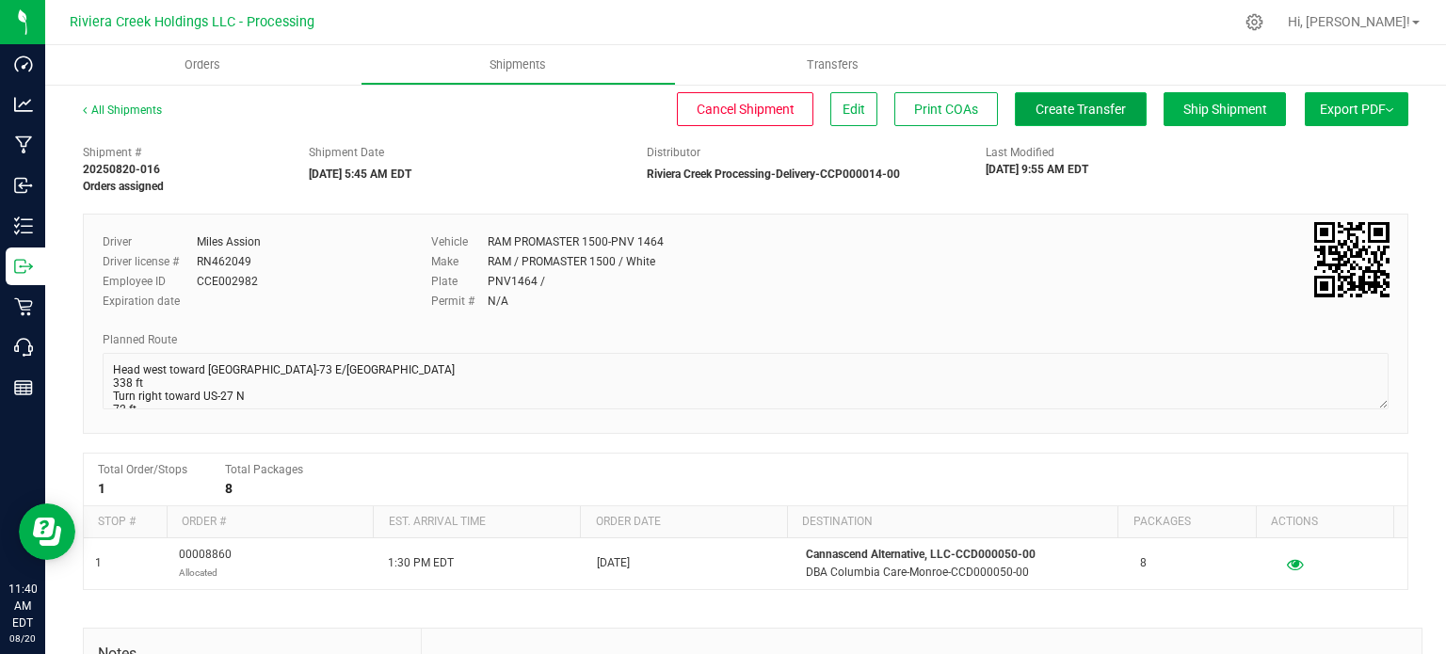
click at [1046, 115] on span "Create Transfer" at bounding box center [1080, 109] width 90 height 15
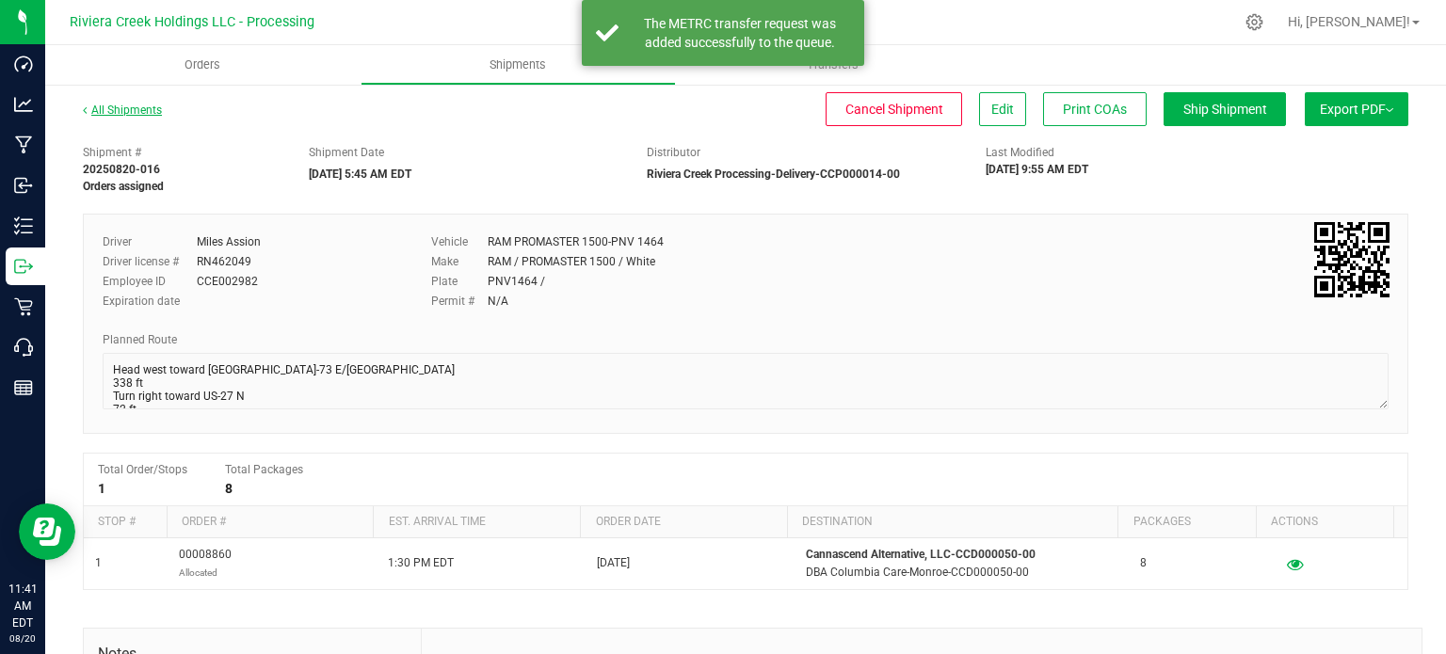
click at [139, 111] on link "All Shipments" at bounding box center [122, 110] width 79 height 13
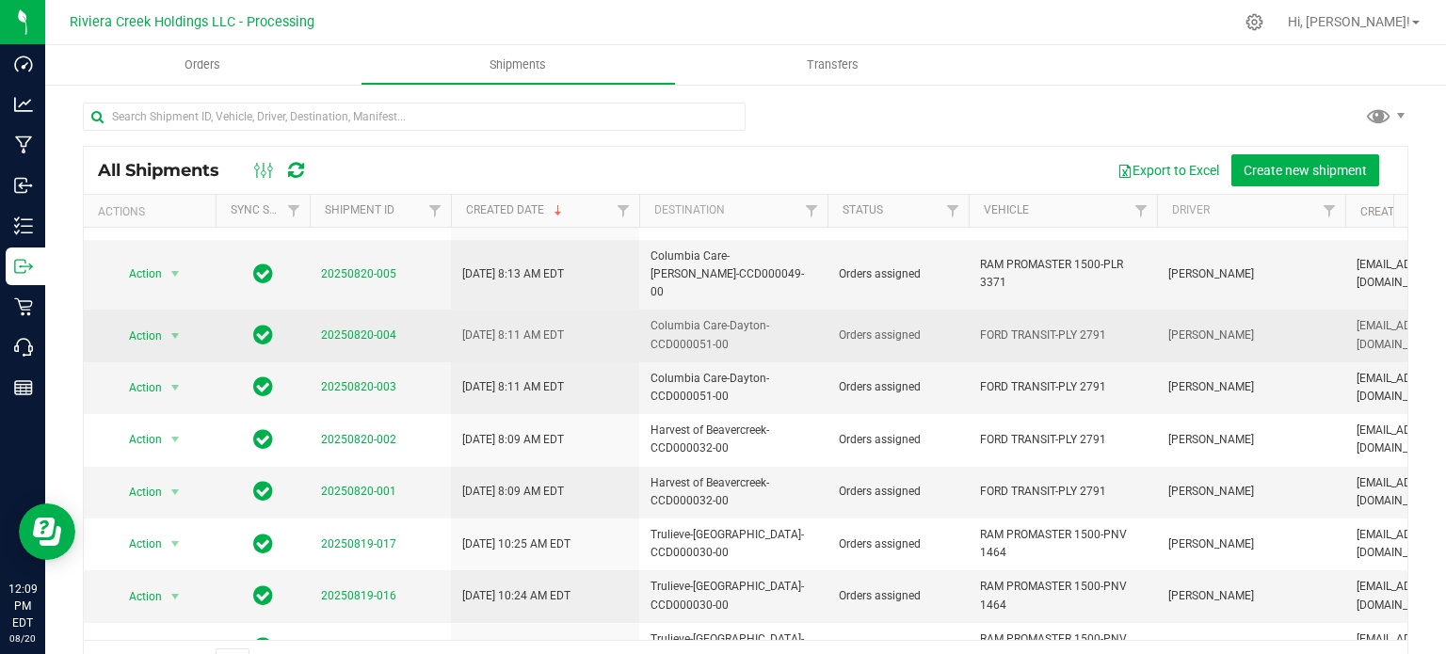
scroll to position [640, 0]
